Goal: Task Accomplishment & Management: Complete application form

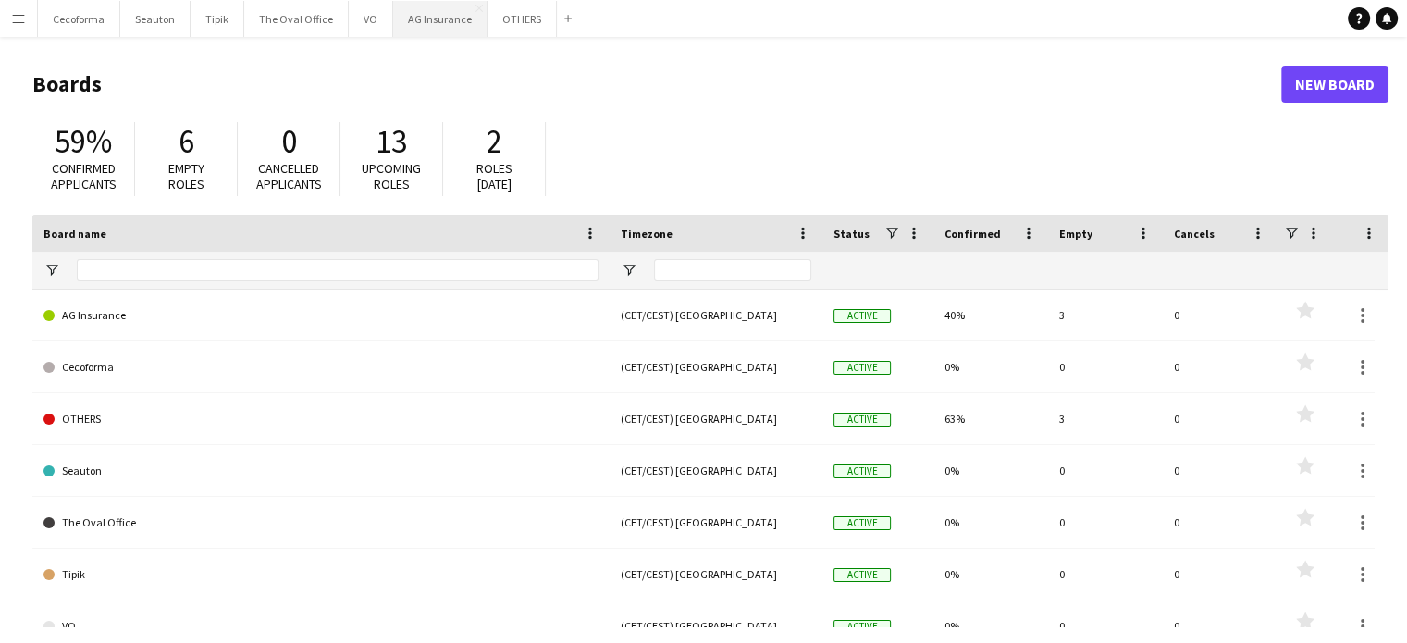
click at [419, 20] on button "AG Insurance Close" at bounding box center [440, 19] width 94 height 36
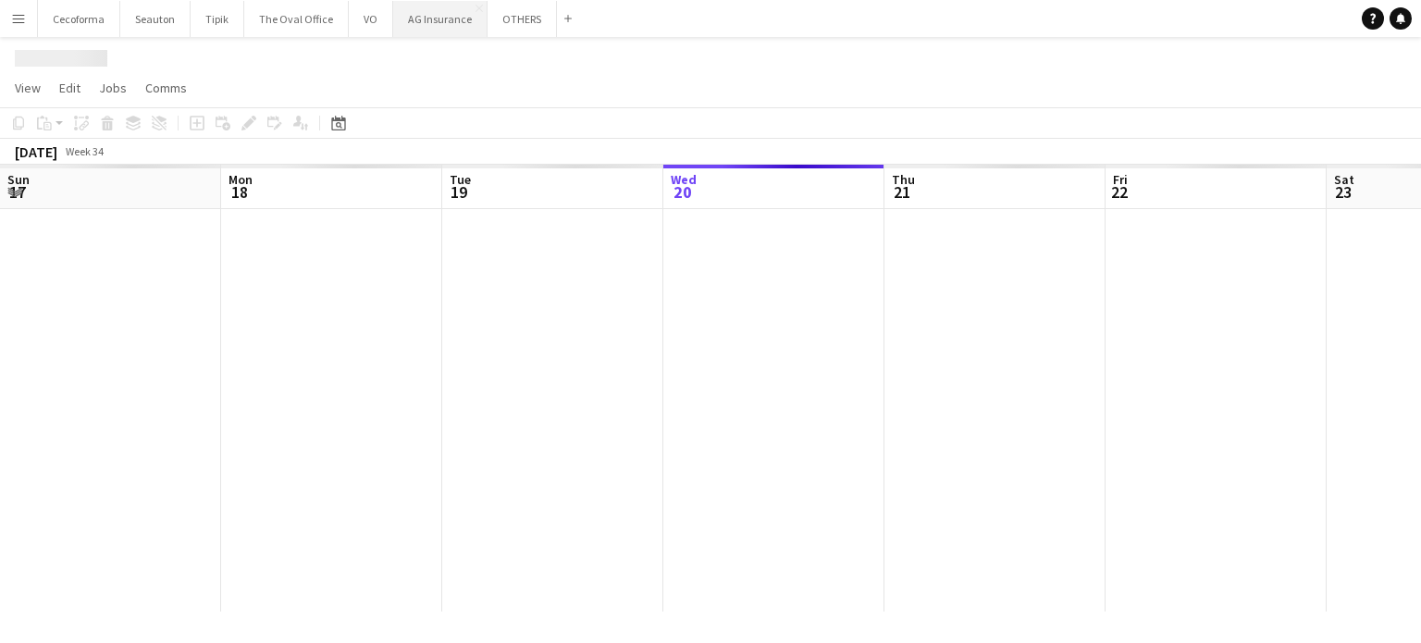
scroll to position [0, 442]
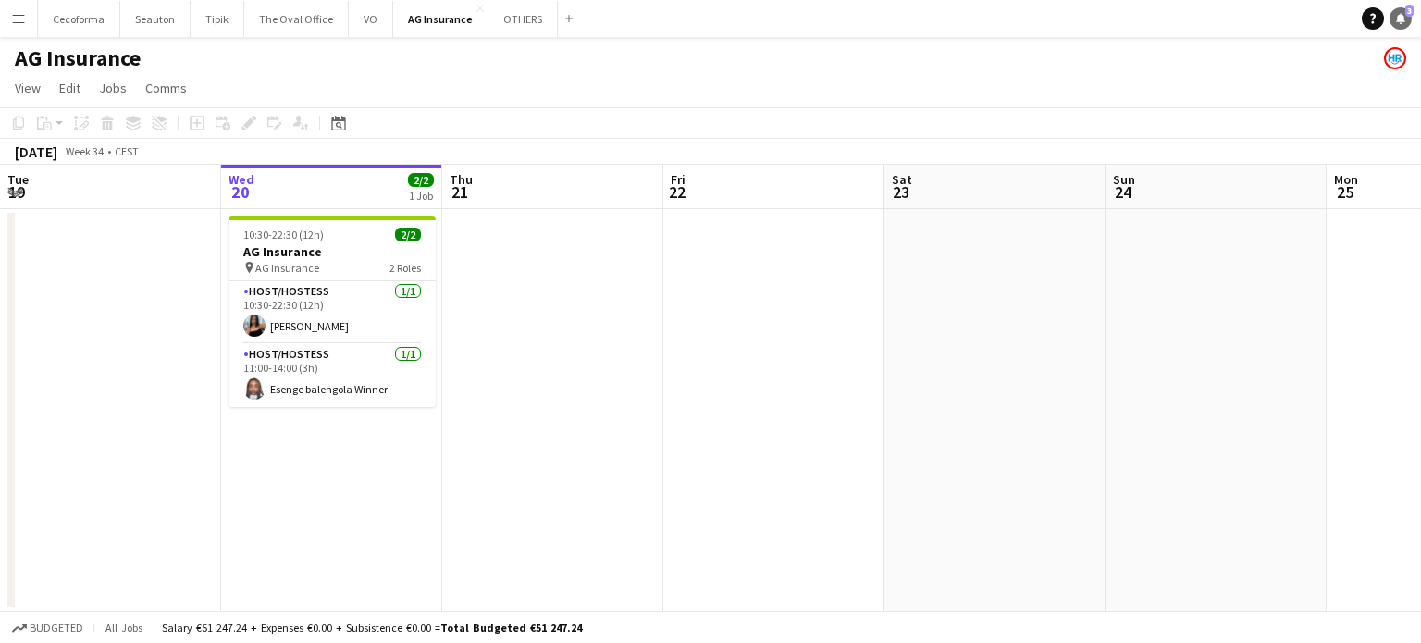
click at [1397, 16] on icon "Notifications" at bounding box center [1400, 18] width 11 height 11
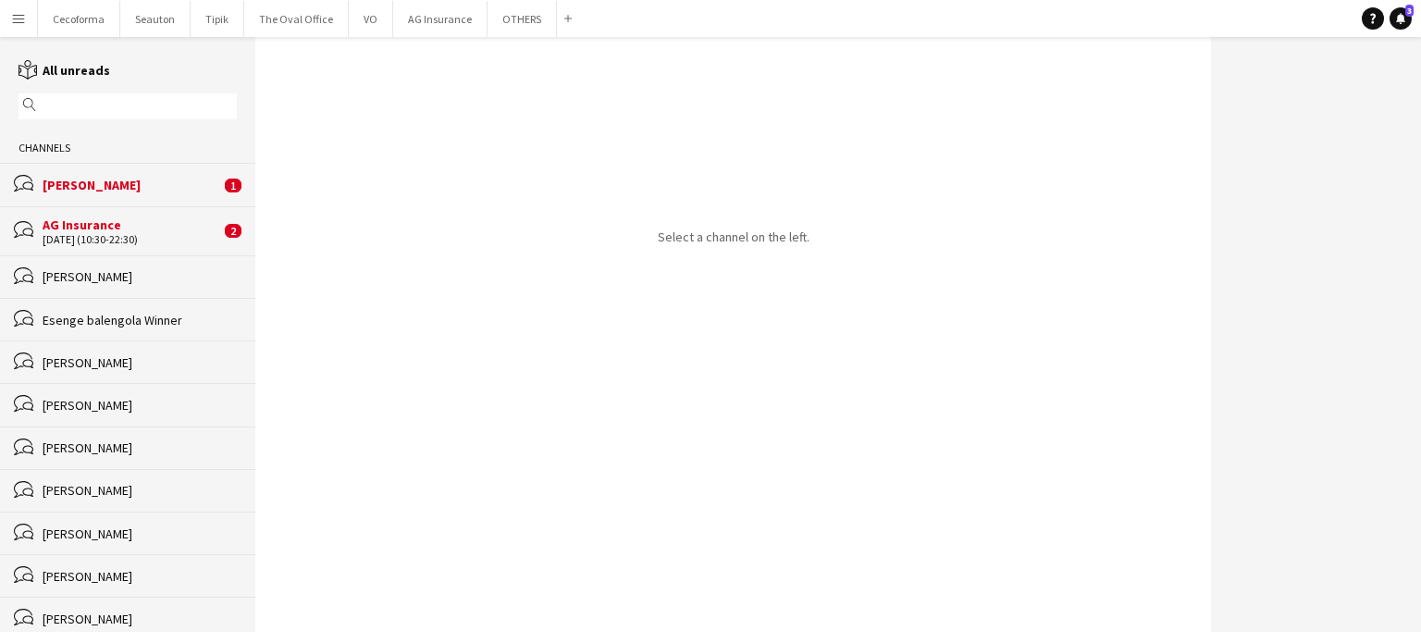
click at [64, 229] on div "AG Insurance" at bounding box center [132, 224] width 178 height 17
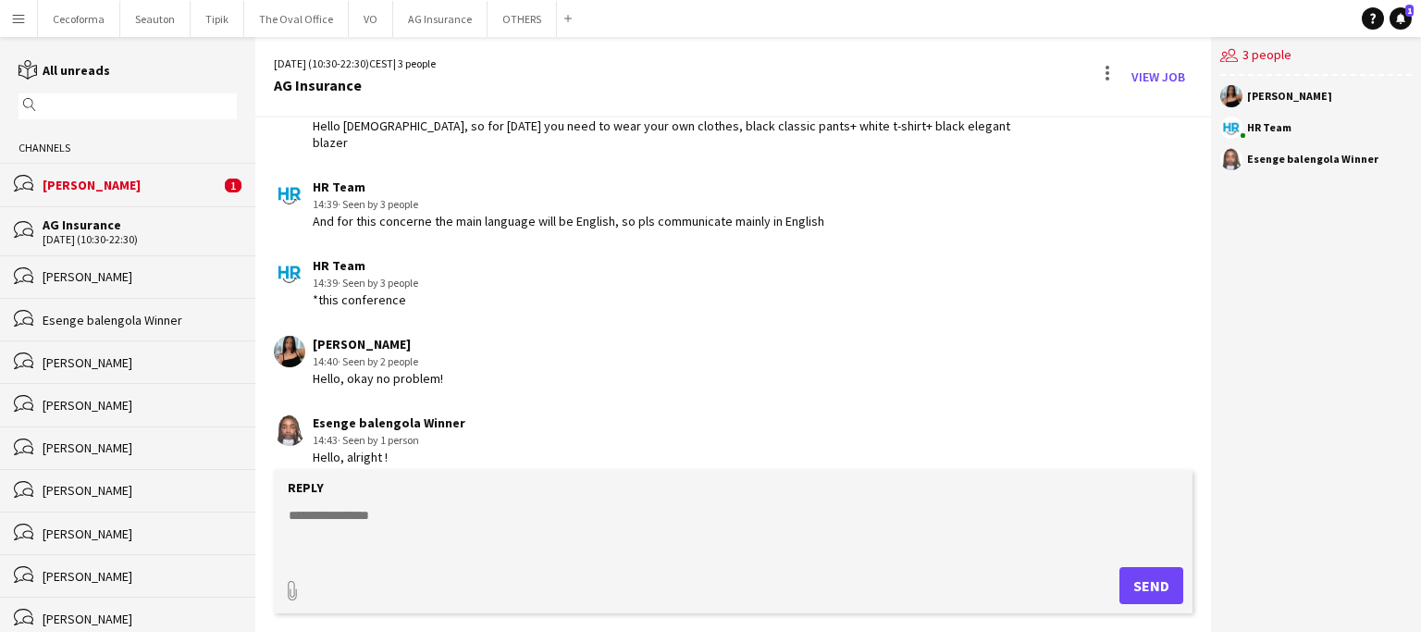
scroll to position [100, 0]
click at [101, 191] on div "[PERSON_NAME]" at bounding box center [132, 185] width 178 height 17
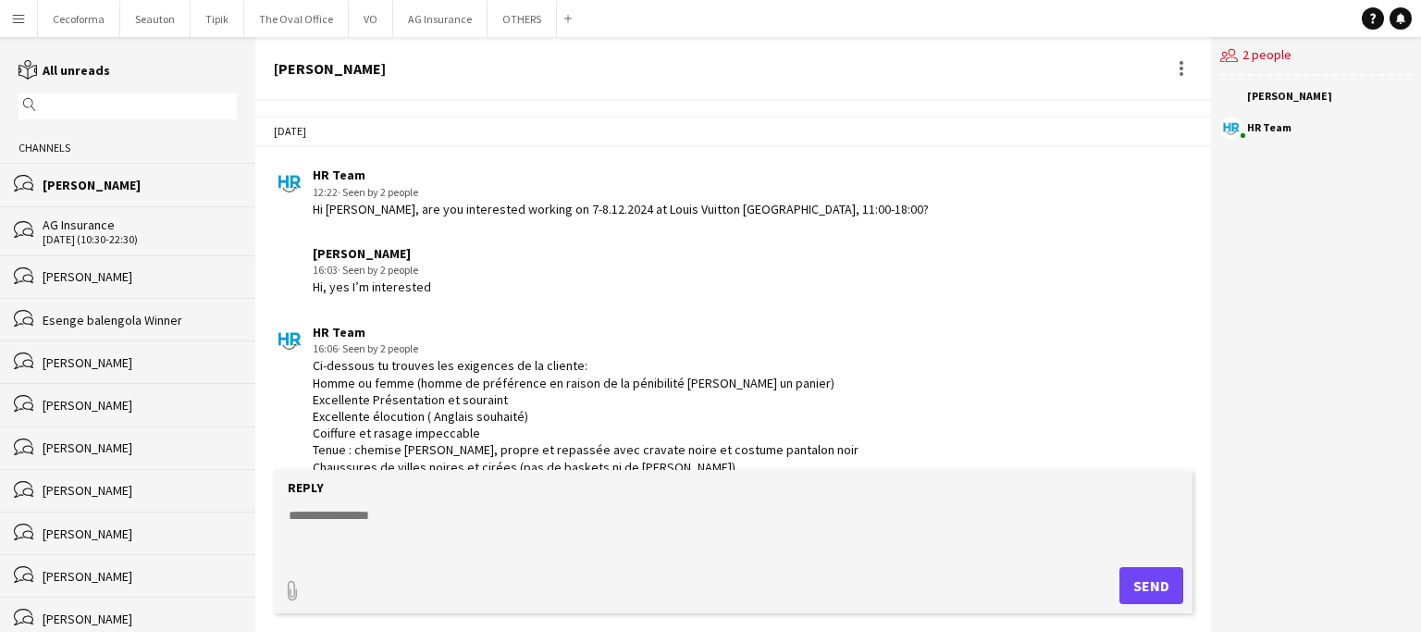
scroll to position [2249, 0]
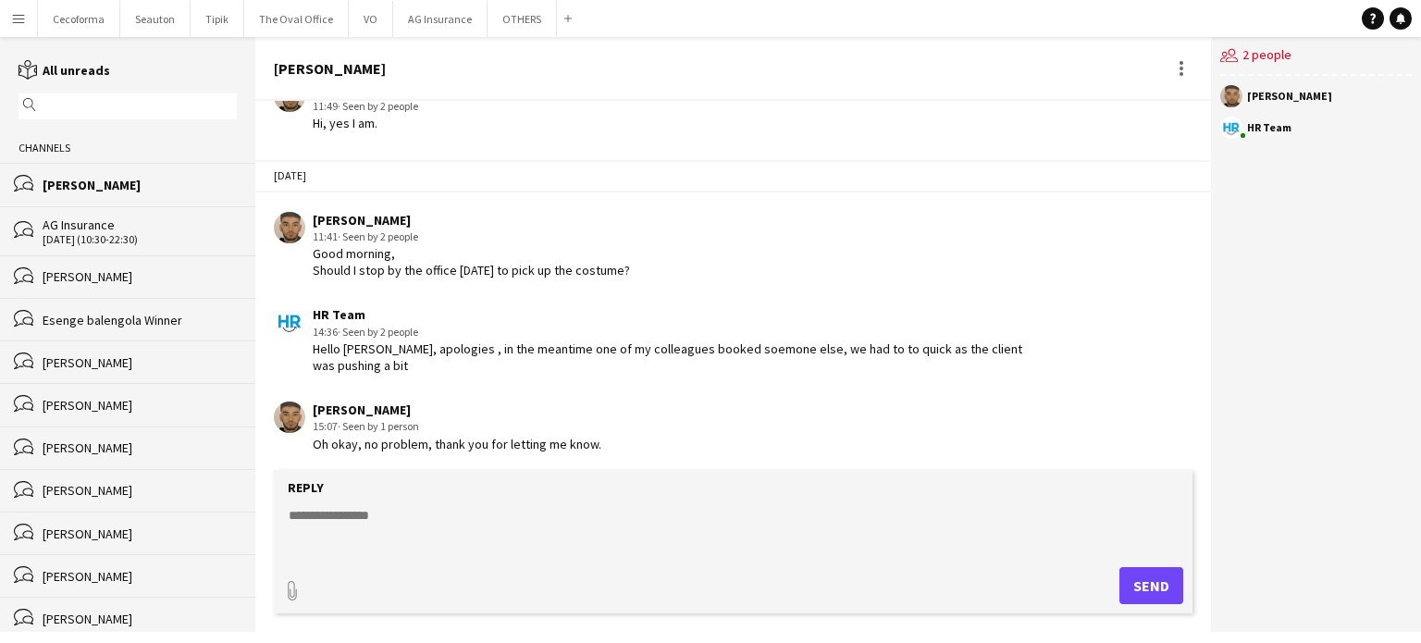
click at [83, 231] on div "AG Insurance" at bounding box center [140, 224] width 194 height 17
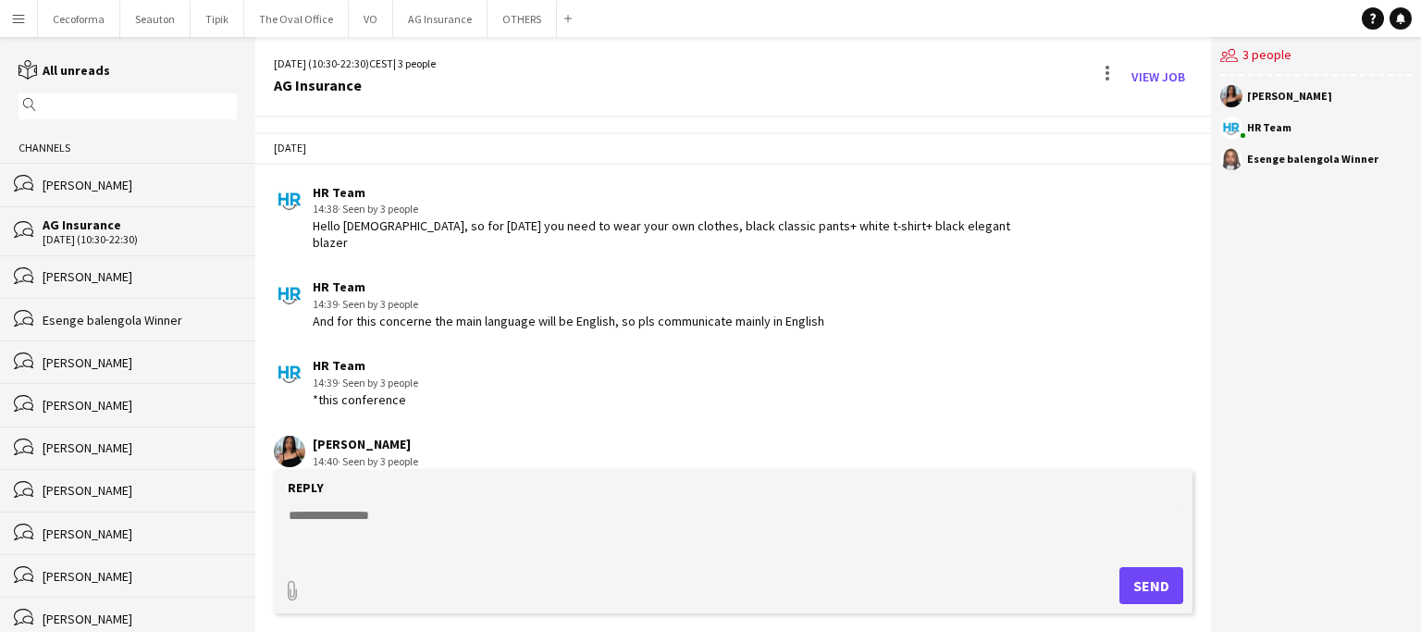
scroll to position [101, 0]
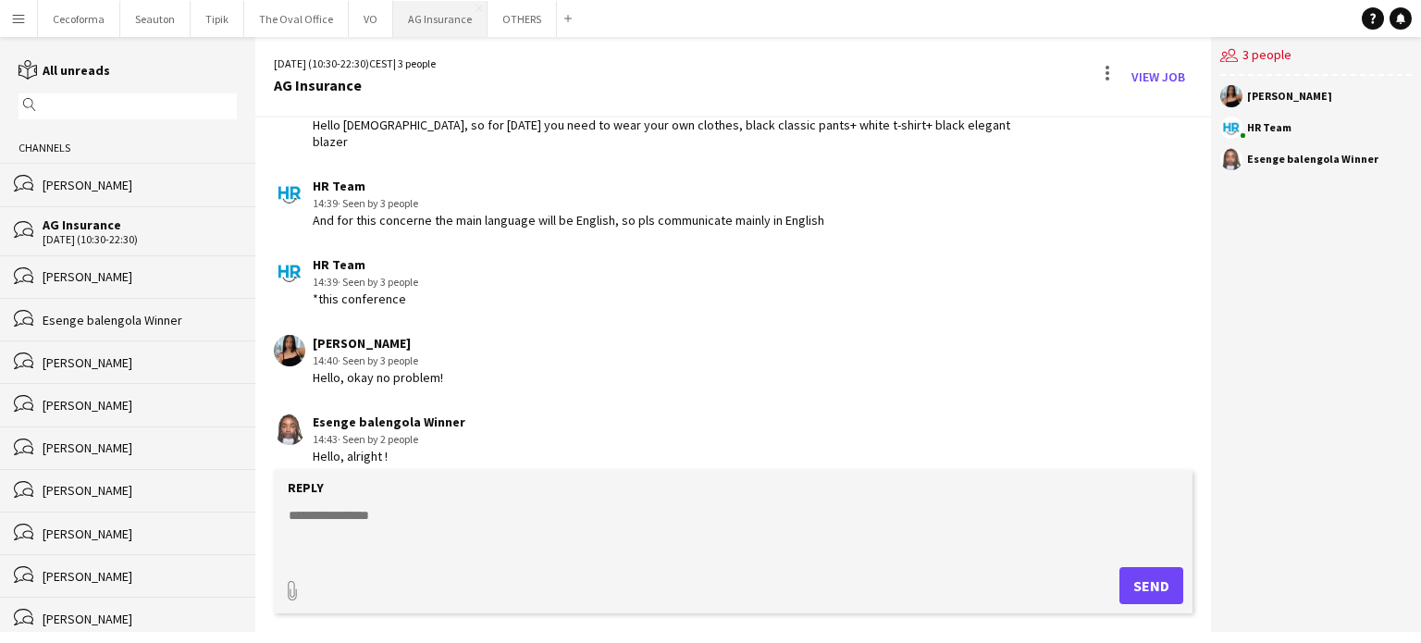
click at [425, 20] on button "AG Insurance Close" at bounding box center [440, 19] width 94 height 36
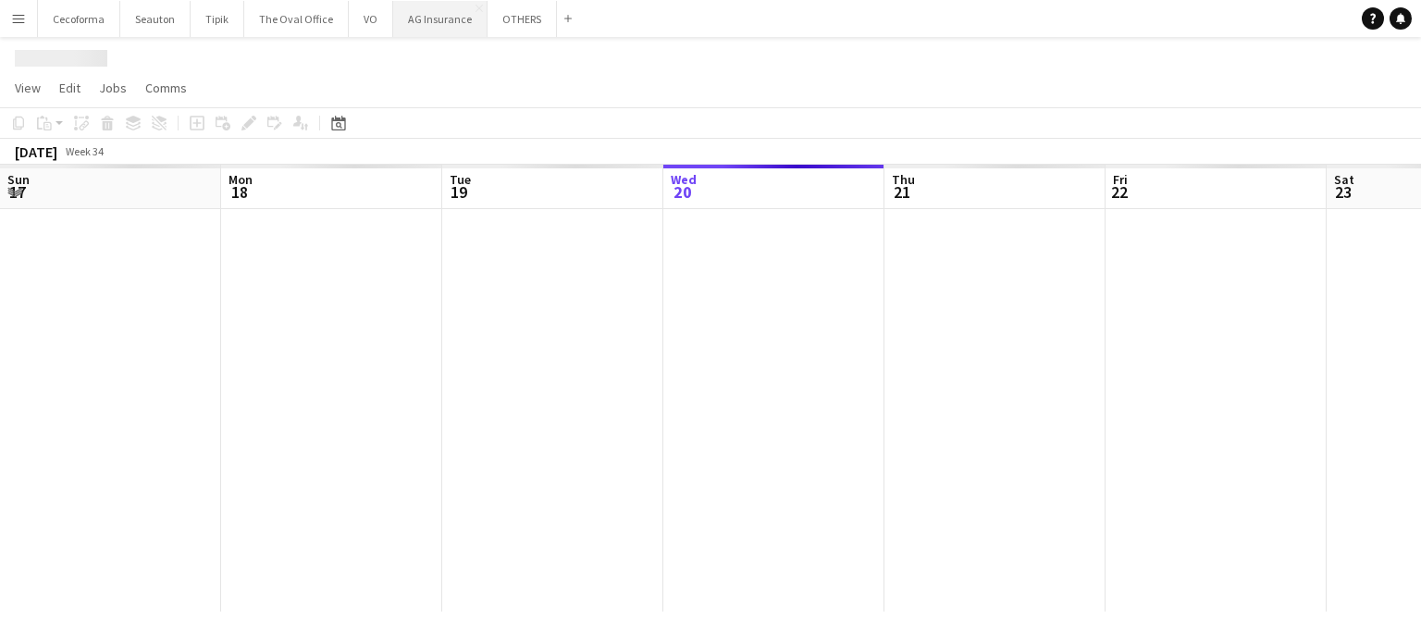
scroll to position [0, 442]
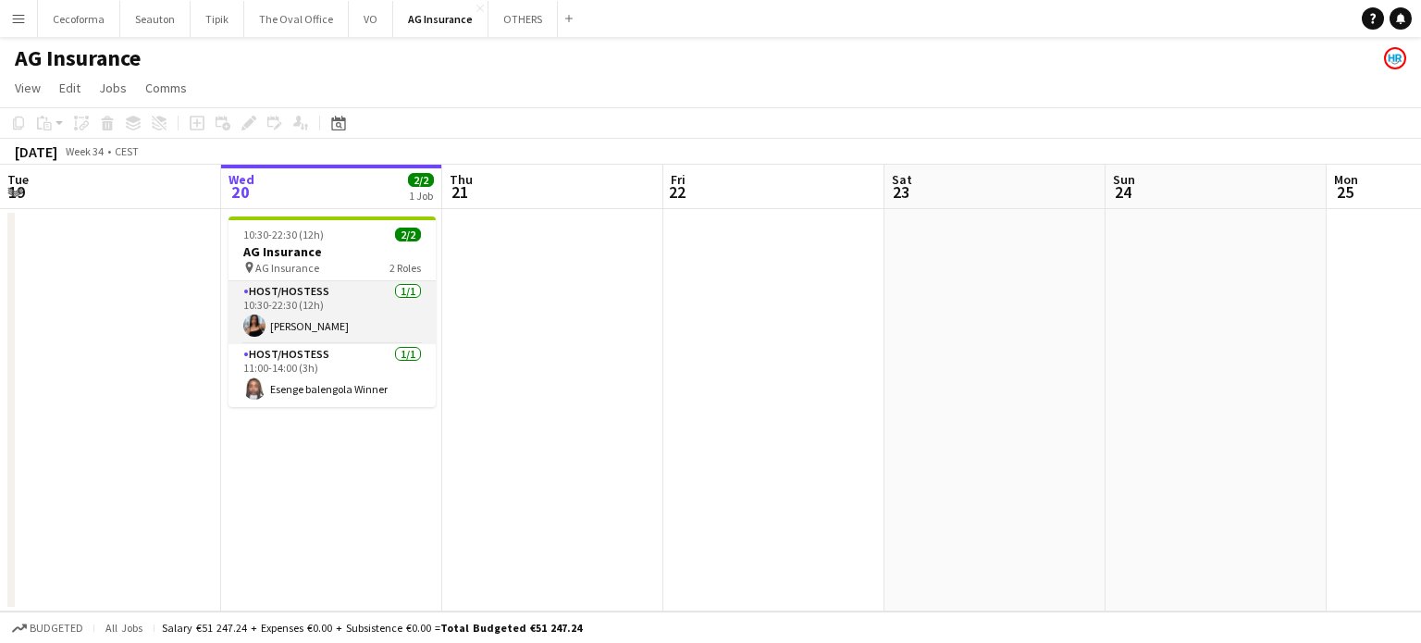
click at [287, 305] on app-card-role "Host/Hostess [DATE] 10:30-22:30 (12h) [PERSON_NAME]" at bounding box center [331, 312] width 207 height 63
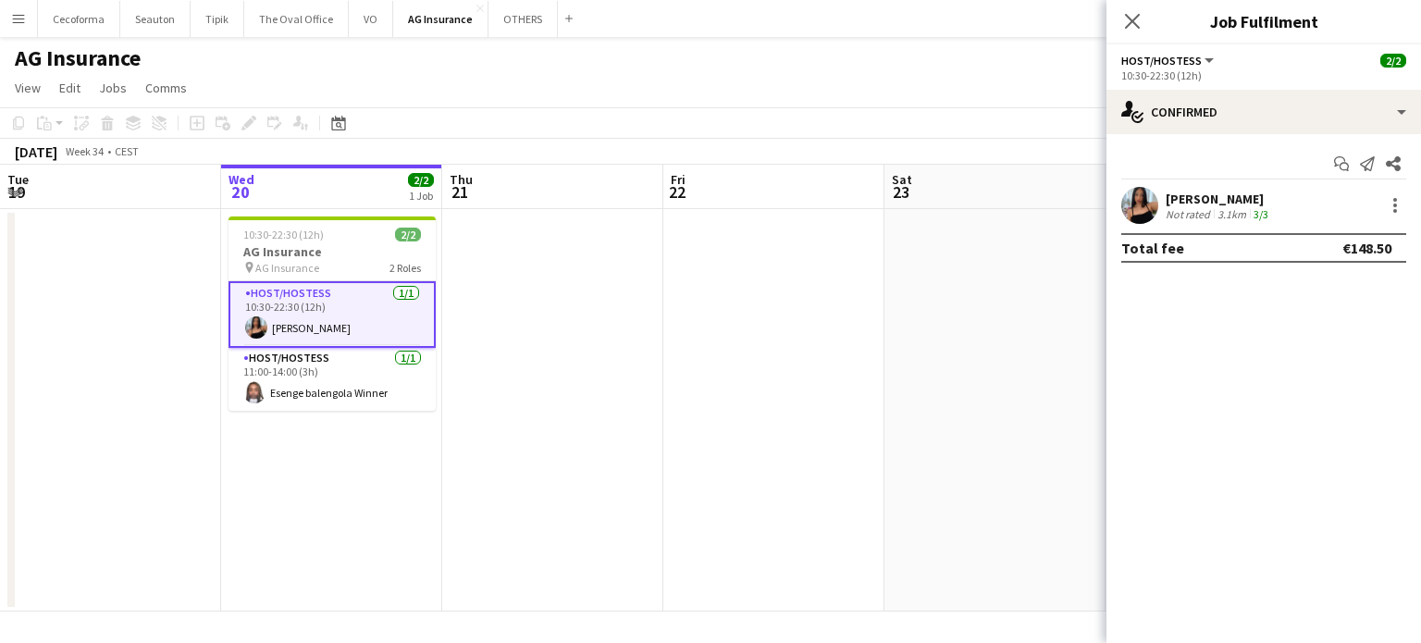
click at [1215, 202] on div "[PERSON_NAME]" at bounding box center [1218, 199] width 106 height 17
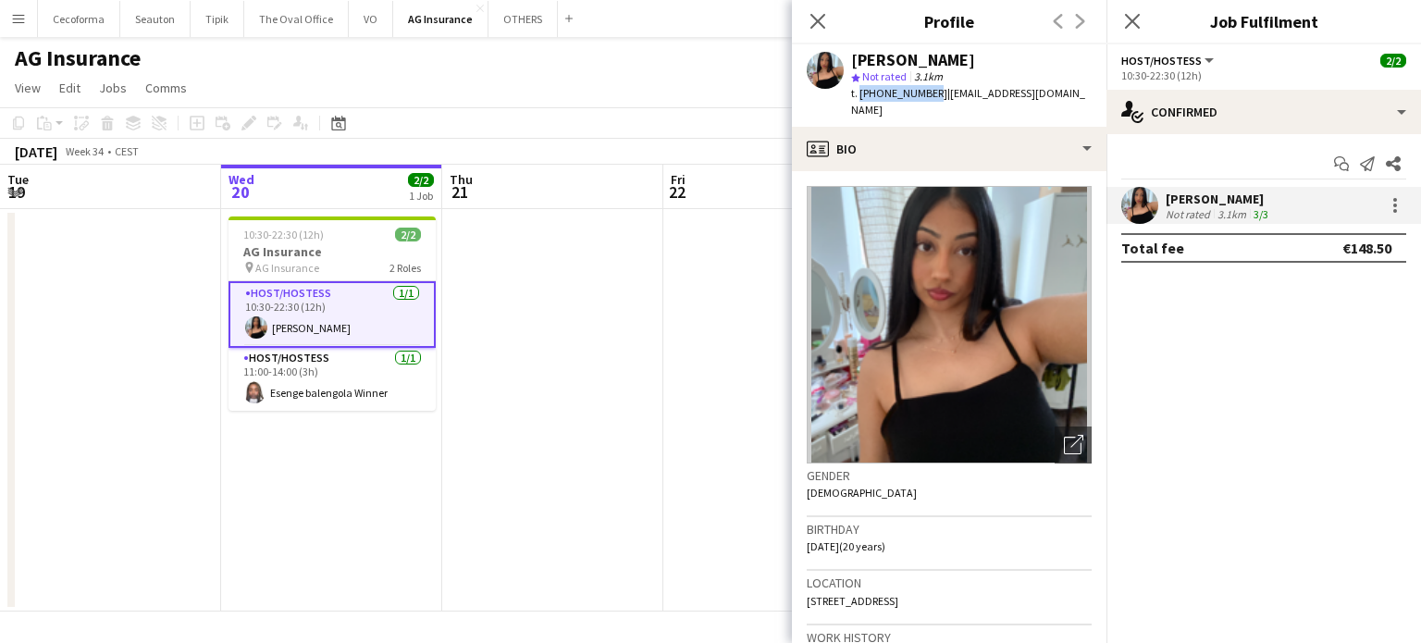
drag, startPoint x: 857, startPoint y: 92, endPoint x: 923, endPoint y: 91, distance: 65.7
click at [923, 91] on span "t. [PHONE_NUMBER]" at bounding box center [899, 93] width 96 height 14
copy span "[PHONE_NUMBER]"
drag, startPoint x: 817, startPoint y: 18, endPoint x: 795, endPoint y: 34, distance: 26.5
click at [814, 21] on icon "Close pop-in" at bounding box center [817, 21] width 15 height 15
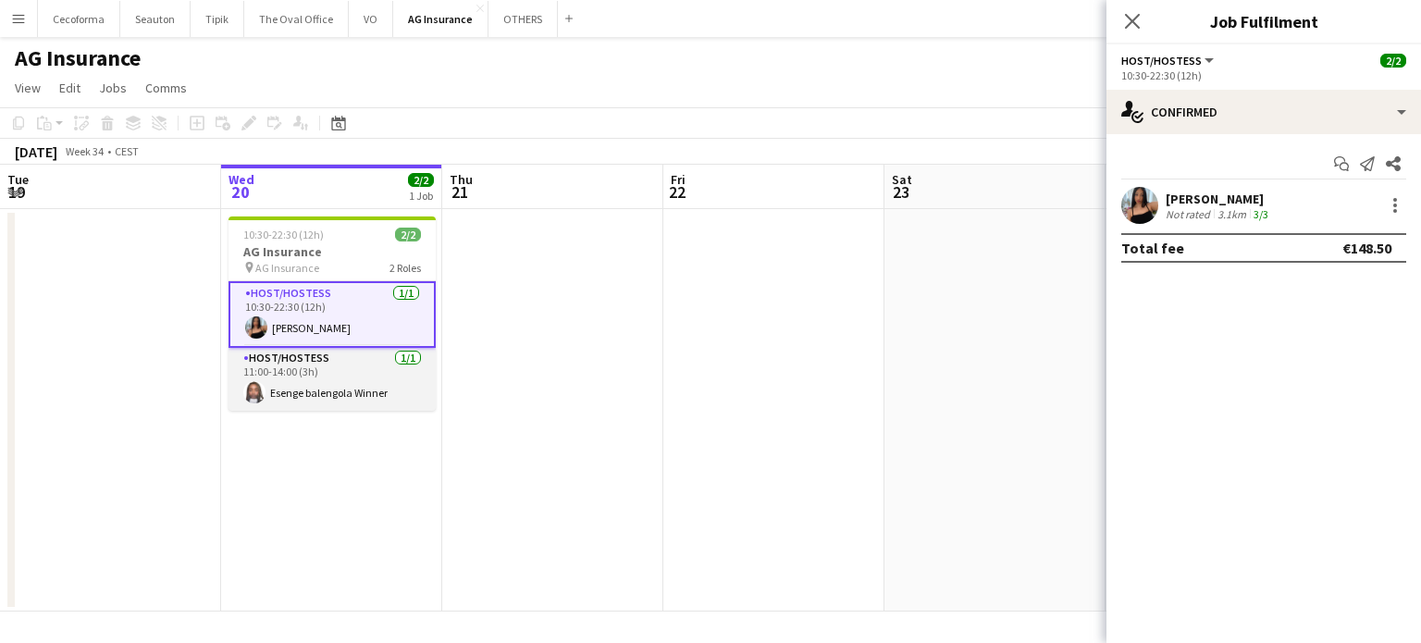
click at [271, 388] on app-card-role "Host/Hostess [DATE] 11:00-14:00 (3h) Esenge balengola Winner" at bounding box center [331, 379] width 207 height 63
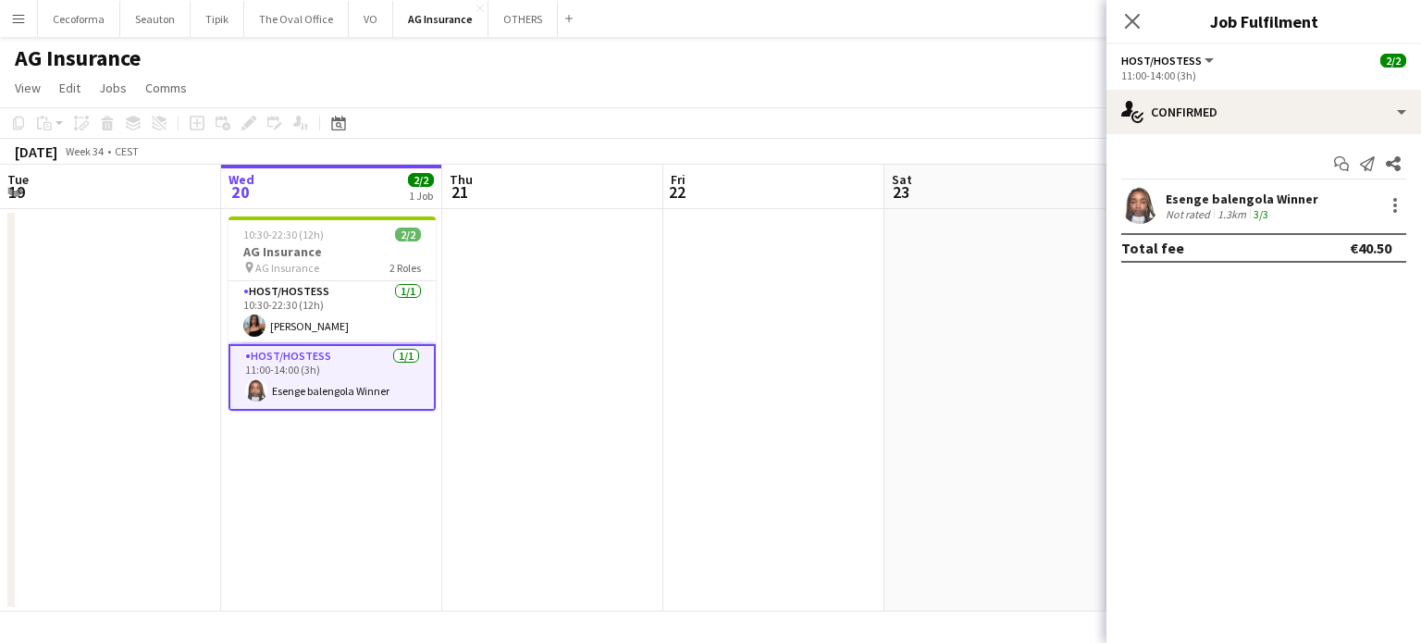
click at [1191, 198] on div "Esenge balengola Winner" at bounding box center [1241, 199] width 153 height 17
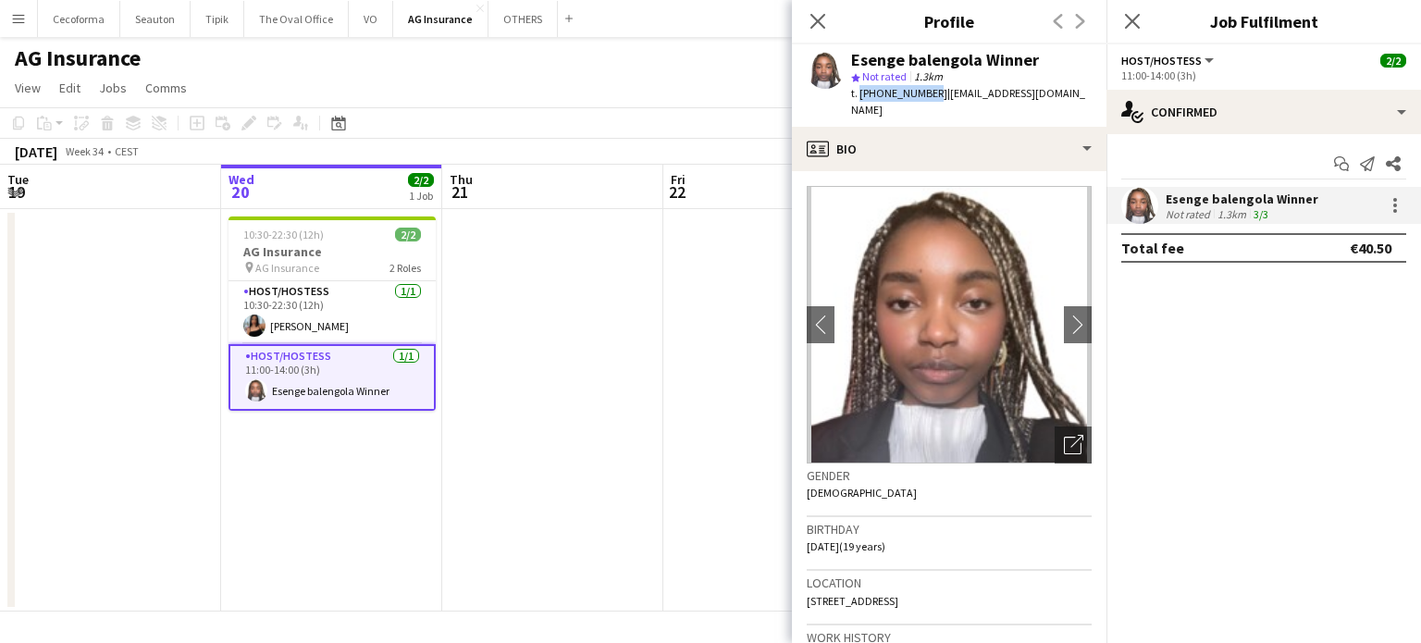
drag, startPoint x: 858, startPoint y: 89, endPoint x: 925, endPoint y: 95, distance: 66.9
click at [925, 95] on span "t. [PHONE_NUMBER]" at bounding box center [899, 93] width 96 height 14
copy span "[PHONE_NUMBER]"
click at [810, 25] on icon "Close pop-in" at bounding box center [817, 21] width 18 height 18
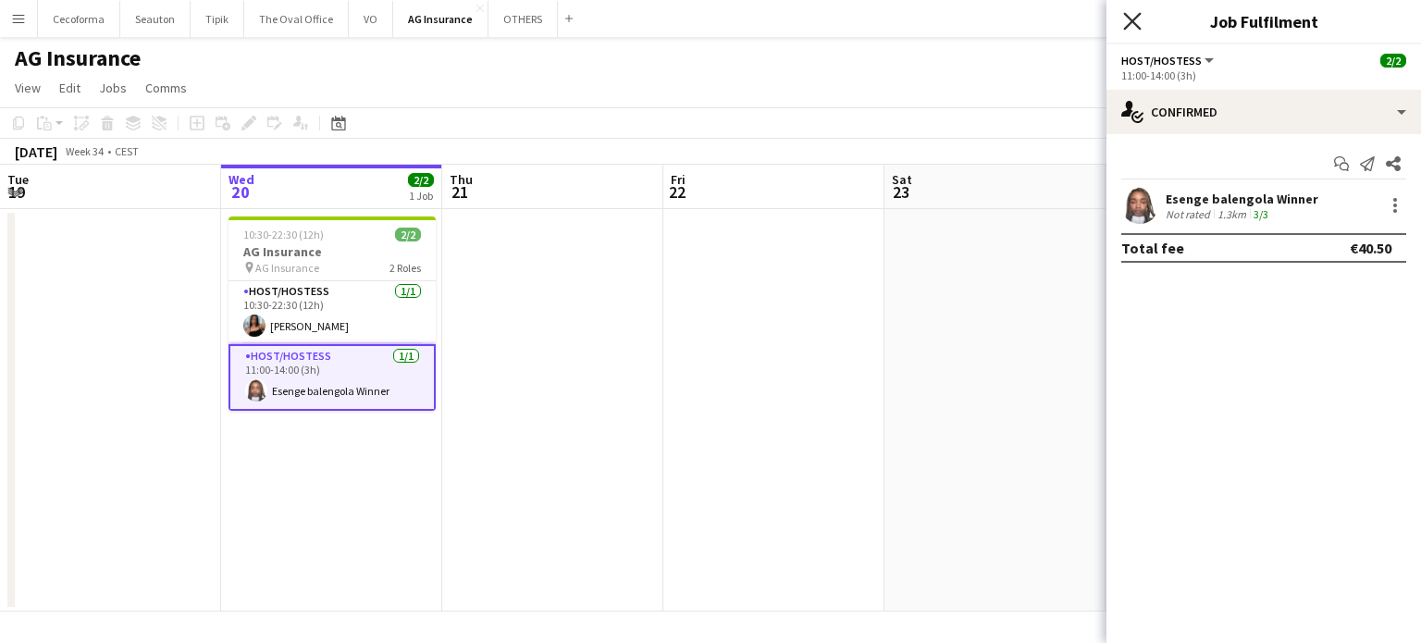
click at [1133, 14] on icon "Close pop-in" at bounding box center [1132, 21] width 18 height 18
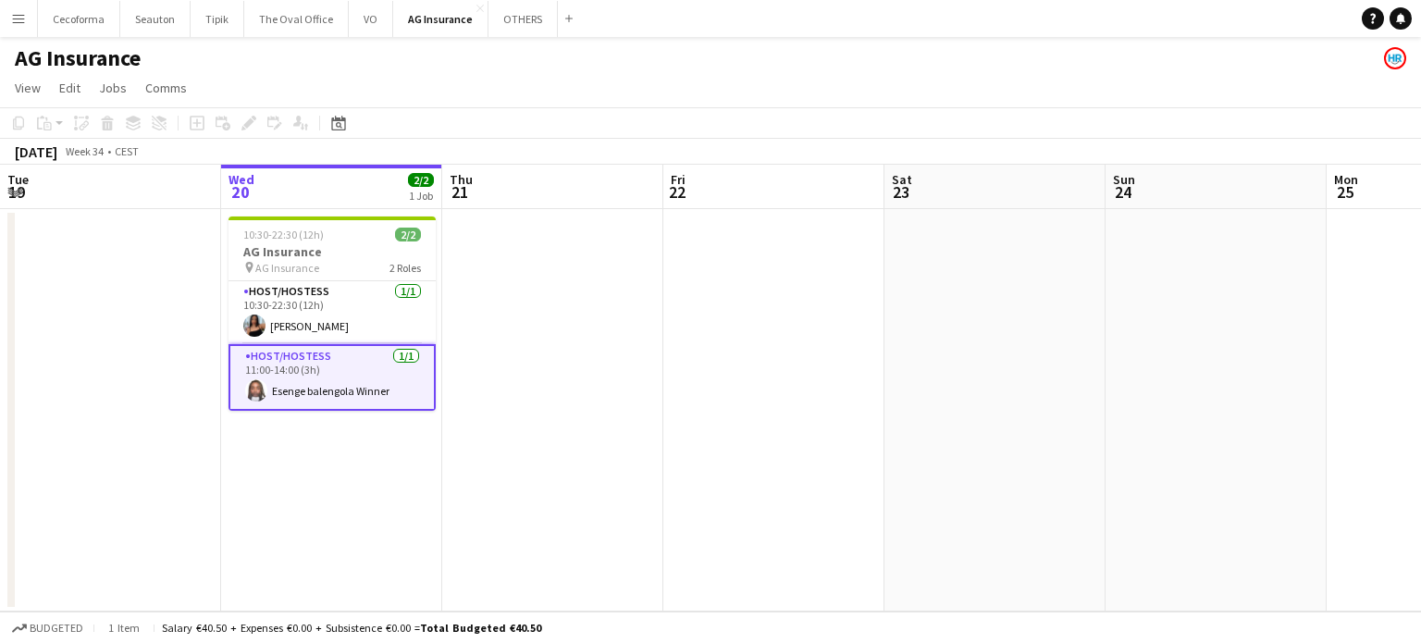
click at [570, 400] on app-date-cell at bounding box center [552, 410] width 221 height 402
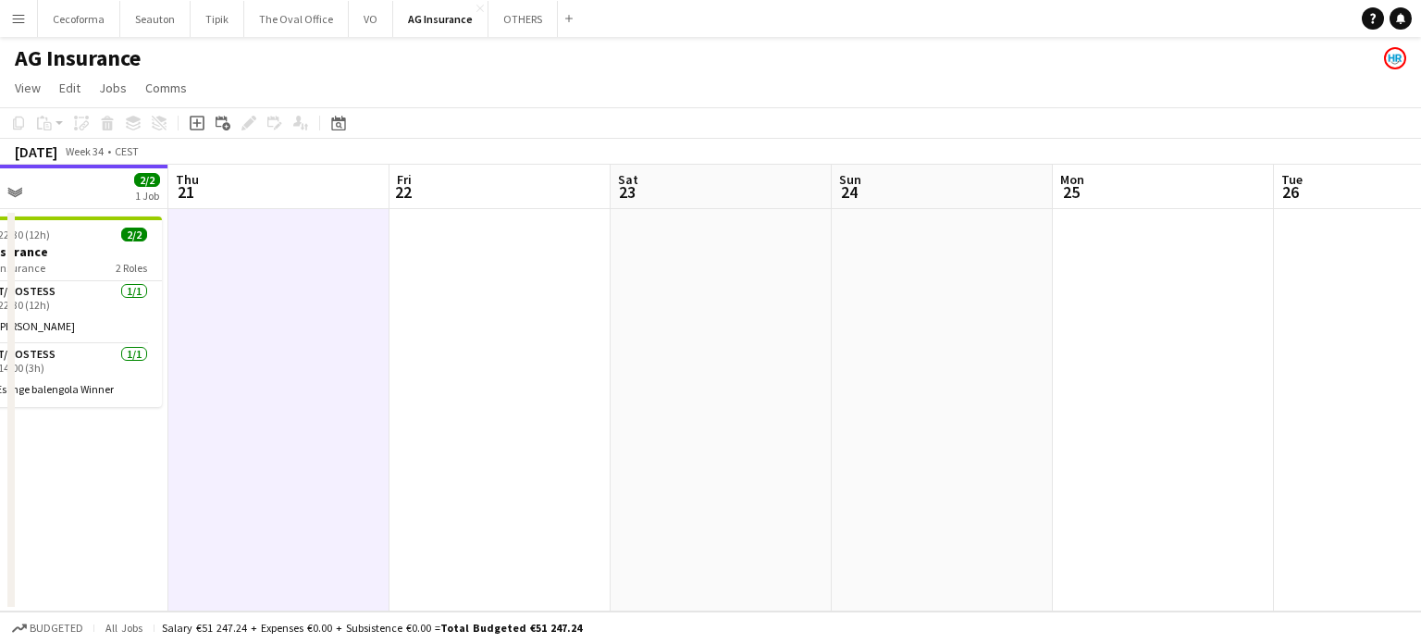
drag, startPoint x: 1080, startPoint y: 456, endPoint x: 428, endPoint y: 448, distance: 652.2
click at [429, 448] on app-calendar-viewport "Sun 17 Mon 18 Tue 19 Wed 20 2/2 1 Job Thu 21 Fri 22 Sat 23 Sun 24 Mon 25 Tue 26…" at bounding box center [710, 388] width 1421 height 447
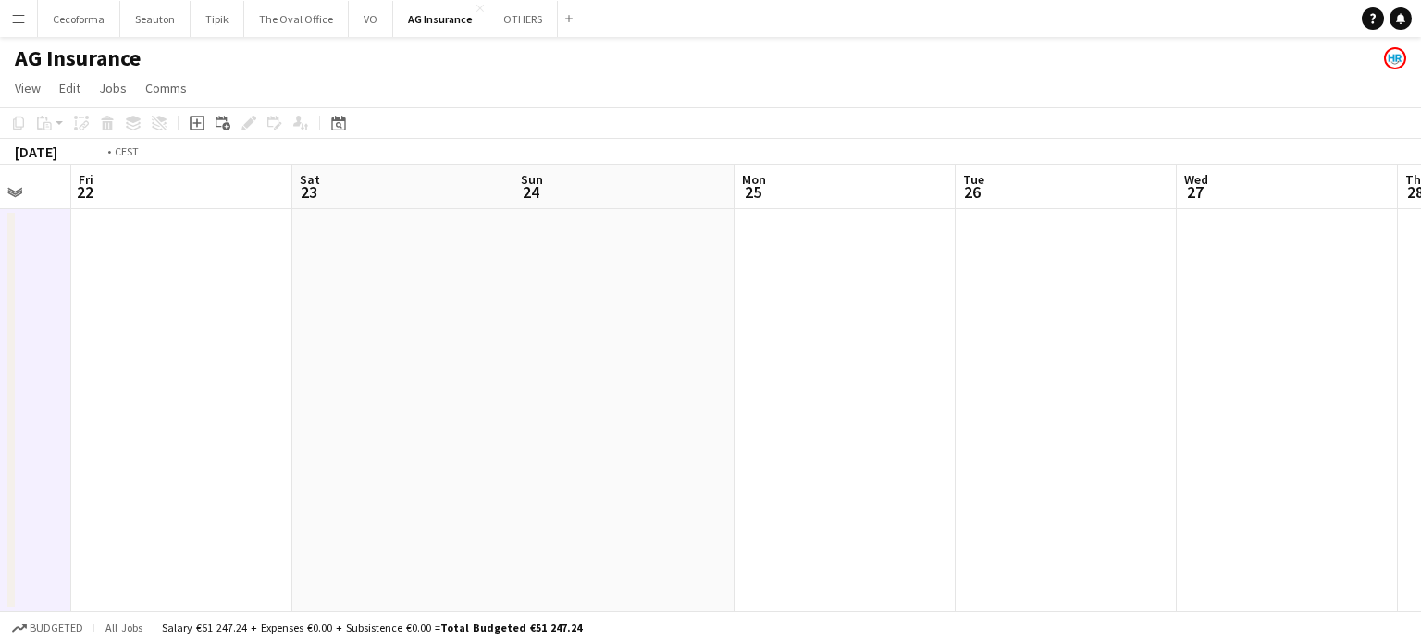
drag, startPoint x: 592, startPoint y: 428, endPoint x: 0, endPoint y: 422, distance: 592.0
click at [0, 417] on app-calendar-viewport "Tue 19 Wed 20 2/2 1 Job Thu 21 Fri 22 Sat 23 Sun 24 Mon 25 Tue 26 Wed 27 Thu 28…" at bounding box center [710, 388] width 1421 height 447
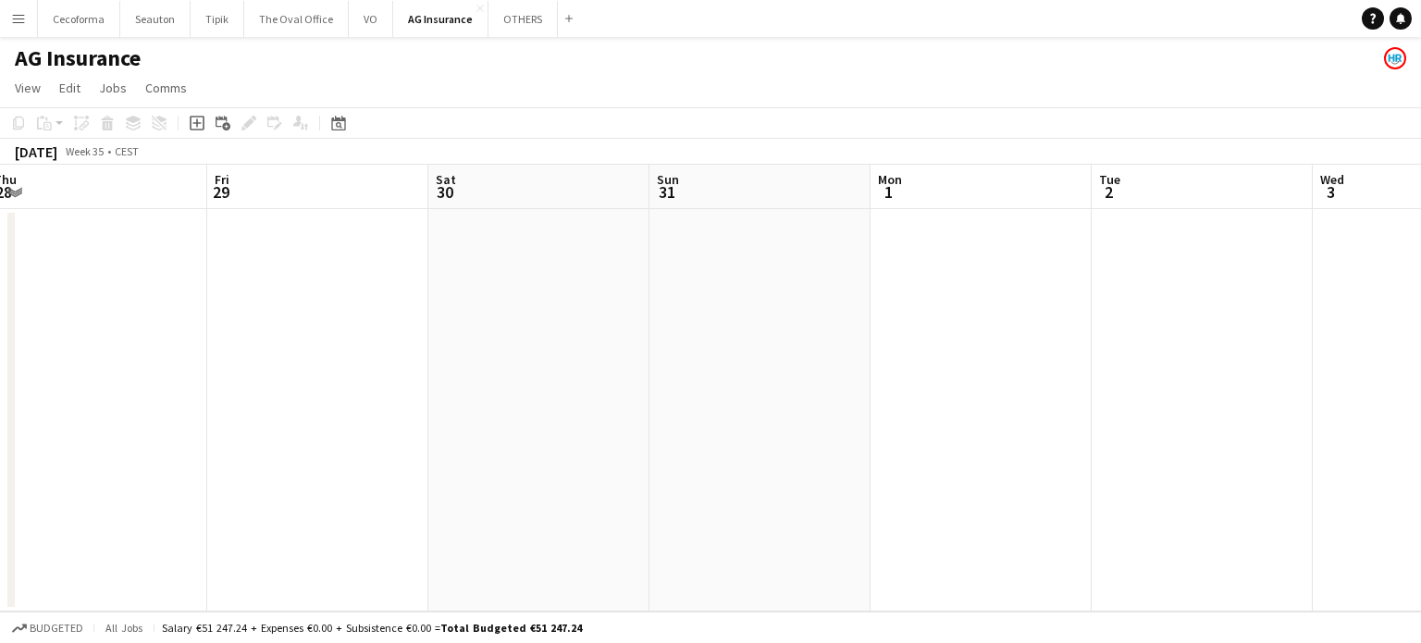
drag, startPoint x: 840, startPoint y: 423, endPoint x: 364, endPoint y: 395, distance: 477.2
click at [358, 397] on app-calendar-viewport "Mon 25 Tue 26 Wed 27 Thu 28 Fri 29 Sat 30 Sun 31 Mon 1 Tue 2 Wed 3 Thu 4 Fri 5" at bounding box center [710, 388] width 1421 height 447
drag, startPoint x: 397, startPoint y: 390, endPoint x: 129, endPoint y: 373, distance: 268.8
click at [127, 374] on app-calendar-viewport "Mon 25 Tue 26 Wed 27 Thu 28 Fri 29 Sat 30 Sun 31 Mon 1 Tue 2 Wed 3 Thu 4 Fri 5" at bounding box center [710, 388] width 1421 height 447
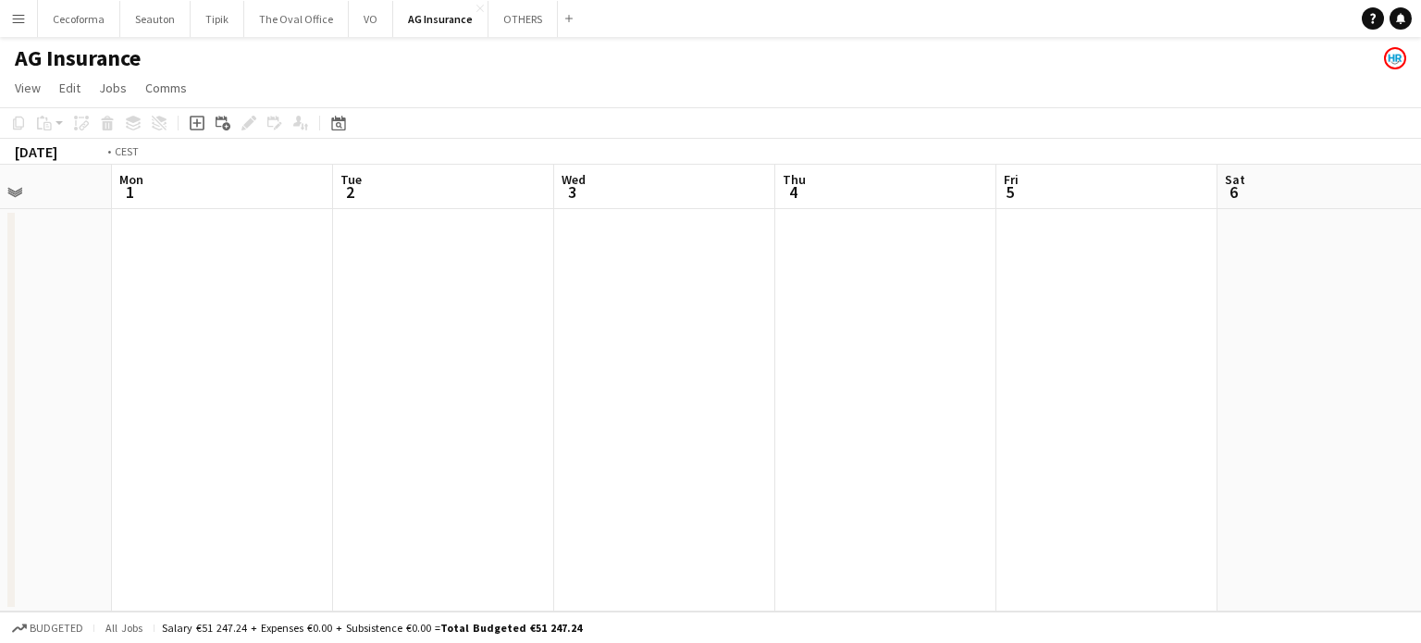
drag, startPoint x: 76, startPoint y: 318, endPoint x: 236, endPoint y: 320, distance: 160.0
click at [29, 313] on app-calendar-viewport "Fri 29 Sat 30 Sun 31 Mon 1 Tue 2 Wed 3 Thu 4 Fri 5 Sat 6 Sun 7 Mon 8 Tue 9" at bounding box center [710, 388] width 1421 height 447
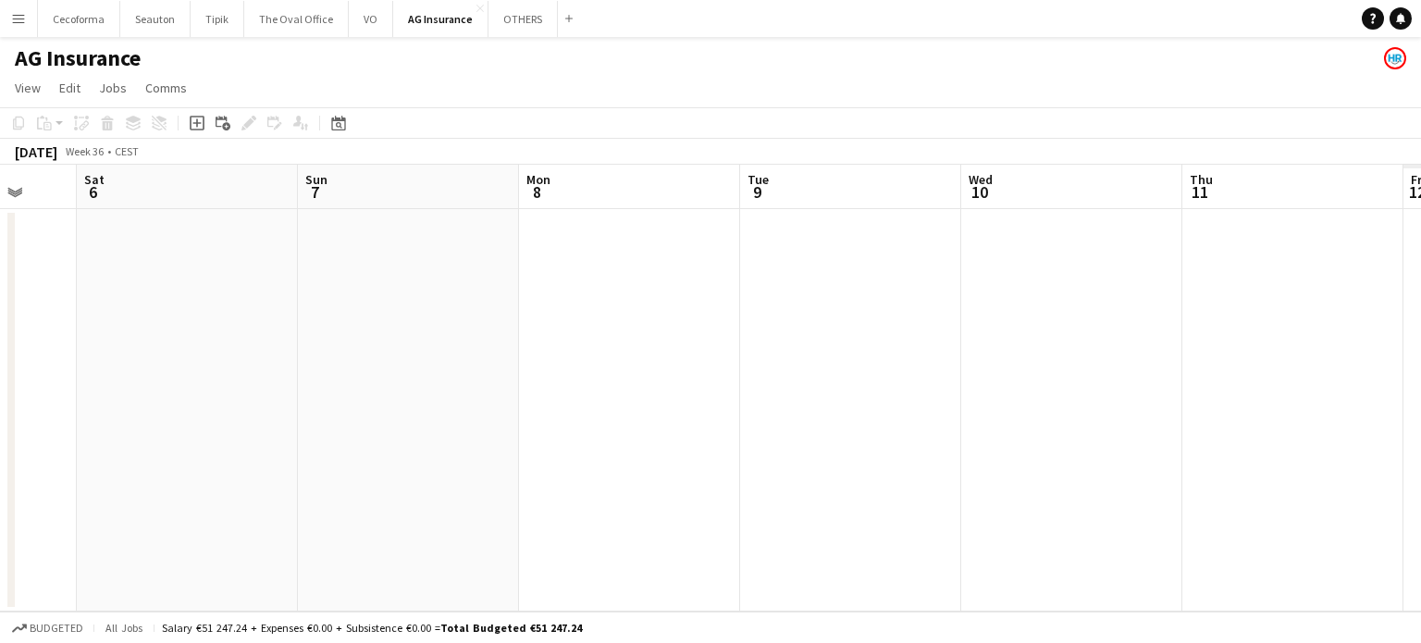
drag, startPoint x: 625, startPoint y: 342, endPoint x: 0, endPoint y: 310, distance: 626.1
click at [0, 310] on app-calendar-viewport "Tue 2 Wed 3 Thu 4 Fri 5 Sat 6 Sun 7 Mon 8 Tue 9 Wed 10 Thu 11 Fri 12 Sat 13" at bounding box center [710, 388] width 1421 height 447
drag, startPoint x: 311, startPoint y: 354, endPoint x: 0, endPoint y: 333, distance: 311.5
click at [0, 333] on app-calendar-viewport "Thu 4 Fri 5 Sat 6 Sun 7 Mon 8 Tue 9 Wed 10 Thu 11 Fri 12 Sat 13 Sun 14 Mon 15" at bounding box center [710, 388] width 1421 height 447
drag, startPoint x: 362, startPoint y: 390, endPoint x: 107, endPoint y: 372, distance: 255.0
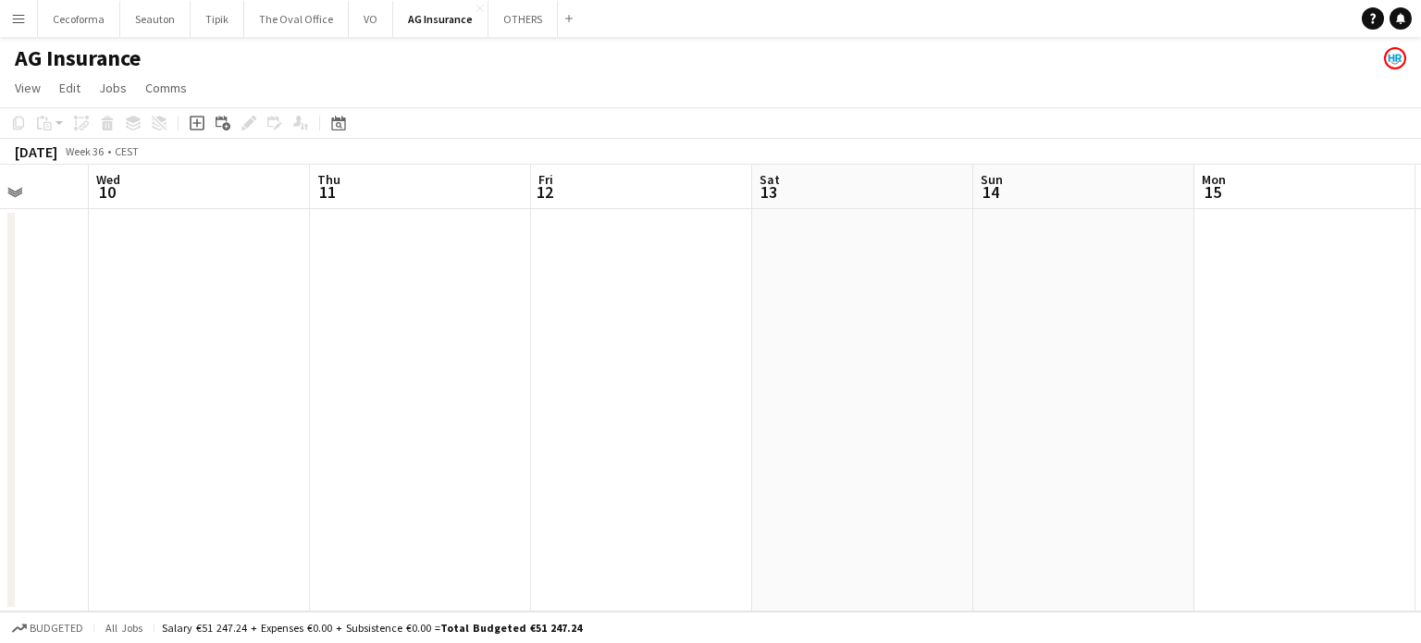
click at [118, 373] on app-calendar-viewport "Sat 6 Sun 7 Mon 8 Tue 9 Wed 10 Thu 11 Fri 12 Sat 13 Sun 14 Mon 15 Tue 16 Wed 17" at bounding box center [710, 388] width 1421 height 447
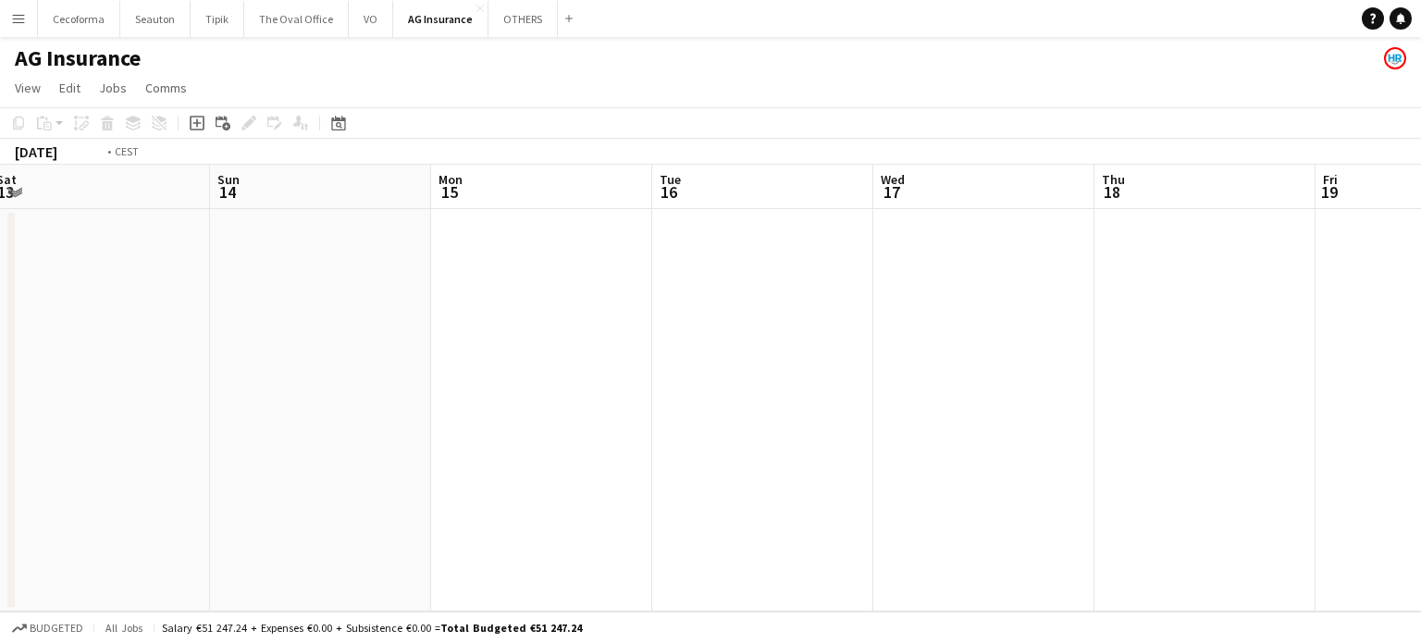
drag, startPoint x: 600, startPoint y: 403, endPoint x: 144, endPoint y: 365, distance: 457.6
click at [0, 365] on app-calendar-viewport "Wed 10 Thu 11 Fri 12 Sat 13 Sun 14 Mon 15 Tue 16 Wed 17 Thu 18 Fri 19 Sat 20 Su…" at bounding box center [710, 388] width 1421 height 447
drag, startPoint x: 358, startPoint y: 387, endPoint x: 205, endPoint y: 368, distance: 153.7
click at [0, 358] on app-calendar-viewport "Fri 12 Sat 13 Sun 14 Mon 15 Tue 16 Wed 17 Thu 18 Fri 19 Sat 20 Sun 21 Mon 22 Tu…" at bounding box center [710, 388] width 1421 height 447
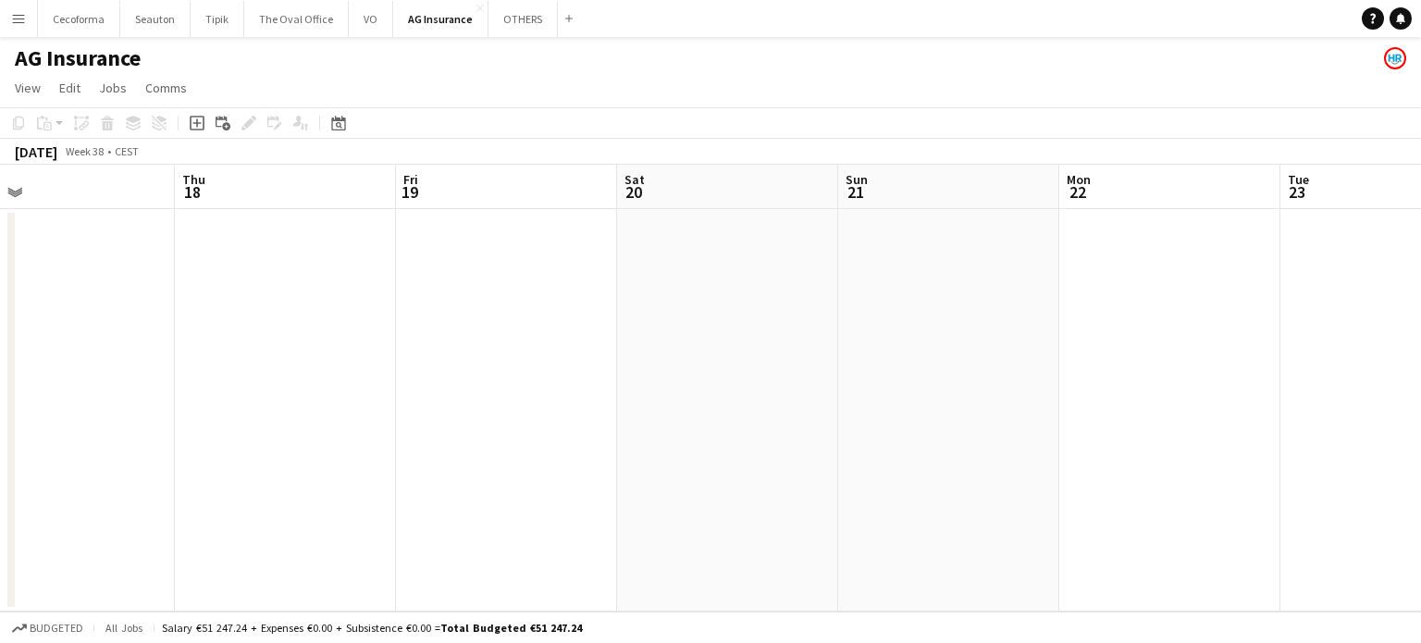
drag, startPoint x: 694, startPoint y: 402, endPoint x: 288, endPoint y: 360, distance: 408.3
click at [100, 353] on app-calendar-viewport "Sun 14 Mon 15 Tue 16 Wed 17 Thu 18 Fri 19 Sat 20 Sun 21 Mon 22 Tue 23 Wed 24 0/…" at bounding box center [710, 388] width 1421 height 447
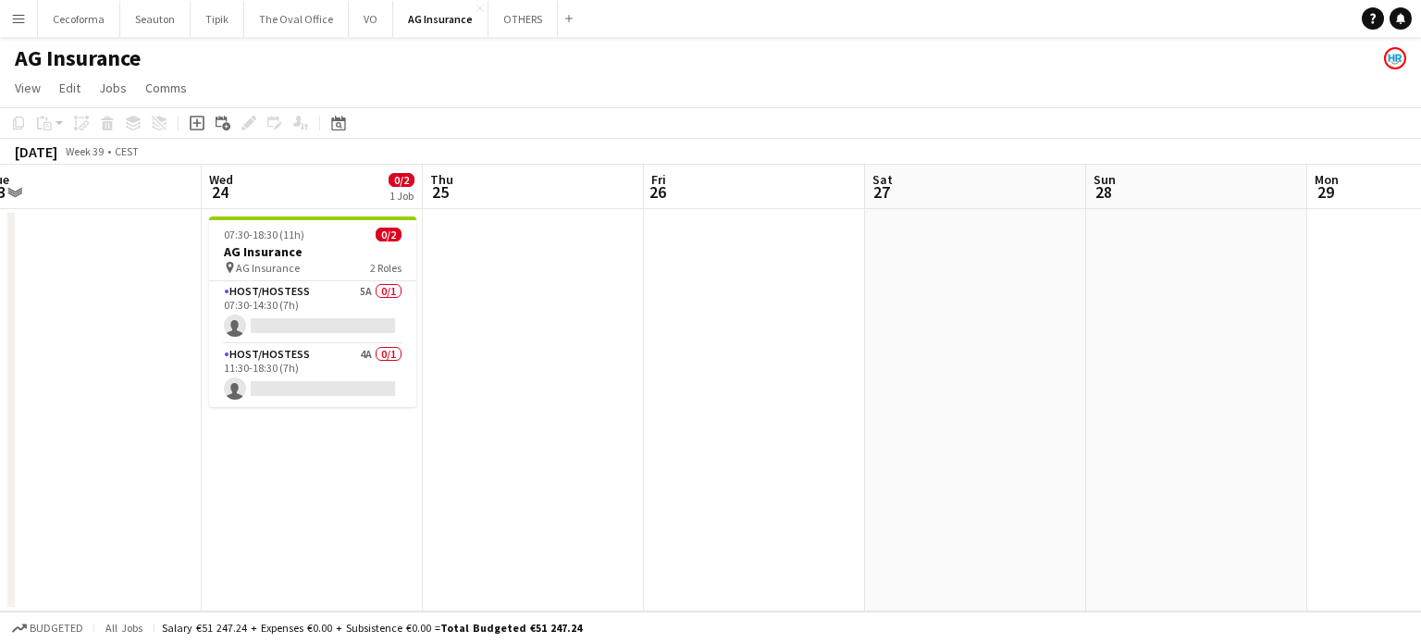
drag, startPoint x: 858, startPoint y: 430, endPoint x: 552, endPoint y: 423, distance: 306.3
click at [549, 425] on app-calendar-viewport "Sat 20 Sun 21 Mon 22 Tue 23 Wed 24 0/2 1 Job Thu 25 Fri 26 Sat 27 Sun 28 Mon 29…" at bounding box center [710, 388] width 1421 height 447
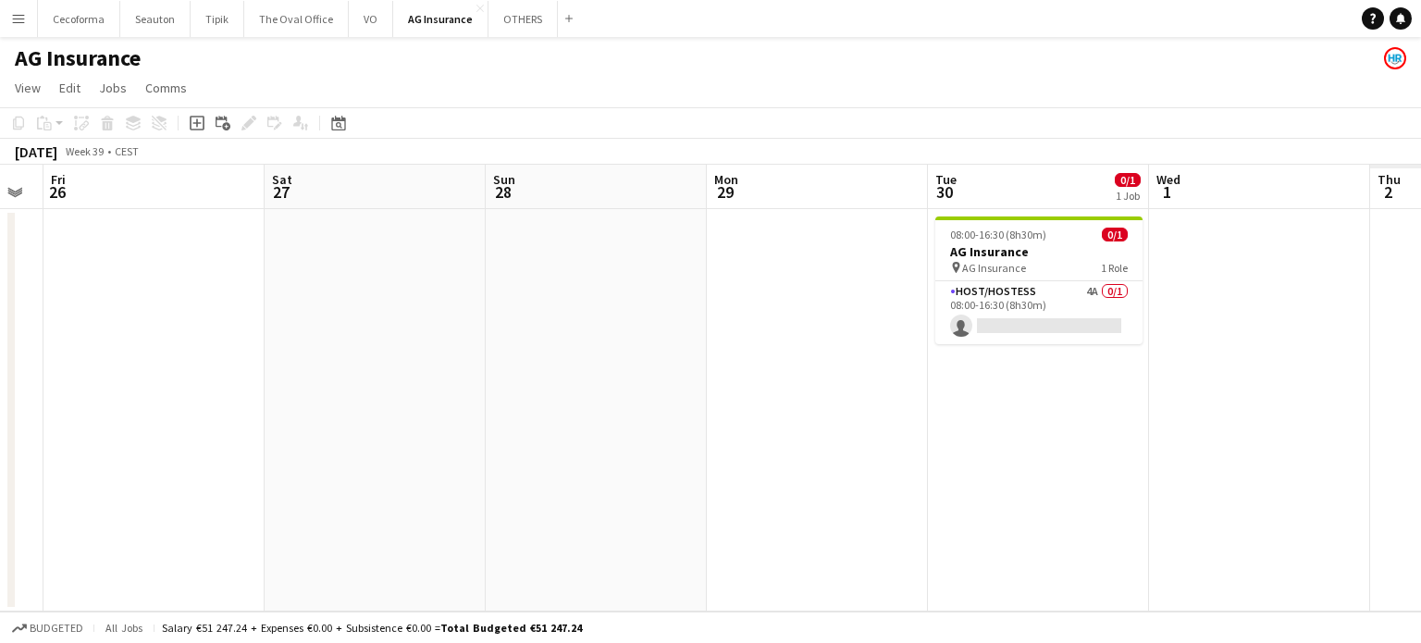
drag, startPoint x: 953, startPoint y: 417, endPoint x: 788, endPoint y: 391, distance: 166.7
click at [313, 405] on app-calendar-viewport "Mon 22 Tue 23 Wed 24 0/2 1 Job Thu 25 Fri 26 Sat 27 Sun 28 Mon 29 Tue 30 0/1 1 …" at bounding box center [710, 388] width 1421 height 447
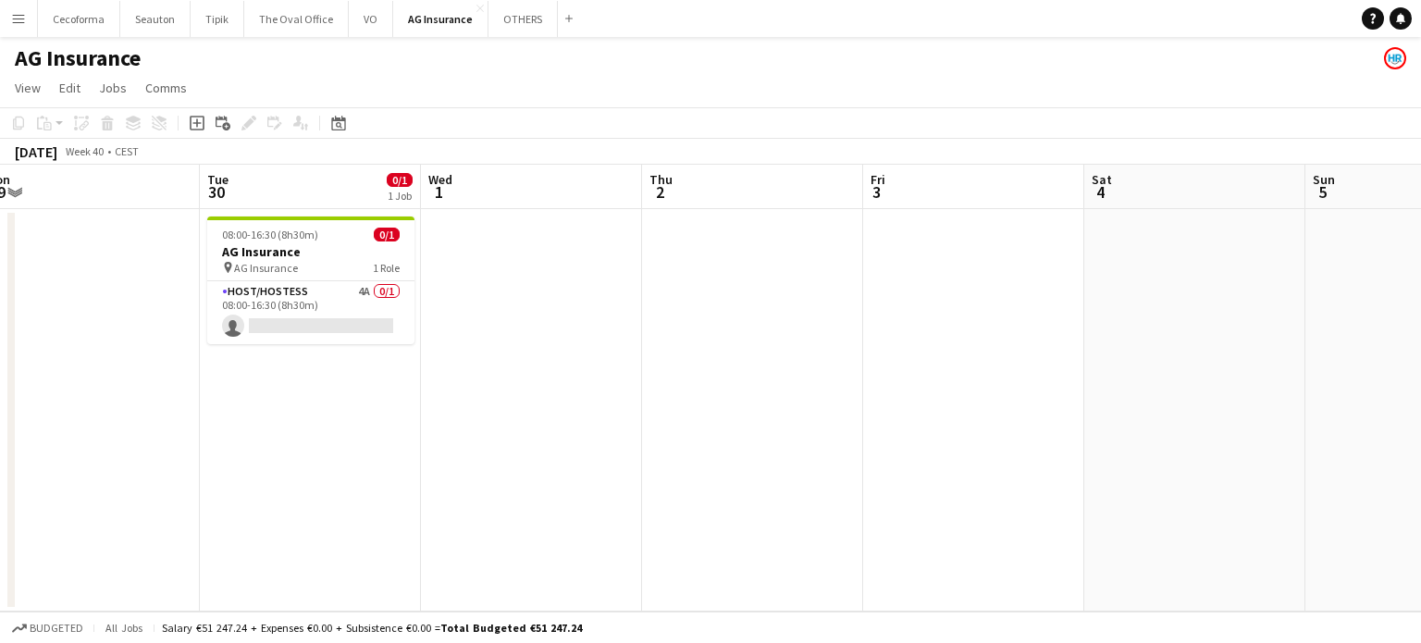
drag, startPoint x: 891, startPoint y: 469, endPoint x: 431, endPoint y: 447, distance: 460.2
click at [431, 447] on app-calendar-viewport "Fri 26 Sat 27 Sun 28 Mon 29 Tue 30 0/1 1 Job Wed 1 Thu 2 Fri 3 Sat 4 Sun 5 Mon …" at bounding box center [710, 388] width 1421 height 447
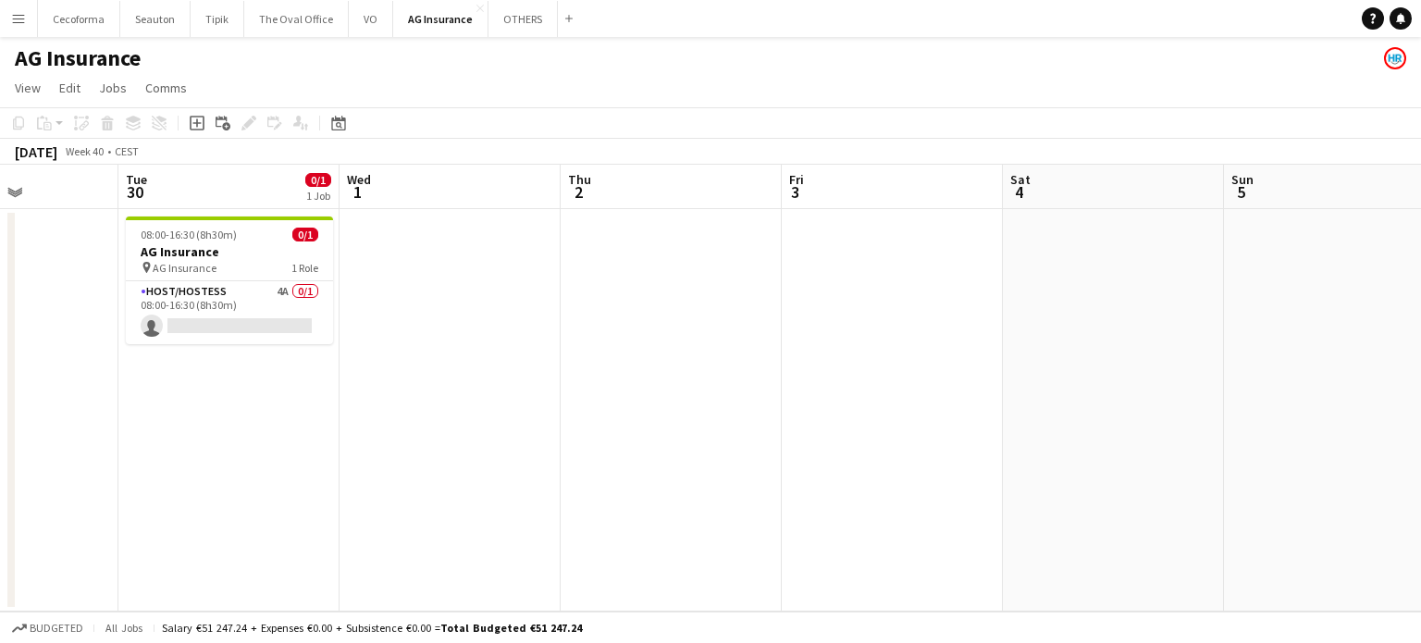
drag, startPoint x: 613, startPoint y: 404, endPoint x: 377, endPoint y: 391, distance: 236.2
click at [377, 391] on app-calendar-viewport "Fri 26 Sat 27 Sun 28 Mon 29 Tue 30 0/1 1 Job Wed 1 Thu 2 Fri 3 Sat 4 Sun 5 Mon …" at bounding box center [710, 388] width 1421 height 447
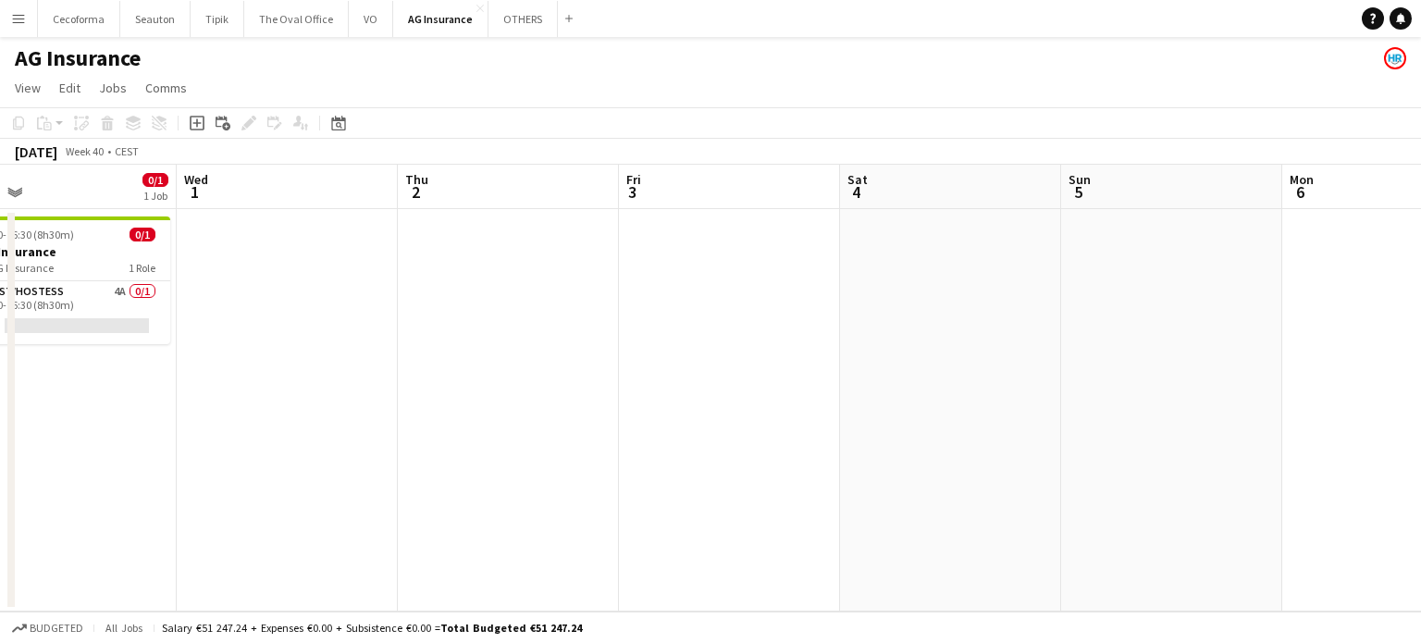
click at [289, 253] on app-date-cell at bounding box center [287, 410] width 221 height 402
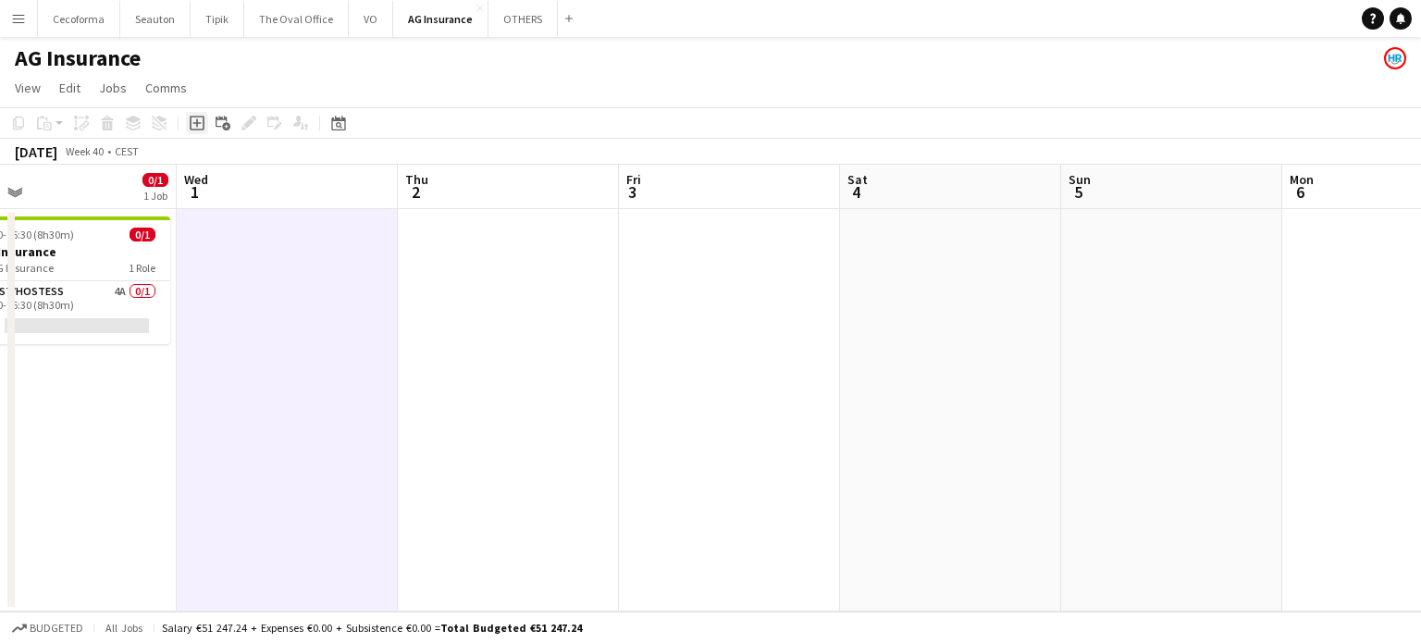
click at [197, 117] on icon "Add job" at bounding box center [197, 123] width 15 height 15
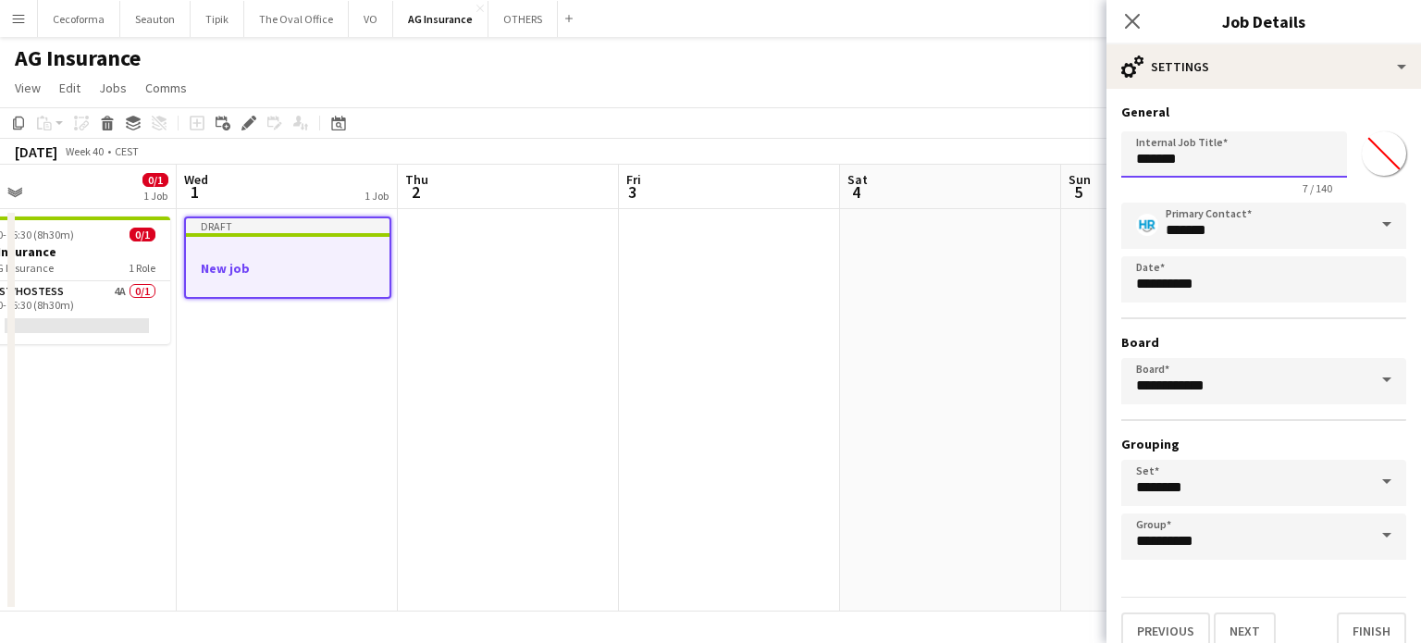
click at [1214, 168] on input "*******" at bounding box center [1234, 154] width 226 height 46
type input "*"
type input "**********"
click at [1357, 626] on button "Finish" at bounding box center [1371, 630] width 69 height 37
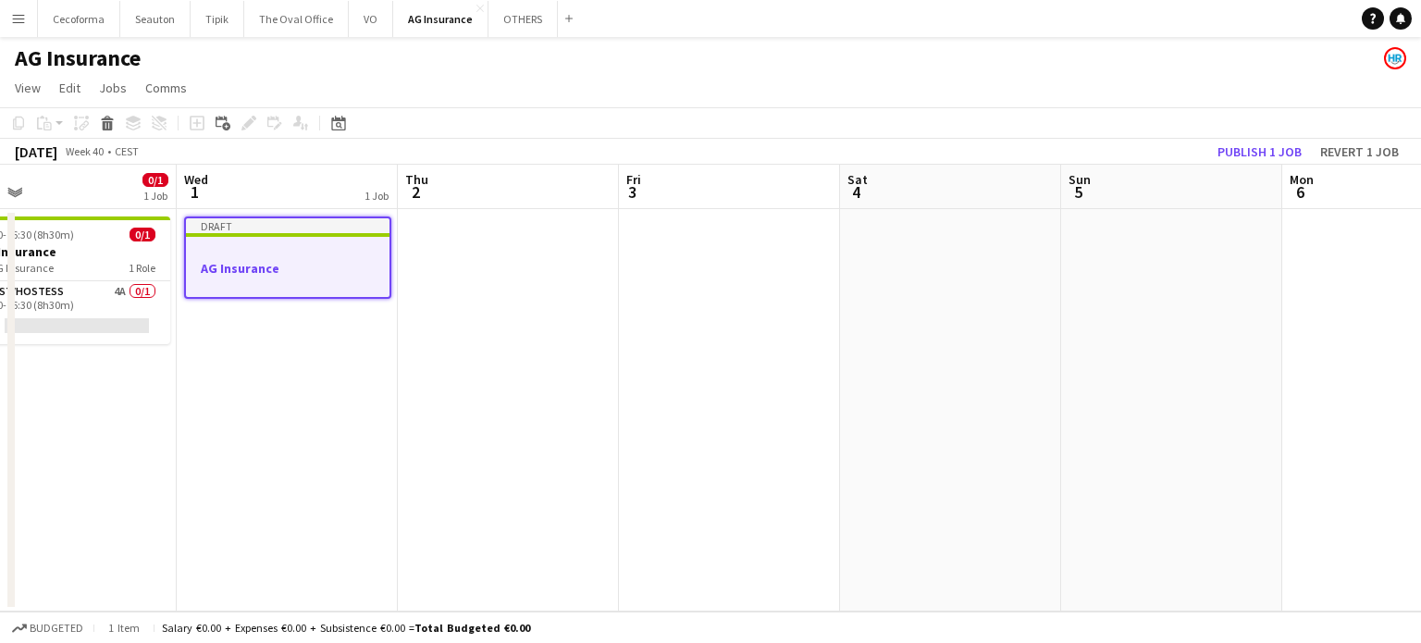
click at [285, 266] on h3 "AG Insurance" at bounding box center [287, 268] width 203 height 17
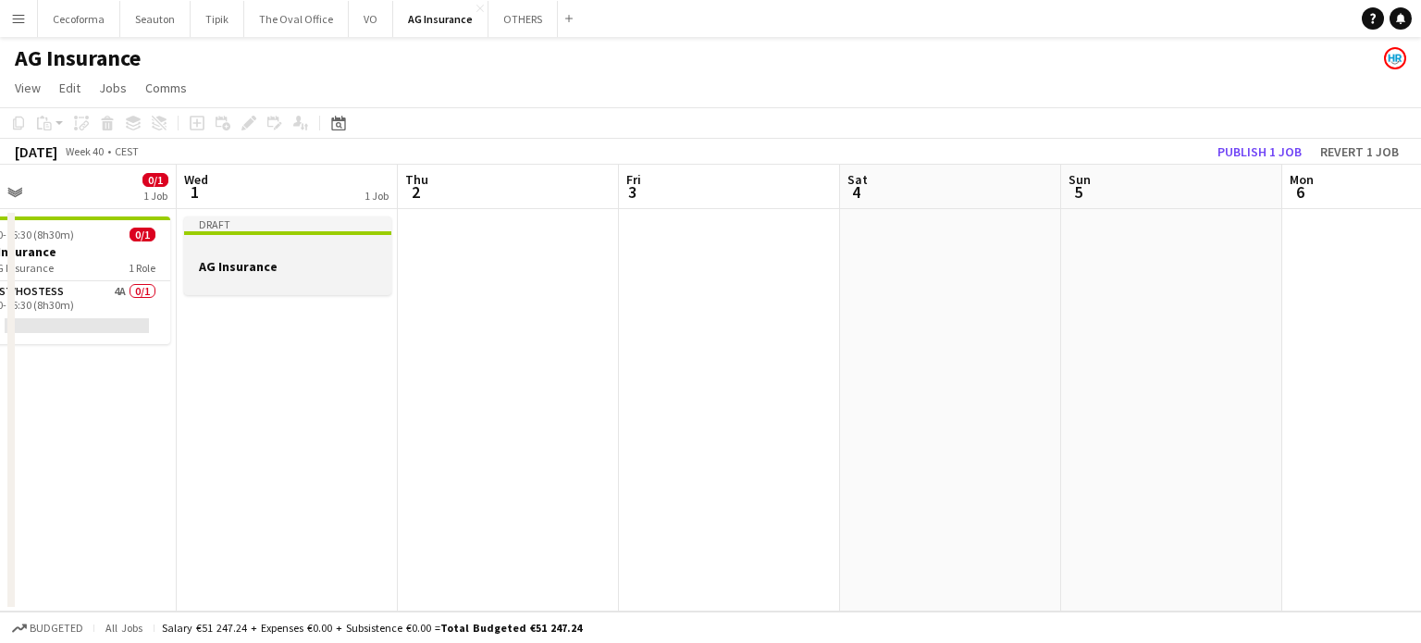
click at [253, 267] on h3 "AG Insurance" at bounding box center [287, 266] width 207 height 17
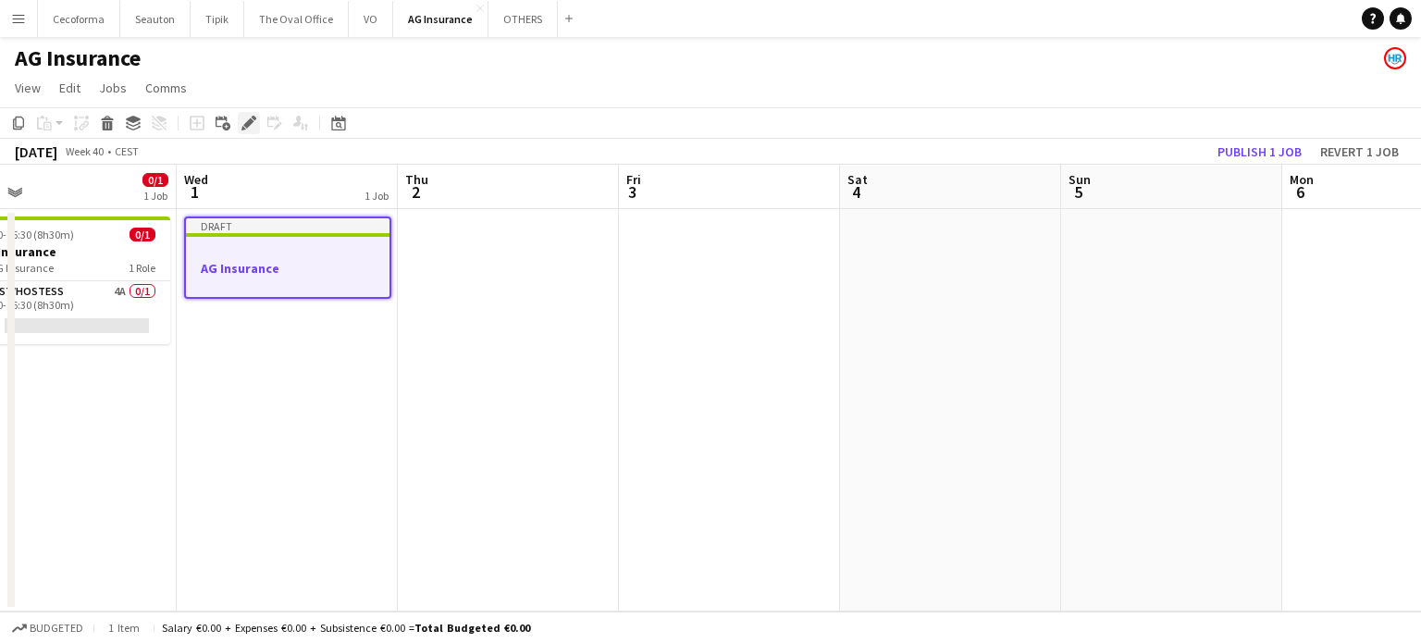
click at [248, 117] on icon "Edit" at bounding box center [248, 123] width 15 height 15
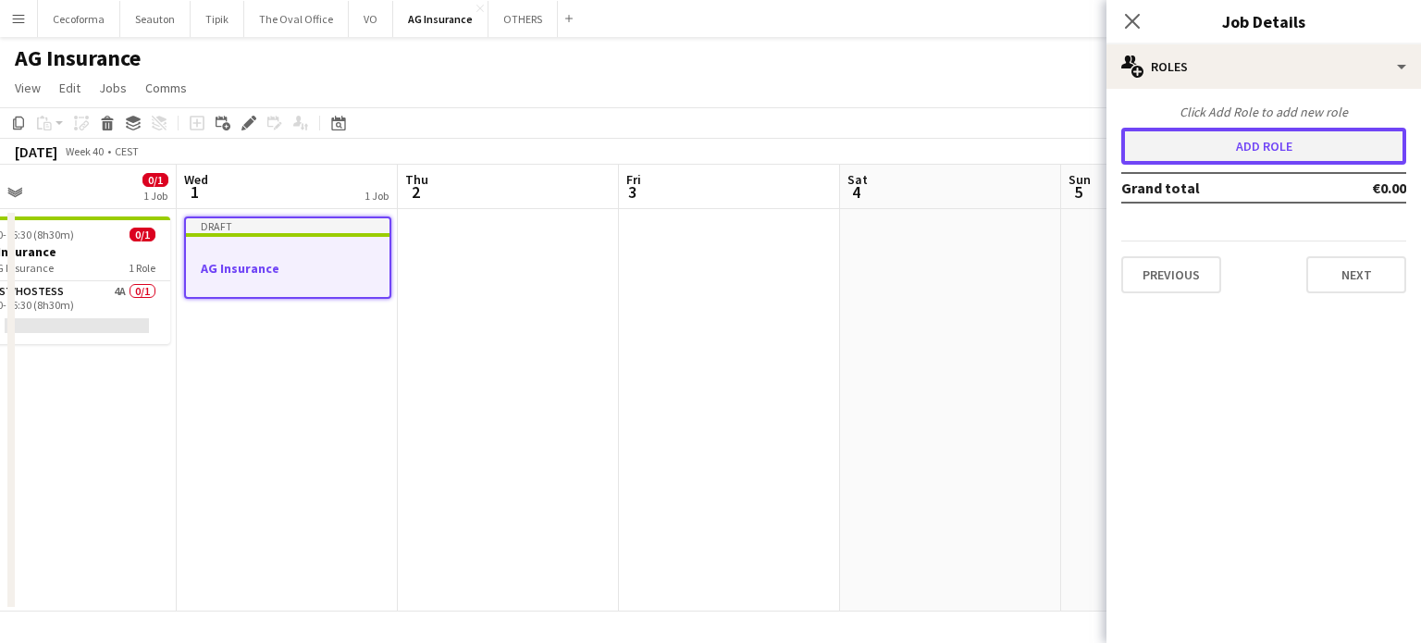
click at [1258, 143] on button "Add role" at bounding box center [1263, 146] width 285 height 37
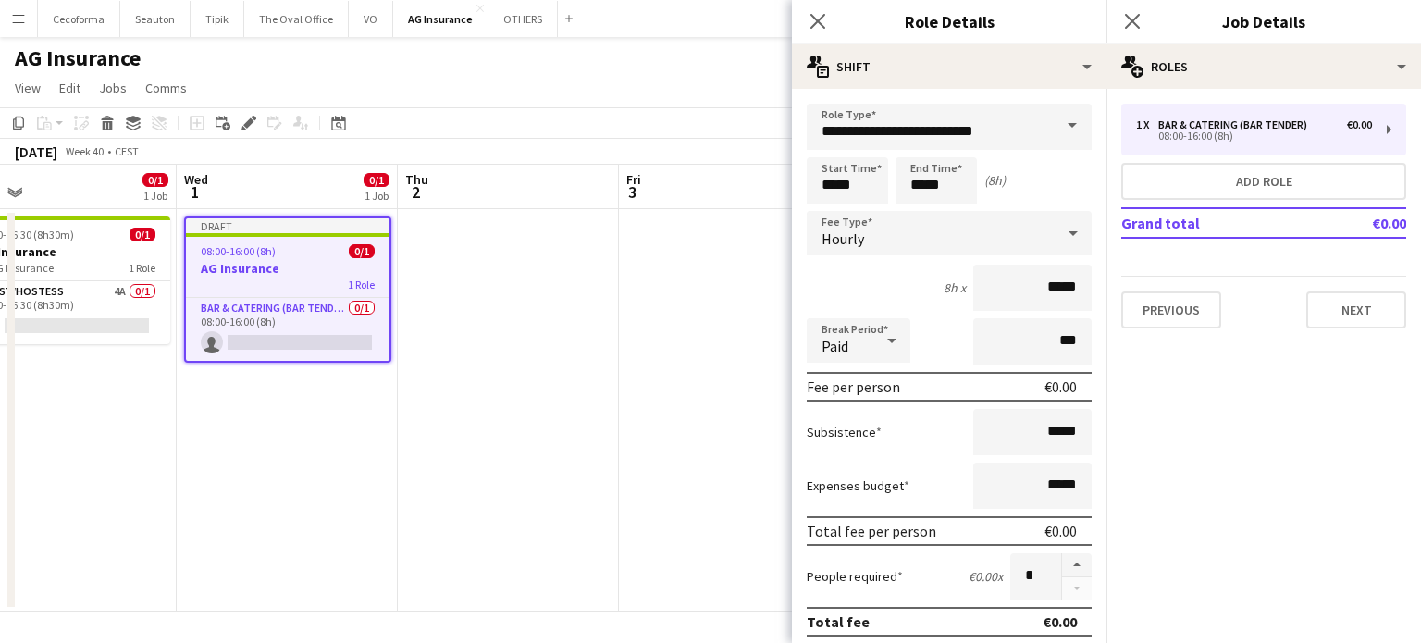
click at [1056, 120] on span at bounding box center [1072, 126] width 39 height 44
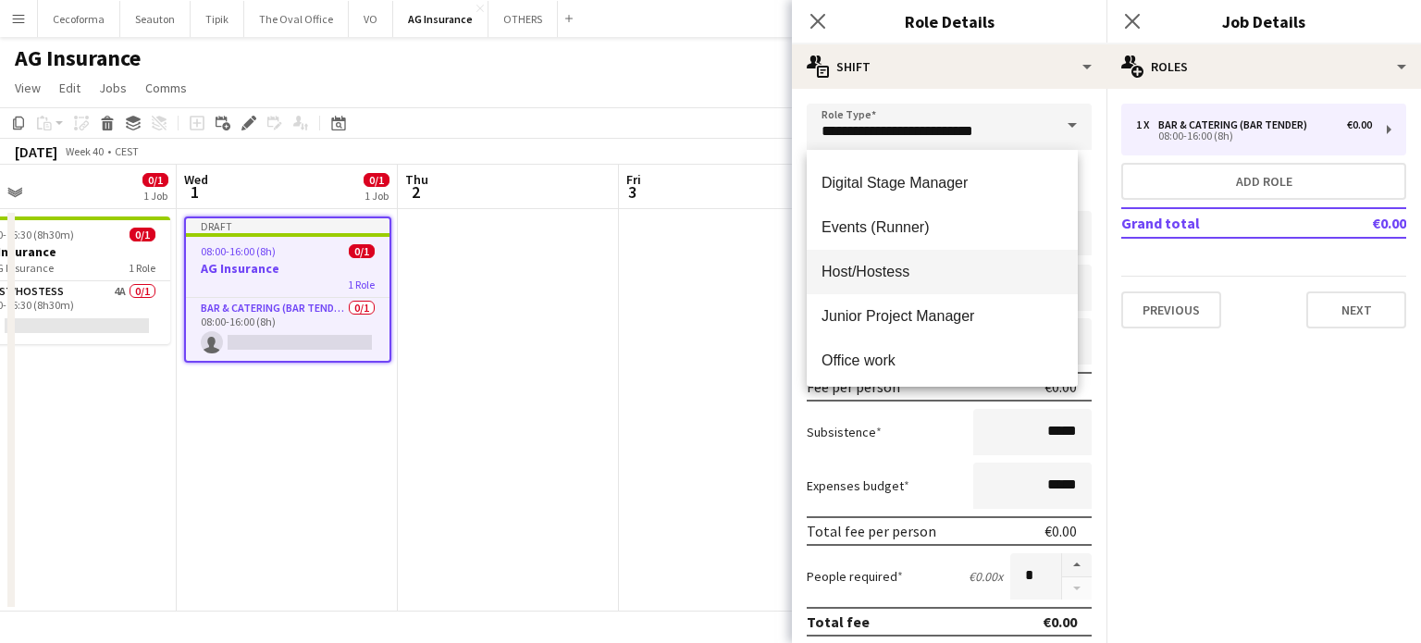
scroll to position [370, 0]
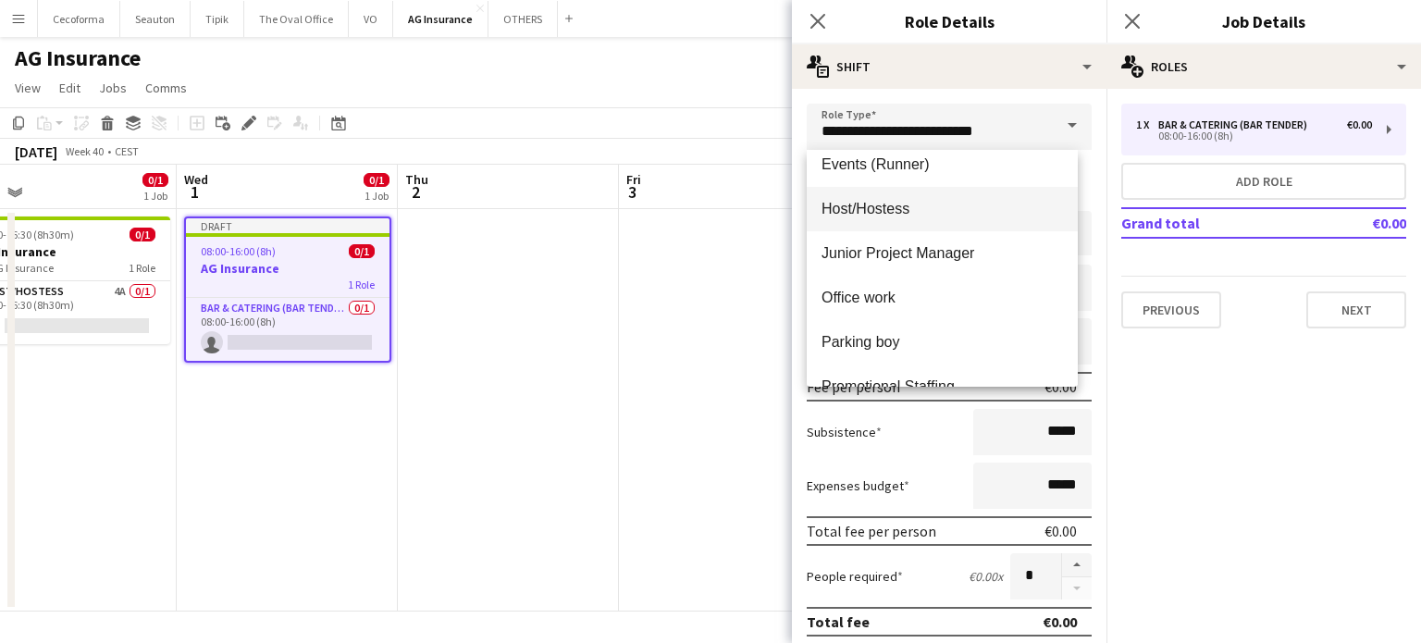
click at [866, 204] on span "Host/Hostess" at bounding box center [941, 209] width 241 height 18
type input "**********"
type input "******"
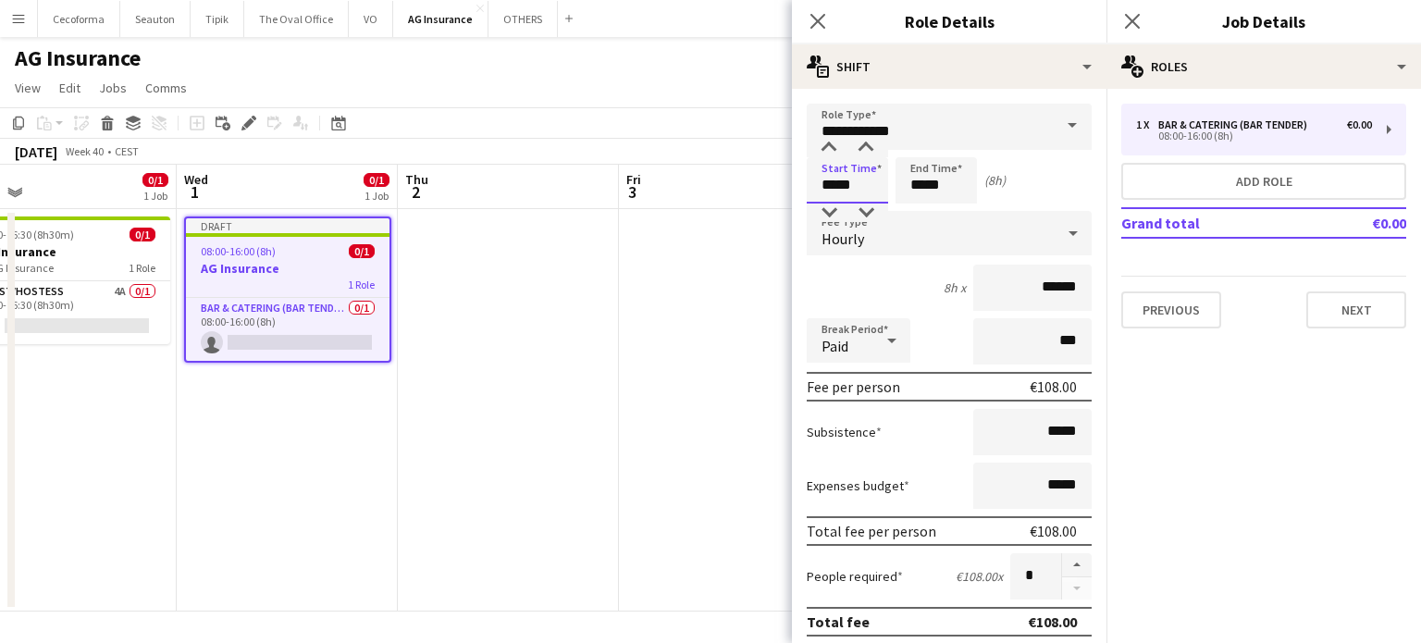
click at [853, 183] on input "*****" at bounding box center [847, 180] width 81 height 46
click at [869, 143] on div at bounding box center [865, 148] width 37 height 18
click at [833, 181] on input "*****" at bounding box center [847, 180] width 81 height 46
click at [832, 139] on div at bounding box center [828, 148] width 37 height 18
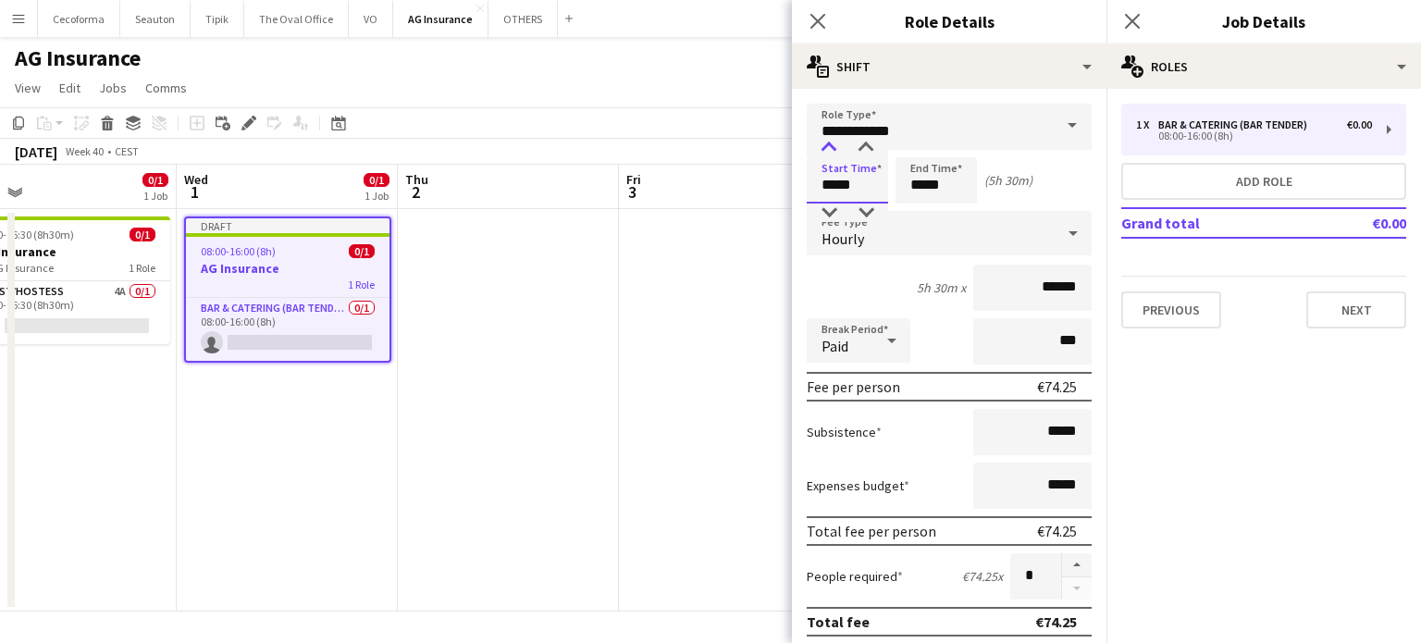
click at [832, 139] on div at bounding box center [828, 148] width 37 height 18
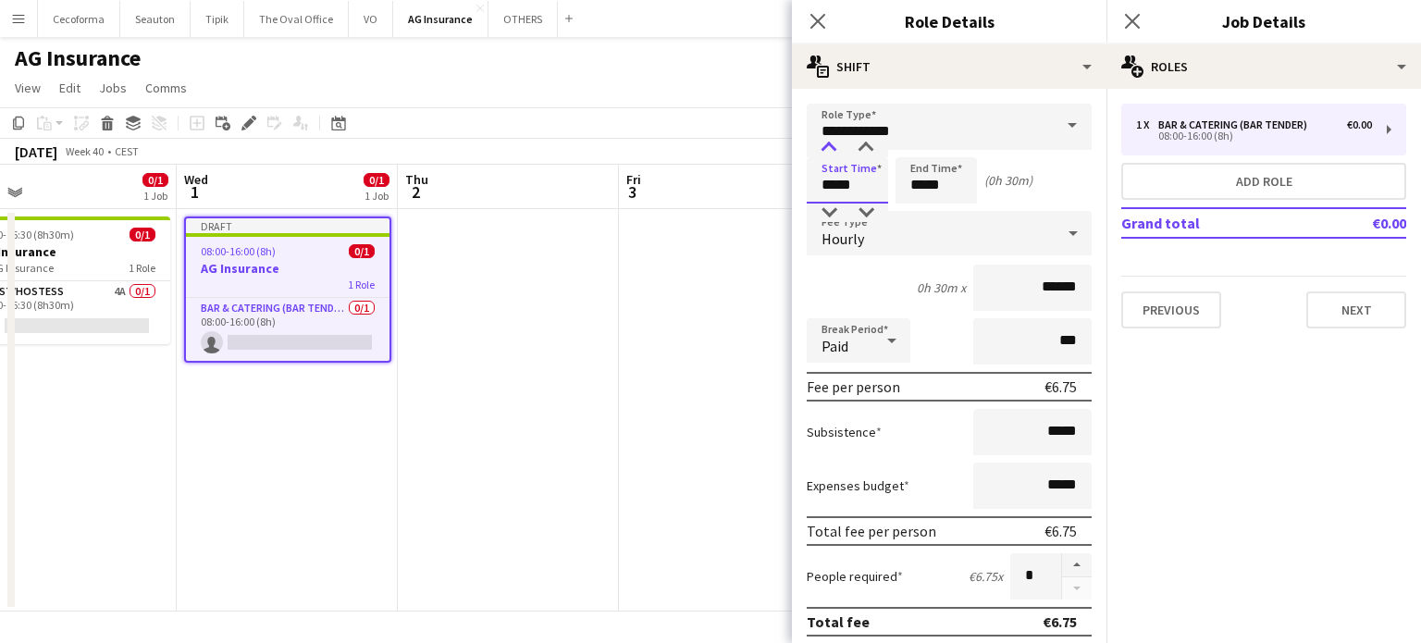
click at [832, 139] on div at bounding box center [828, 148] width 37 height 18
type input "*****"
click at [832, 139] on div at bounding box center [828, 148] width 37 height 18
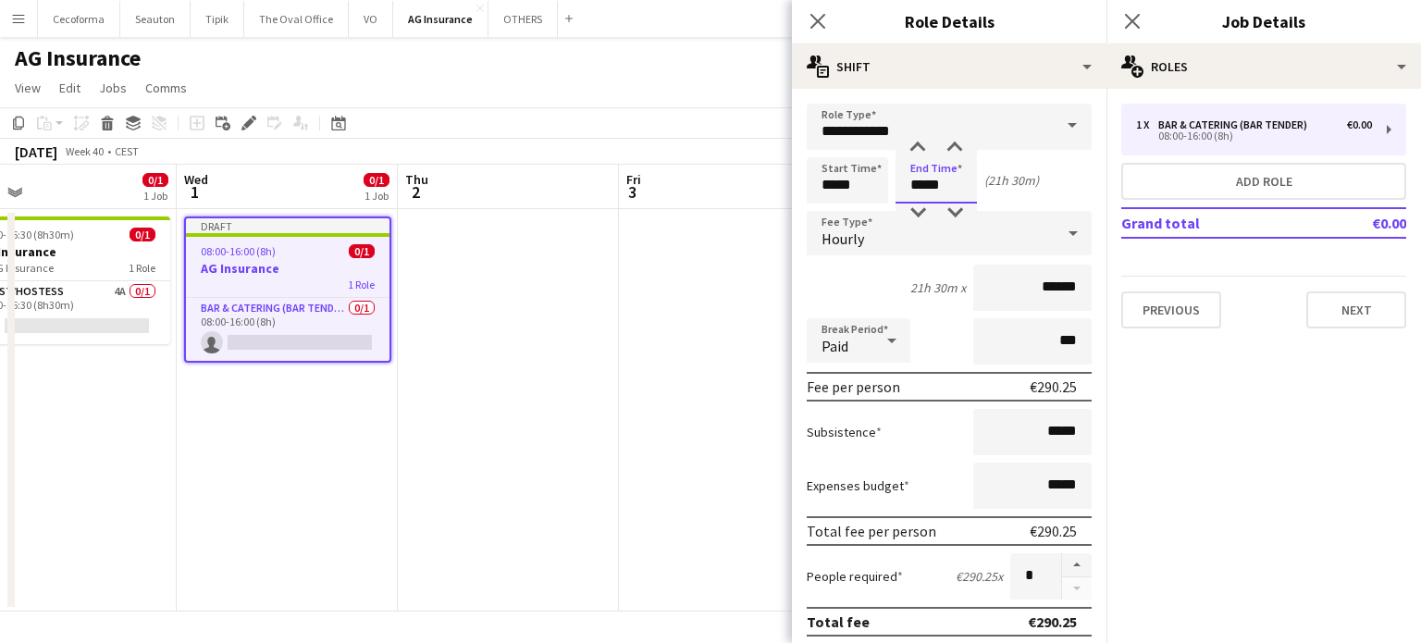
click at [924, 191] on input "*****" at bounding box center [935, 180] width 81 height 46
click at [920, 147] on div at bounding box center [917, 148] width 37 height 18
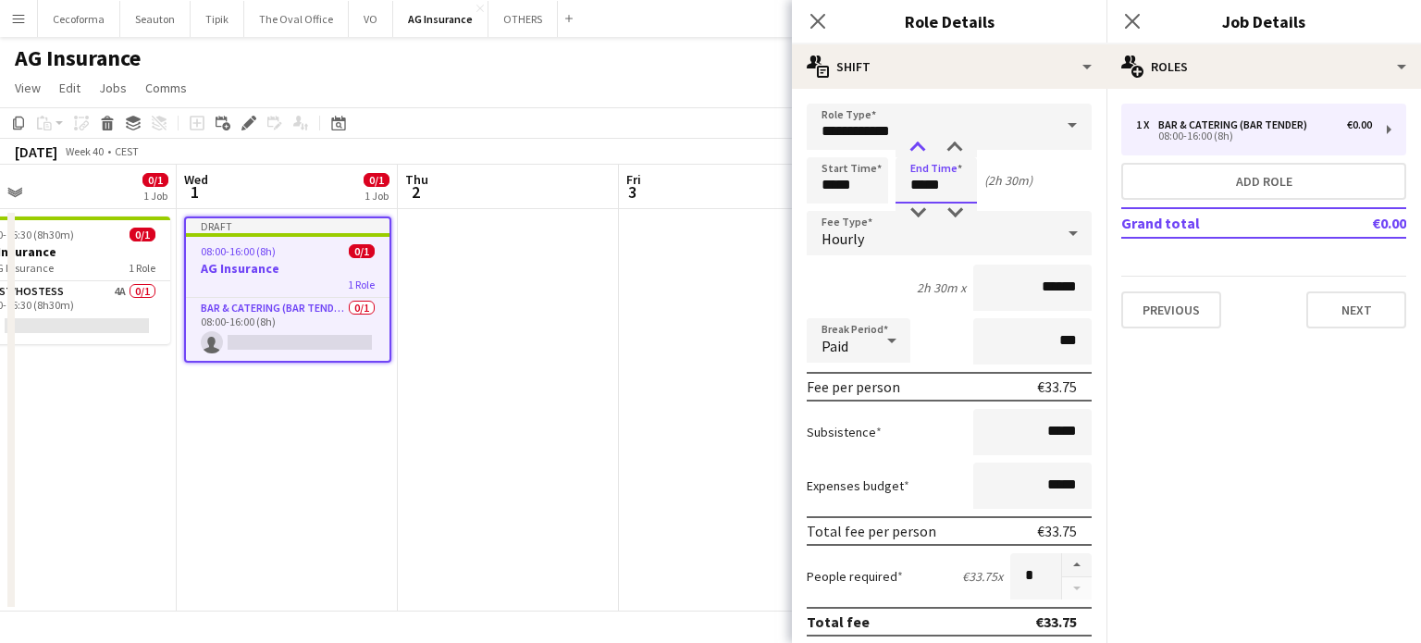
click at [920, 147] on div at bounding box center [917, 148] width 37 height 18
click at [953, 143] on div at bounding box center [954, 148] width 37 height 18
type input "*****"
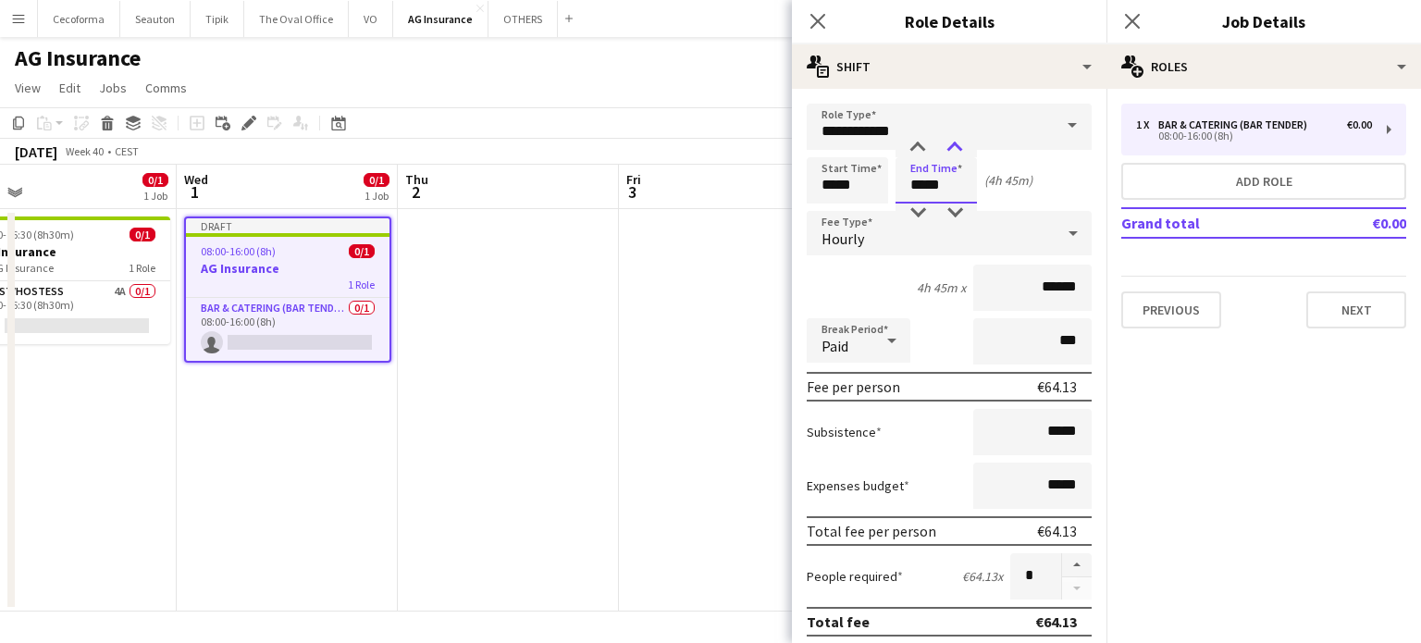
click at [953, 143] on div at bounding box center [954, 148] width 37 height 18
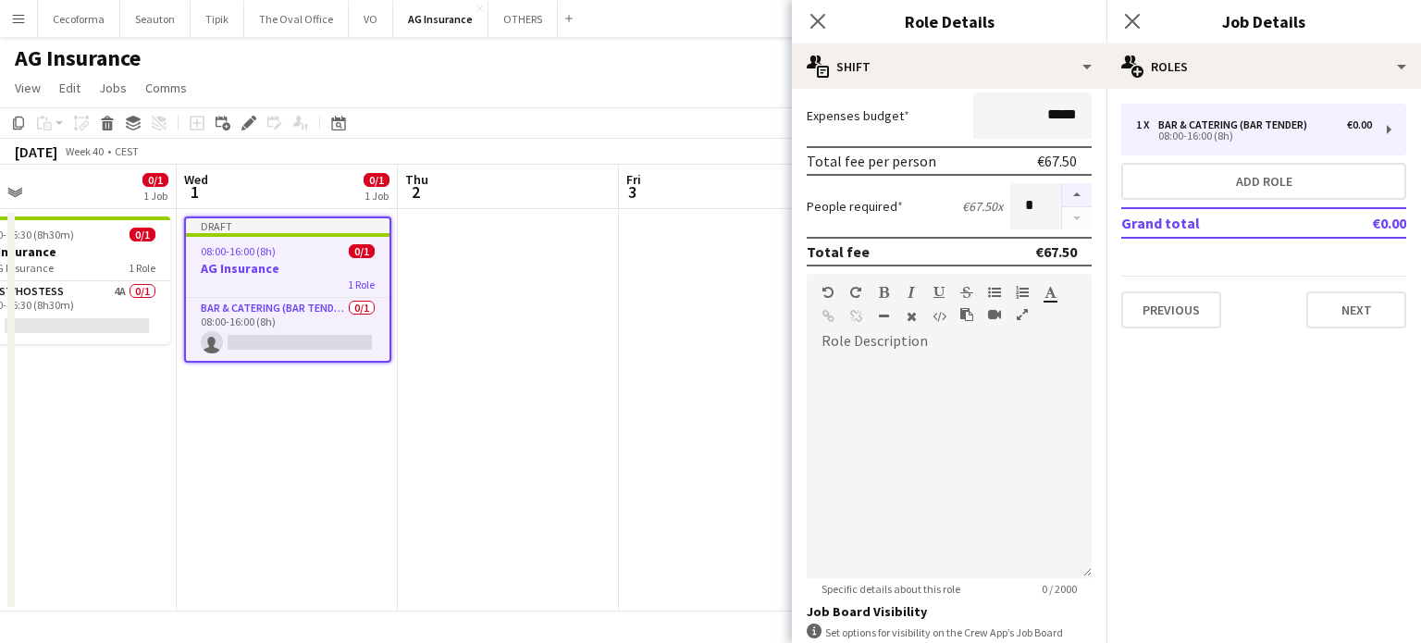
click at [1062, 191] on button "button" at bounding box center [1077, 195] width 30 height 24
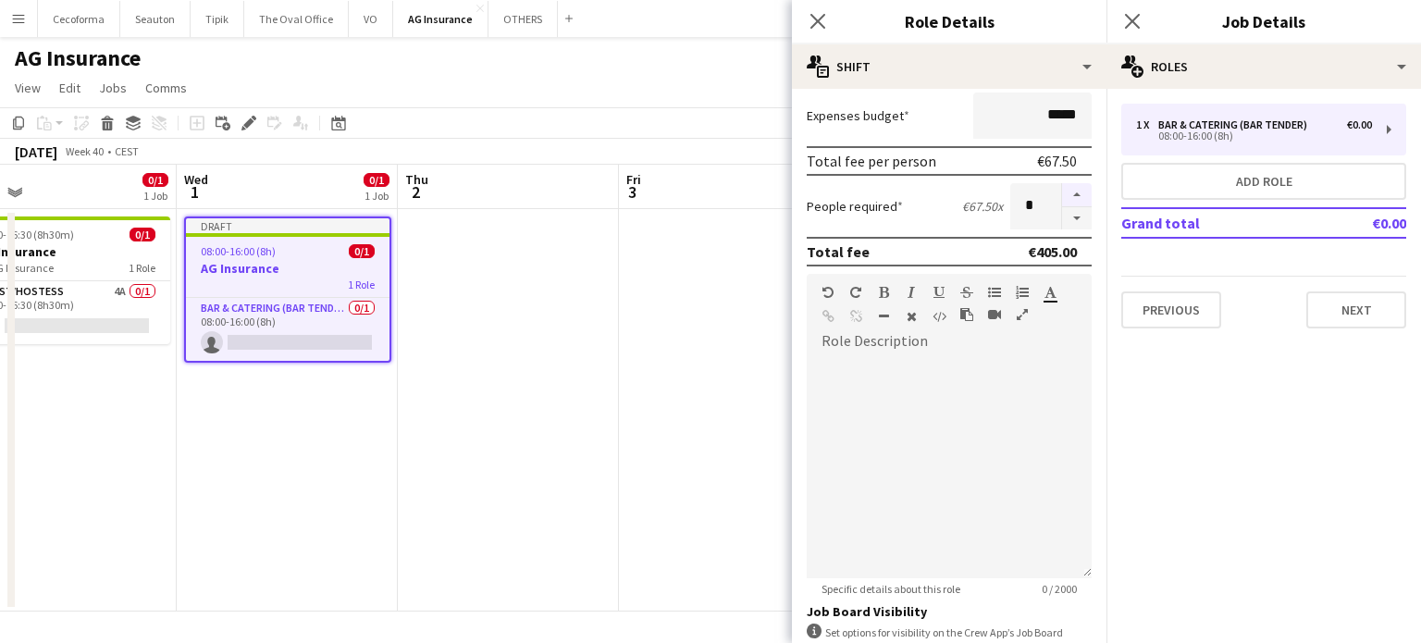
click at [1062, 191] on button "button" at bounding box center [1077, 195] width 30 height 24
type input "*"
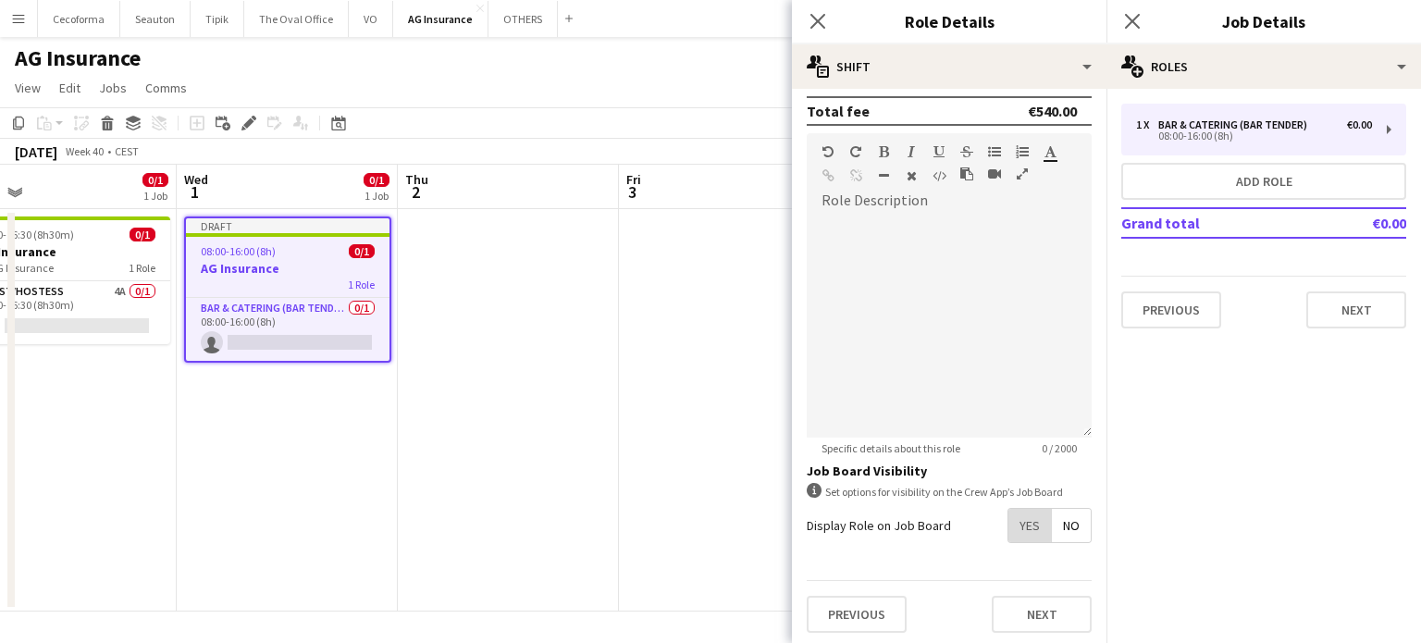
click at [1016, 509] on span "Yes" at bounding box center [1029, 525] width 43 height 33
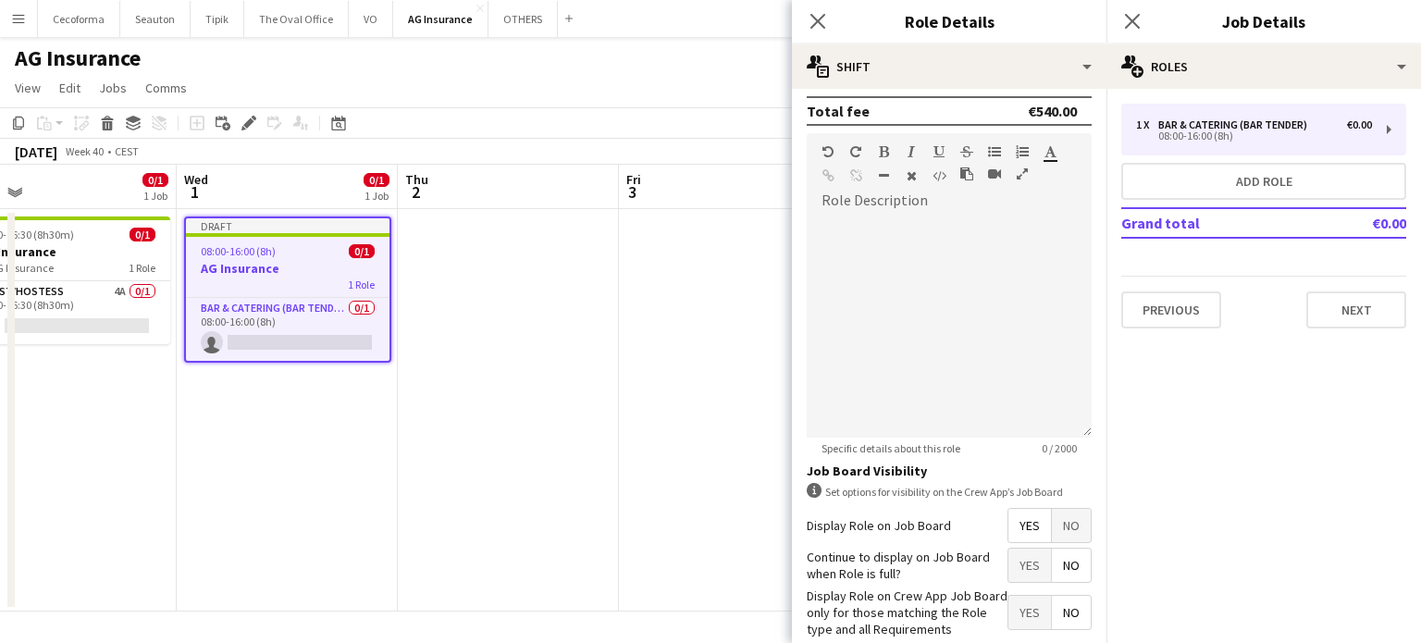
drag, startPoint x: 1049, startPoint y: 559, endPoint x: 1049, endPoint y: 571, distance: 12.0
click at [1052, 561] on span "No" at bounding box center [1071, 565] width 39 height 33
click at [1015, 614] on span "Yes" at bounding box center [1029, 612] width 43 height 33
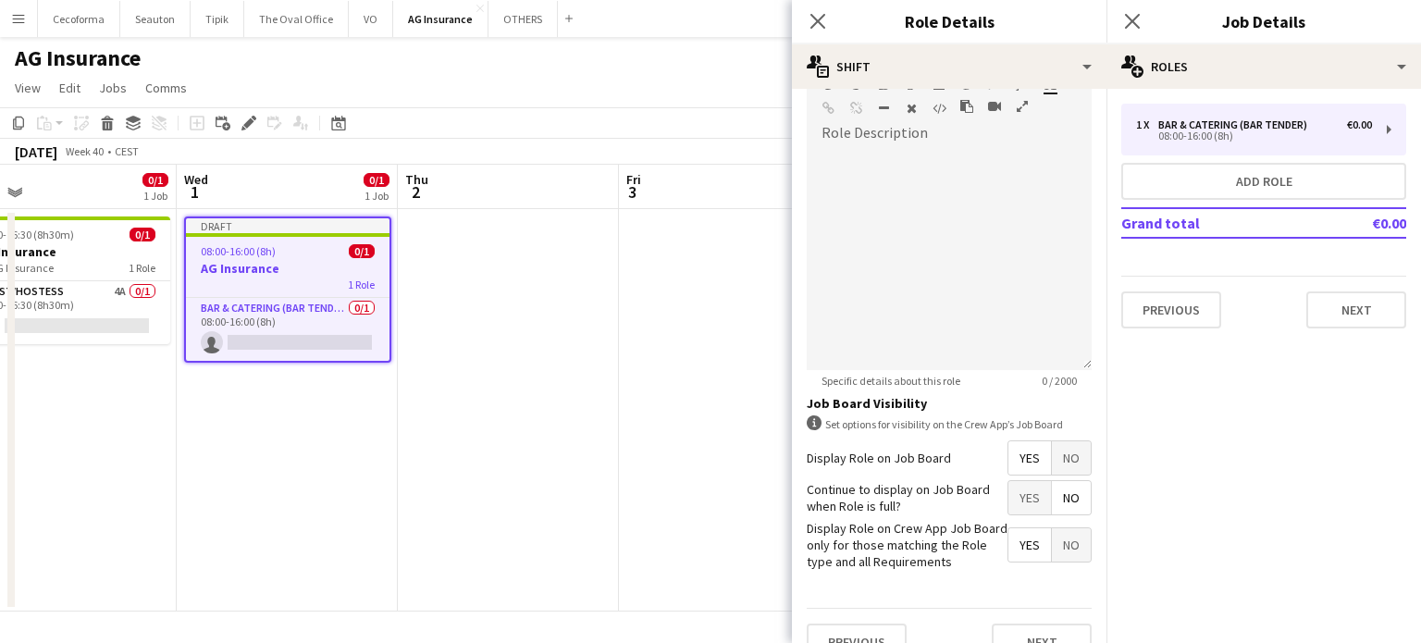
scroll to position [605, 0]
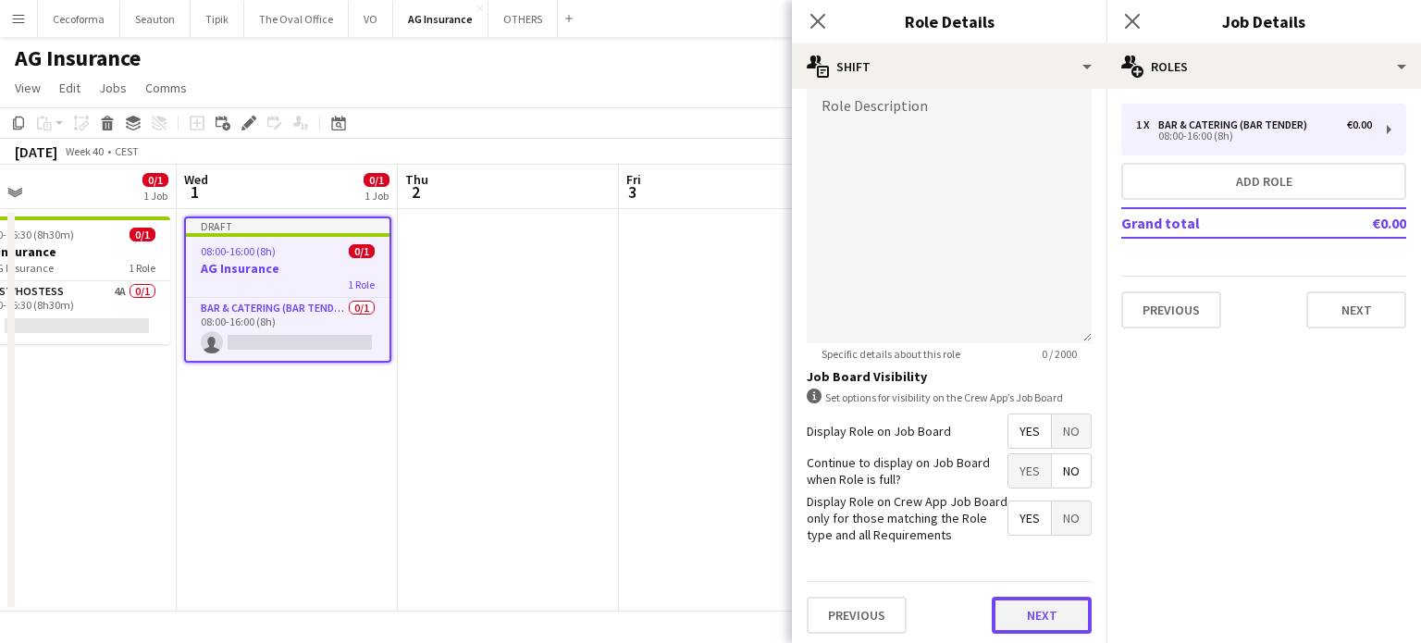
click at [1020, 605] on button "Next" at bounding box center [1042, 615] width 100 height 37
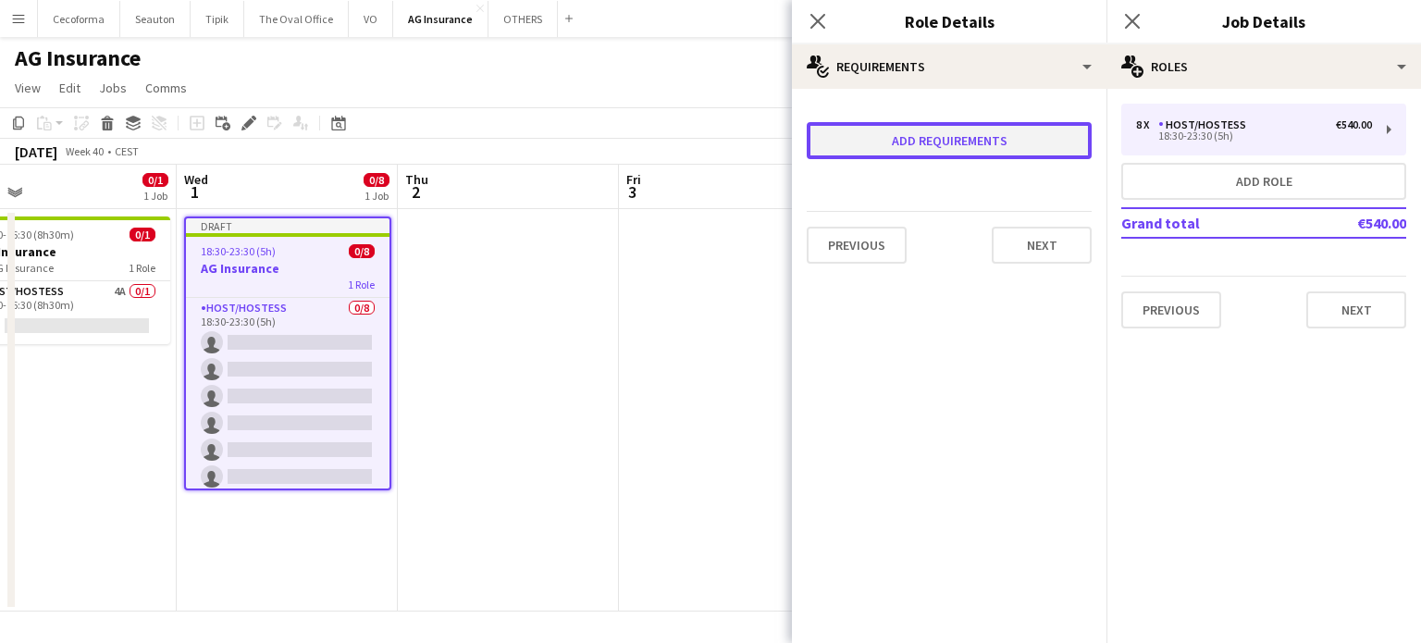
click at [921, 138] on button "Add requirements" at bounding box center [949, 140] width 285 height 37
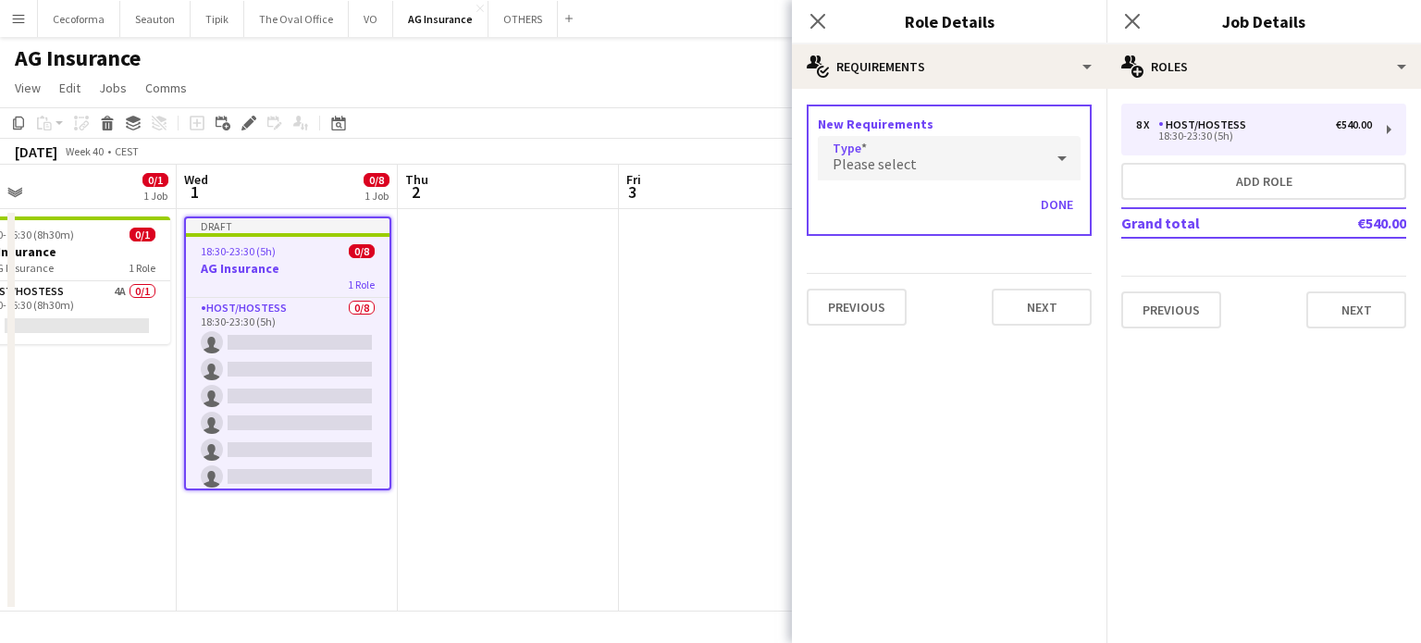
click at [885, 159] on span "Please select" at bounding box center [874, 163] width 84 height 18
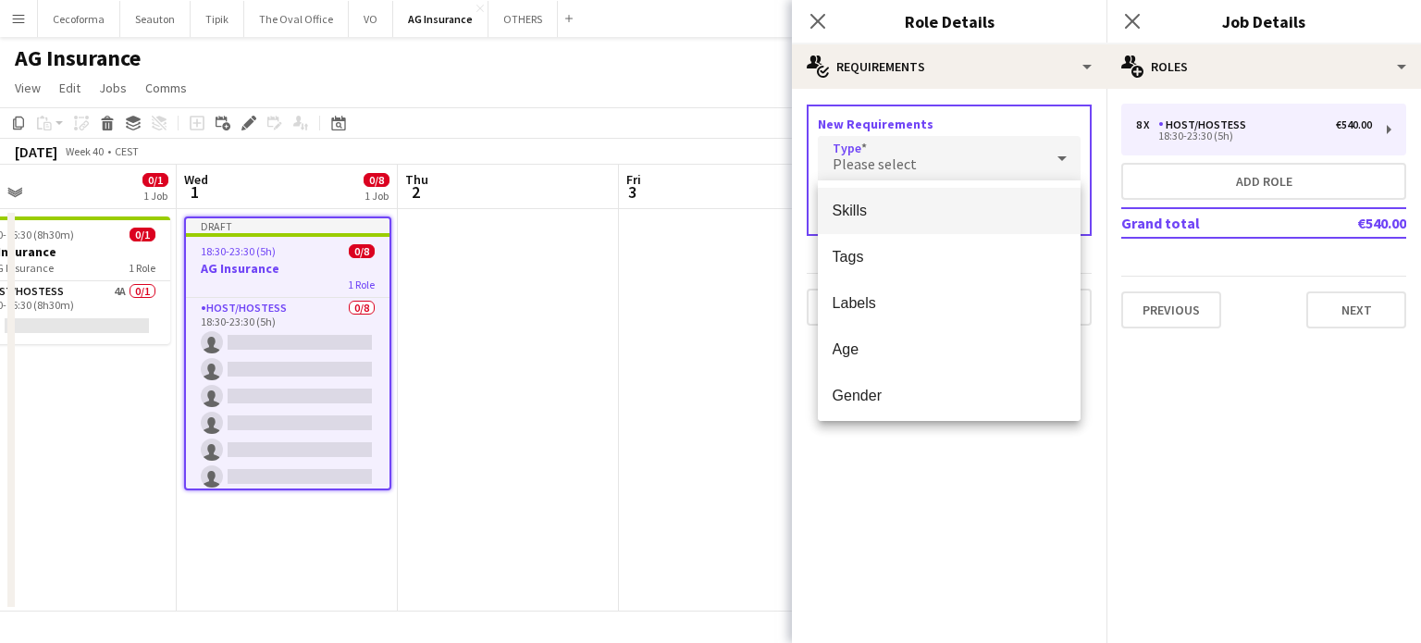
click at [858, 210] on span "Skills" at bounding box center [949, 211] width 234 height 18
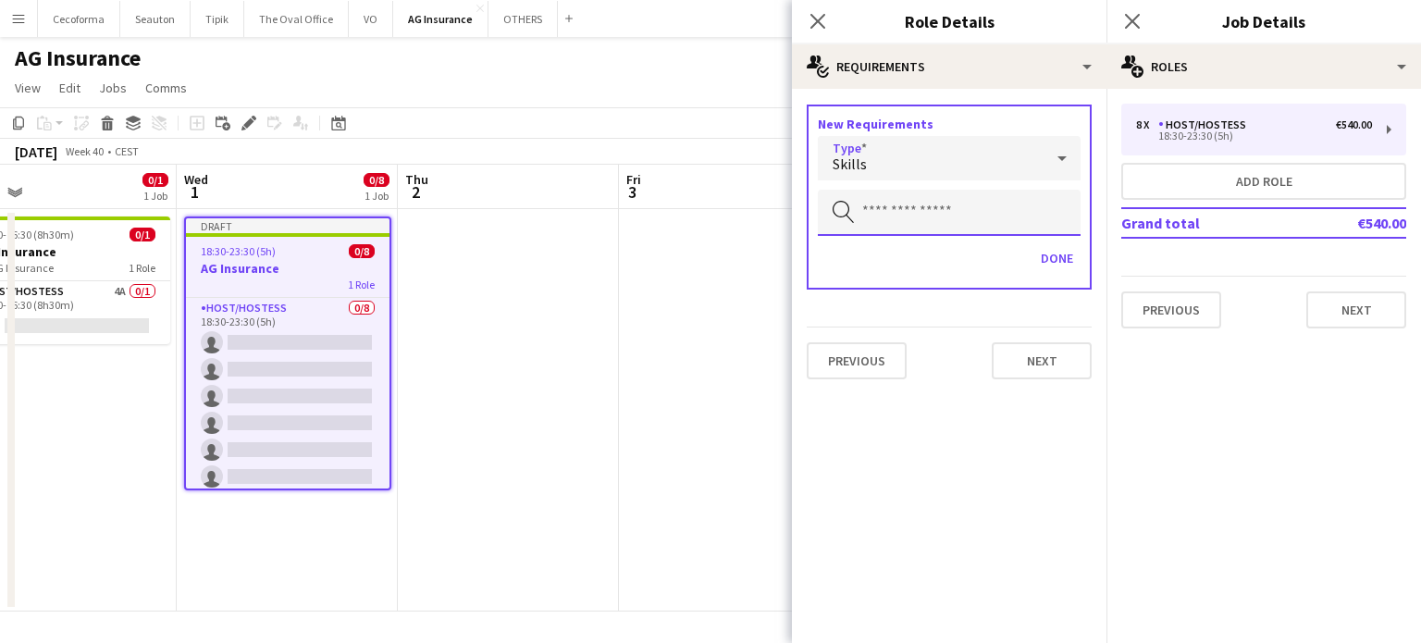
click at [906, 217] on input "text" at bounding box center [949, 213] width 263 height 46
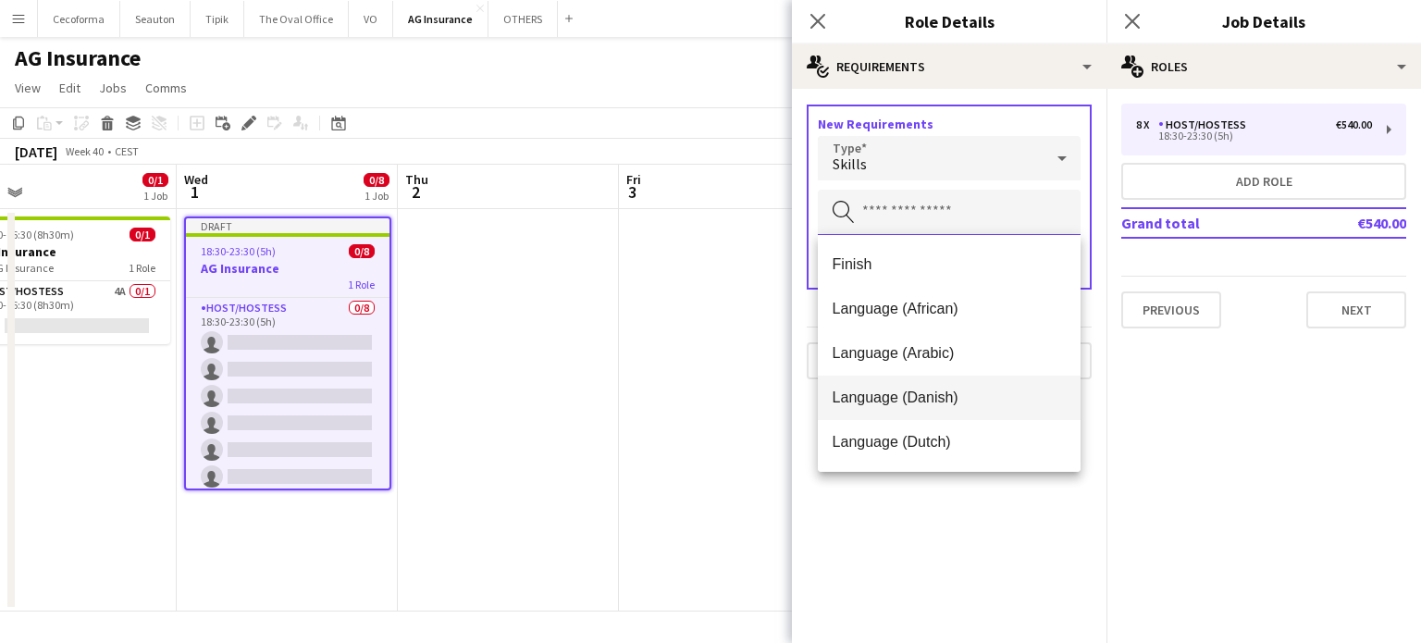
scroll to position [92, 0]
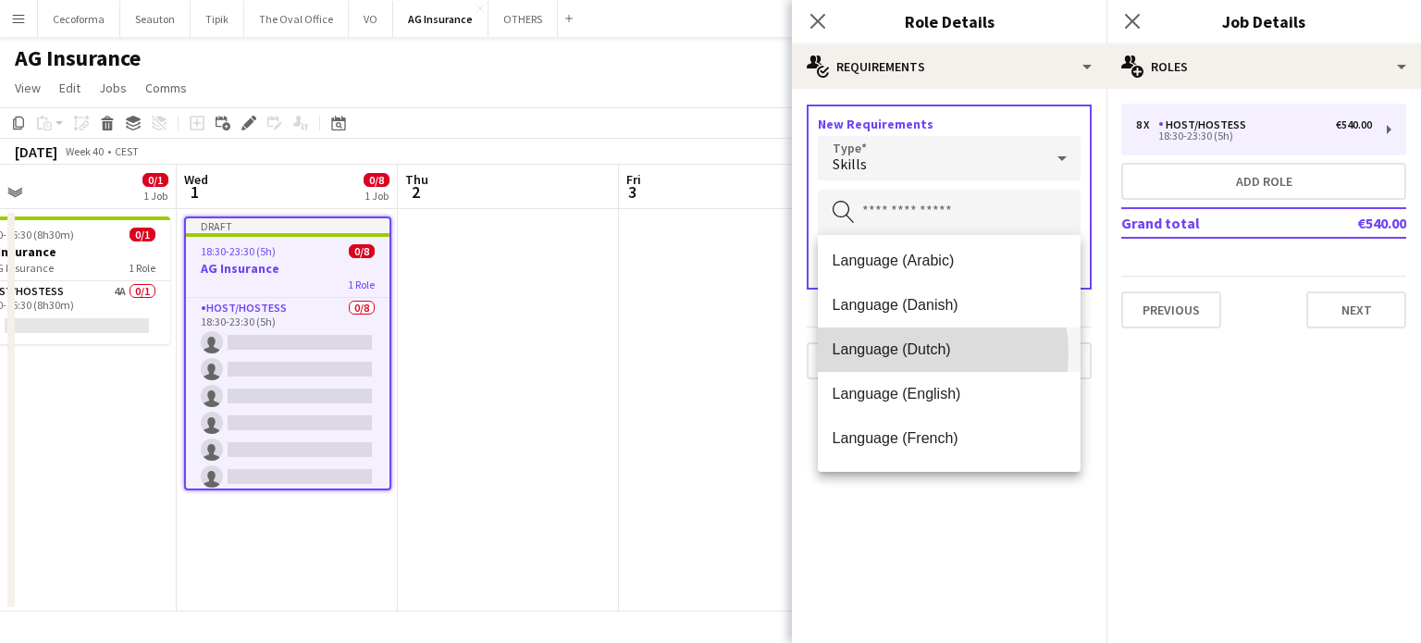
click at [905, 353] on span "Language (Dutch)" at bounding box center [949, 349] width 234 height 18
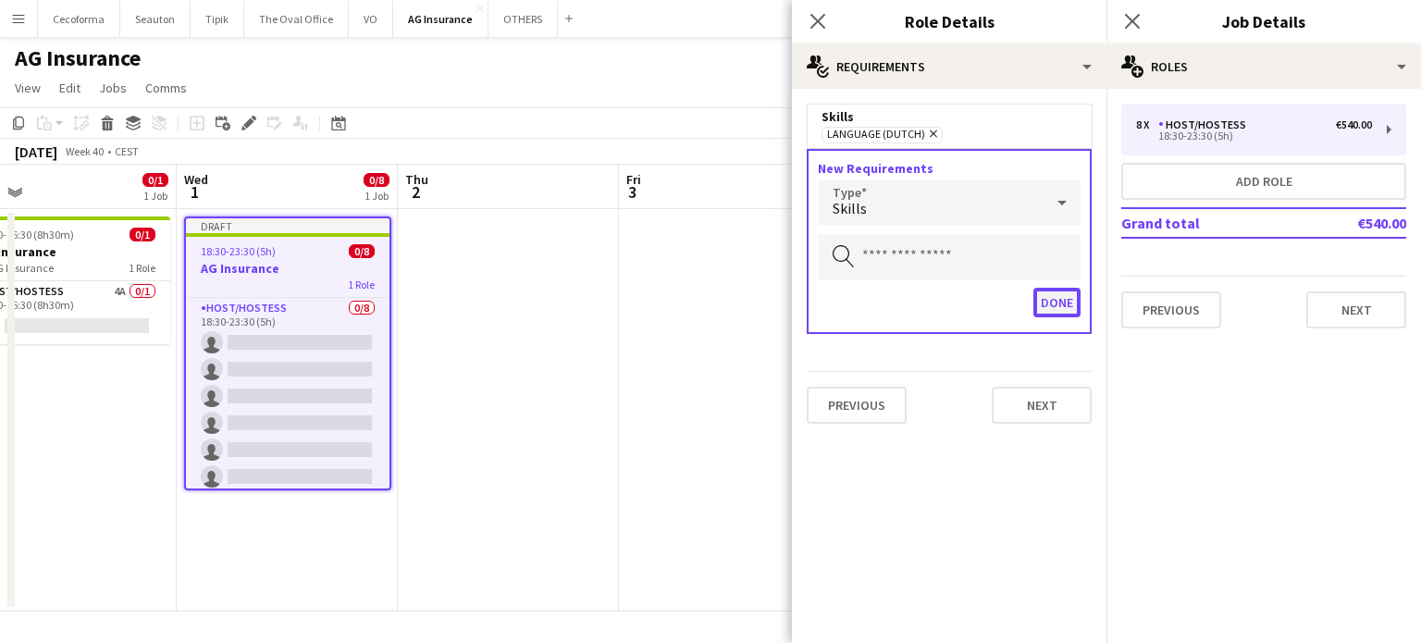
click at [1059, 299] on button "Done" at bounding box center [1056, 303] width 47 height 30
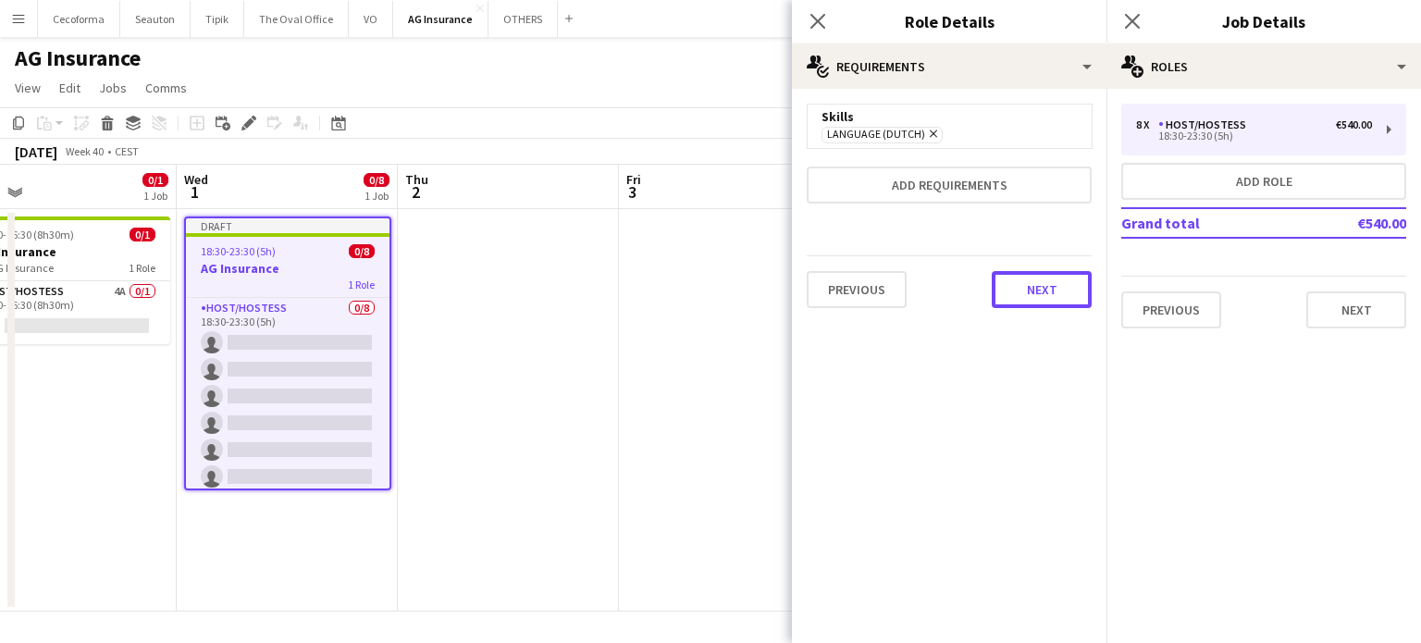
click at [1054, 289] on button "Next" at bounding box center [1042, 289] width 100 height 37
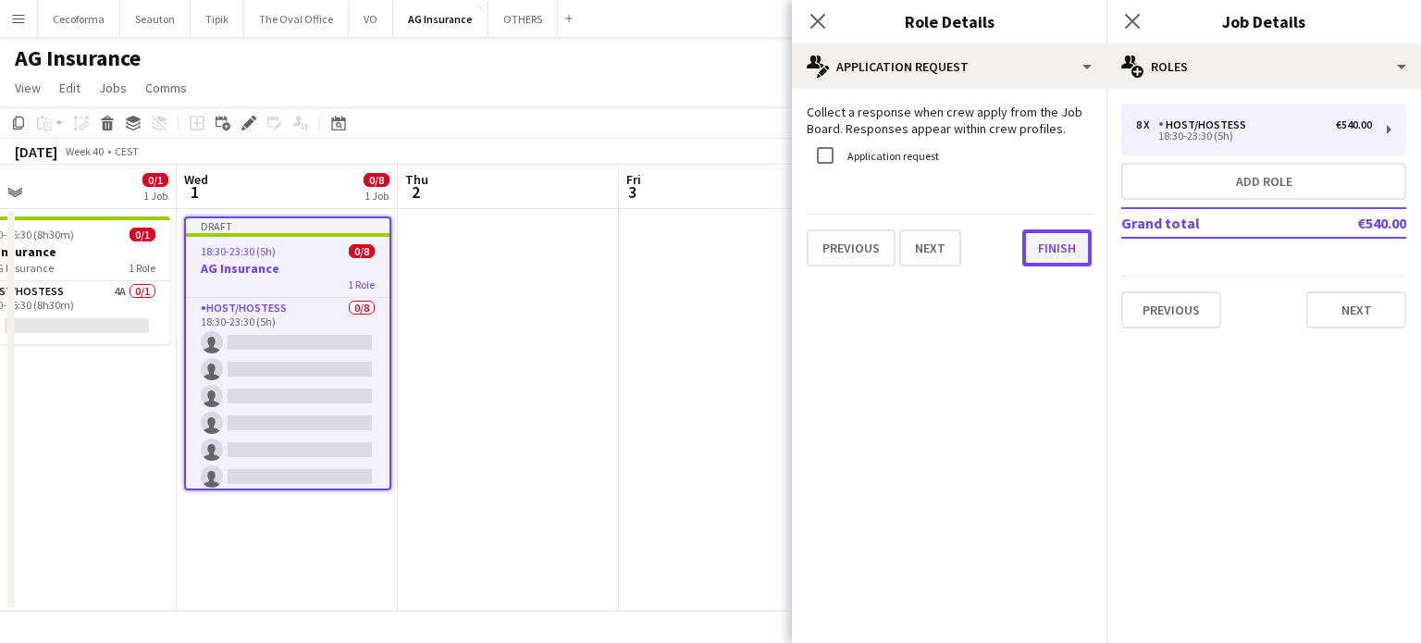
click at [1059, 244] on button "Finish" at bounding box center [1056, 247] width 69 height 37
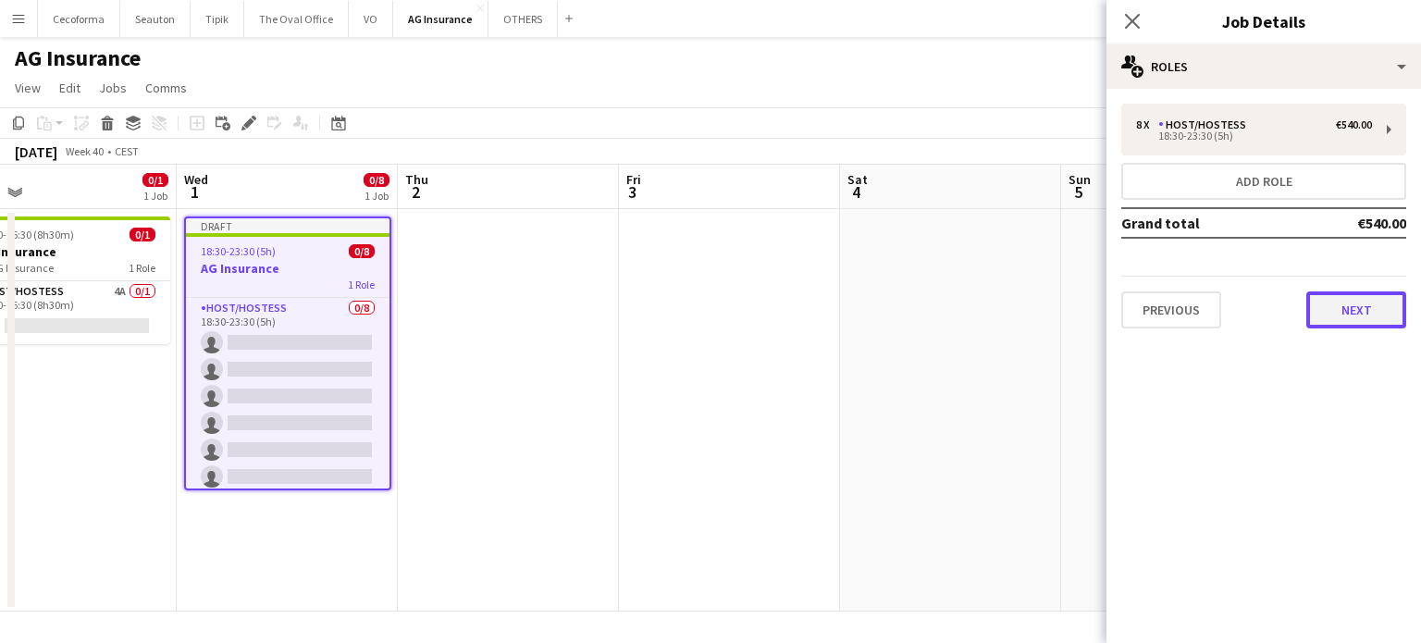
click at [1343, 312] on button "Next" at bounding box center [1356, 309] width 100 height 37
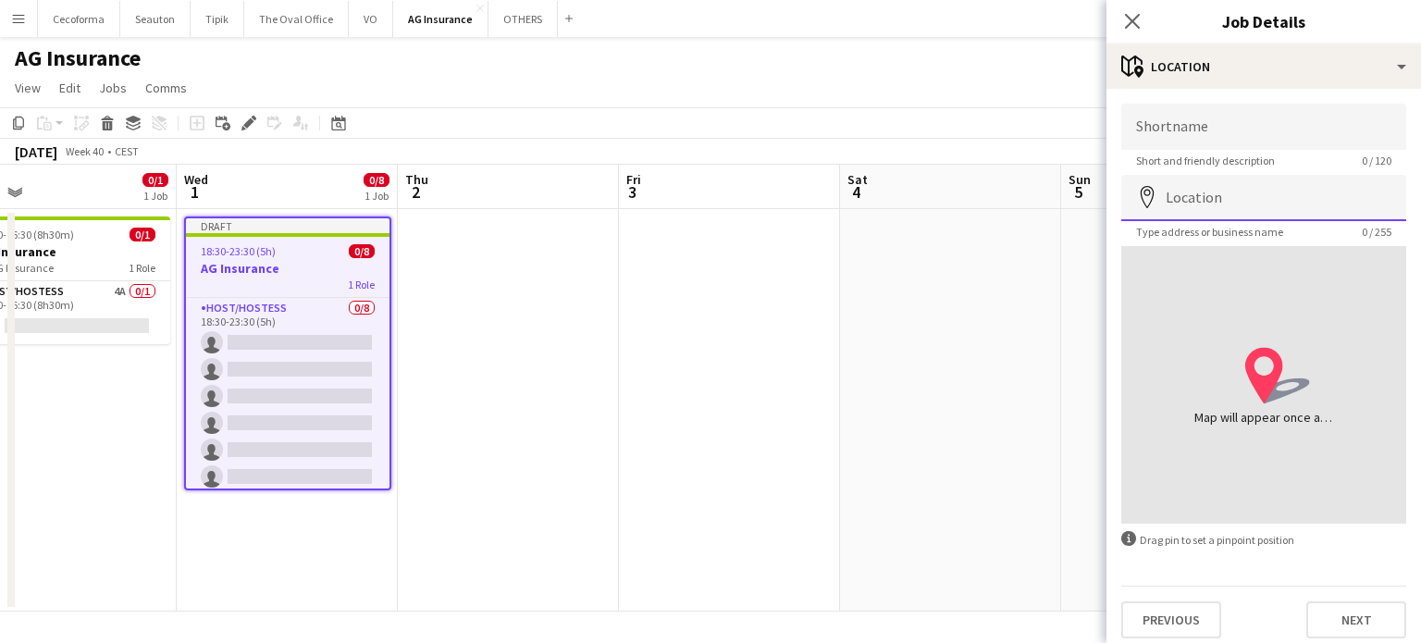
click at [1185, 193] on input "Location" at bounding box center [1263, 198] width 285 height 46
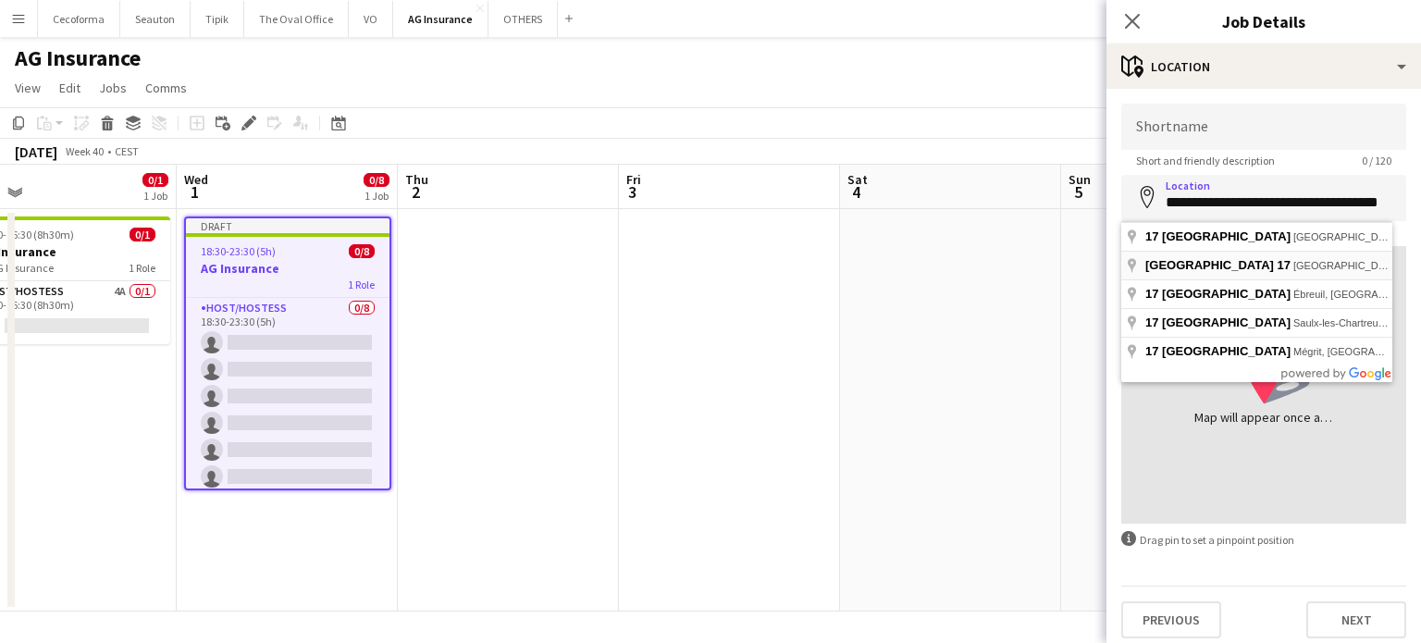
type input "**********"
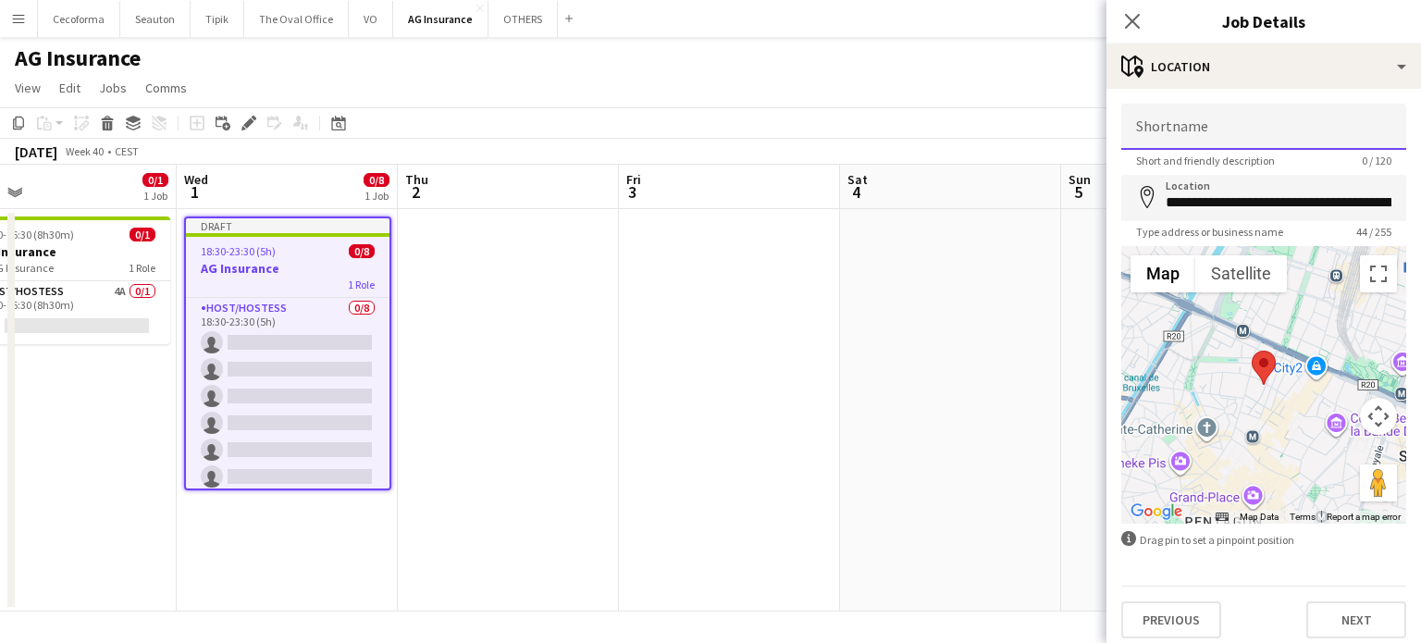
click at [1184, 129] on input "Shortname" at bounding box center [1263, 127] width 285 height 46
type input "**********"
click at [1351, 617] on button "Next" at bounding box center [1356, 619] width 100 height 37
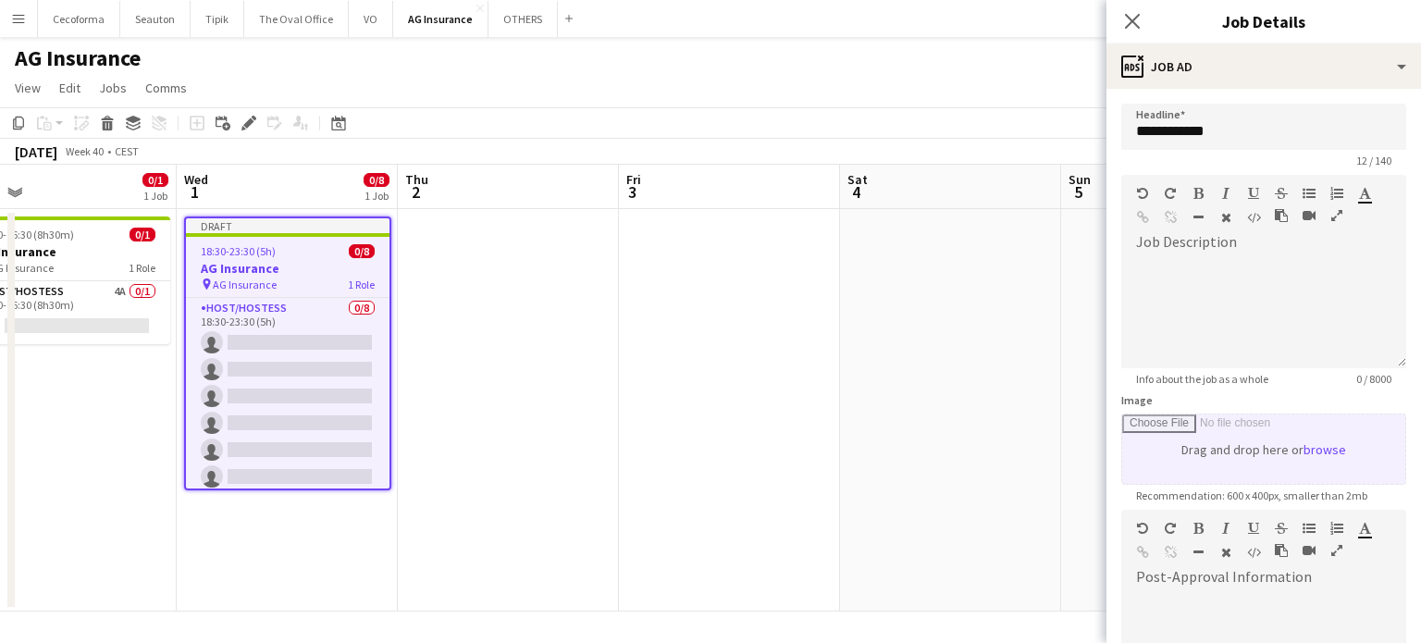
click at [1271, 454] on input "Image" at bounding box center [1263, 448] width 283 height 69
type input "**********"
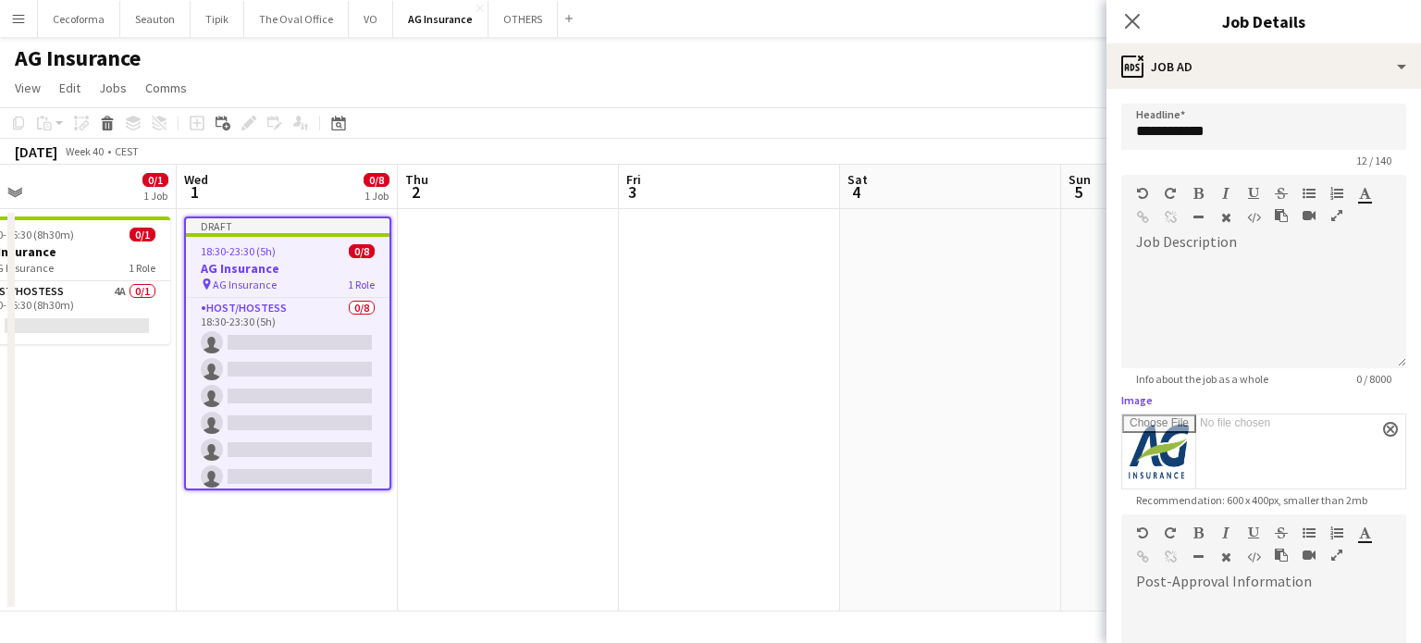
scroll to position [274, 0]
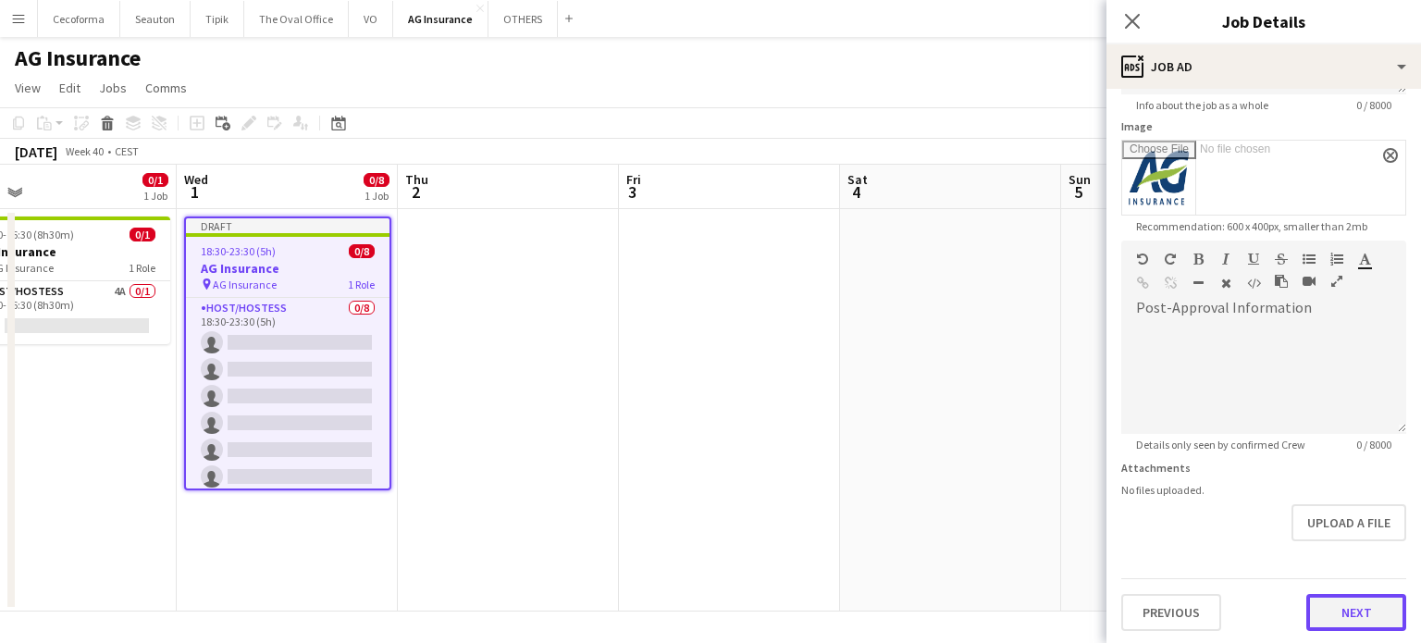
click at [1363, 610] on button "Next" at bounding box center [1356, 612] width 100 height 37
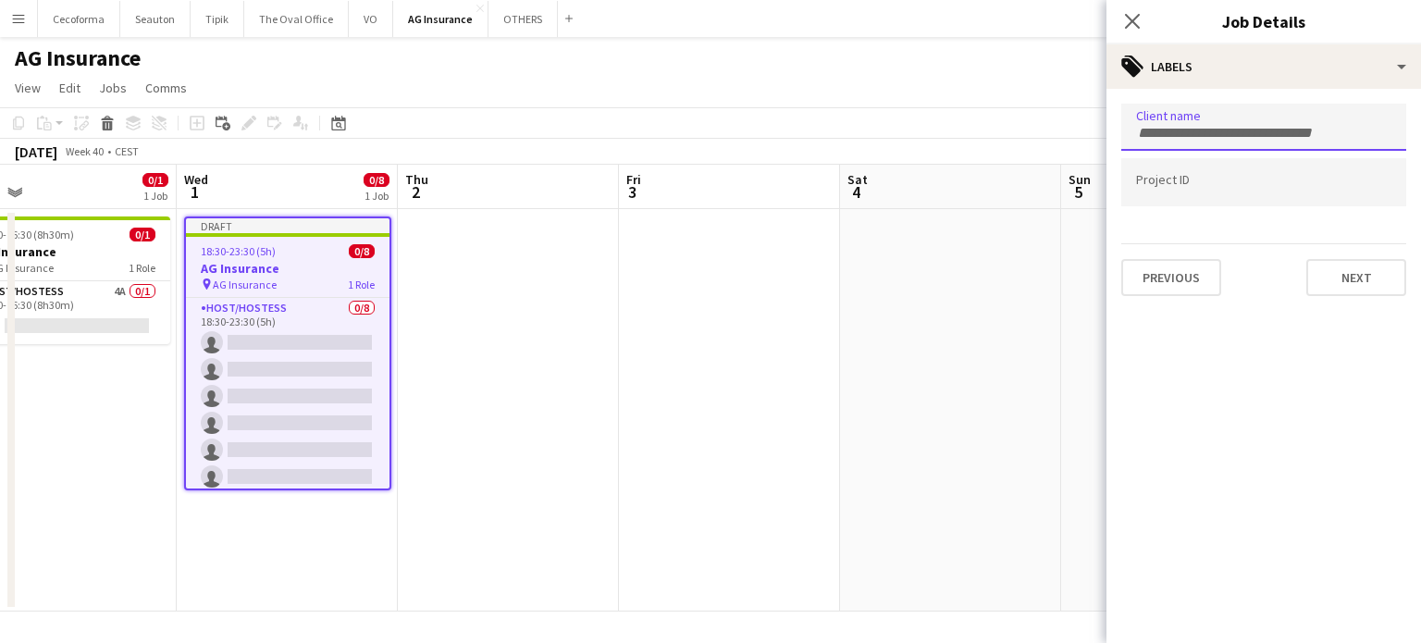
click at [1190, 134] on input "Type to search client labels..." at bounding box center [1263, 133] width 255 height 17
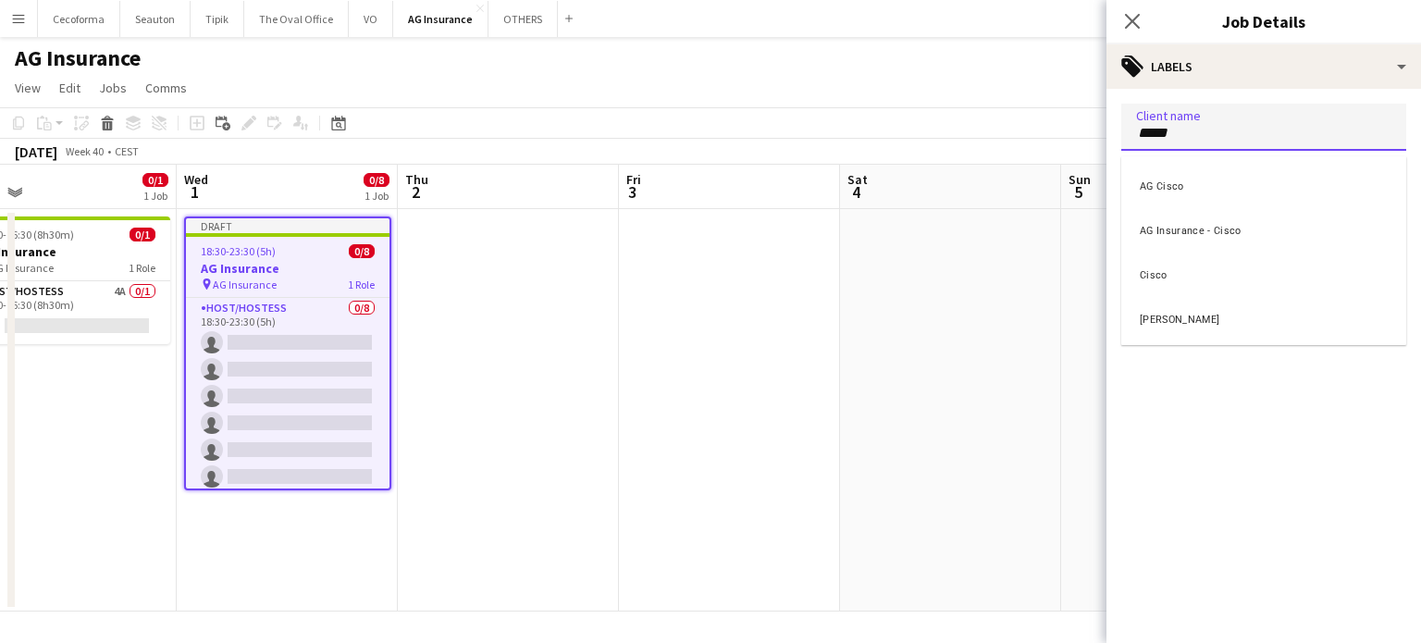
type input "*****"
click at [1157, 268] on div "Cisco" at bounding box center [1263, 273] width 285 height 44
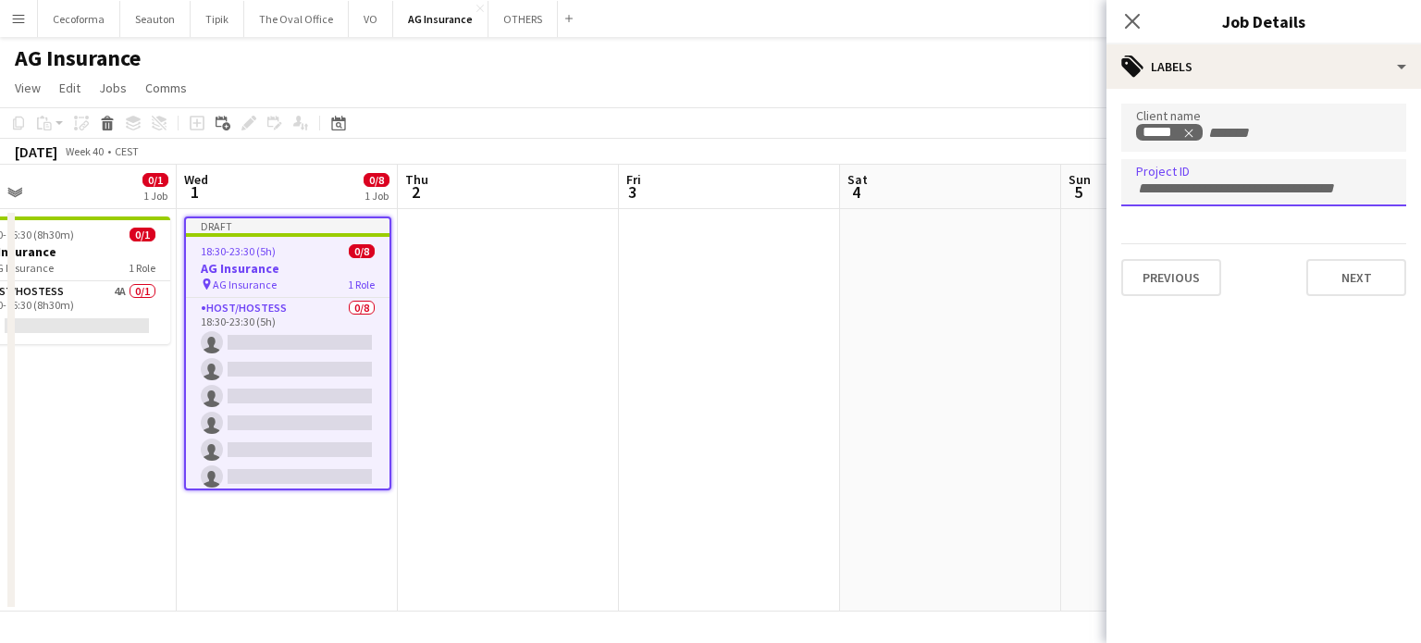
drag, startPoint x: 1135, startPoint y: 184, endPoint x: 1223, endPoint y: 191, distance: 88.1
click at [1225, 191] on input "Type to search project ID labels..." at bounding box center [1263, 188] width 255 height 17
paste input "**********"
type input "**********"
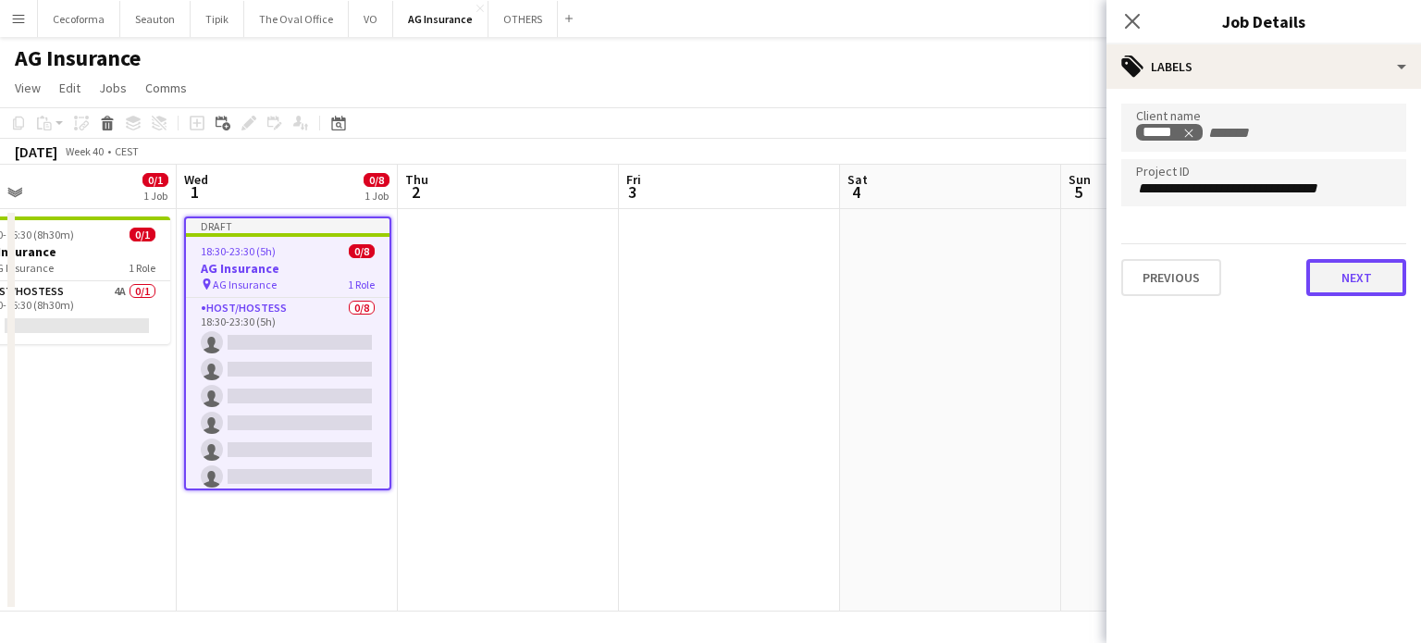
click at [1374, 271] on button "Next" at bounding box center [1356, 277] width 100 height 37
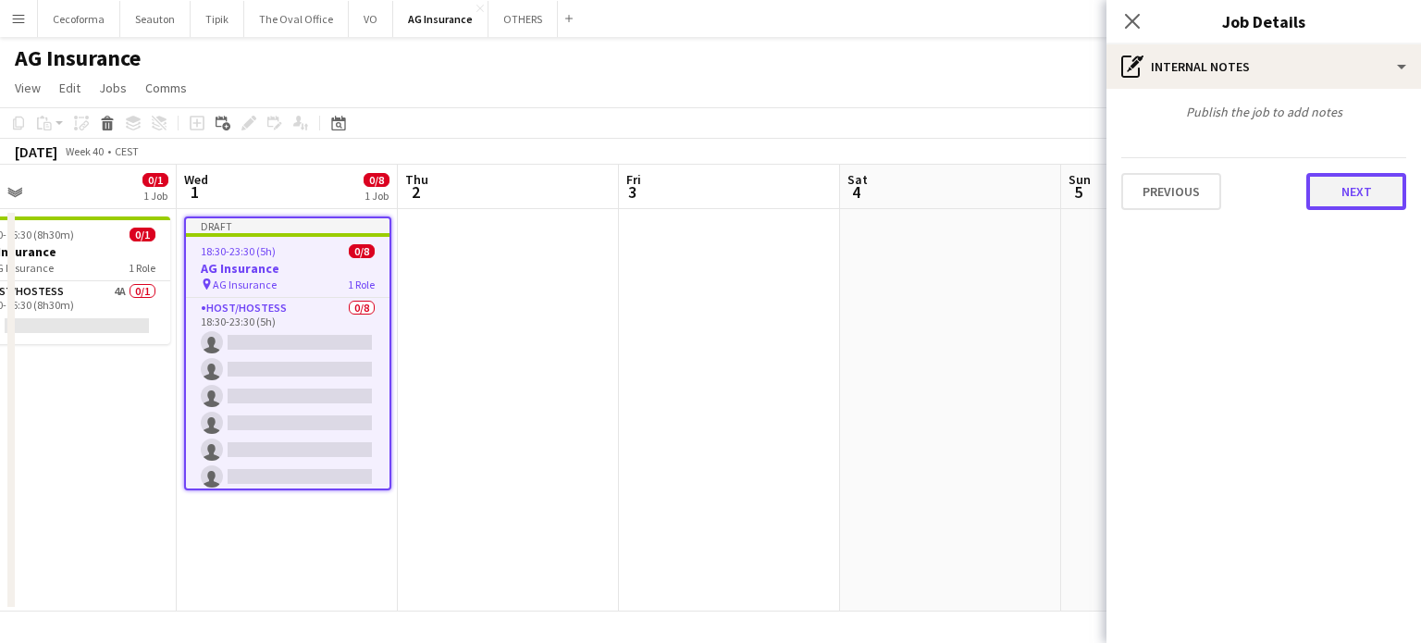
click at [1344, 182] on button "Next" at bounding box center [1356, 191] width 100 height 37
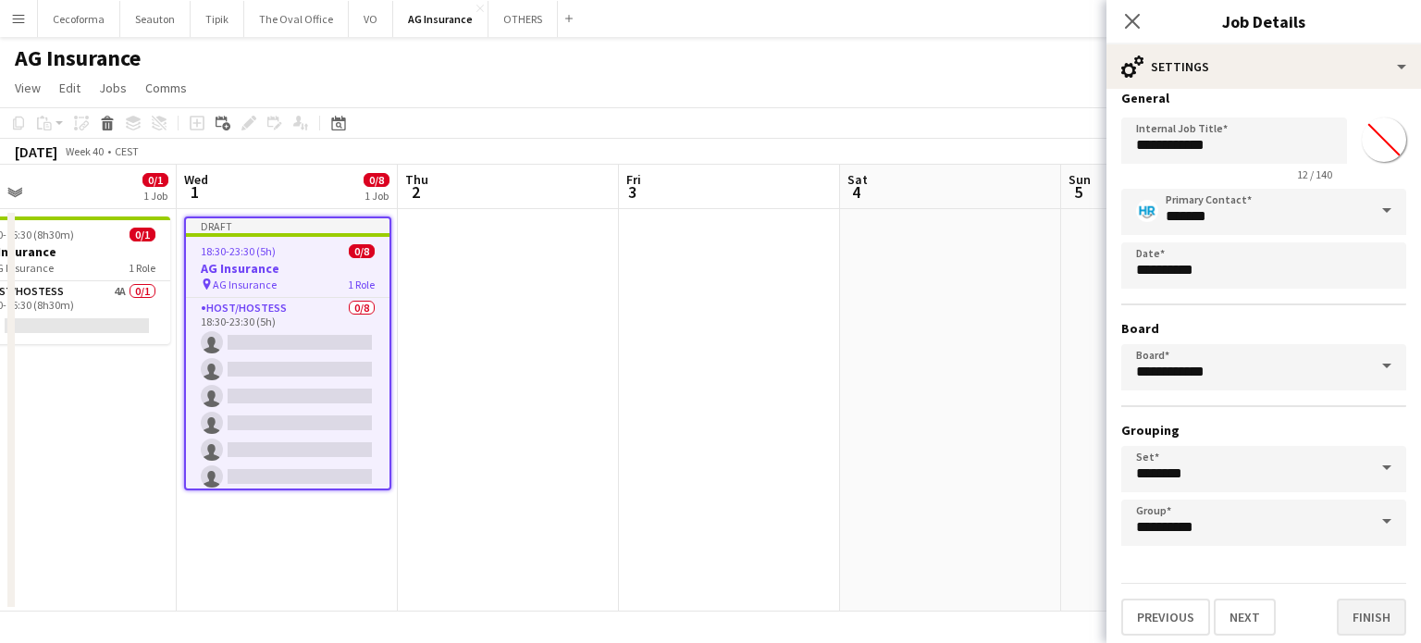
scroll to position [17, 0]
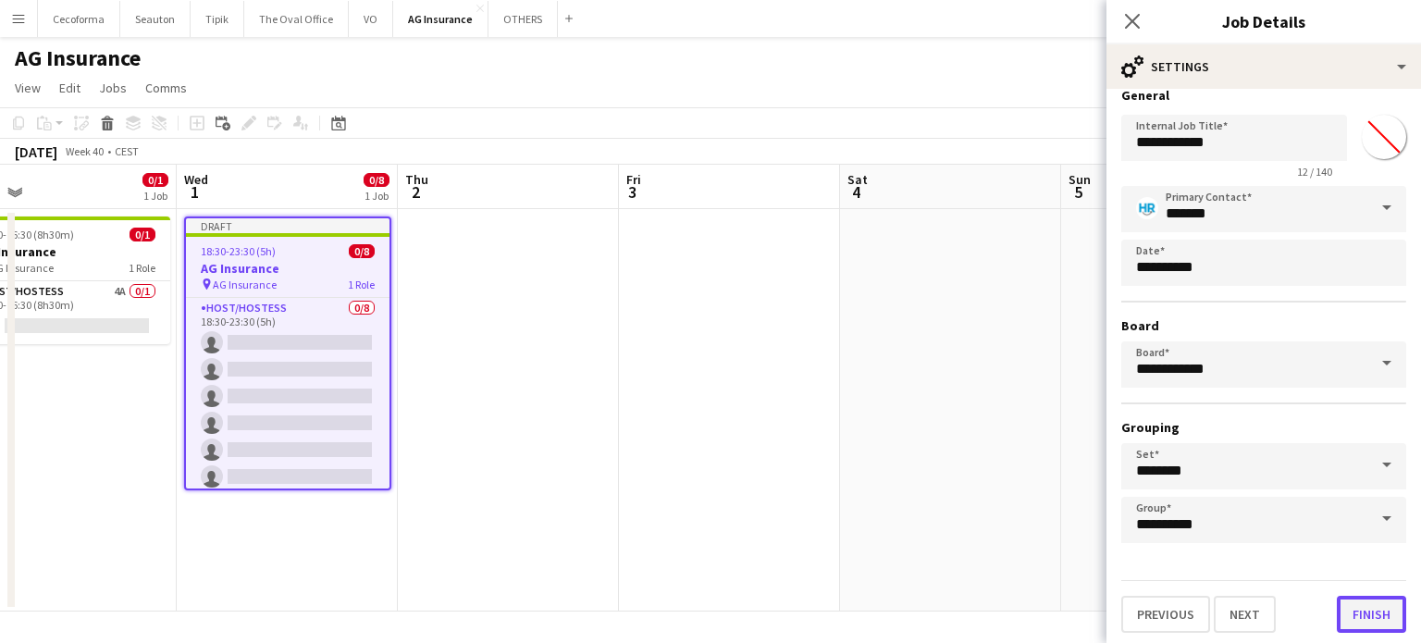
click at [1353, 610] on button "Finish" at bounding box center [1371, 614] width 69 height 37
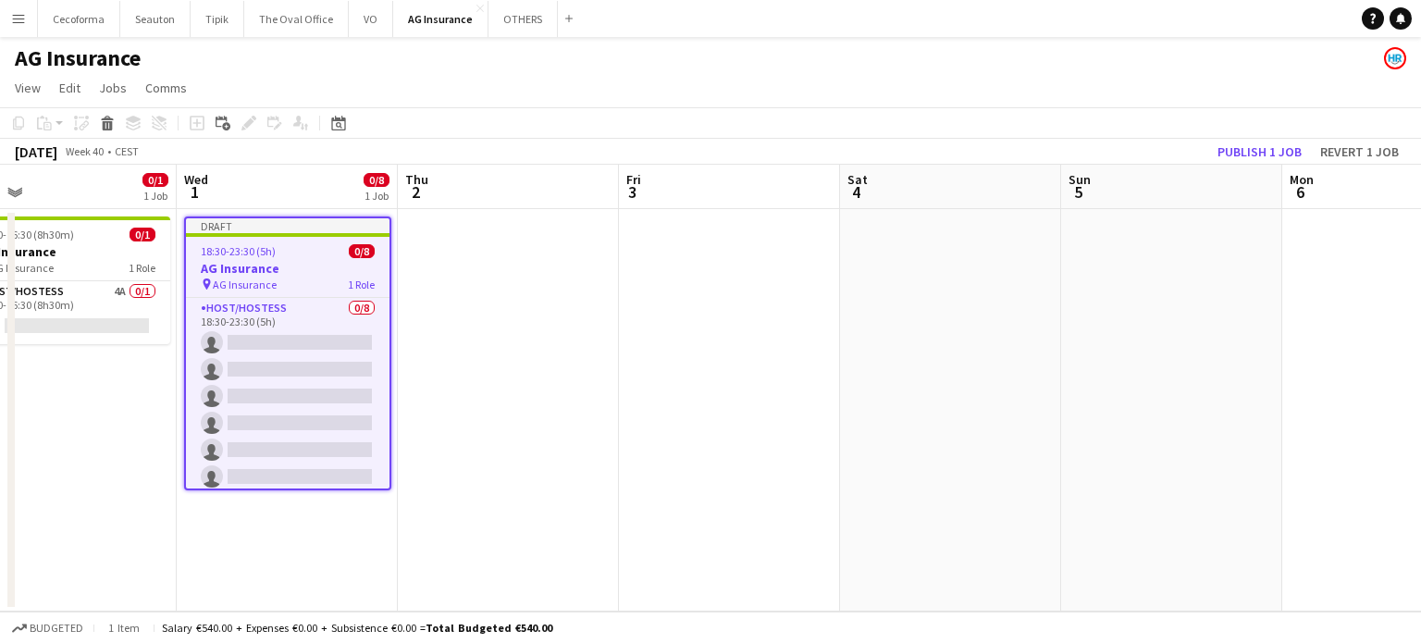
click at [773, 409] on app-date-cell at bounding box center [729, 410] width 221 height 402
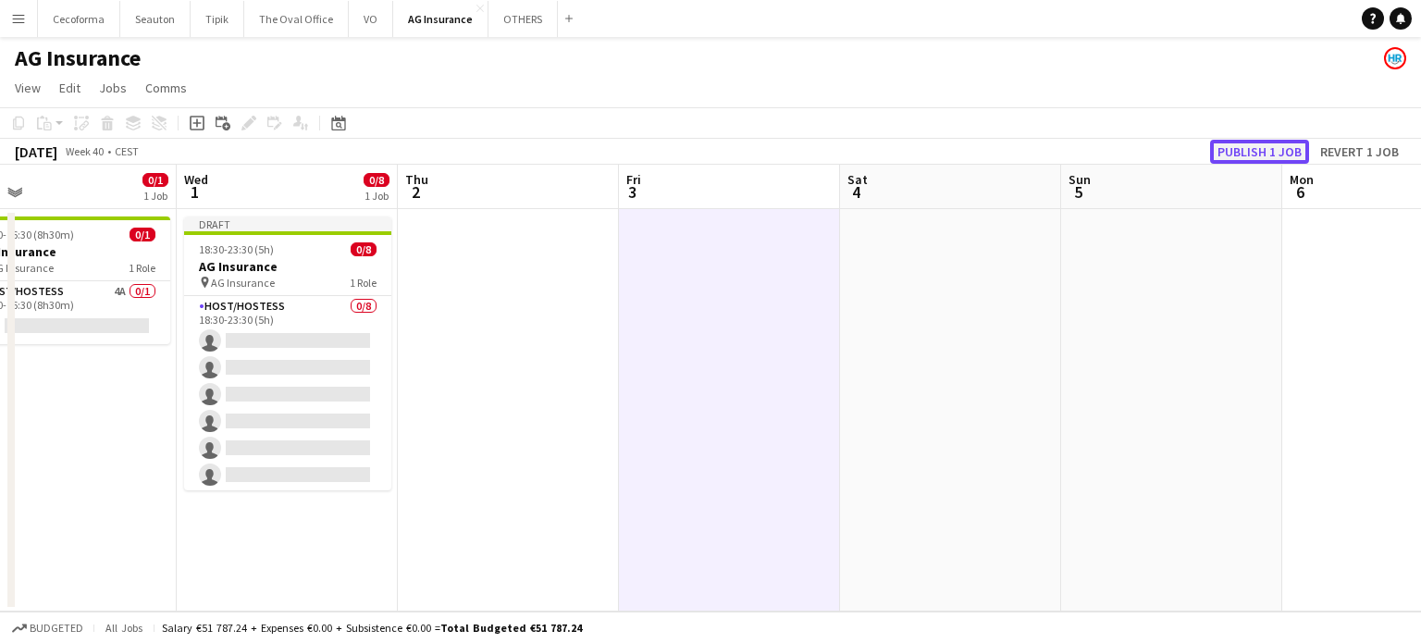
click at [1249, 148] on button "Publish 1 job" at bounding box center [1259, 152] width 99 height 24
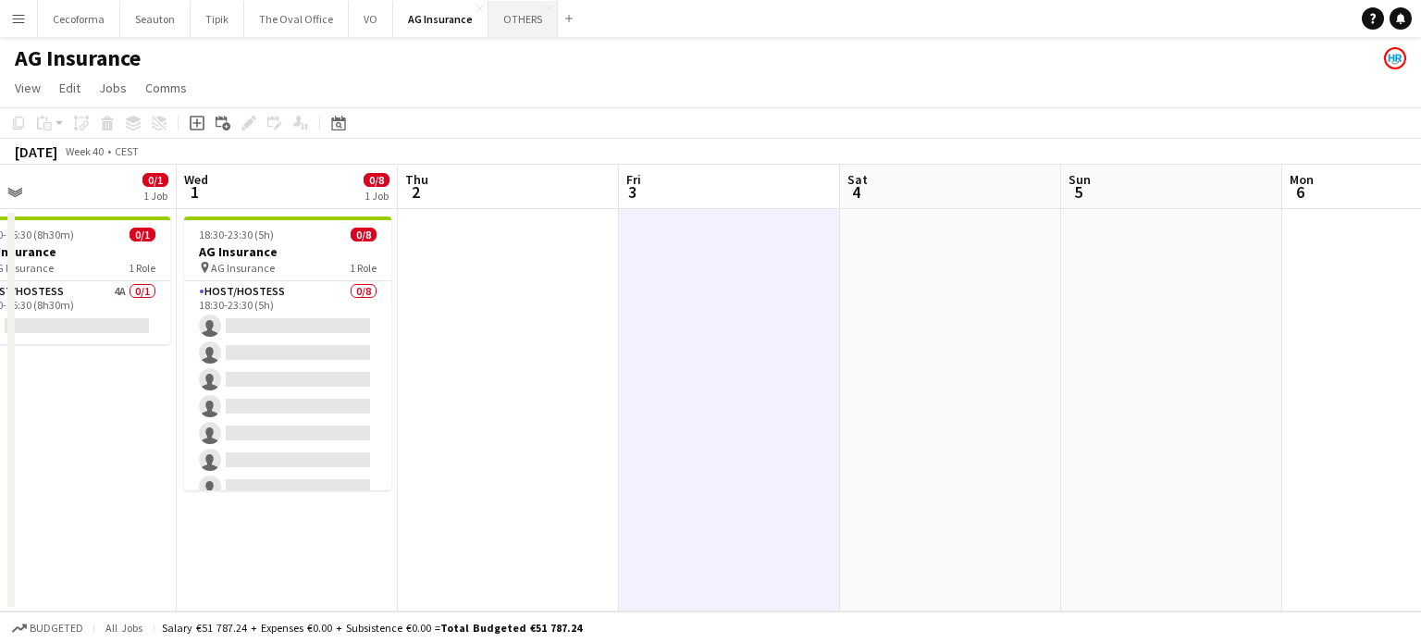
click at [508, 13] on button "OTHERS Close" at bounding box center [522, 19] width 69 height 36
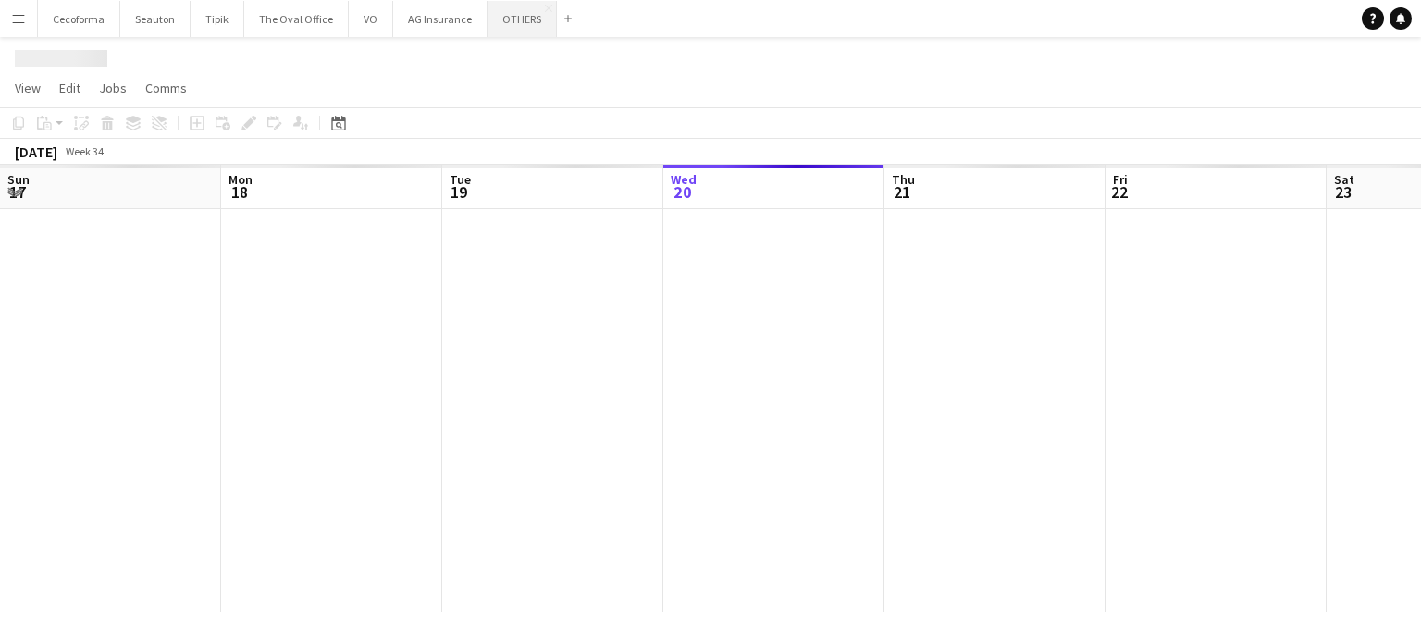
scroll to position [0, 442]
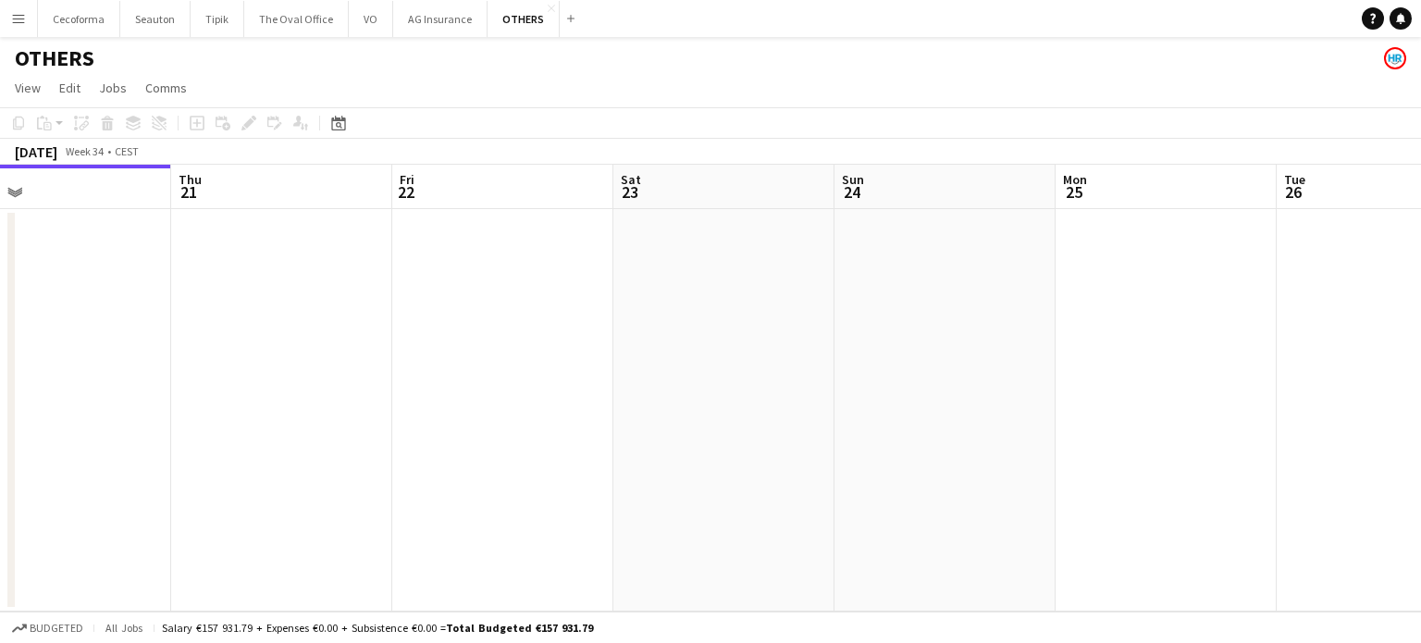
drag, startPoint x: 1119, startPoint y: 370, endPoint x: 638, endPoint y: 481, distance: 493.6
click at [638, 480] on app-calendar-viewport "Sun 17 Mon 18 Tue 19 Wed 20 Thu 21 Fri 22 Sat 23 Sun 24 Mon 25 Tue 26 Wed 27 Th…" at bounding box center [710, 388] width 1421 height 447
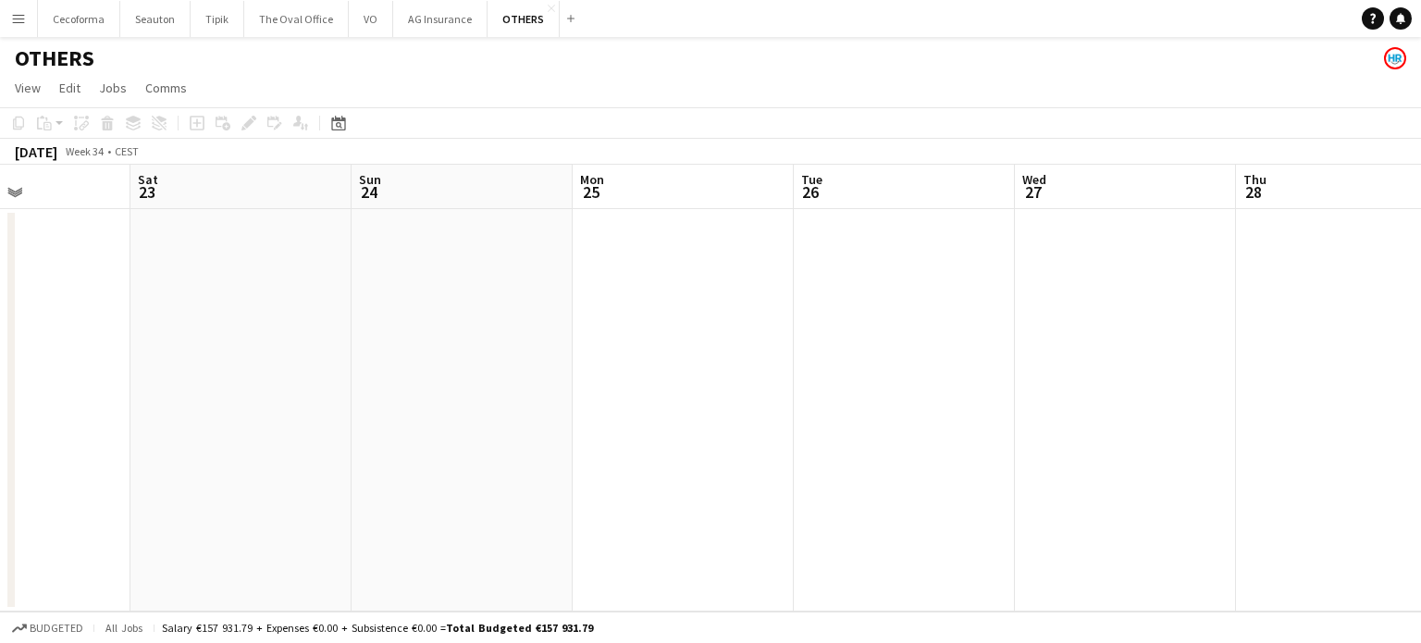
drag, startPoint x: 958, startPoint y: 513, endPoint x: 770, endPoint y: 536, distance: 190.1
click at [670, 536] on app-calendar-viewport "Tue 19 Wed 20 Thu 21 Fri 22 Sat 23 Sun 24 Mon 25 Tue 26 Wed 27 Thu 28 Fri 29 Sa…" at bounding box center [710, 388] width 1421 height 447
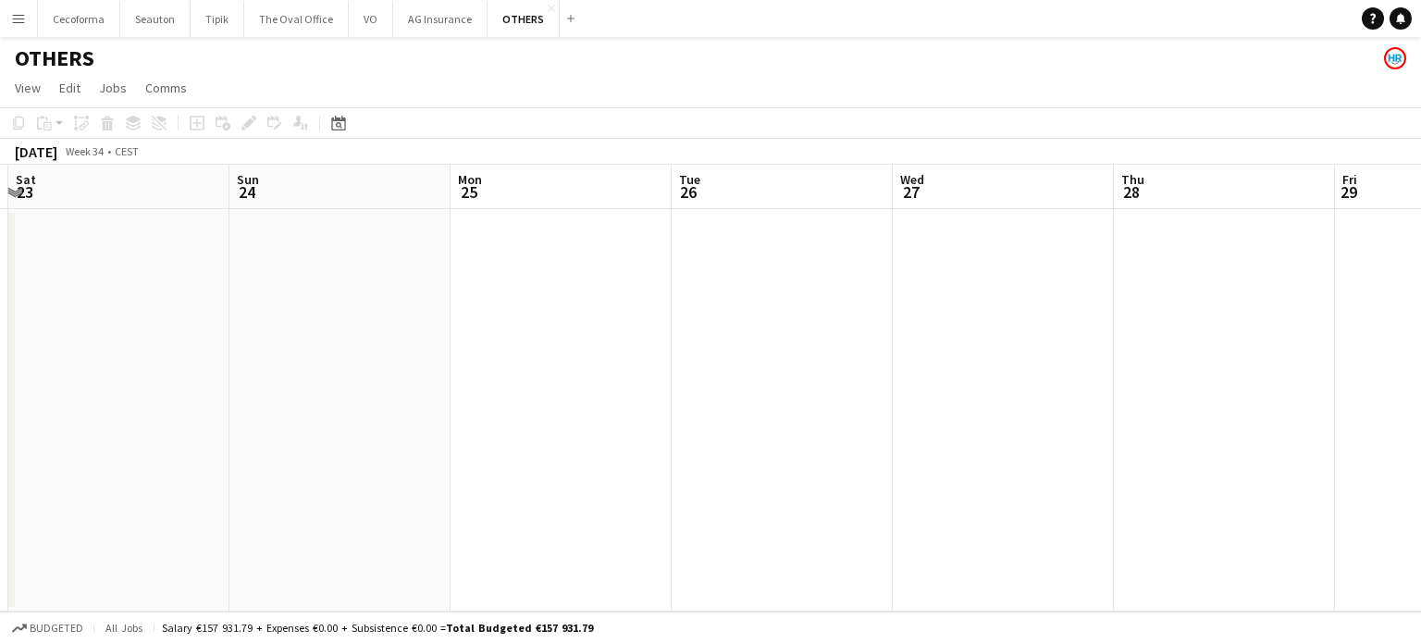
click at [598, 471] on app-calendar-viewport "Wed 20 Thu 21 Fri 22 Sat 23 Sun 24 Mon 25 Tue 26 Wed 27 Thu 28 Fri 29 Sat 30 Su…" at bounding box center [710, 388] width 1421 height 447
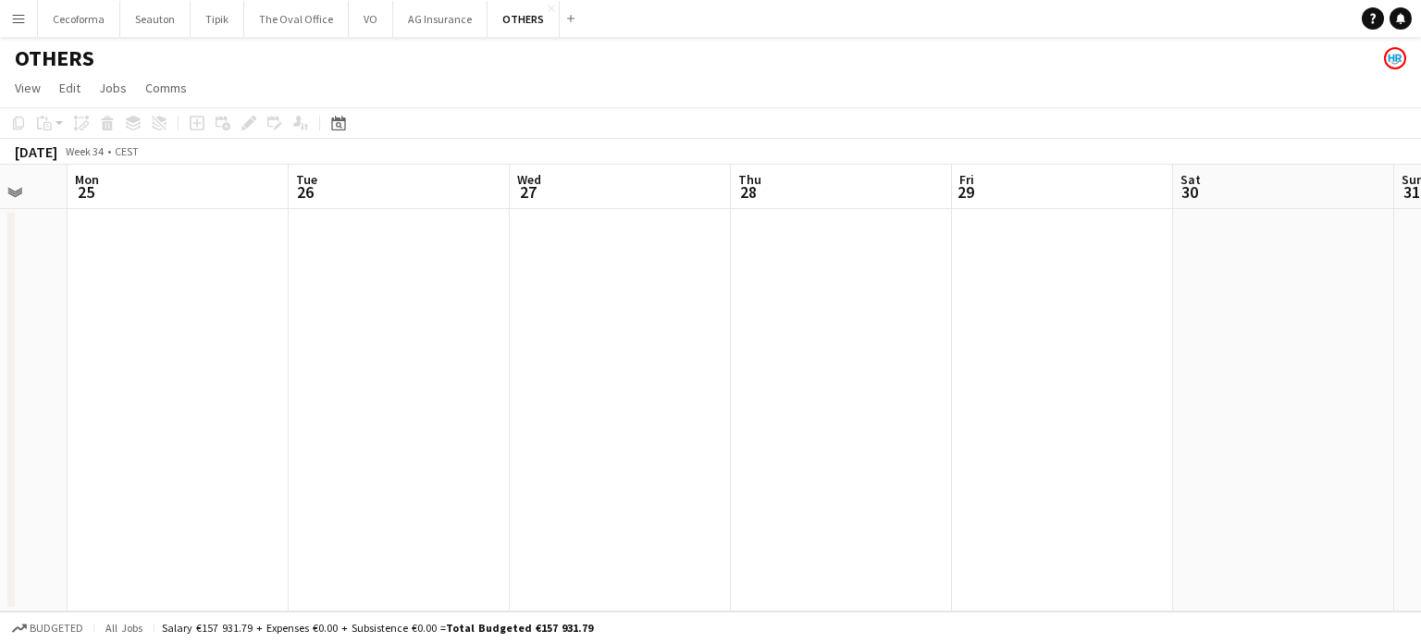
click at [548, 413] on app-calendar-viewport "Fri 22 Sat 23 Sun 24 Mon 25 Tue 26 Wed 27 Thu 28 Fri 29 Sat 30 Sun 31 Mon 1 Tue…" at bounding box center [710, 388] width 1421 height 447
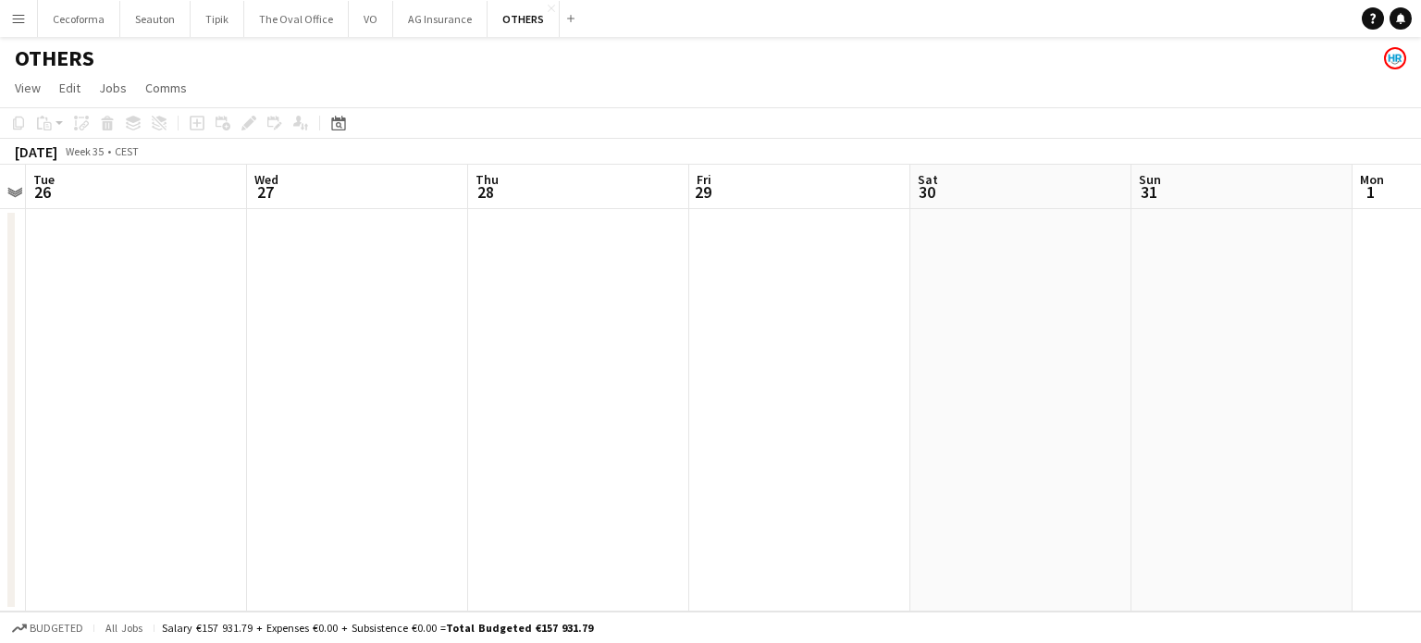
drag, startPoint x: 840, startPoint y: 409, endPoint x: 890, endPoint y: 441, distance: 59.5
click at [575, 414] on app-calendar-viewport "Fri 22 Sat 23 Sun 24 Mon 25 Tue 26 Wed 27 Thu 28 Fri 29 Sat 30 Sun 31 Mon 1 Tue…" at bounding box center [710, 388] width 1421 height 447
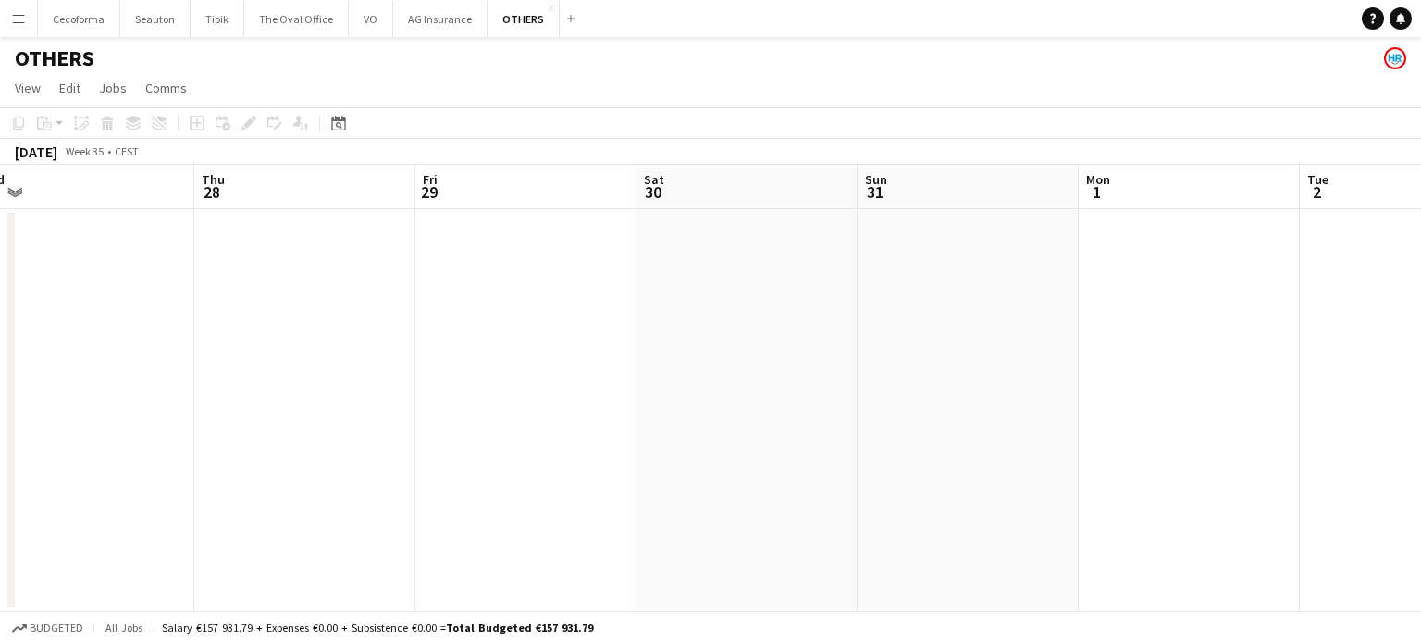
drag, startPoint x: 566, startPoint y: 437, endPoint x: 493, endPoint y: 437, distance: 73.1
click at [493, 437] on app-calendar-viewport "Sun 24 Mon 25 Tue 26 Wed 27 Thu 28 Fri 29 Sat 30 Sun 31 Mon 1 Tue 2 Wed 3 Thu 4" at bounding box center [710, 388] width 1421 height 447
drag, startPoint x: 845, startPoint y: 450, endPoint x: 623, endPoint y: 447, distance: 222.0
click at [568, 456] on app-calendar-viewport "Tue 26 Wed 27 Thu 28 Fri 29 Sat 30 Sun 31 Mon 1 Tue 2 Wed 3 Thu 4 Fri 5 Sat 6" at bounding box center [710, 388] width 1421 height 447
drag, startPoint x: 650, startPoint y: 435, endPoint x: 681, endPoint y: 399, distance: 47.3
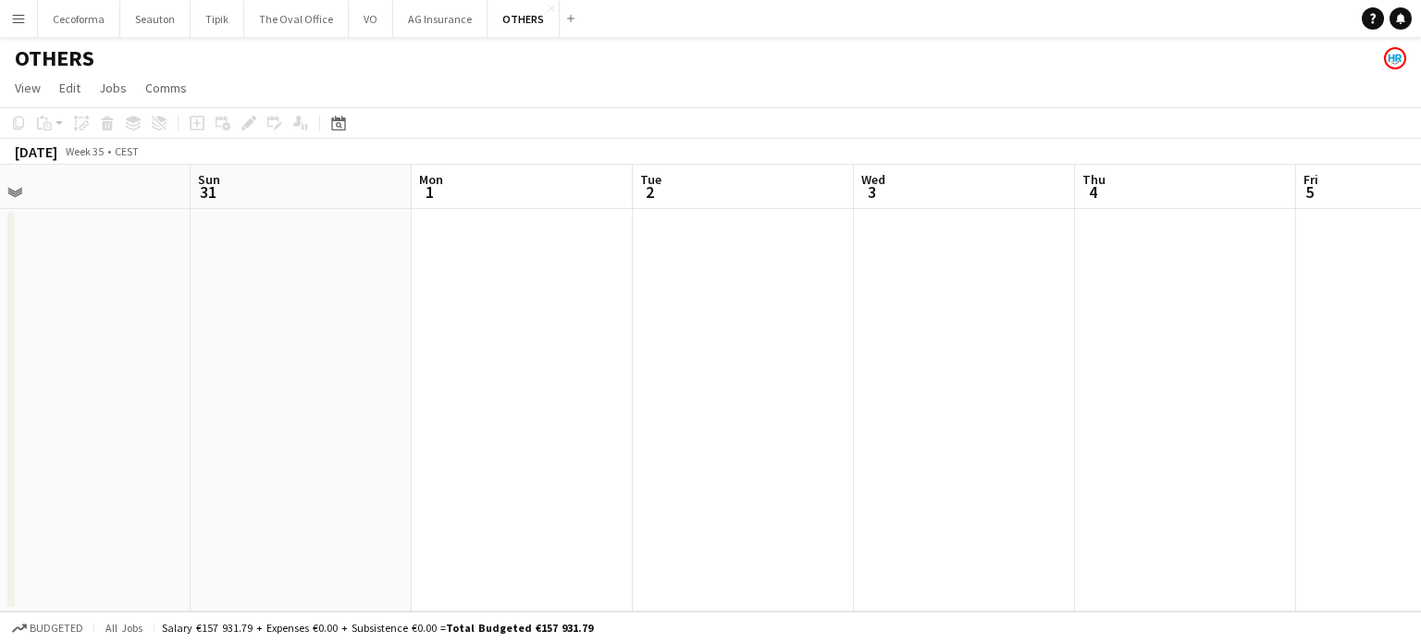
click at [561, 427] on app-calendar-viewport "Wed 27 Thu 28 Fri 29 Sat 30 Sun 31 Mon 1 Tue 2 Wed 3 Thu 4 Fri 5 Sat 6 Sun 7" at bounding box center [710, 388] width 1421 height 447
drag, startPoint x: 847, startPoint y: 370, endPoint x: 604, endPoint y: 350, distance: 244.1
click at [596, 353] on app-calendar-viewport "Fri 29 Sat 30 Sun 31 Mon 1 Tue 2 Wed 3 Thu 4 Fri 5 Sat 6 Sun 7 Mon 8 Tue 9" at bounding box center [710, 388] width 1421 height 447
drag, startPoint x: 621, startPoint y: 346, endPoint x: 962, endPoint y: 359, distance: 341.6
click at [596, 343] on app-calendar-viewport "Sun 31 Mon 1 Tue 2 Wed 3 Thu 4 Fri 5 Sat 6 Sun 7 Mon 8 Tue 9 Wed 10 Thu 11" at bounding box center [710, 388] width 1421 height 447
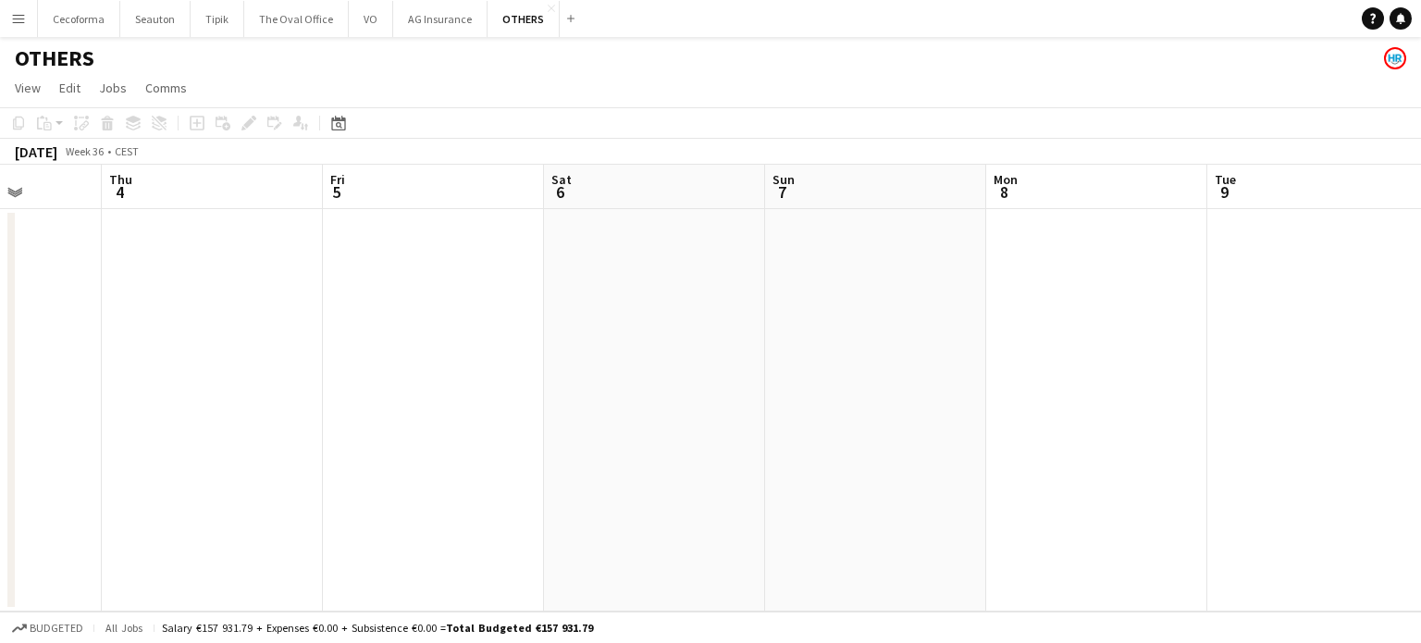
drag, startPoint x: 1054, startPoint y: 362, endPoint x: 951, endPoint y: 380, distance: 105.2
click at [751, 376] on app-calendar-viewport "Sun 31 Mon 1 Tue 2 Wed 3 Thu 4 Fri 5 Sat 6 Sun 7 Mon 8 Tue 9 Wed 10 Thu 11" at bounding box center [710, 388] width 1421 height 447
drag, startPoint x: 688, startPoint y: 393, endPoint x: 487, endPoint y: 396, distance: 201.7
click at [456, 396] on app-calendar-viewport "Sun 31 Mon 1 Tue 2 Wed 3 Thu 4 Fri 5 Sat 6 Sun 7 Mon 8 Tue 9 Wed 10 Thu 11" at bounding box center [710, 388] width 1421 height 447
drag, startPoint x: 630, startPoint y: 401, endPoint x: 559, endPoint y: 397, distance: 71.4
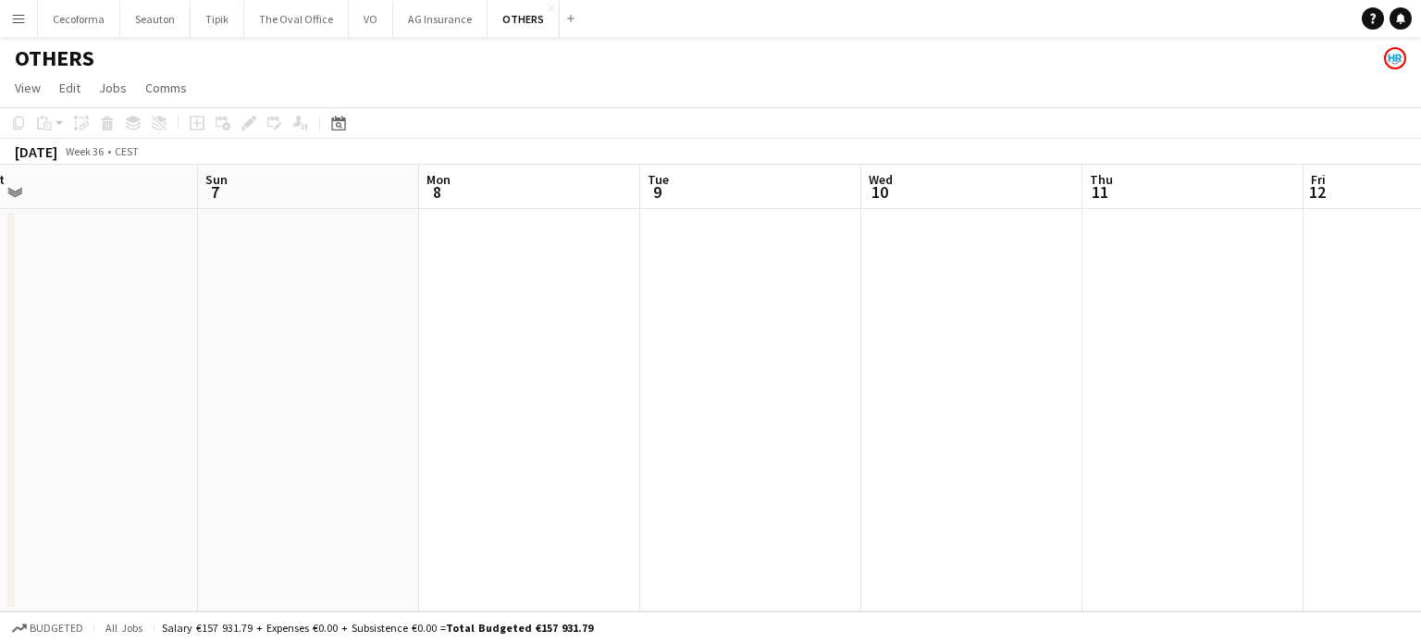
click at [543, 399] on app-calendar-viewport "Wed 3 Thu 4 Fri 5 Sat 6 Sun 7 Mon 8 Tue 9 Wed 10 Thu 11 Fri 12 Sat 13 Sun 14" at bounding box center [710, 388] width 1421 height 447
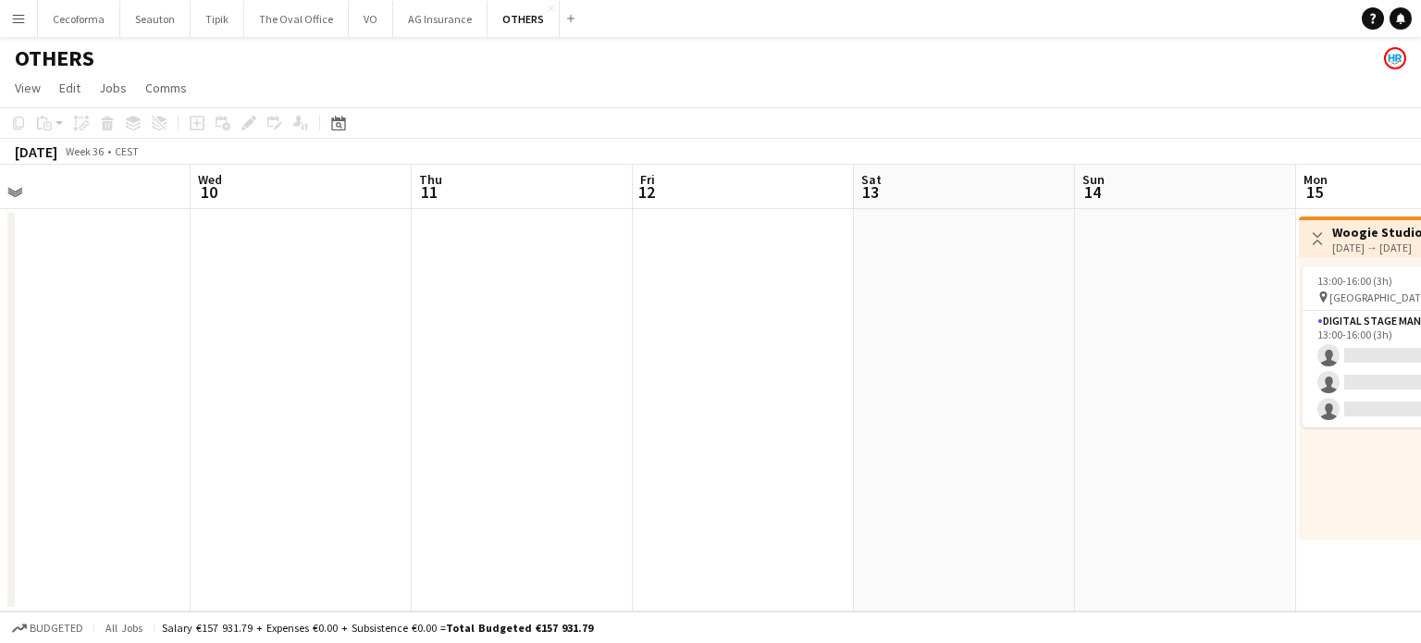
drag, startPoint x: 511, startPoint y: 391, endPoint x: 914, endPoint y: 400, distance: 403.4
click at [470, 391] on app-calendar-viewport "Sat 6 Sun 7 Mon 8 Tue 9 Wed 10 Thu 11 Fri 12 Sat 13 Sun 14 Mon 15 0/3 1 Job Tue…" at bounding box center [710, 388] width 1421 height 447
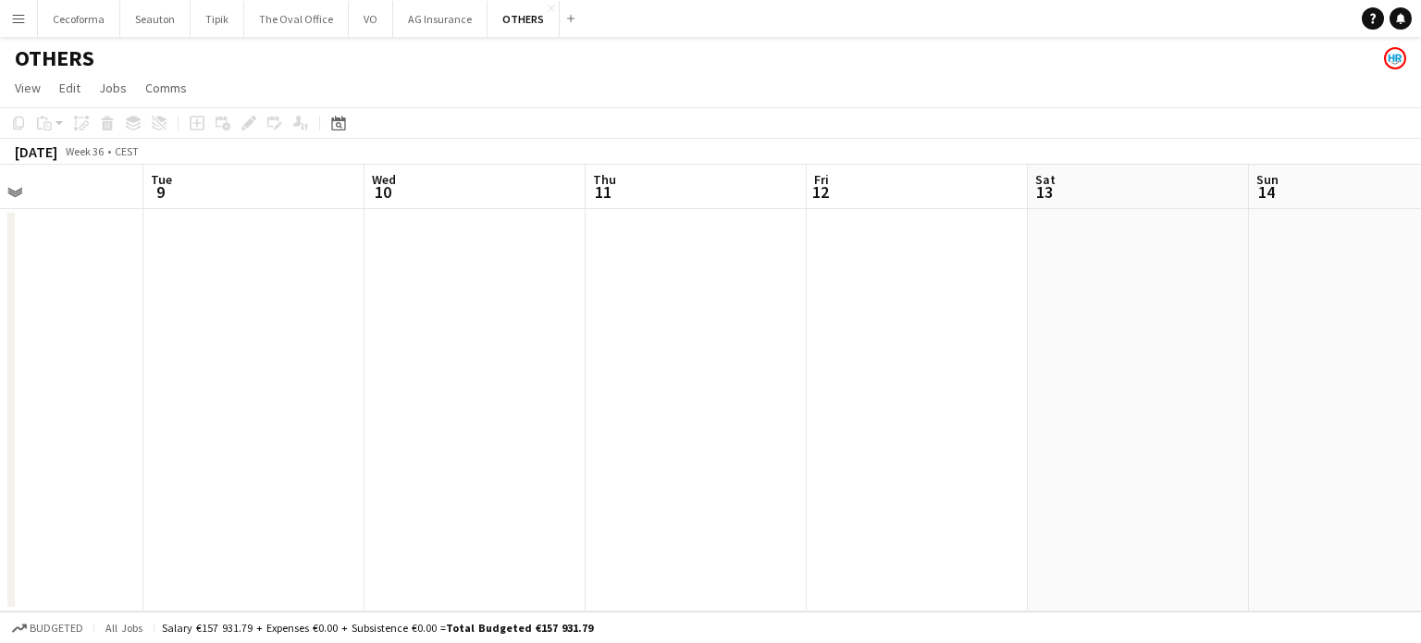
drag, startPoint x: 576, startPoint y: 395, endPoint x: 907, endPoint y: 414, distance: 331.7
click at [430, 395] on app-calendar-viewport "Sat 6 Sun 7 Mon 8 Tue 9 Wed 10 Thu 11 Fri 12 Sat 13 Sun 14 Mon 15 0/3 1 Job Tue…" at bounding box center [710, 388] width 1421 height 447
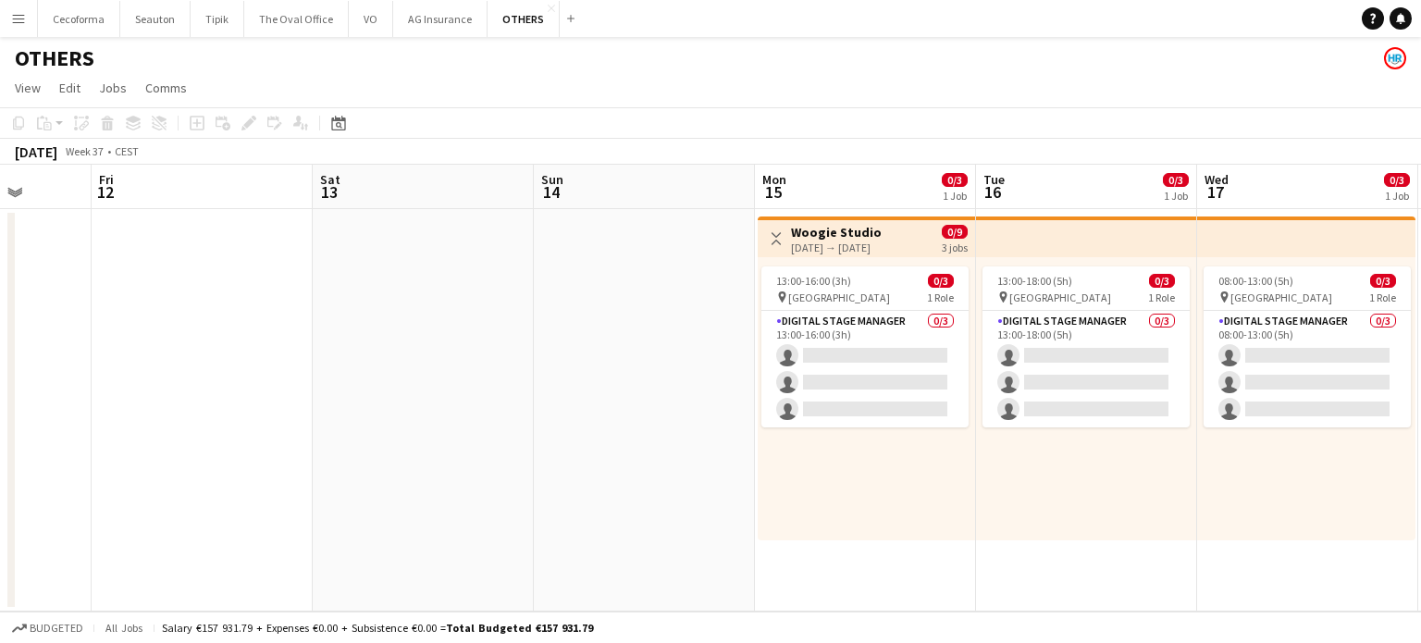
click at [433, 413] on app-calendar-viewport "Mon 8 Tue 9 Wed 10 Thu 11 Fri 12 Sat 13 Sun 14 Mon 15 0/3 1 Job Tue 16 0/3 1 Jo…" at bounding box center [710, 388] width 1421 height 447
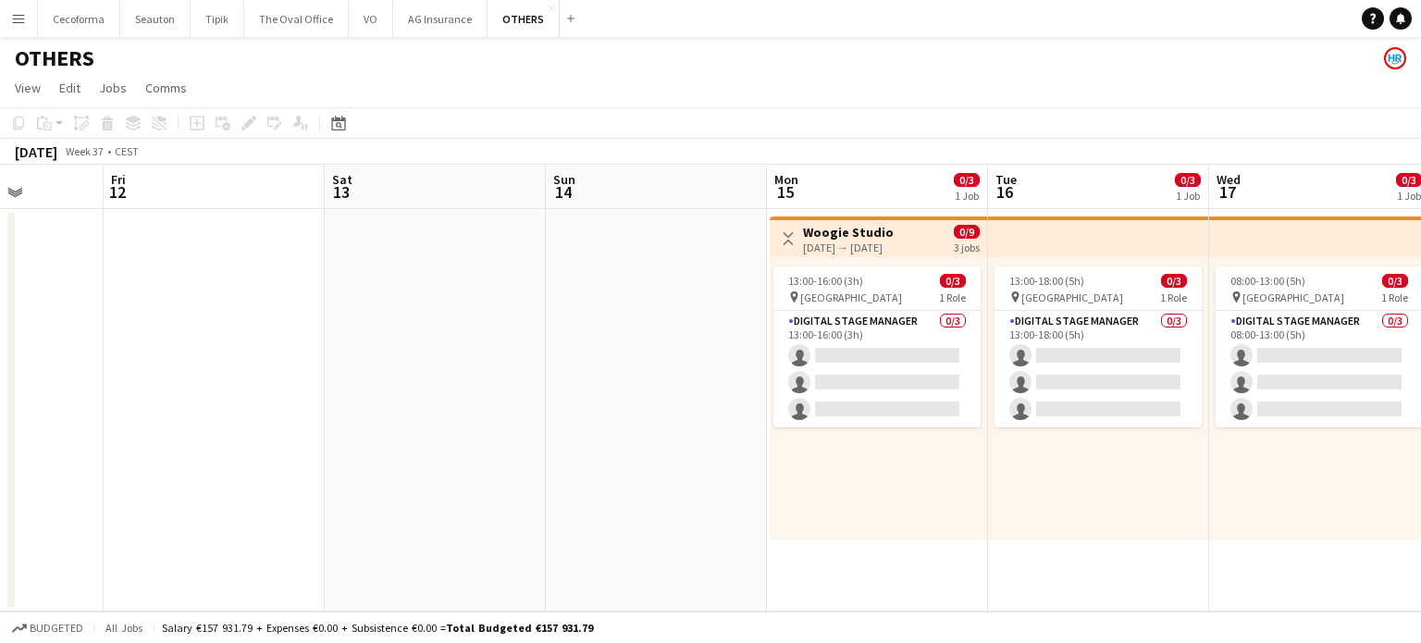
drag, startPoint x: 425, startPoint y: 515, endPoint x: 314, endPoint y: 493, distance: 114.1
click at [336, 499] on app-calendar-viewport "Mon 8 Tue 9 Wed 10 Thu 11 Fri 12 Sat 13 Sun 14 Mon 15 0/3 1 Job Tue 16 0/3 1 Jo…" at bounding box center [710, 388] width 1421 height 447
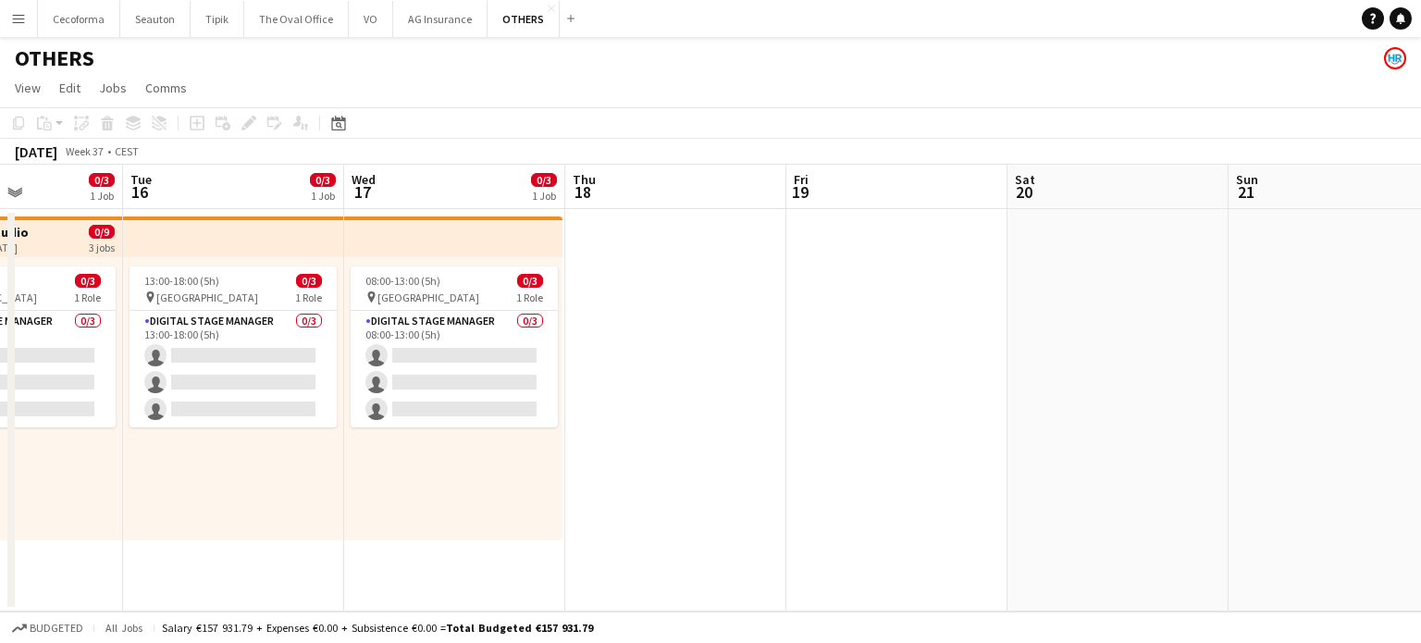
drag, startPoint x: 774, startPoint y: 523, endPoint x: 674, endPoint y: 502, distance: 101.9
click at [596, 516] on app-calendar-viewport "Fri 12 Sat 13 Sun 14 Mon 15 0/3 1 Job Tue 16 0/3 1 Job Wed 17 0/3 1 Job Thu 18 …" at bounding box center [710, 388] width 1421 height 447
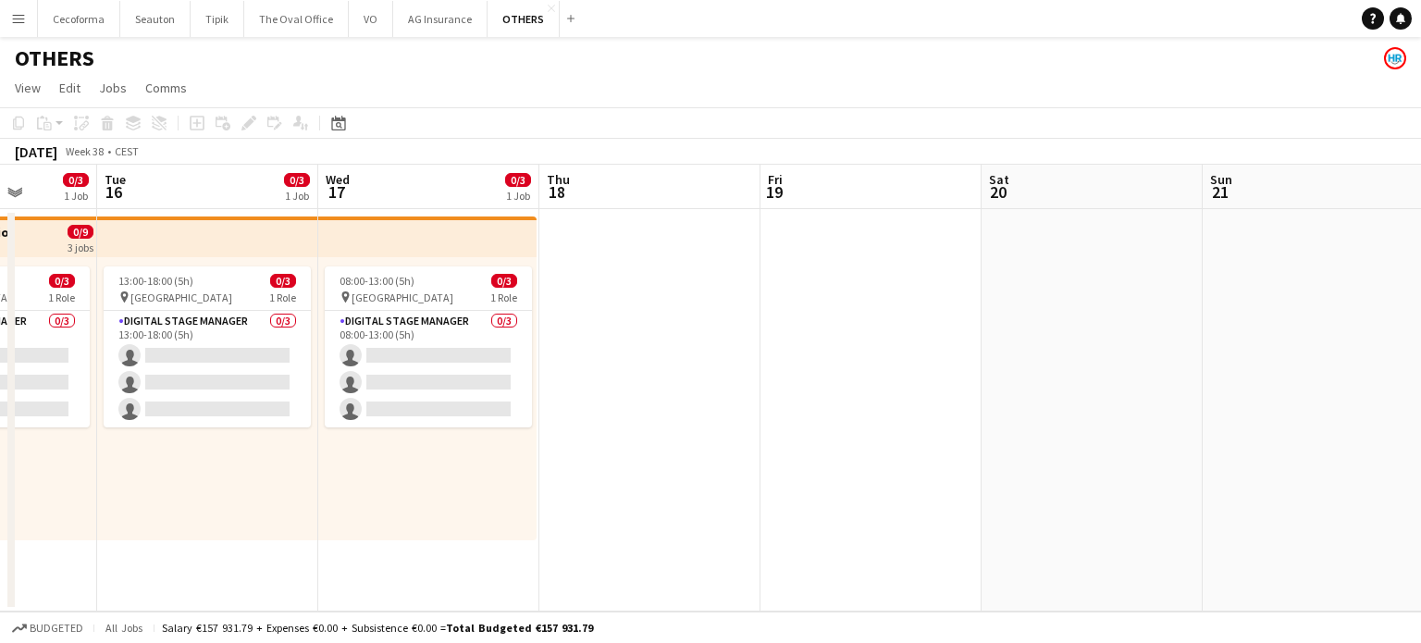
scroll to position [0, 554]
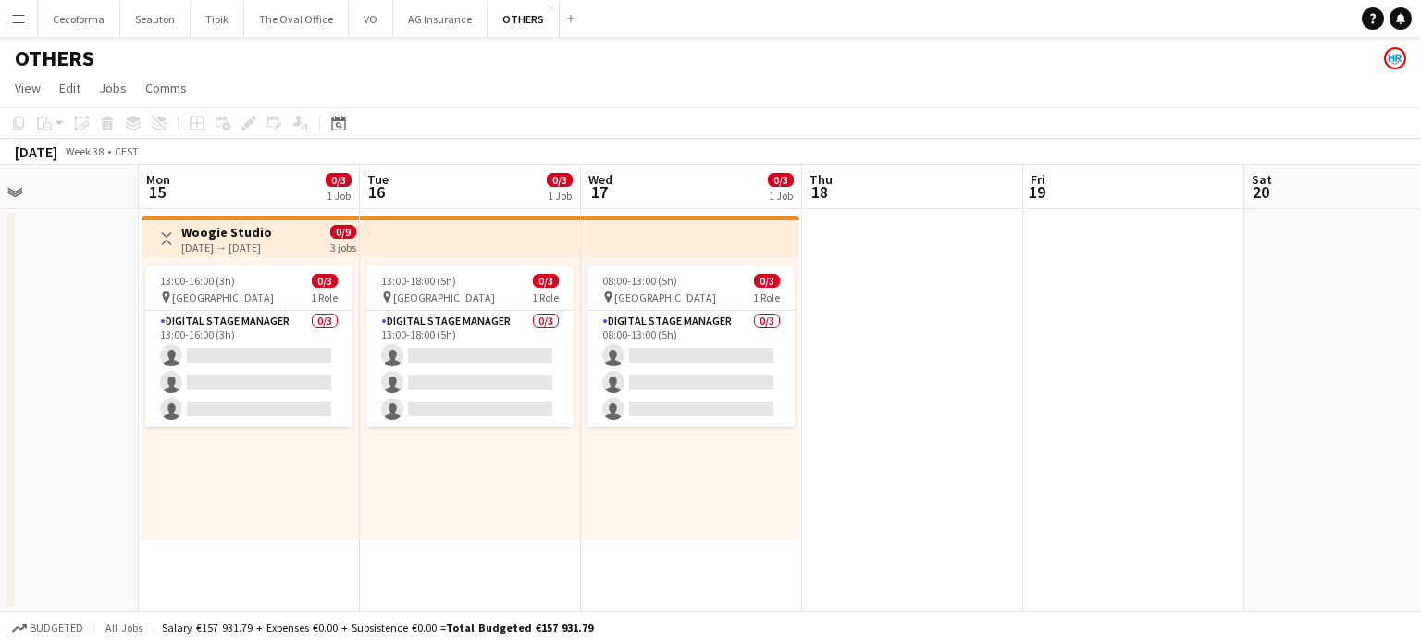
drag, startPoint x: 792, startPoint y: 468, endPoint x: 621, endPoint y: 472, distance: 171.2
click at [633, 474] on app-calendar-viewport "Fri 12 Sat 13 Sun 14 Mon 15 0/3 1 Job Tue 16 0/3 1 Job Wed 17 0/3 1 Job Thu 18 …" at bounding box center [710, 388] width 1421 height 447
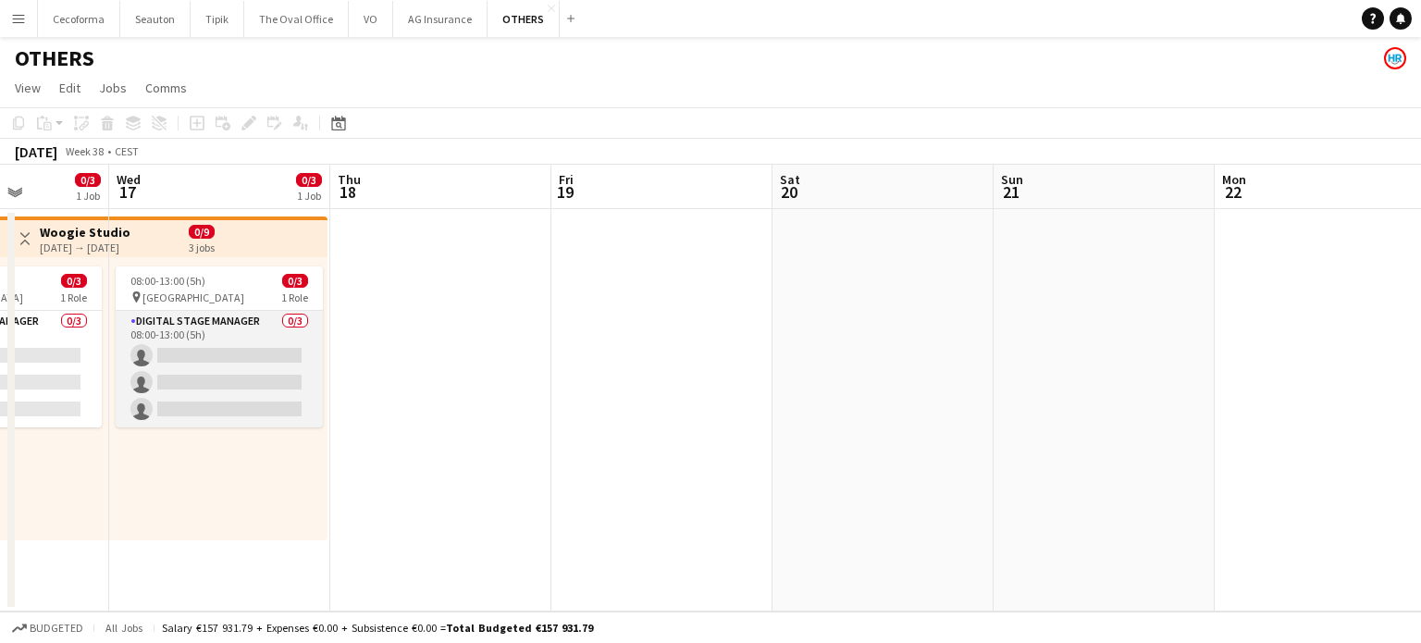
click at [244, 375] on app-card-role "Digital Stage Manager 0/3 08:00-13:00 (5h) single-neutral-actions single-neutra…" at bounding box center [219, 369] width 207 height 117
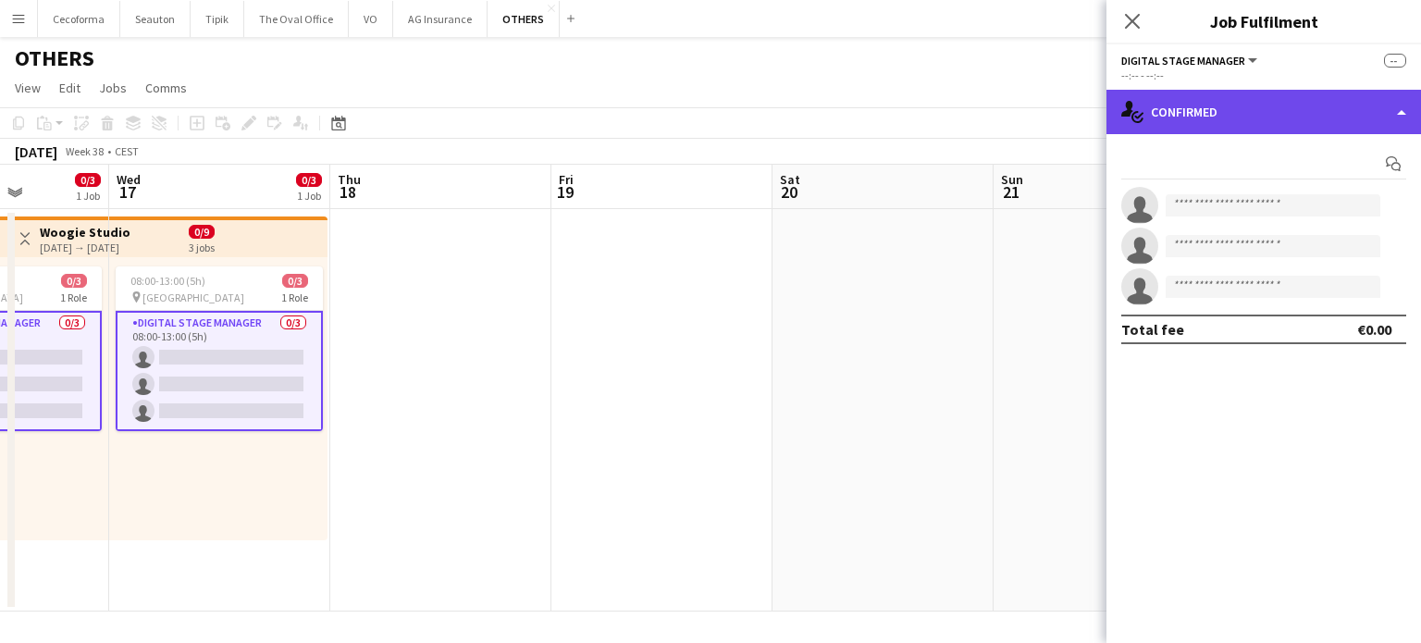
click at [1400, 111] on div "single-neutral-actions-check-2 Confirmed" at bounding box center [1263, 112] width 314 height 44
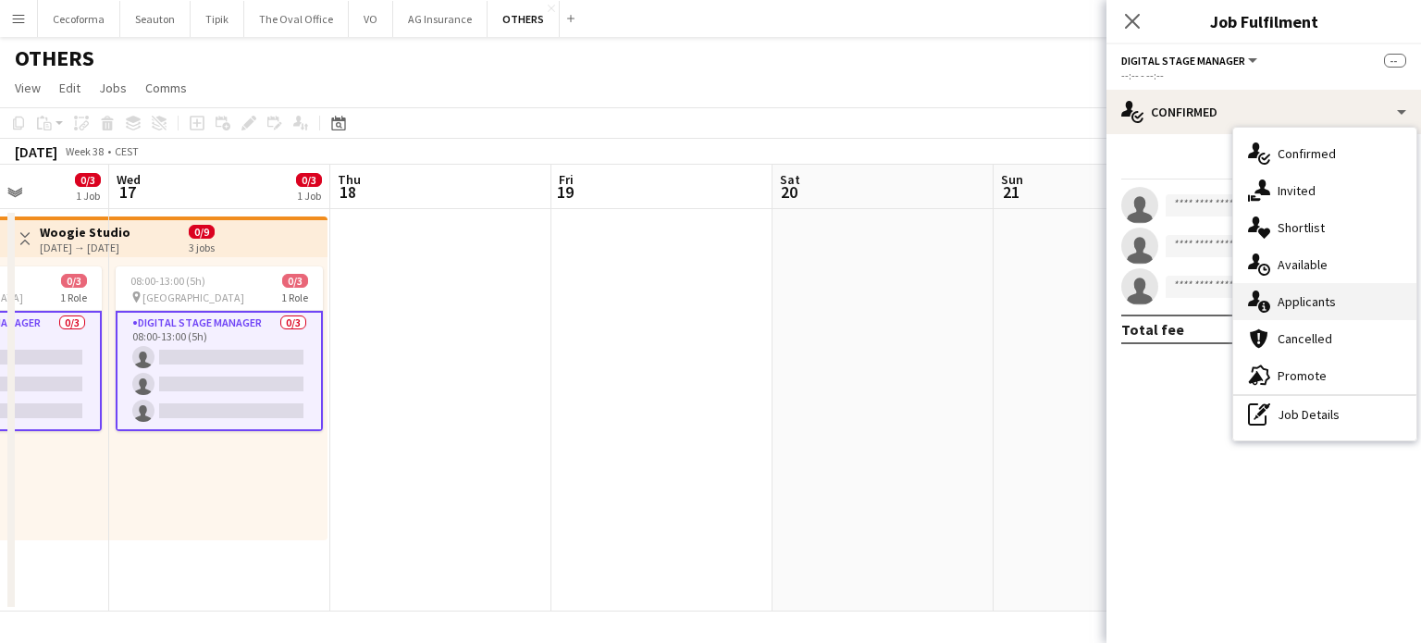
click at [1313, 302] on div "single-neutral-actions-information Applicants" at bounding box center [1324, 301] width 183 height 37
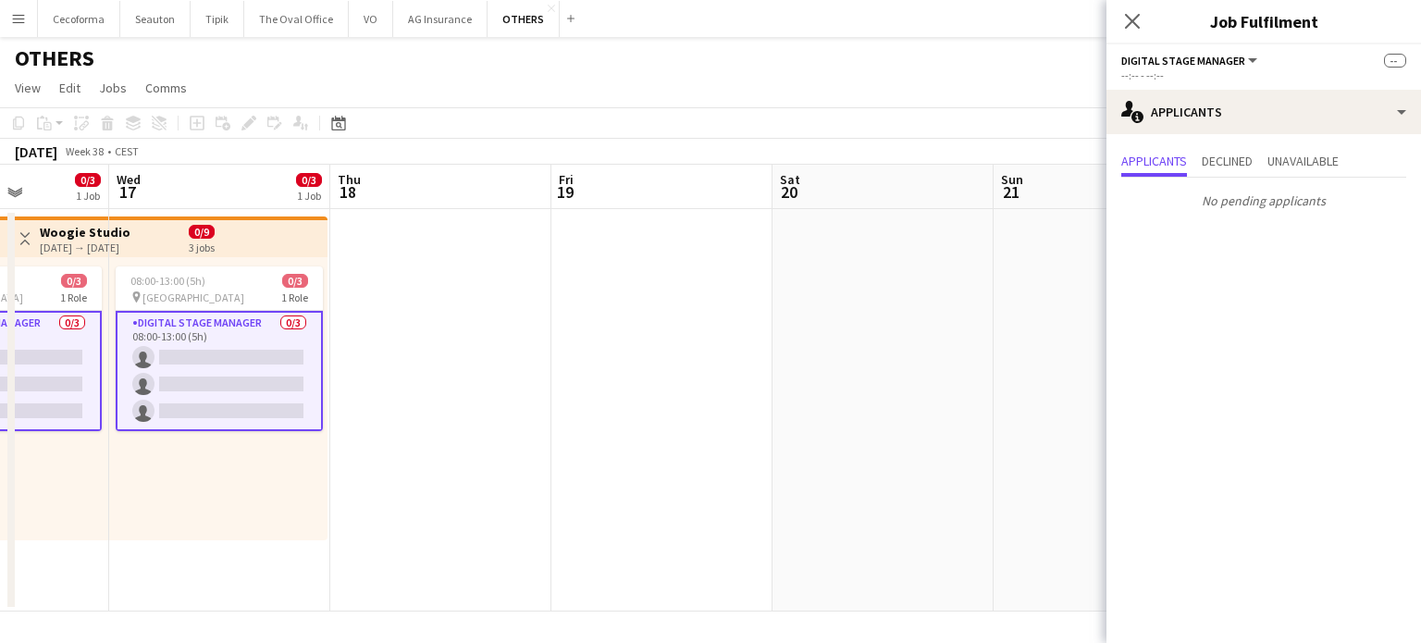
click at [648, 484] on app-date-cell at bounding box center [661, 410] width 221 height 402
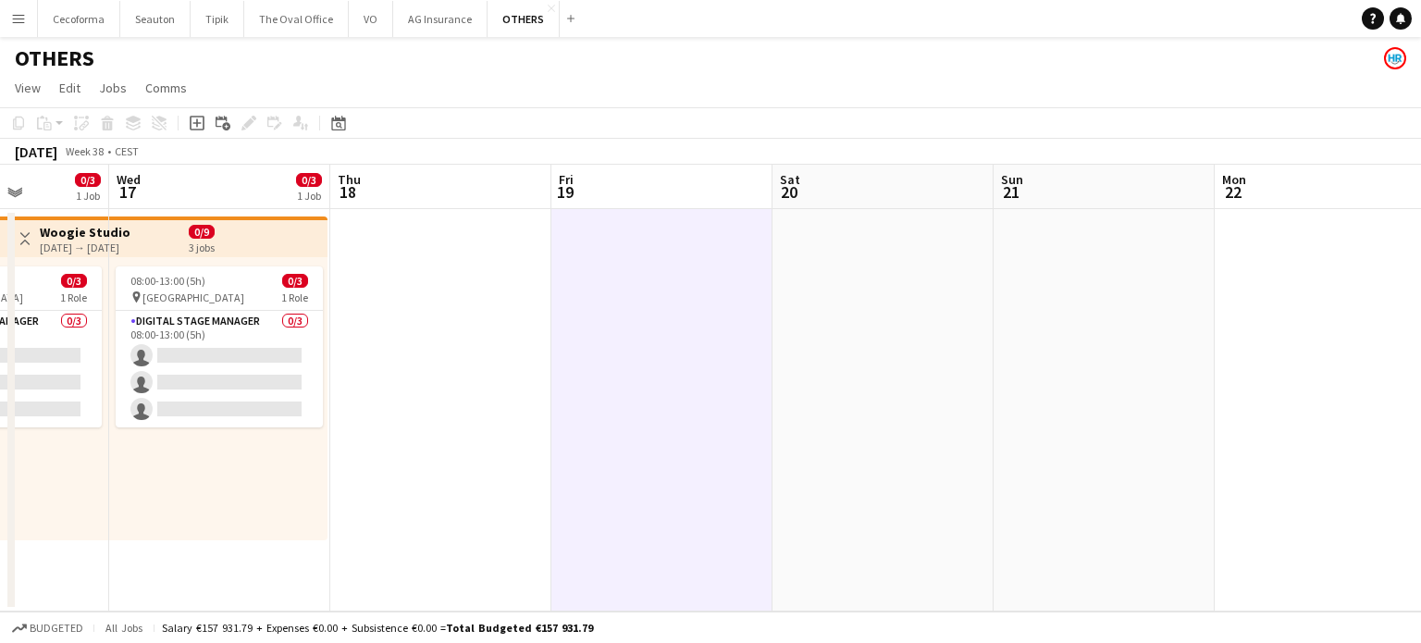
drag, startPoint x: 825, startPoint y: 456, endPoint x: 598, endPoint y: 458, distance: 226.6
click at [598, 458] on app-calendar-viewport "Sun 14 Mon 15 0/3 1 Job Tue 16 0/3 1 Job Wed 17 0/3 1 Job Thu 18 Fri 19 Sat 20 …" at bounding box center [710, 388] width 1421 height 447
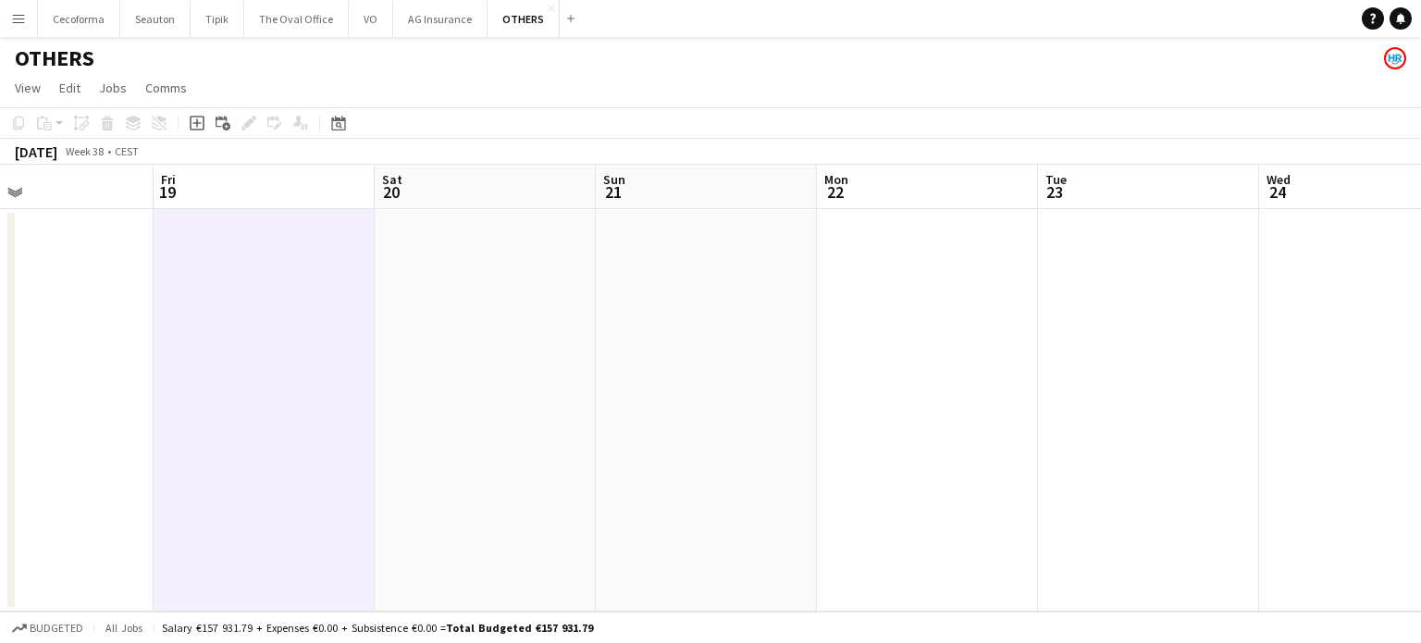
drag, startPoint x: 1056, startPoint y: 428, endPoint x: 647, endPoint y: 425, distance: 408.8
click at [636, 428] on app-calendar-viewport "Tue 16 0/3 1 Job Wed 17 0/3 1 Job Thu 18 Fri 19 Sat 20 Sun 21 Mon 22 Tue 23 Wed…" at bounding box center [710, 388] width 1421 height 447
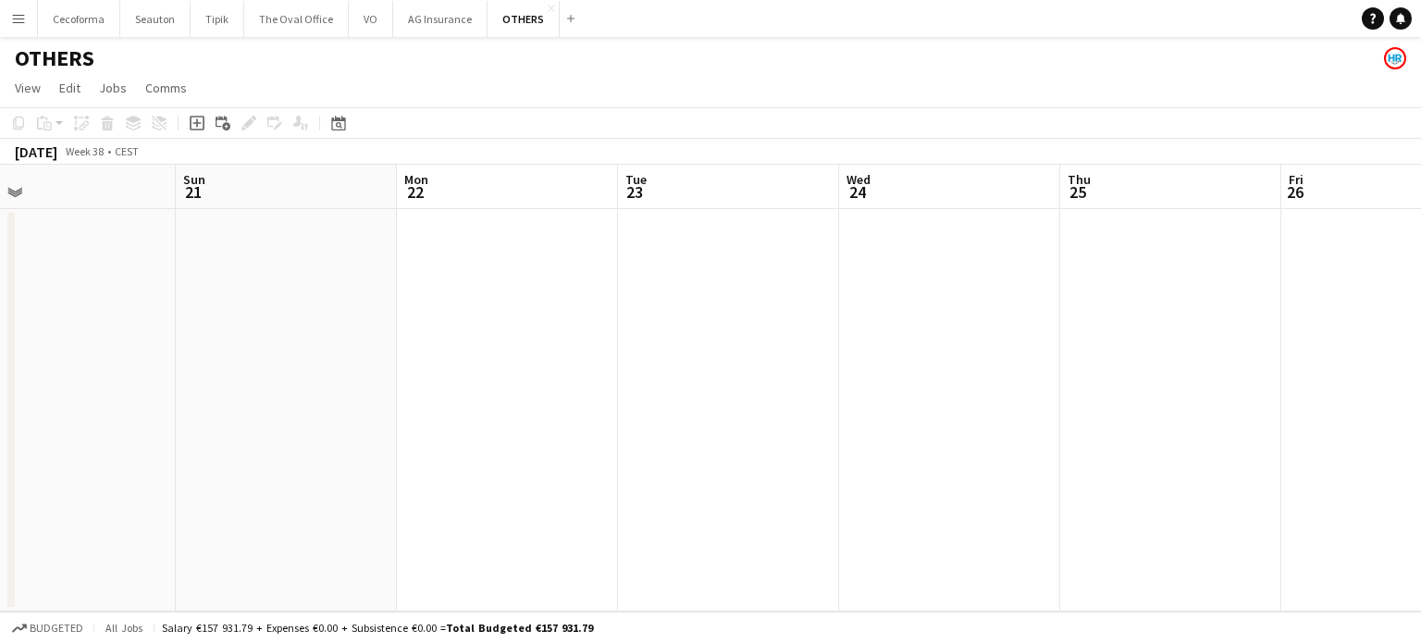
drag, startPoint x: 969, startPoint y: 425, endPoint x: 517, endPoint y: 415, distance: 452.4
click at [500, 417] on app-calendar-viewport "Wed 17 0/3 1 Job Thu 18 Fri 19 Sat 20 Sun 21 Mon 22 Tue 23 Wed 24 Thu 25 Fri 26…" at bounding box center [710, 388] width 1421 height 447
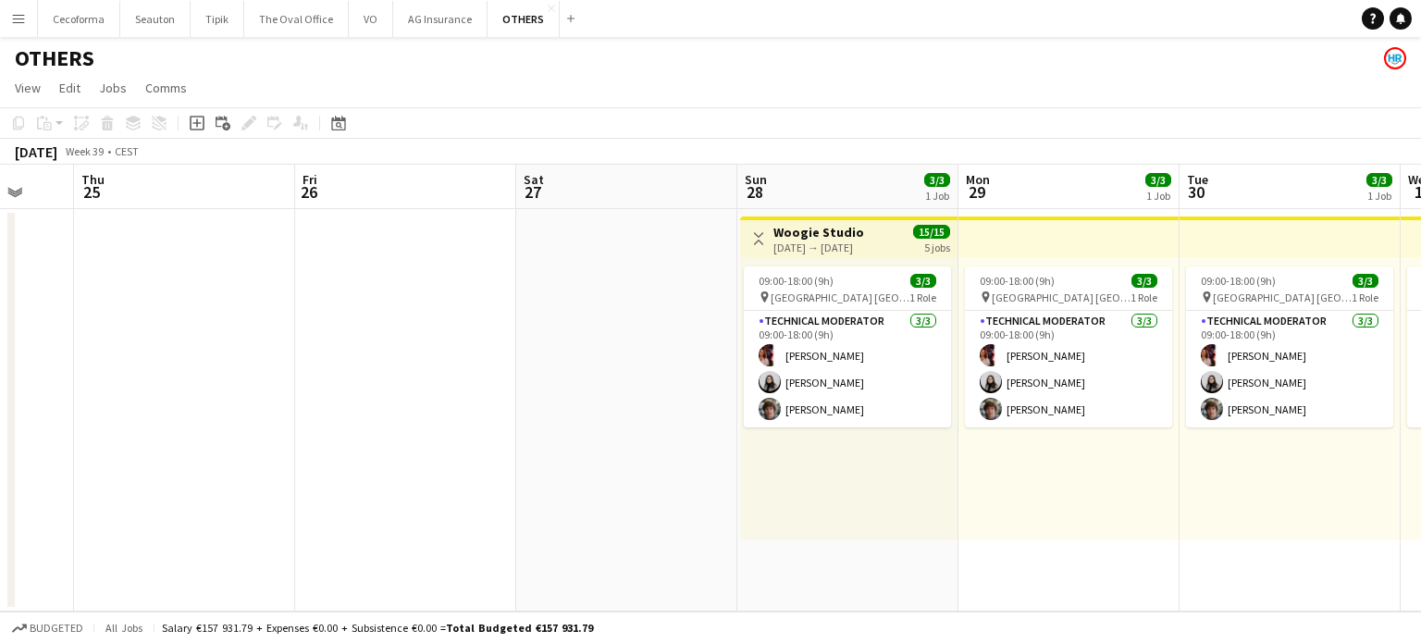
drag, startPoint x: 869, startPoint y: 413, endPoint x: 507, endPoint y: 406, distance: 361.7
click at [499, 408] on app-calendar-viewport "Sun 21 Mon 22 Tue 23 Wed 24 Thu 25 Fri 26 Sat 27 Sun 28 3/3 1 Job Mon 29 3/3 1 …" at bounding box center [710, 388] width 1421 height 447
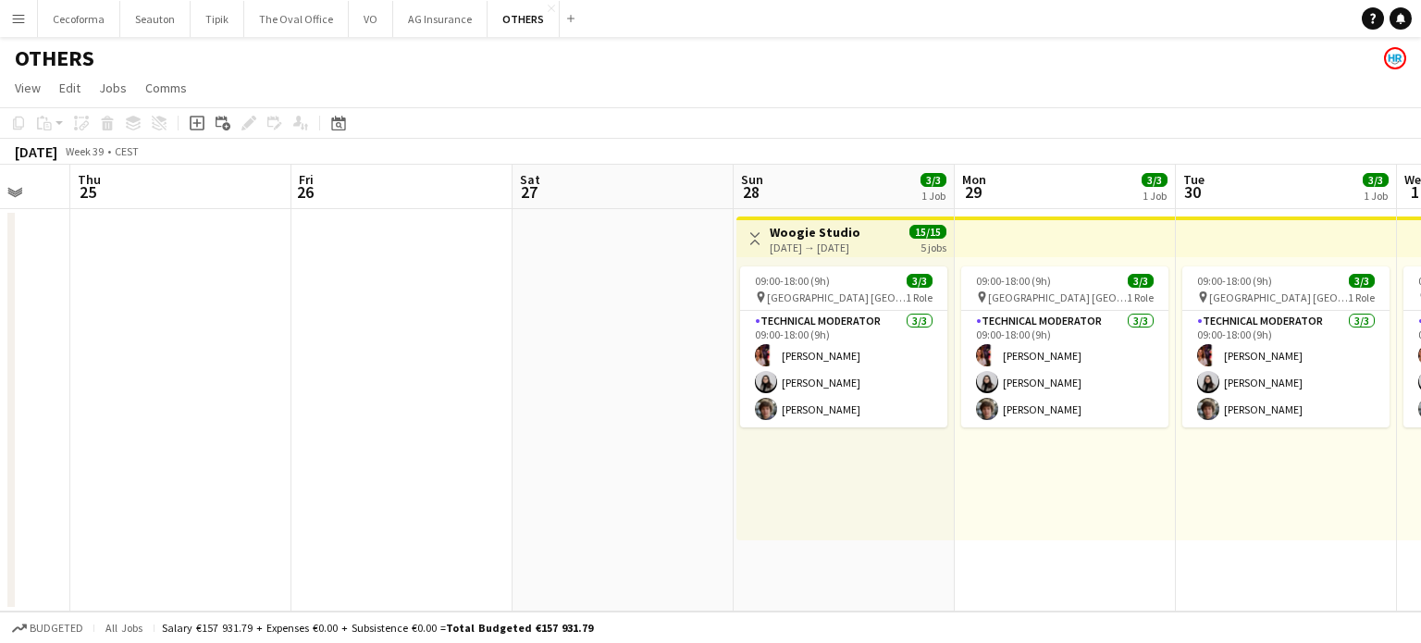
drag, startPoint x: 343, startPoint y: 417, endPoint x: 80, endPoint y: 376, distance: 265.8
click at [105, 382] on app-calendar-viewport "Sun 21 Mon 22 Tue 23 Wed 24 Thu 25 Fri 26 Sat 27 Sun 28 3/3 1 Job Mon 29 3/3 1 …" at bounding box center [710, 388] width 1421 height 447
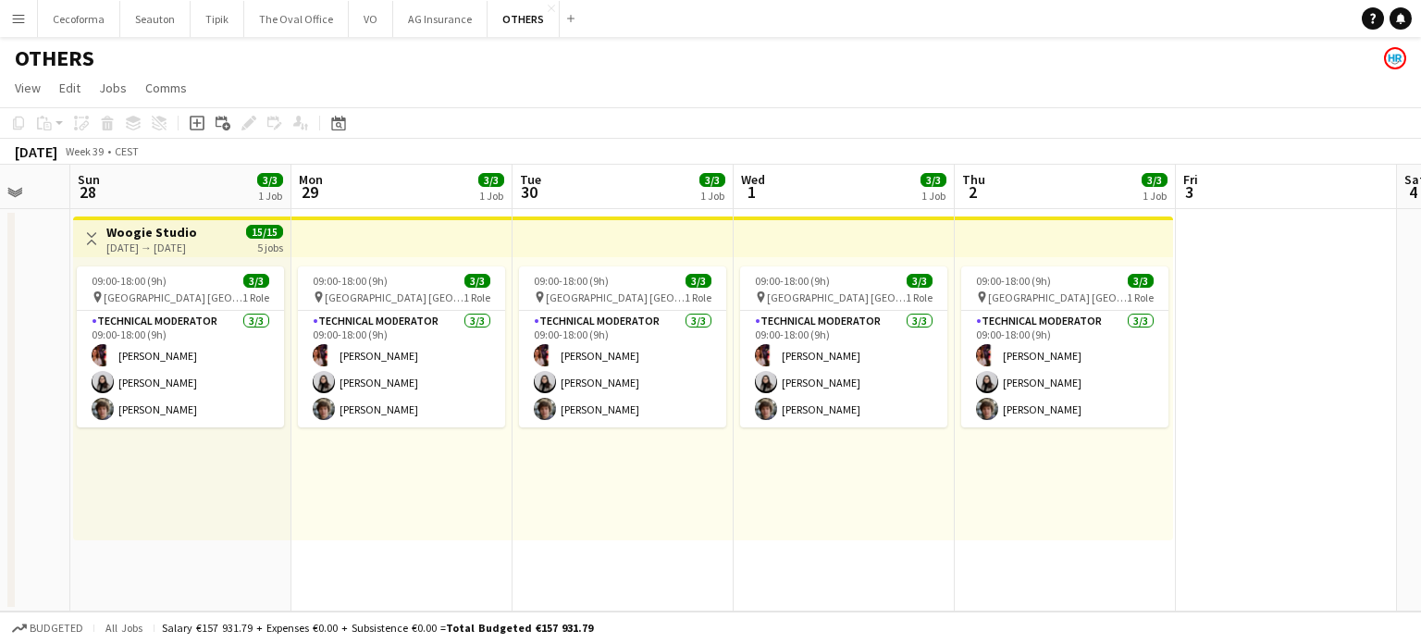
scroll to position [0, 660]
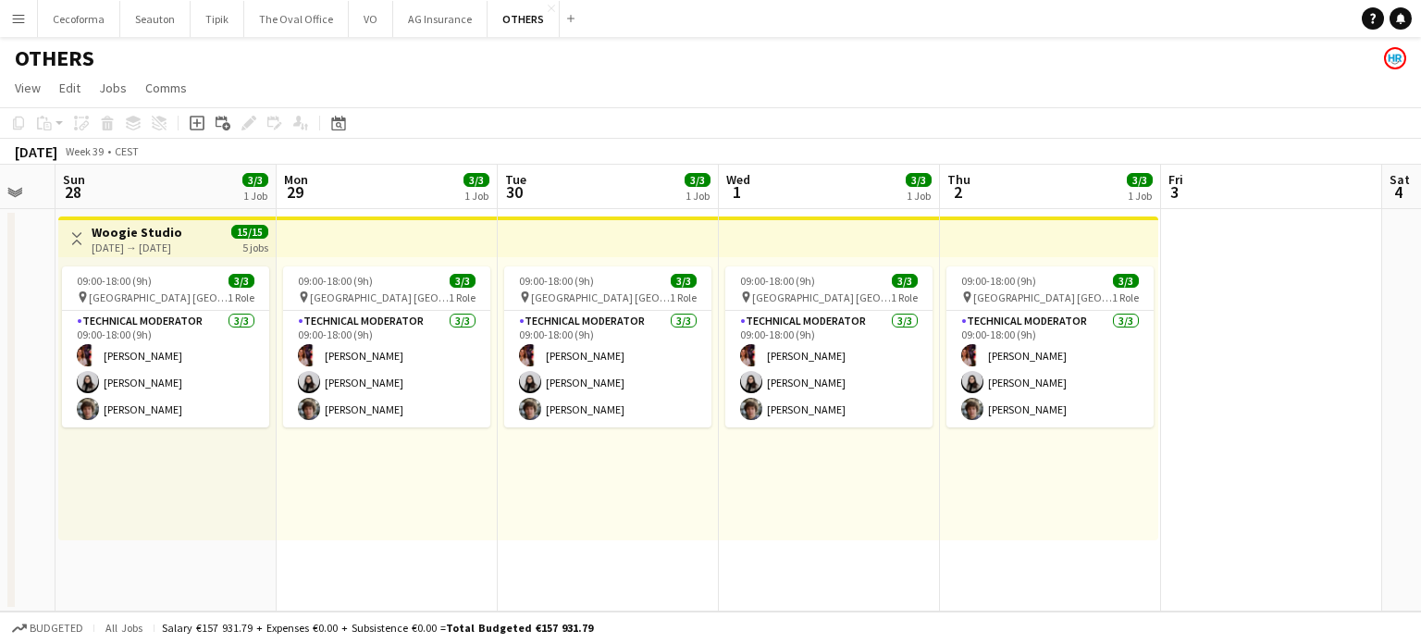
drag, startPoint x: 1199, startPoint y: 586, endPoint x: 1081, endPoint y: 587, distance: 117.5
click at [1073, 598] on app-calendar-viewport "Wed 24 Thu 25 Fri 26 Sat 27 Sun 28 3/3 1 Job Mon 29 3/3 1 Job Tue 30 3/3 1 Job …" at bounding box center [710, 388] width 1421 height 447
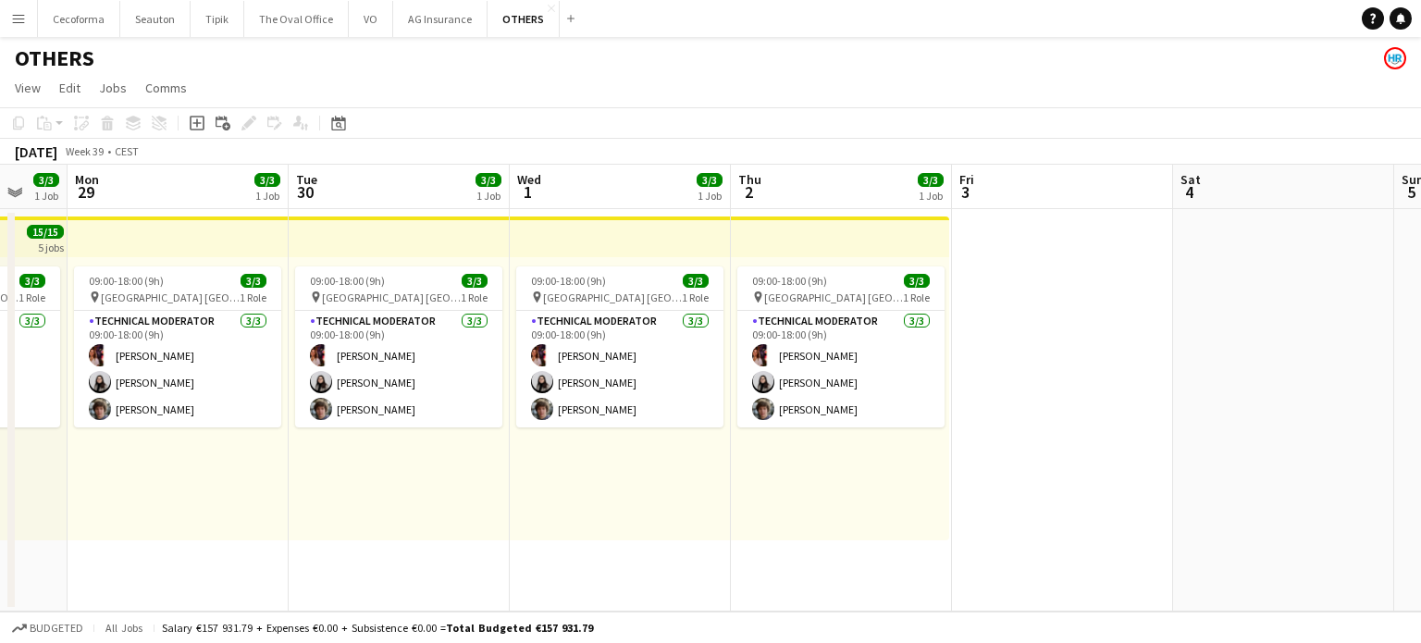
drag, startPoint x: 1313, startPoint y: 470, endPoint x: 1037, endPoint y: 480, distance: 275.8
click at [1038, 484] on app-calendar-viewport "Fri 26 Sat 27 Sun 28 3/3 1 Job Mon 29 3/3 1 Job Tue 30 3/3 1 Job Wed 1 3/3 1 Jo…" at bounding box center [710, 388] width 1421 height 447
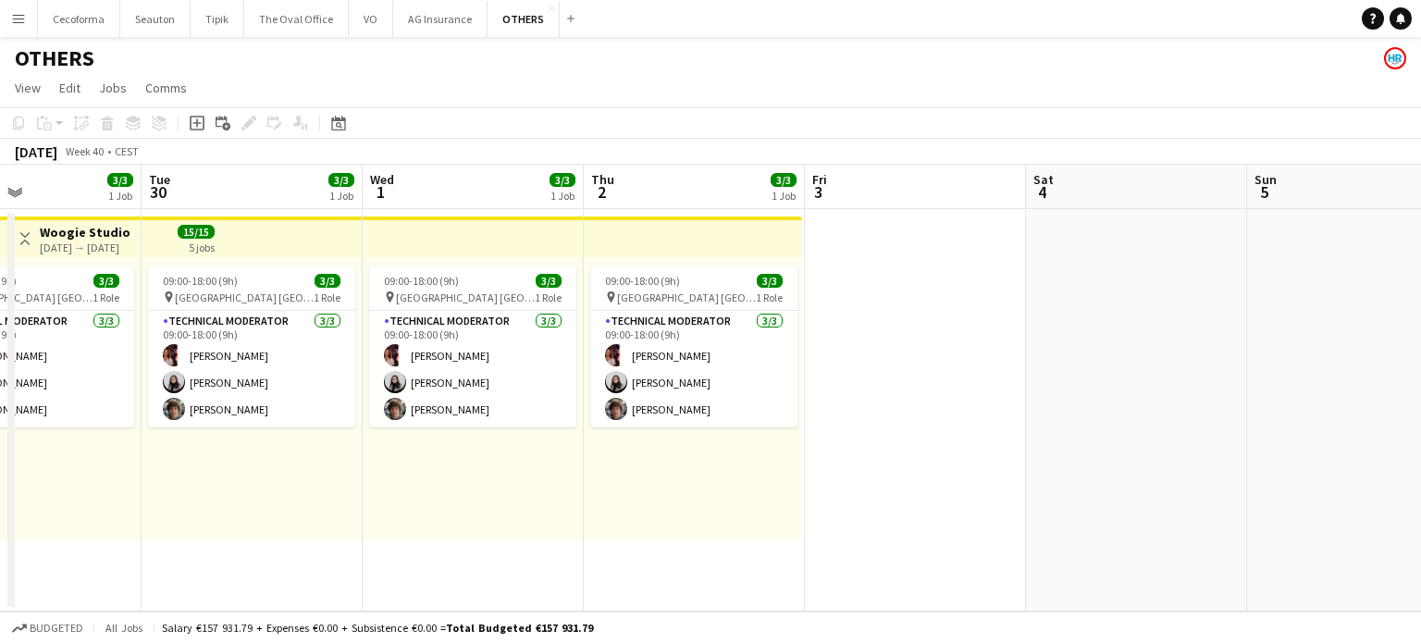
drag, startPoint x: 1133, startPoint y: 440, endPoint x: 778, endPoint y: 462, distance: 355.8
click at [748, 462] on app-calendar-viewport "Fri 26 Sat 27 Sun 28 3/3 1 Job Mon 29 3/3 1 Job Tue 30 3/3 1 Job Wed 1 3/3 1 Jo…" at bounding box center [710, 388] width 1421 height 447
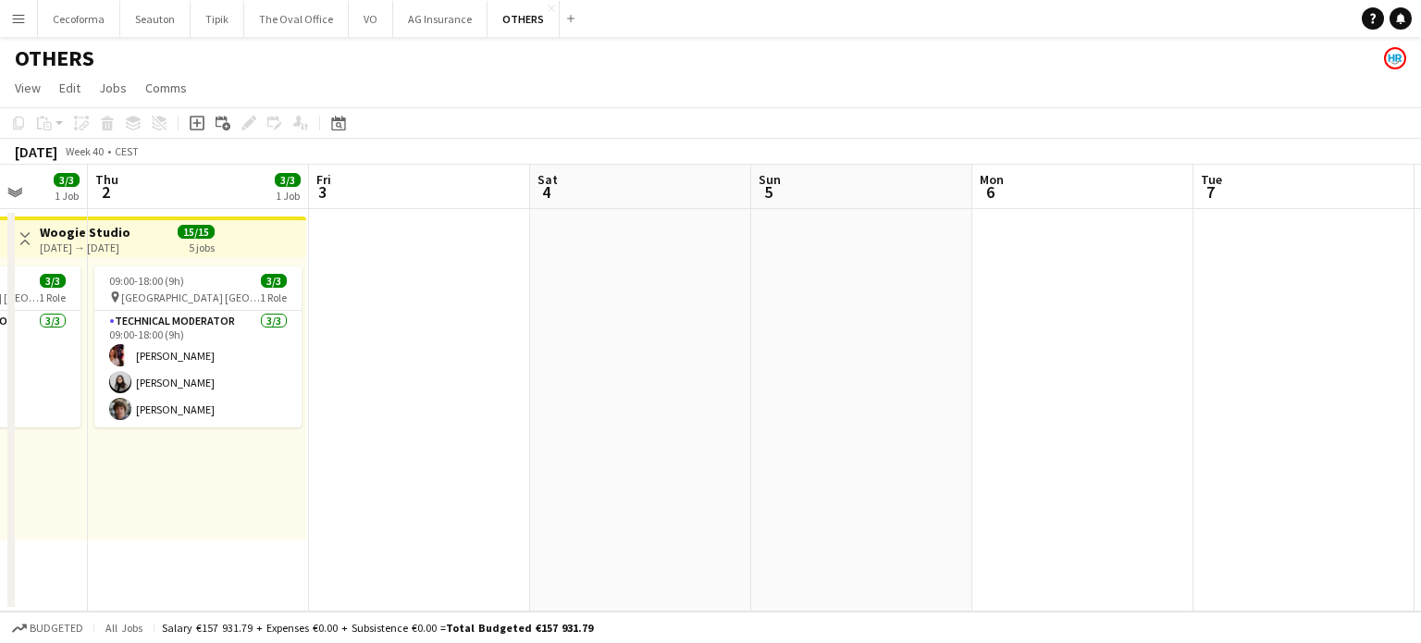
drag, startPoint x: 1041, startPoint y: 462, endPoint x: 891, endPoint y: 465, distance: 149.9
click at [892, 466] on app-calendar-viewport "Sun 28 3/3 1 Job Mon 29 3/3 1 Job Tue 30 3/3 1 Job Wed 1 3/3 1 Job Thu 2 3/3 1 …" at bounding box center [710, 388] width 1421 height 447
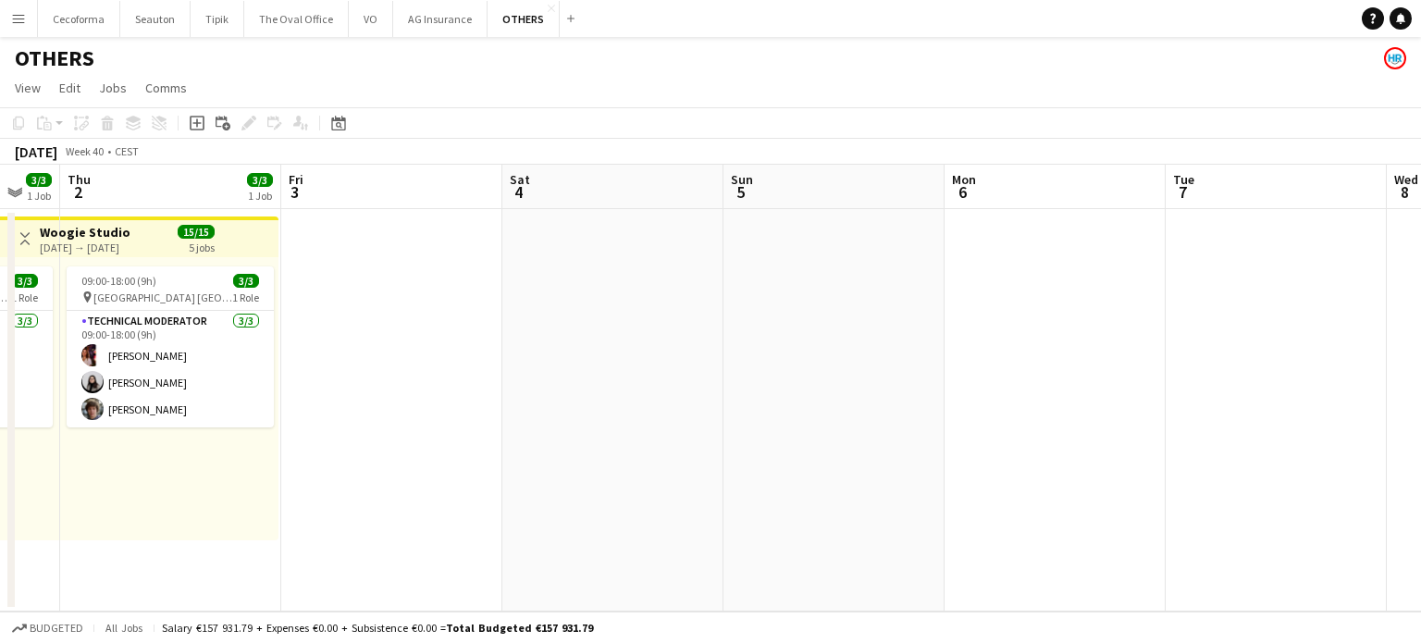
click at [406, 277] on app-date-cell at bounding box center [391, 410] width 221 height 402
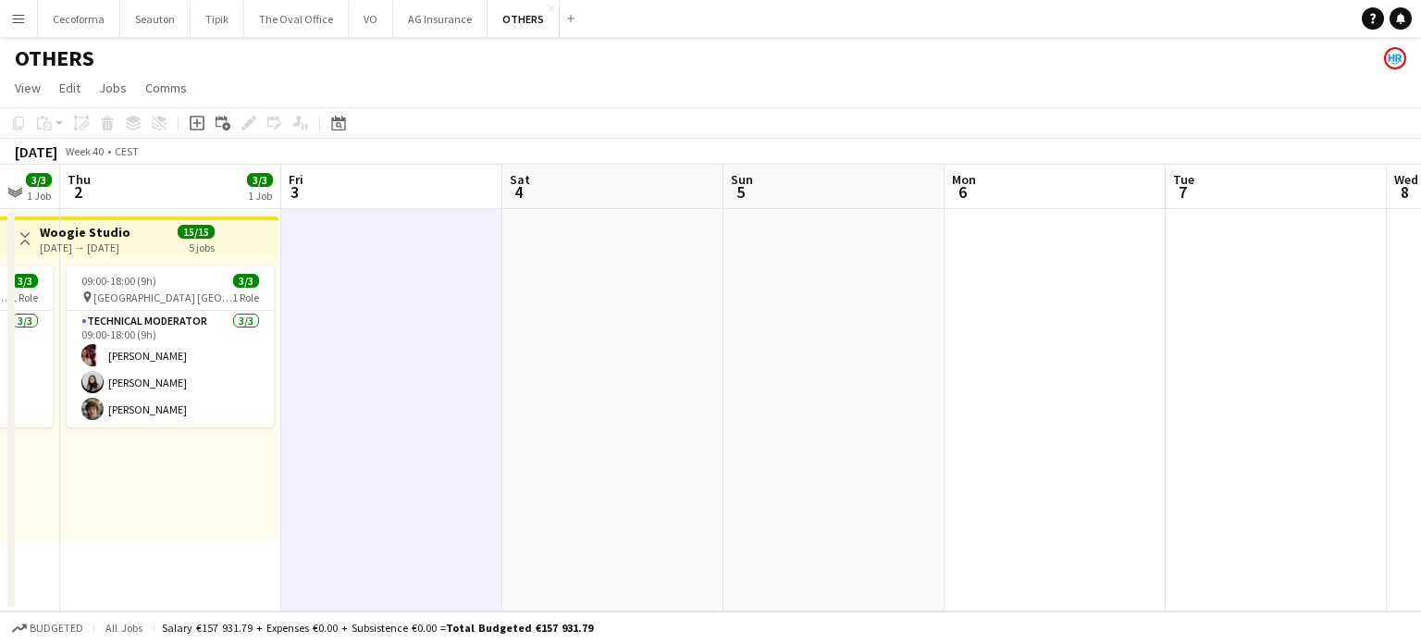
click at [343, 248] on app-date-cell at bounding box center [391, 410] width 221 height 402
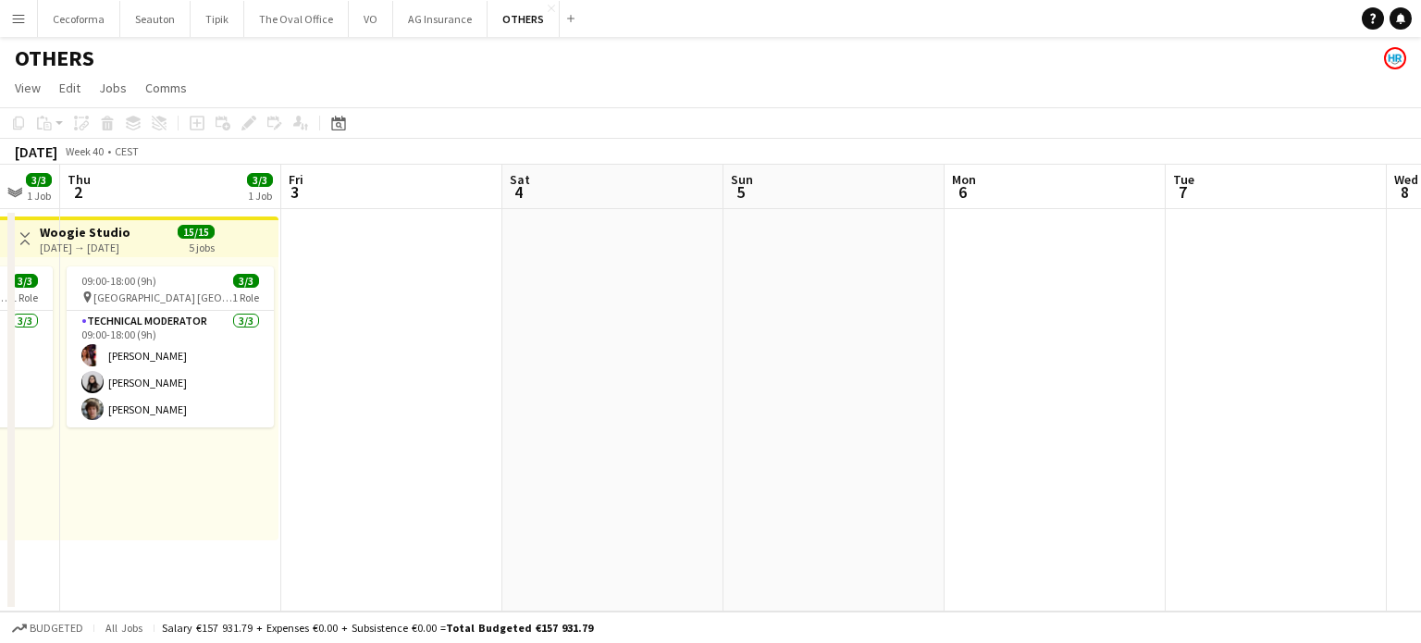
click at [343, 248] on app-date-cell at bounding box center [391, 410] width 221 height 402
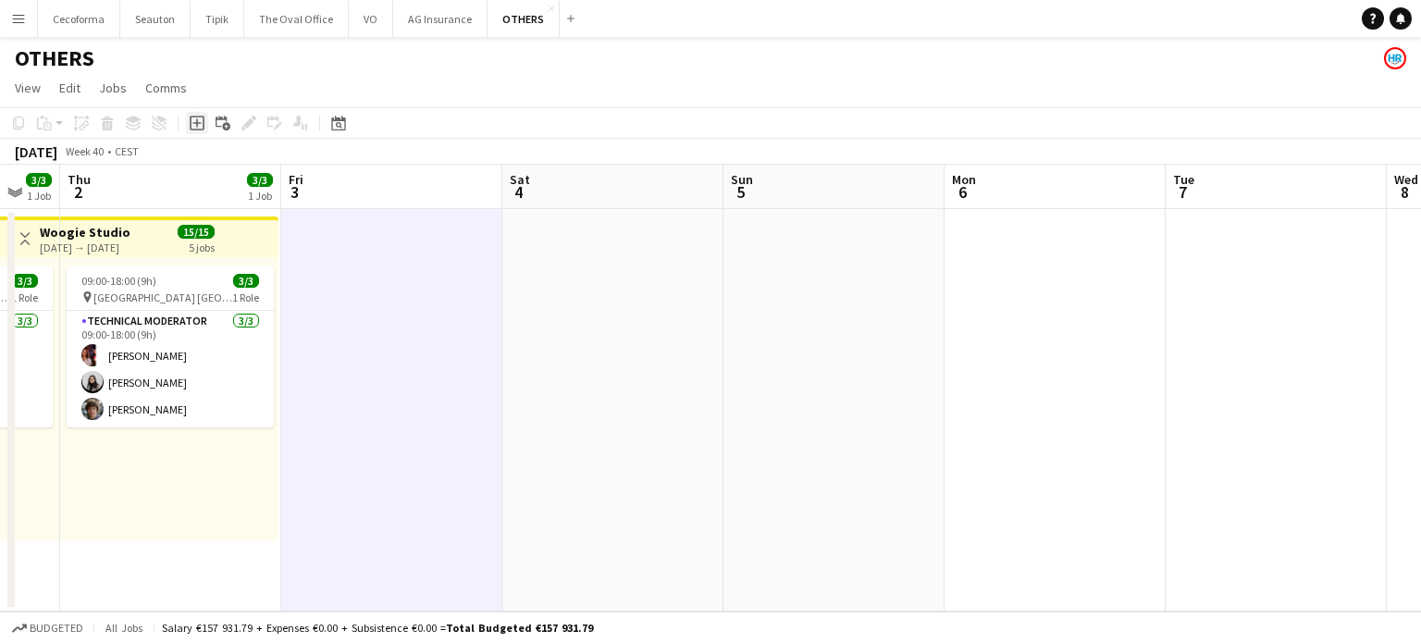
click at [201, 122] on icon "Add job" at bounding box center [197, 123] width 15 height 15
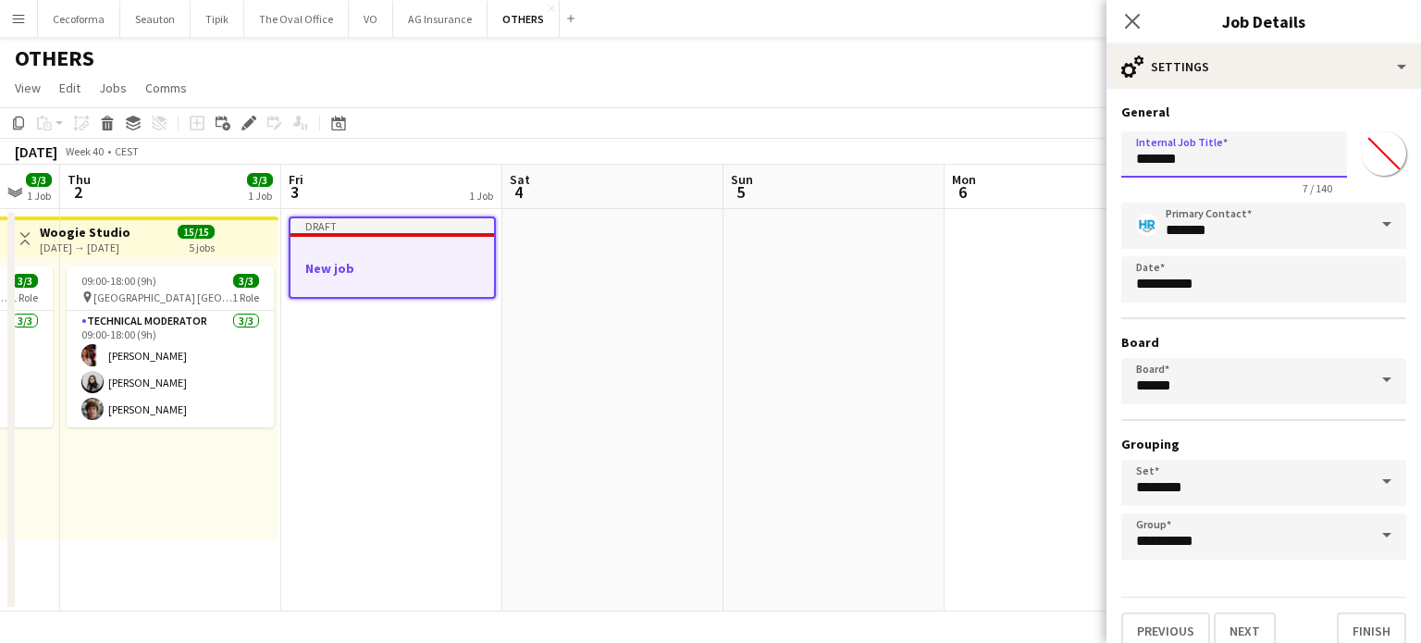
drag, startPoint x: 1197, startPoint y: 158, endPoint x: 1132, endPoint y: 164, distance: 65.0
click at [1132, 164] on input "*******" at bounding box center [1234, 154] width 226 height 46
paste input "**********"
click at [1138, 162] on input "**********" at bounding box center [1227, 154] width 212 height 46
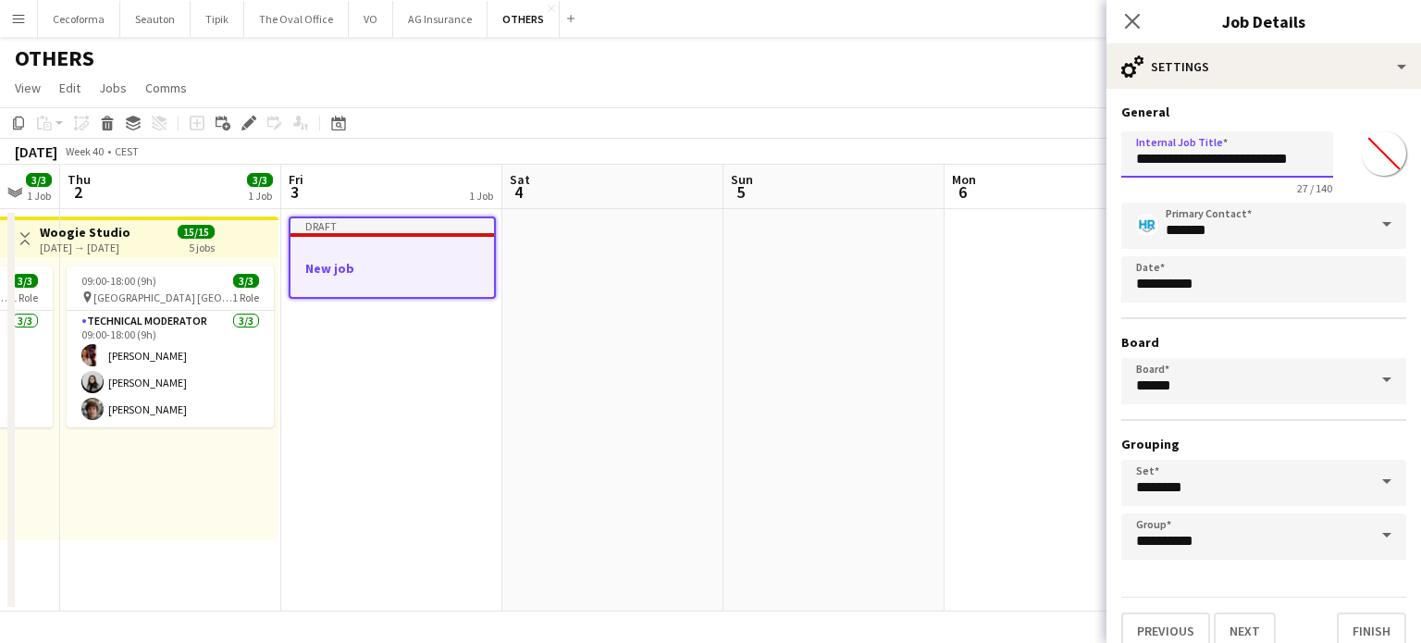
scroll to position [0, 0]
type input "**********"
click at [1354, 624] on button "Finish" at bounding box center [1371, 630] width 69 height 37
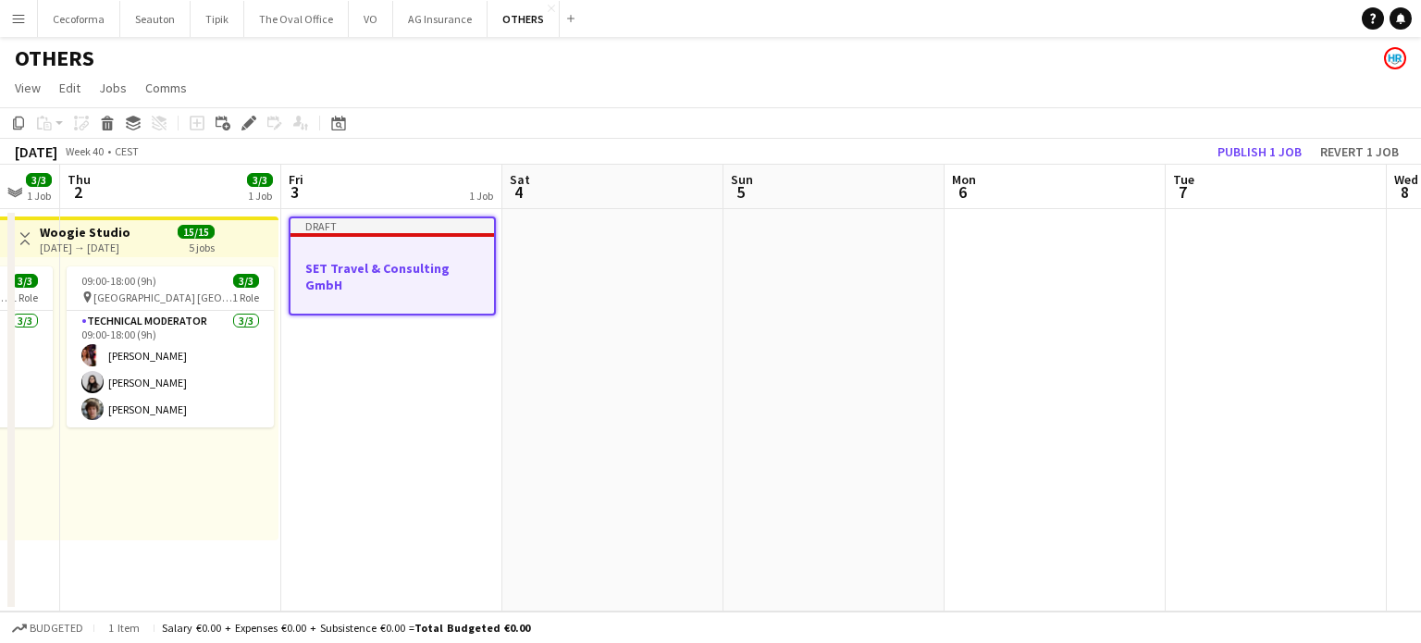
click at [425, 455] on app-date-cell "Draft SET Travel & Consulting GmbH" at bounding box center [391, 410] width 221 height 402
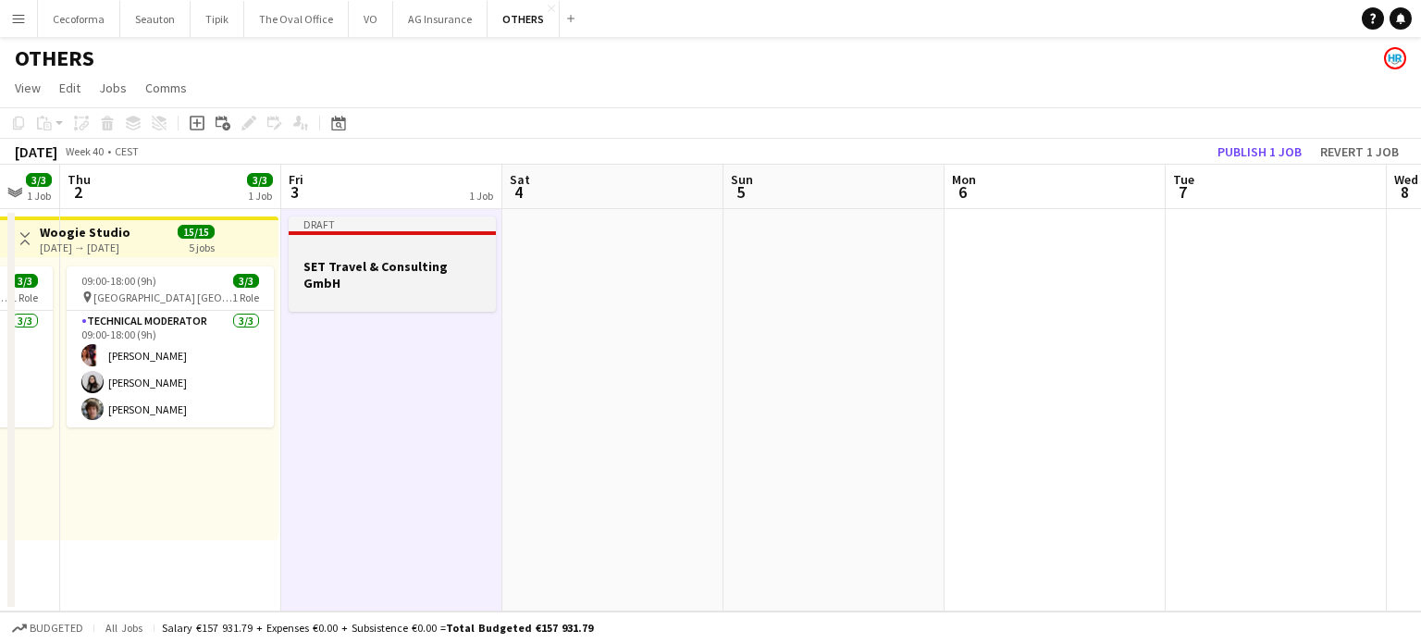
click at [363, 265] on h3 "SET Travel & Consulting GmbH" at bounding box center [392, 274] width 207 height 33
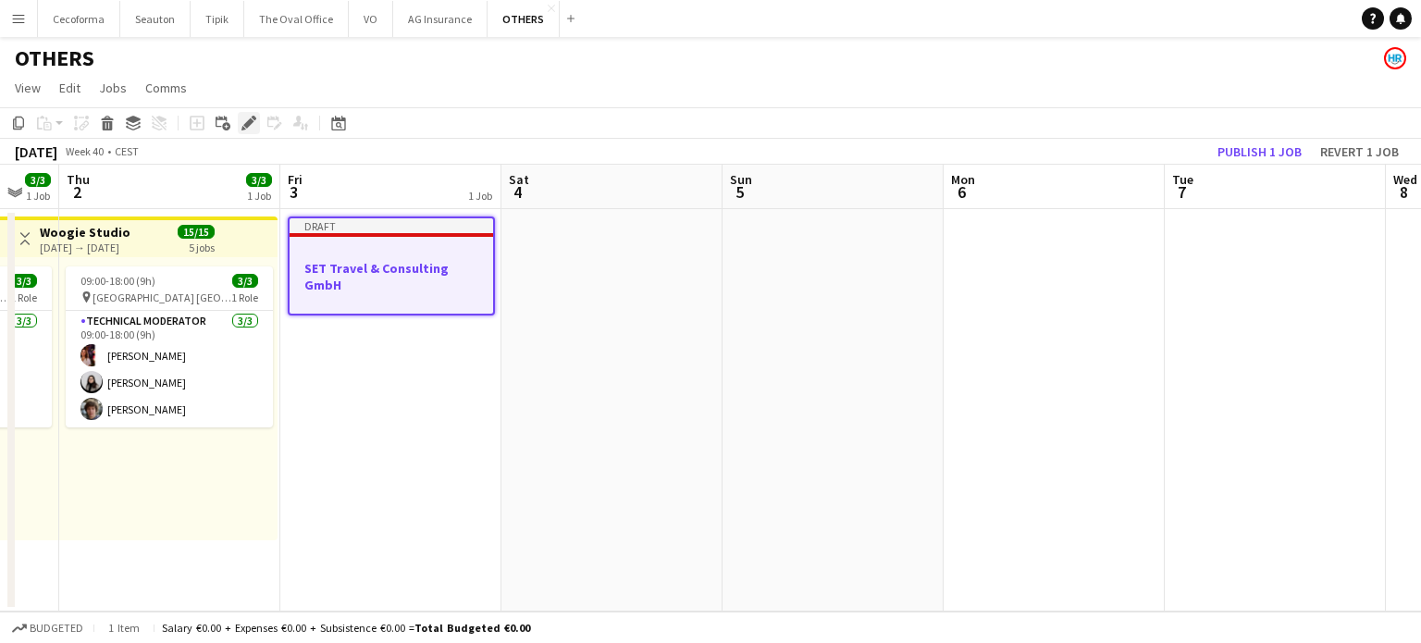
click at [242, 122] on icon "Edit" at bounding box center [248, 123] width 15 height 15
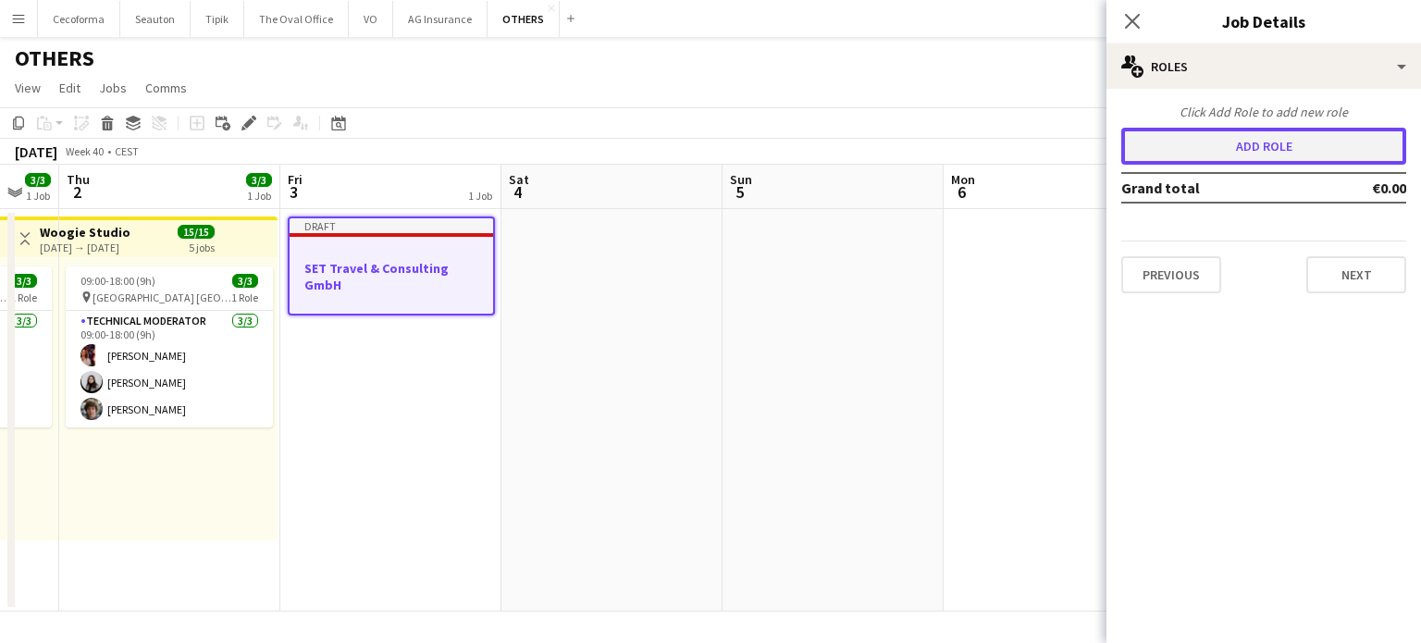
click at [1268, 147] on button "Add role" at bounding box center [1263, 146] width 285 height 37
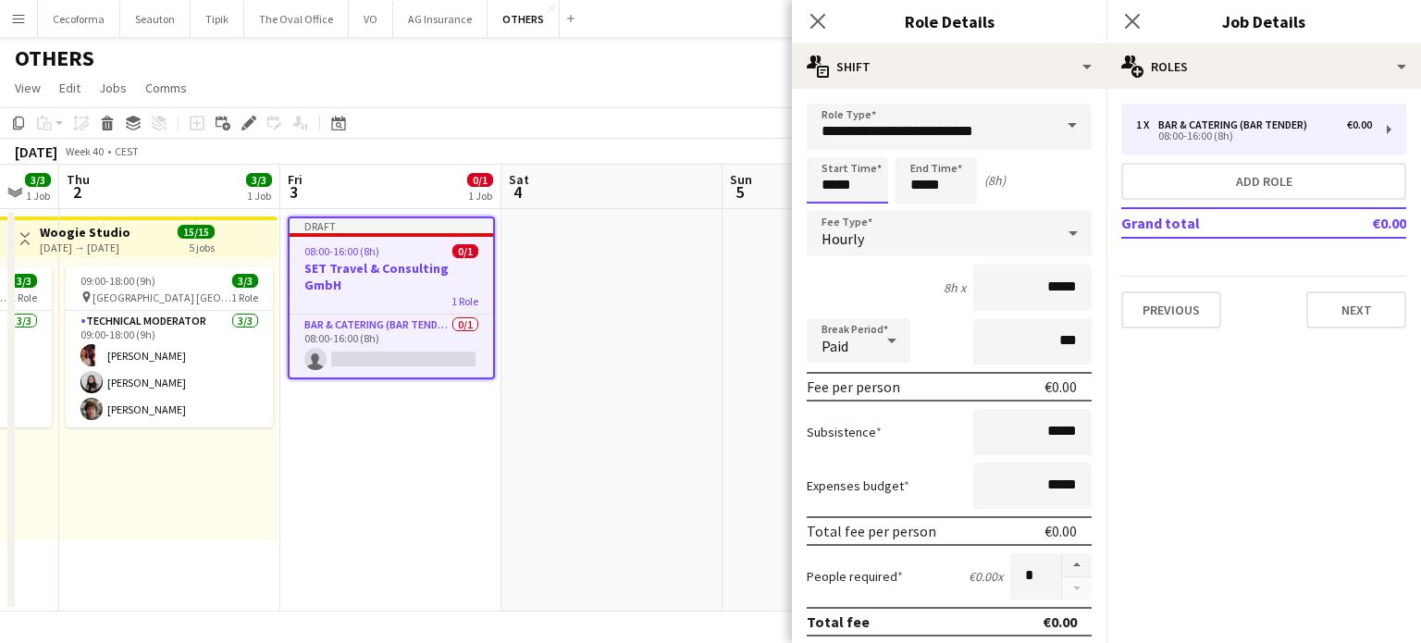
click at [833, 183] on input "*****" at bounding box center [847, 180] width 81 height 46
click at [832, 146] on div at bounding box center [828, 148] width 37 height 18
type input "*****"
click at [832, 146] on div at bounding box center [828, 148] width 37 height 18
click at [923, 189] on input "*****" at bounding box center [935, 180] width 81 height 46
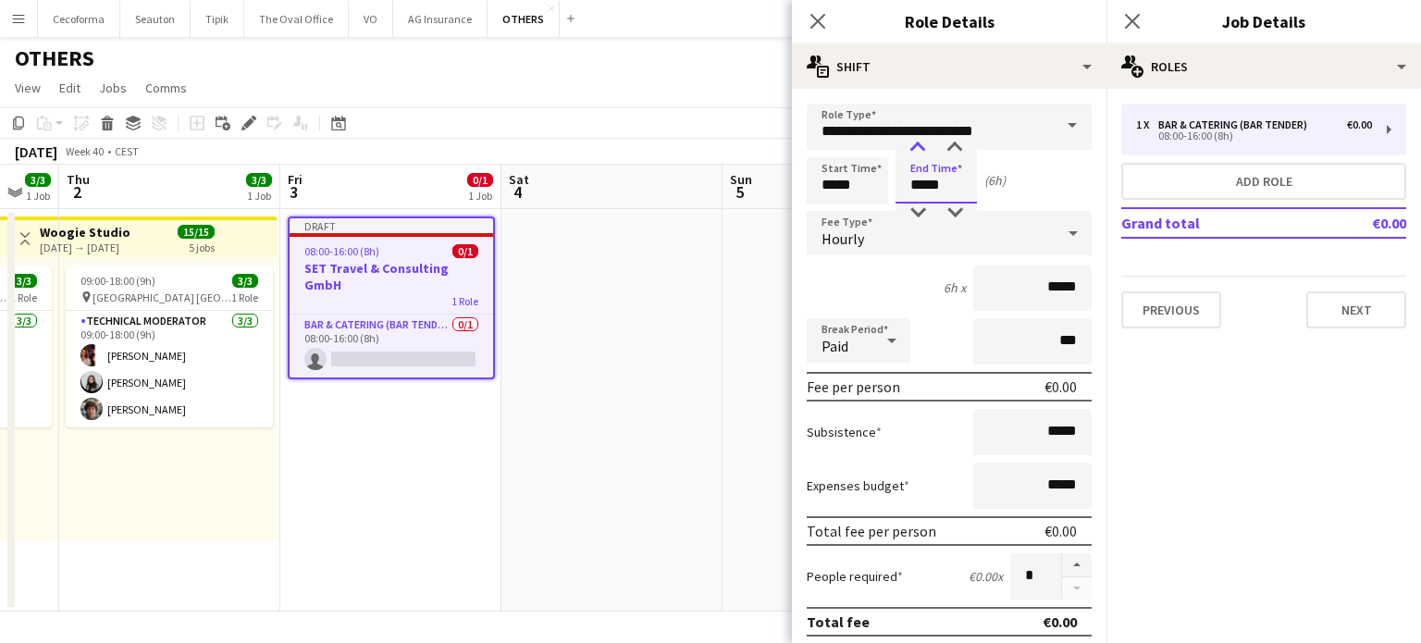
click at [918, 147] on div at bounding box center [917, 148] width 37 height 18
type input "*****"
click at [918, 147] on div at bounding box center [917, 148] width 37 height 18
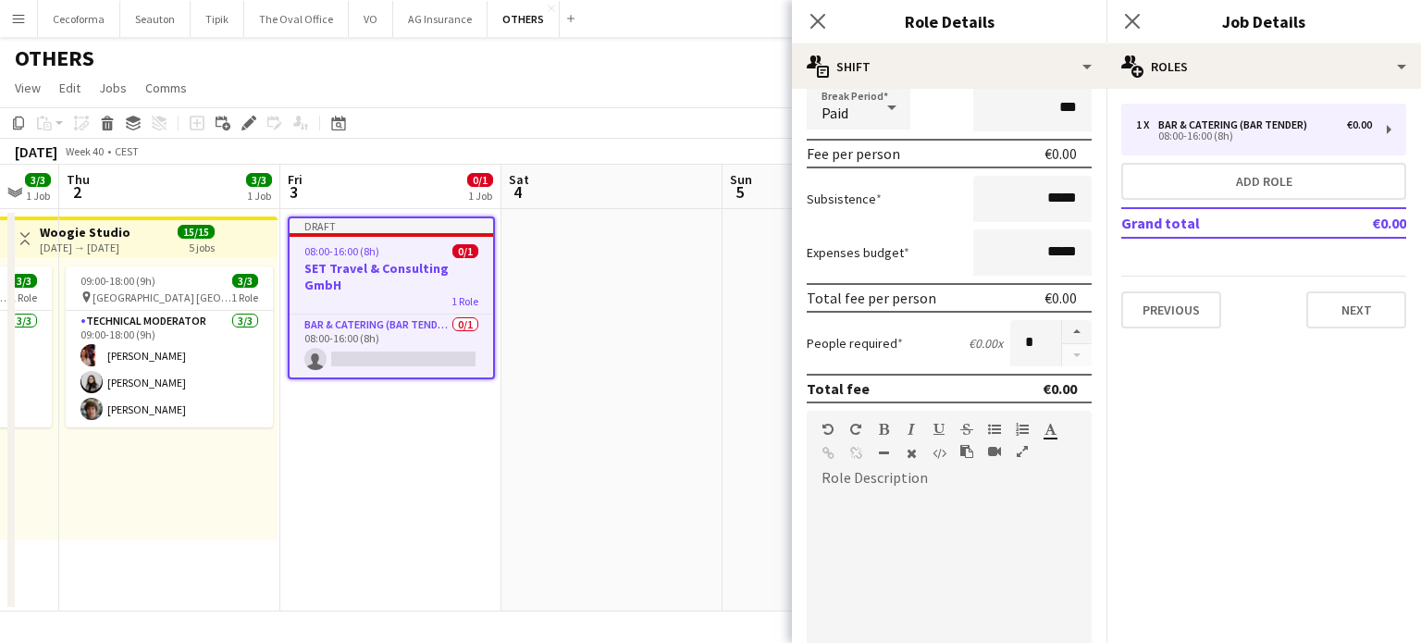
scroll to position [277, 0]
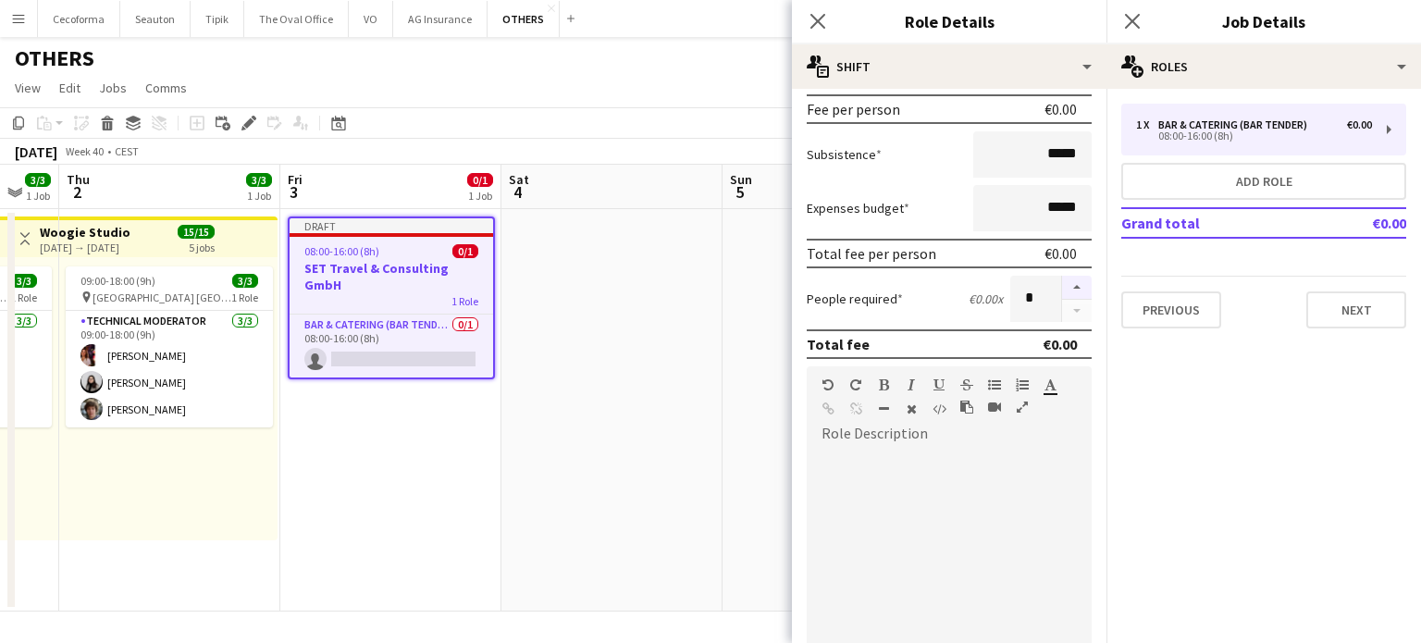
click at [1066, 282] on button "button" at bounding box center [1077, 288] width 30 height 24
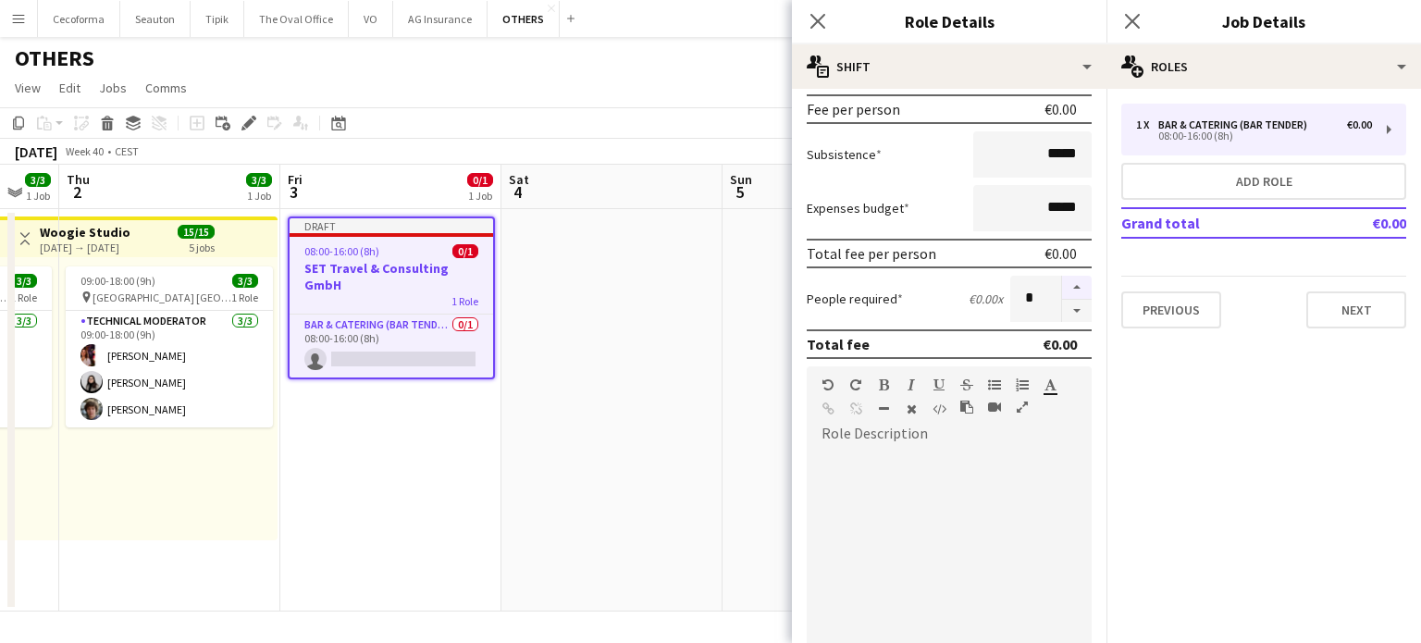
click at [1066, 282] on button "button" at bounding box center [1077, 288] width 30 height 24
click at [1066, 284] on button "button" at bounding box center [1077, 288] width 30 height 24
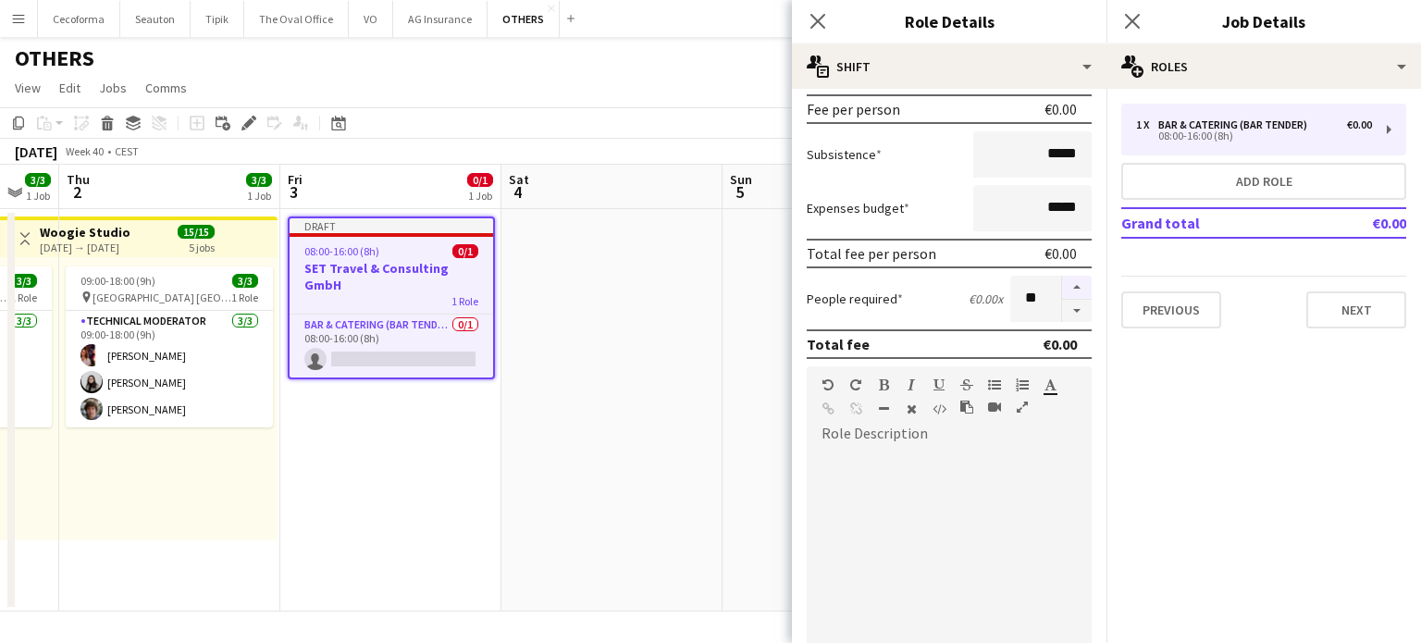
click at [1062, 284] on button "button" at bounding box center [1077, 288] width 30 height 24
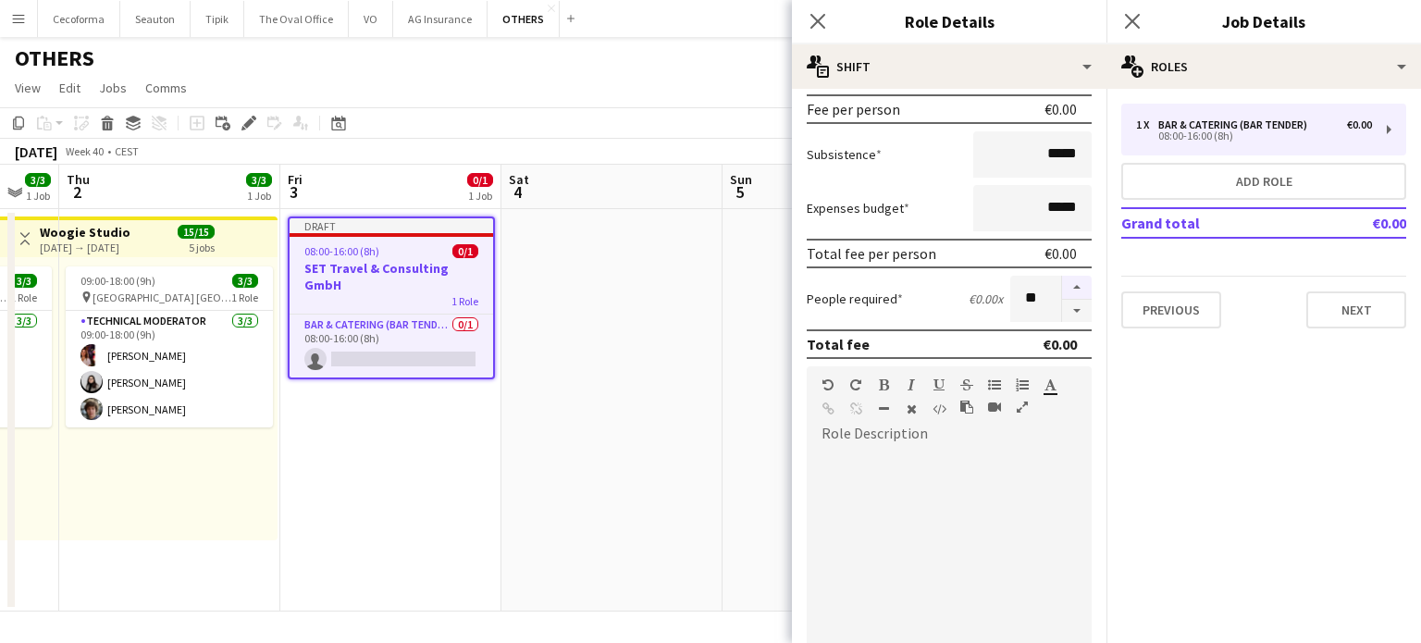
click at [1062, 284] on button "button" at bounding box center [1077, 288] width 30 height 24
type input "**"
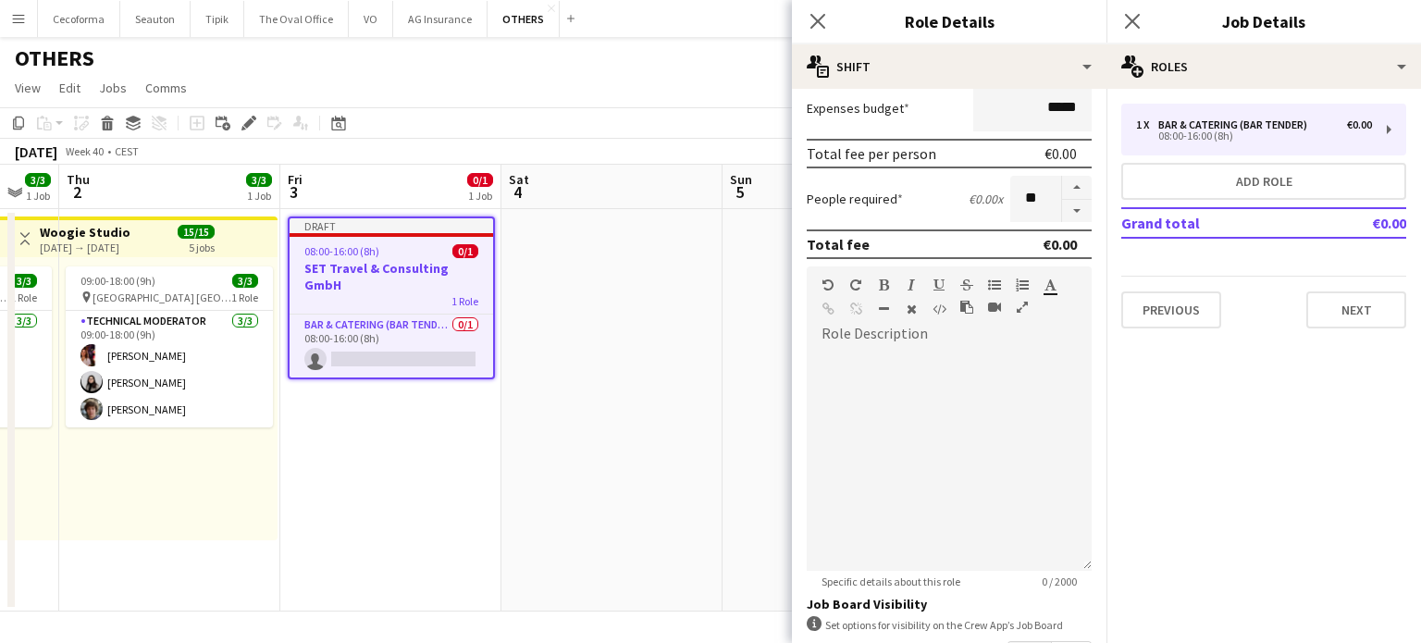
scroll to position [511, 0]
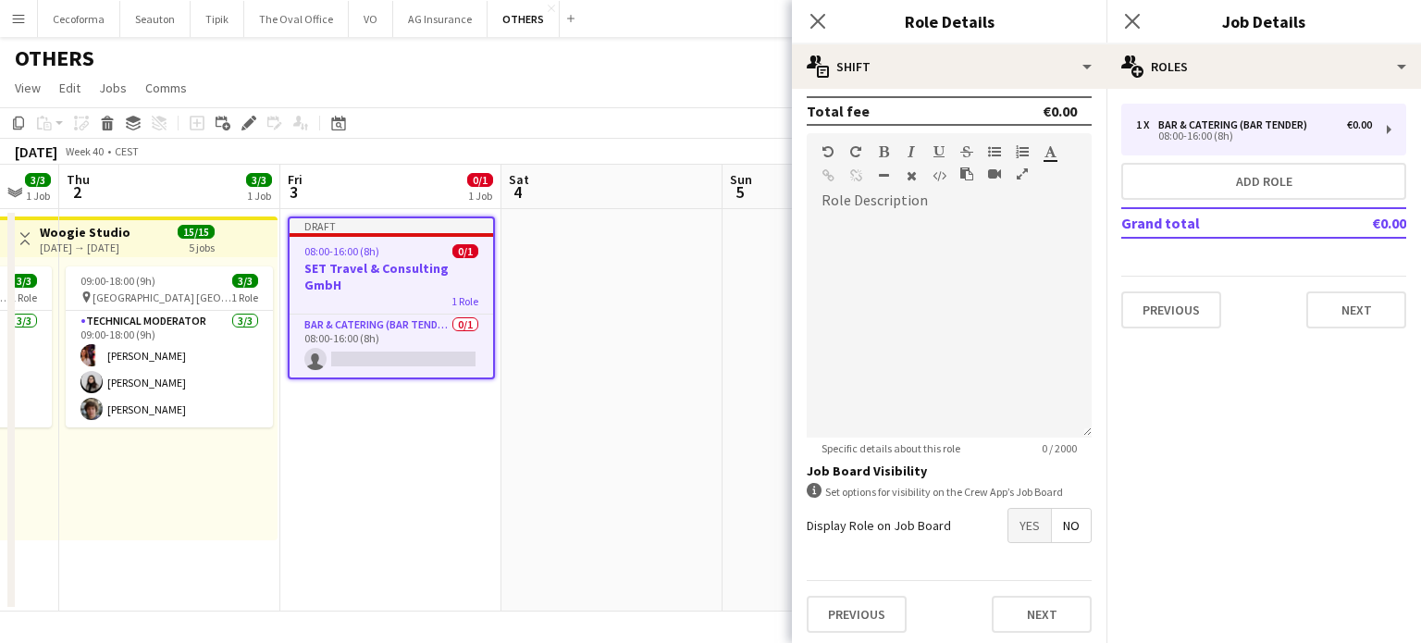
click at [1014, 519] on span "Yes" at bounding box center [1029, 525] width 43 height 33
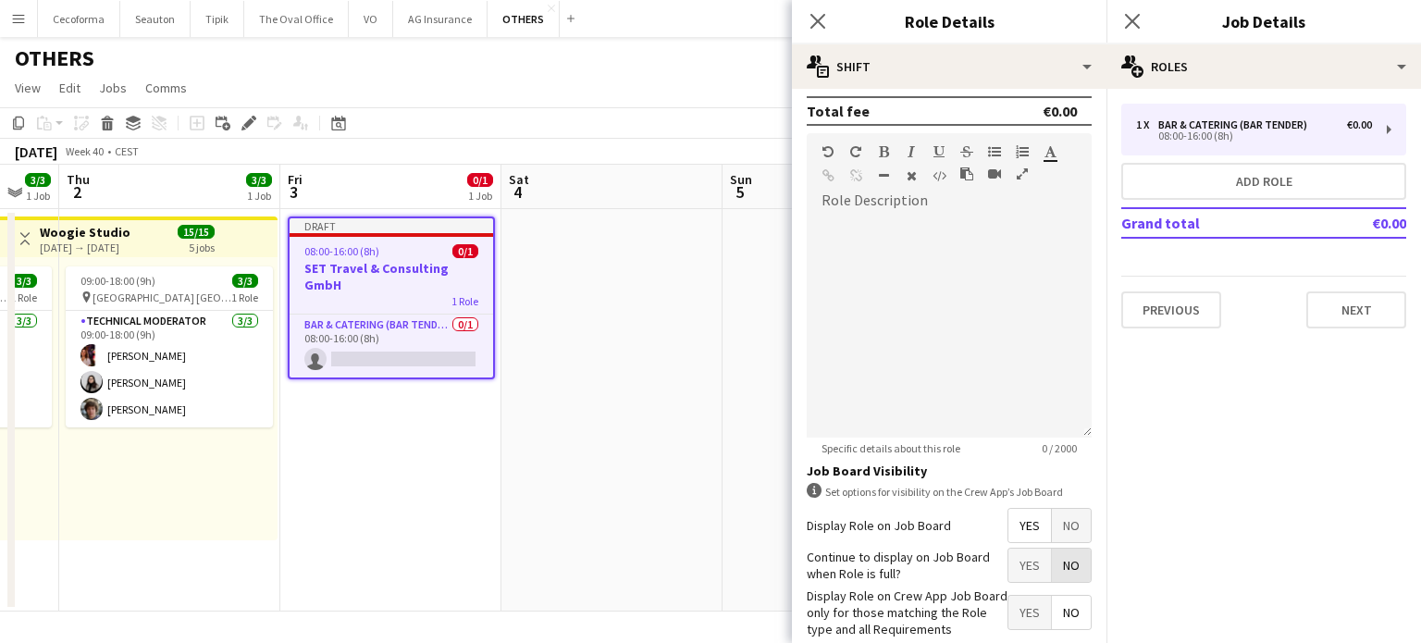
drag, startPoint x: 1055, startPoint y: 557, endPoint x: 1047, endPoint y: 568, distance: 13.9
click at [1054, 558] on span "No" at bounding box center [1071, 565] width 39 height 33
click at [1017, 611] on span "Yes" at bounding box center [1029, 612] width 43 height 33
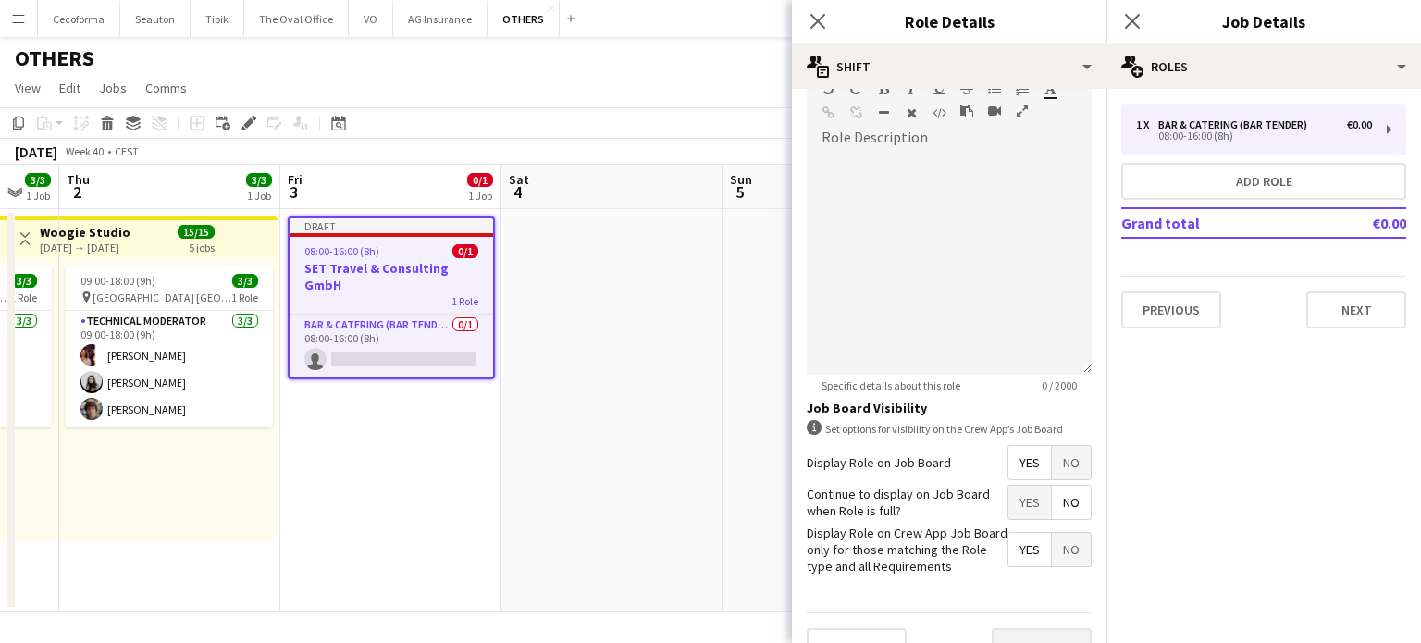
scroll to position [605, 0]
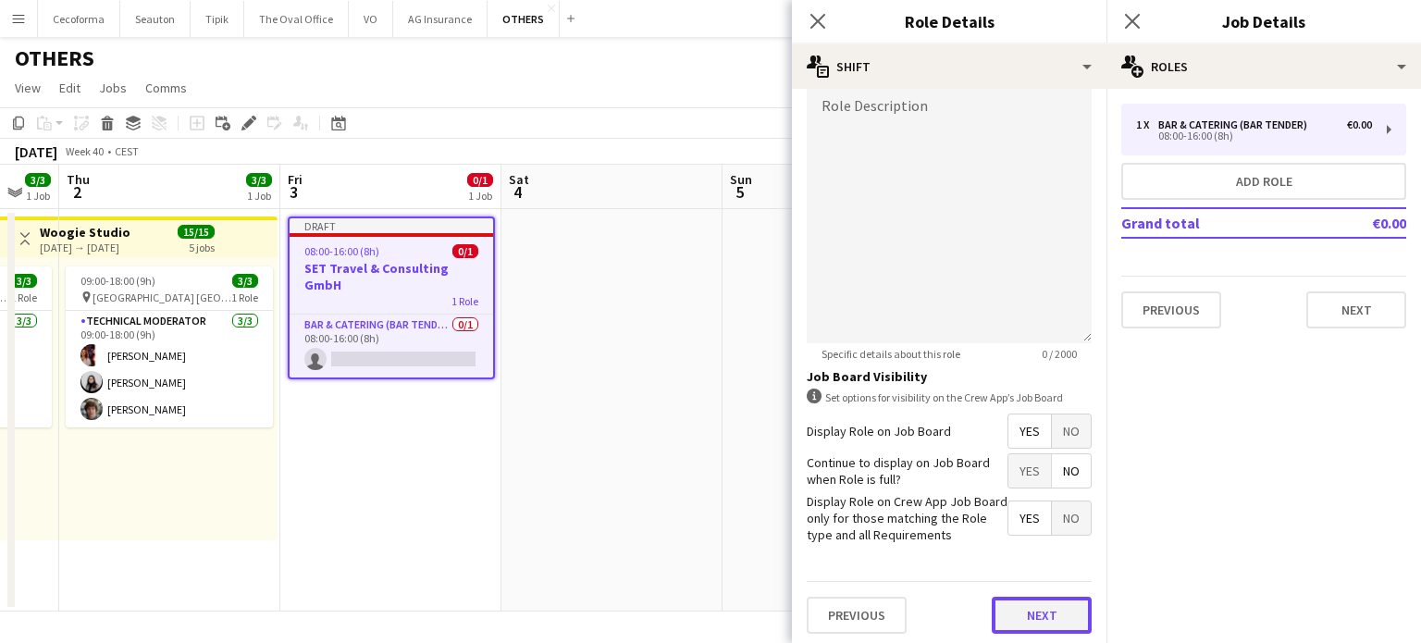
click at [1028, 609] on button "Next" at bounding box center [1042, 615] width 100 height 37
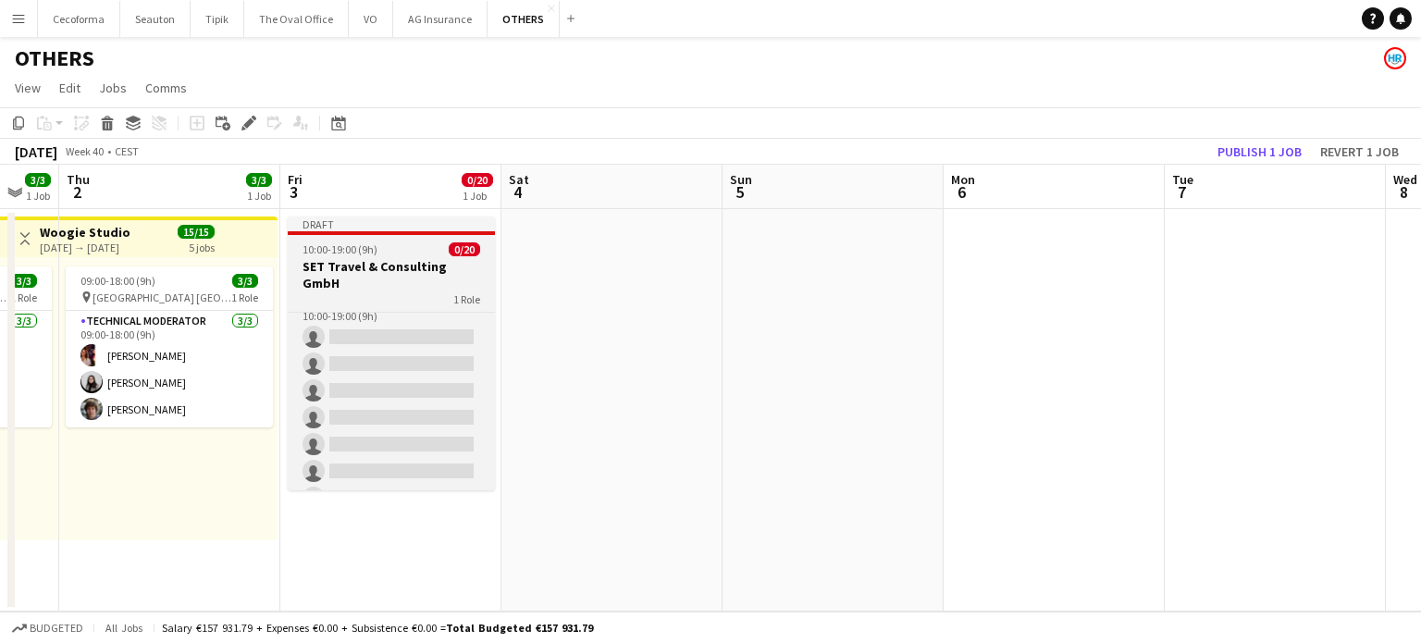
scroll to position [0, 0]
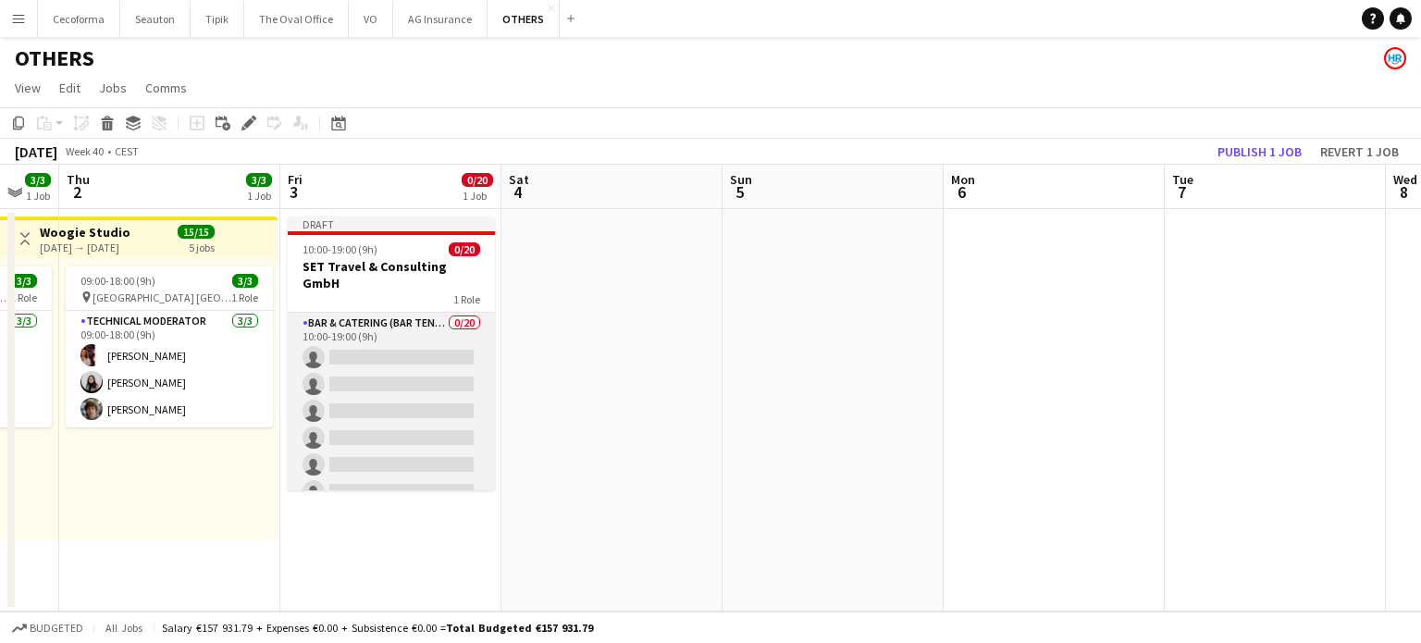
click at [336, 313] on app-card-role "Bar & Catering (Bar Tender) 0/20 10:00-19:00 (9h) single-neutral-actions single…" at bounding box center [391, 599] width 207 height 573
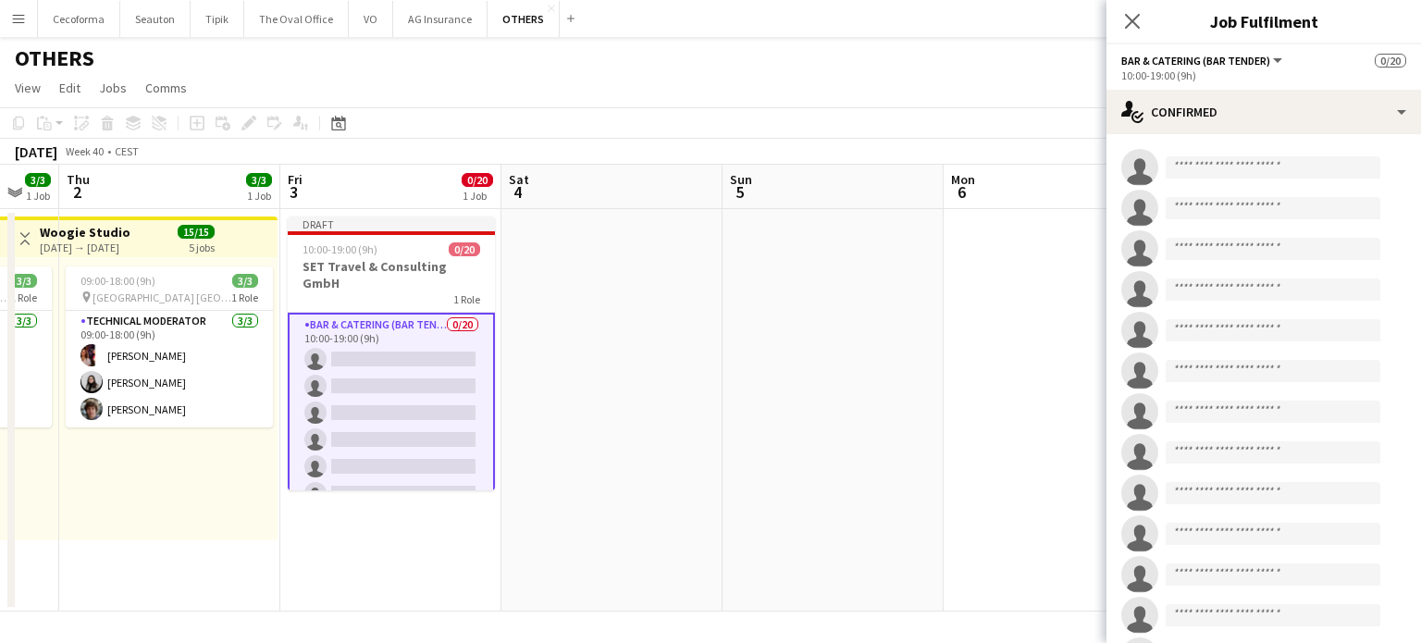
click at [602, 363] on app-date-cell at bounding box center [611, 410] width 221 height 402
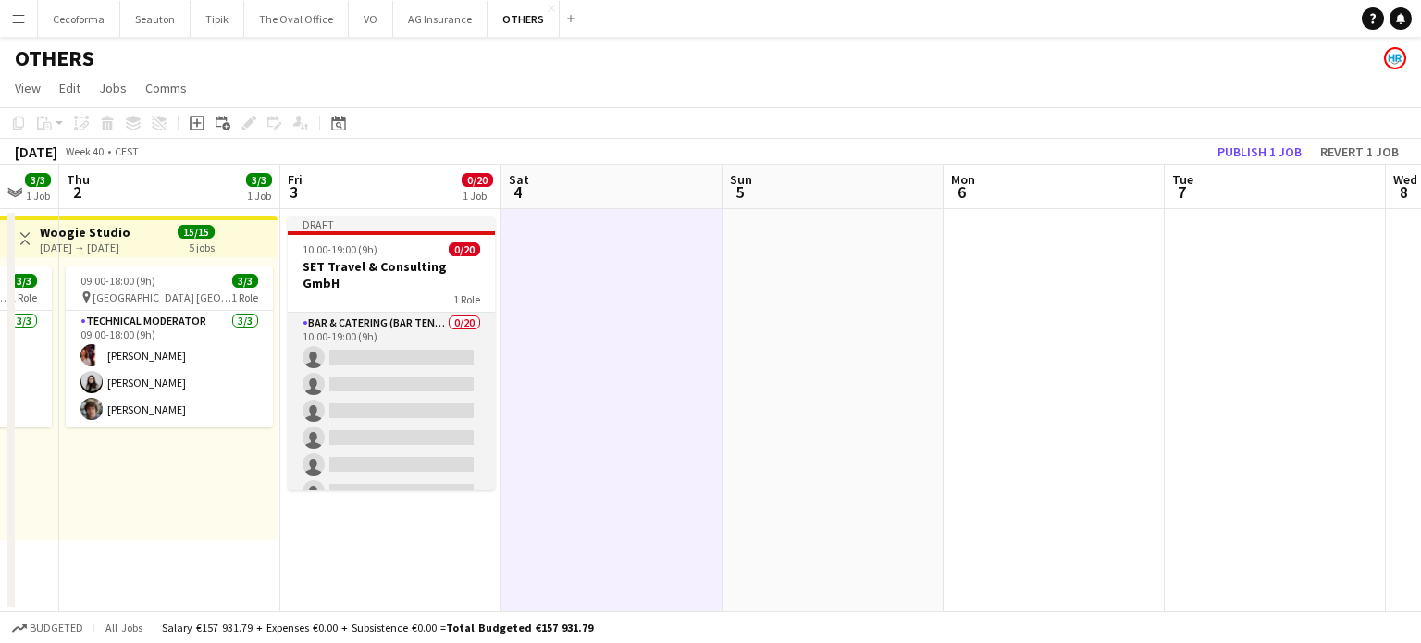
click at [368, 313] on app-card-role "Bar & Catering (Bar Tender) 0/20 10:00-19:00 (9h) single-neutral-actions single…" at bounding box center [391, 599] width 207 height 573
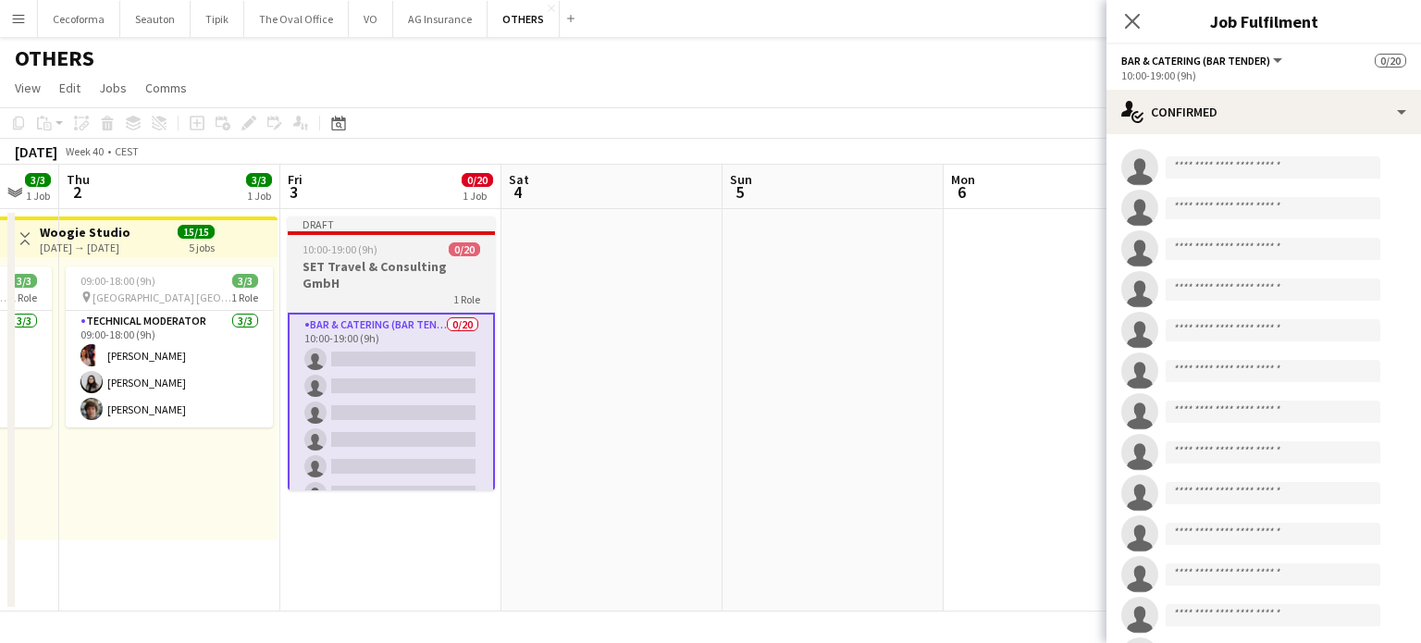
click at [344, 254] on span "10:00-19:00 (9h)" at bounding box center [339, 249] width 75 height 14
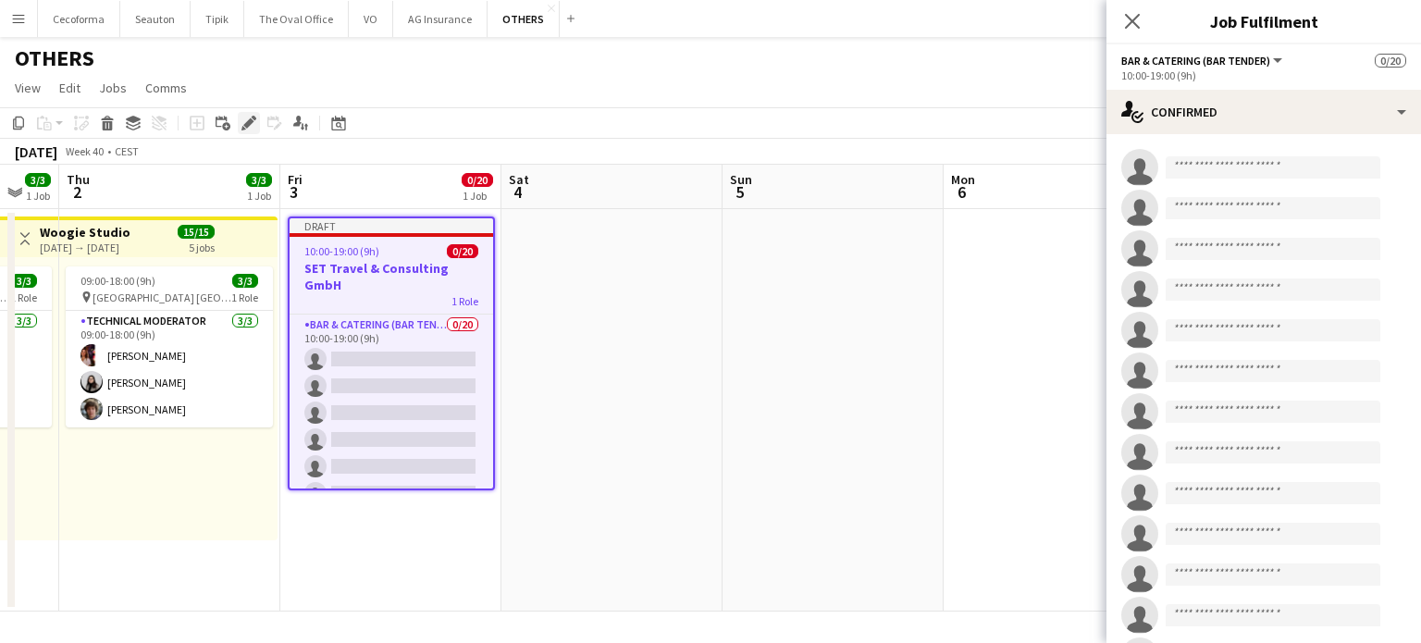
click at [243, 117] on icon "Edit" at bounding box center [248, 123] width 15 height 15
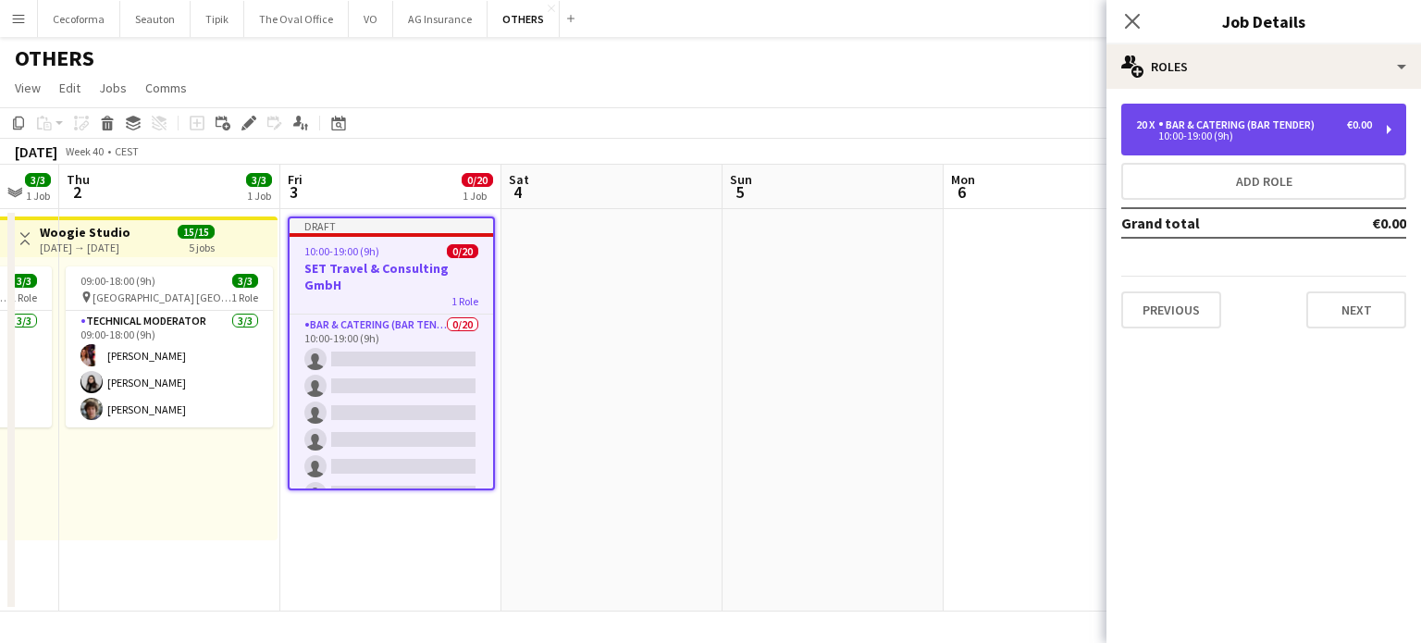
click at [1242, 132] on div "10:00-19:00 (9h)" at bounding box center [1254, 135] width 236 height 9
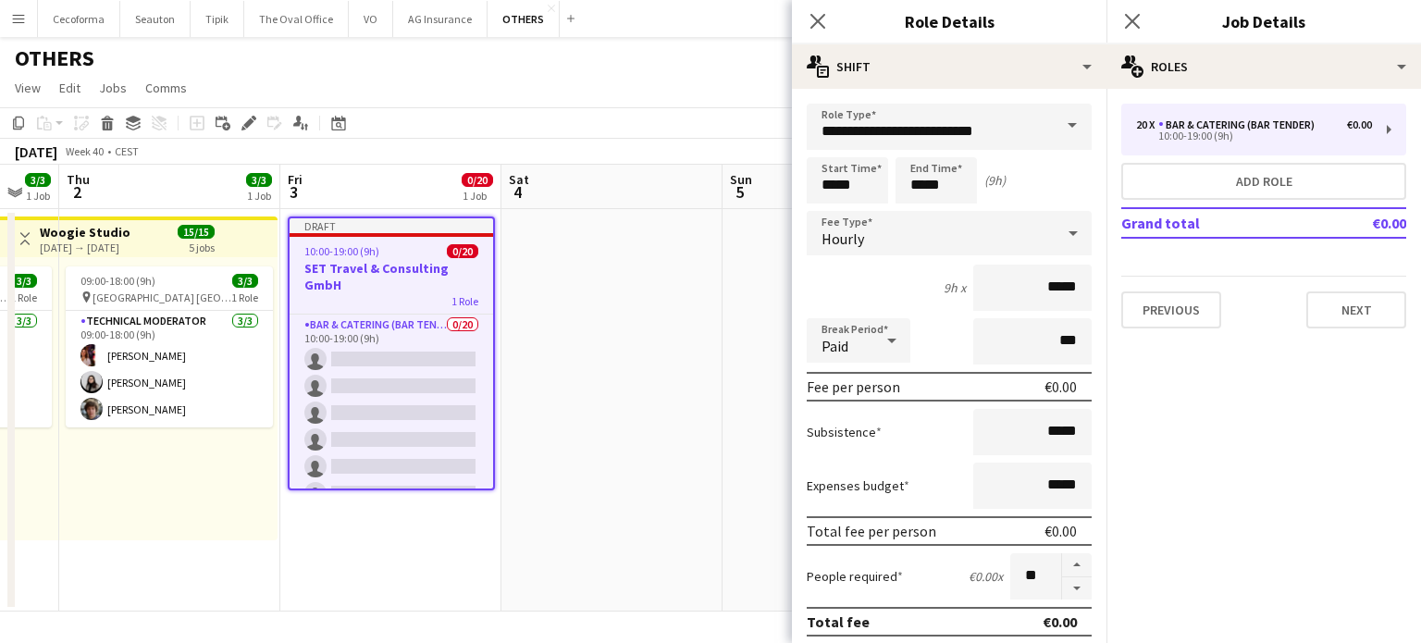
click at [1054, 123] on span at bounding box center [1072, 126] width 39 height 44
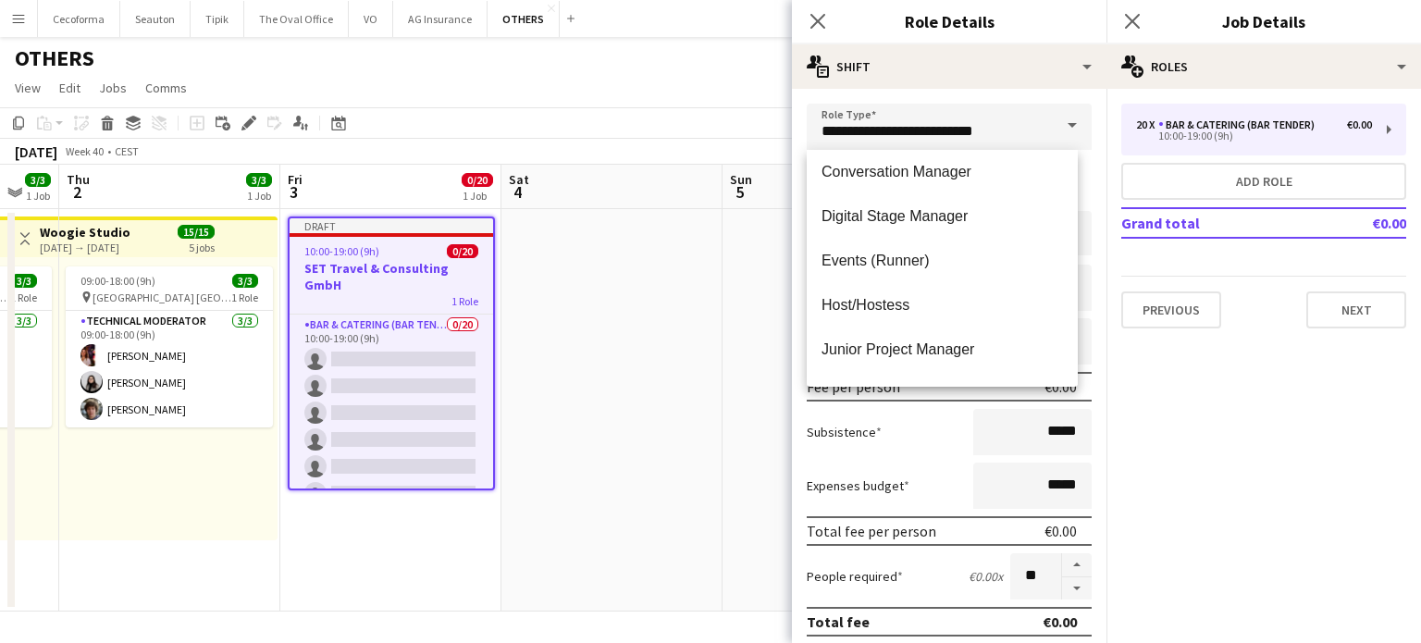
scroll to position [277, 0]
click at [879, 302] on span "Host/Hostess" at bounding box center [941, 301] width 241 height 18
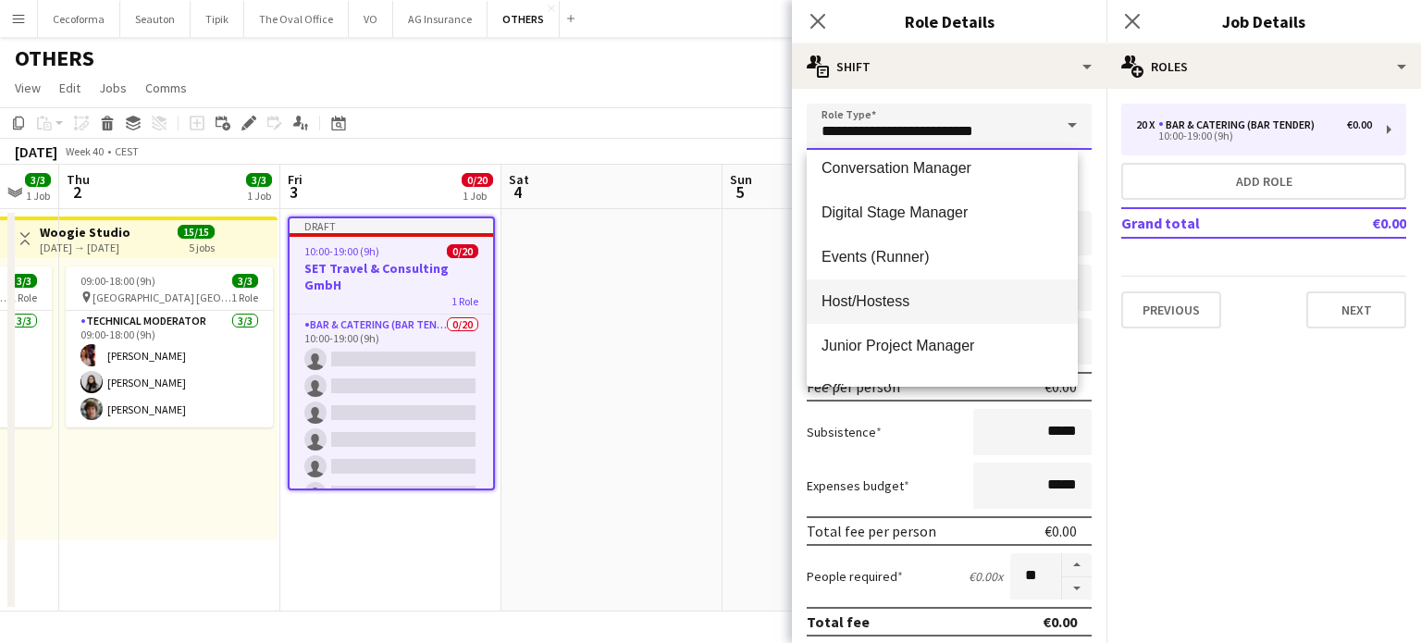
type input "**********"
type input "******"
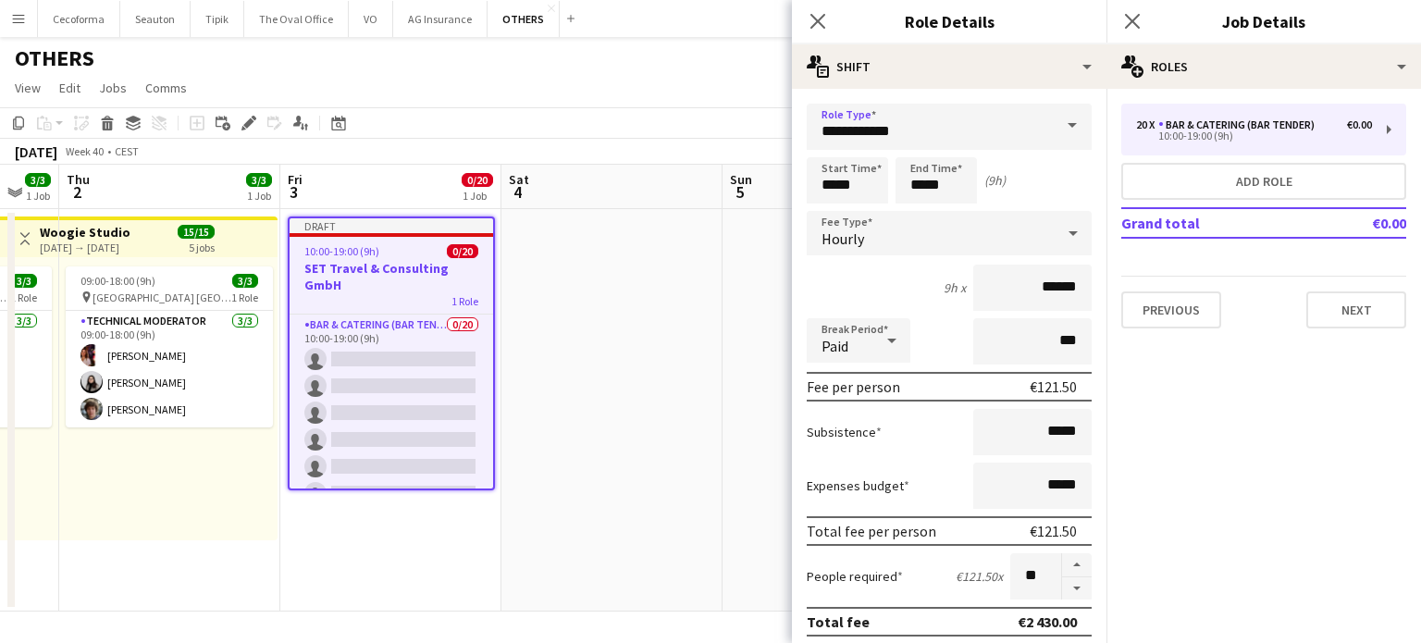
click at [893, 339] on icon at bounding box center [891, 341] width 9 height 5
click at [851, 443] on span "Unpaid" at bounding box center [858, 438] width 74 height 18
click at [1047, 339] on input "***" at bounding box center [1032, 341] width 118 height 46
type input "***"
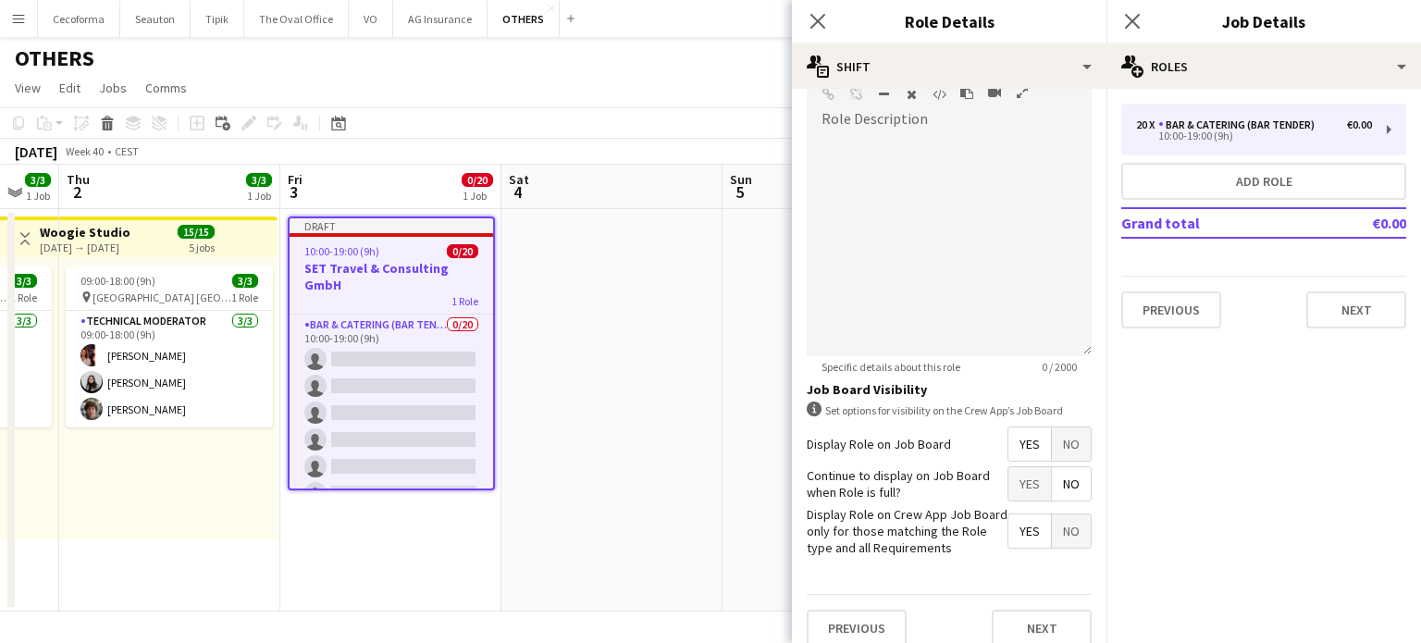
scroll to position [605, 0]
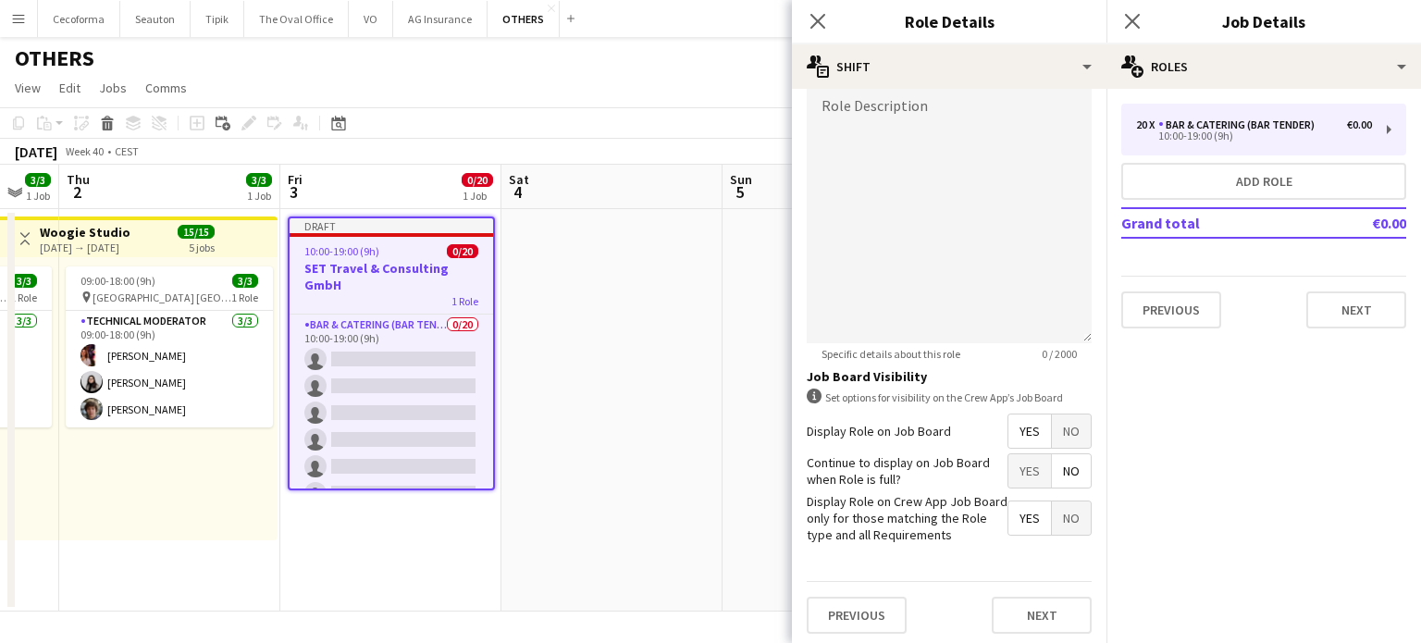
type input "****"
click at [1014, 417] on span "Yes" at bounding box center [1029, 430] width 43 height 33
click at [1063, 473] on span "No" at bounding box center [1071, 470] width 39 height 33
click at [1008, 511] on span "Yes" at bounding box center [1029, 517] width 43 height 33
drag, startPoint x: 1035, startPoint y: 620, endPoint x: 1033, endPoint y: 600, distance: 19.5
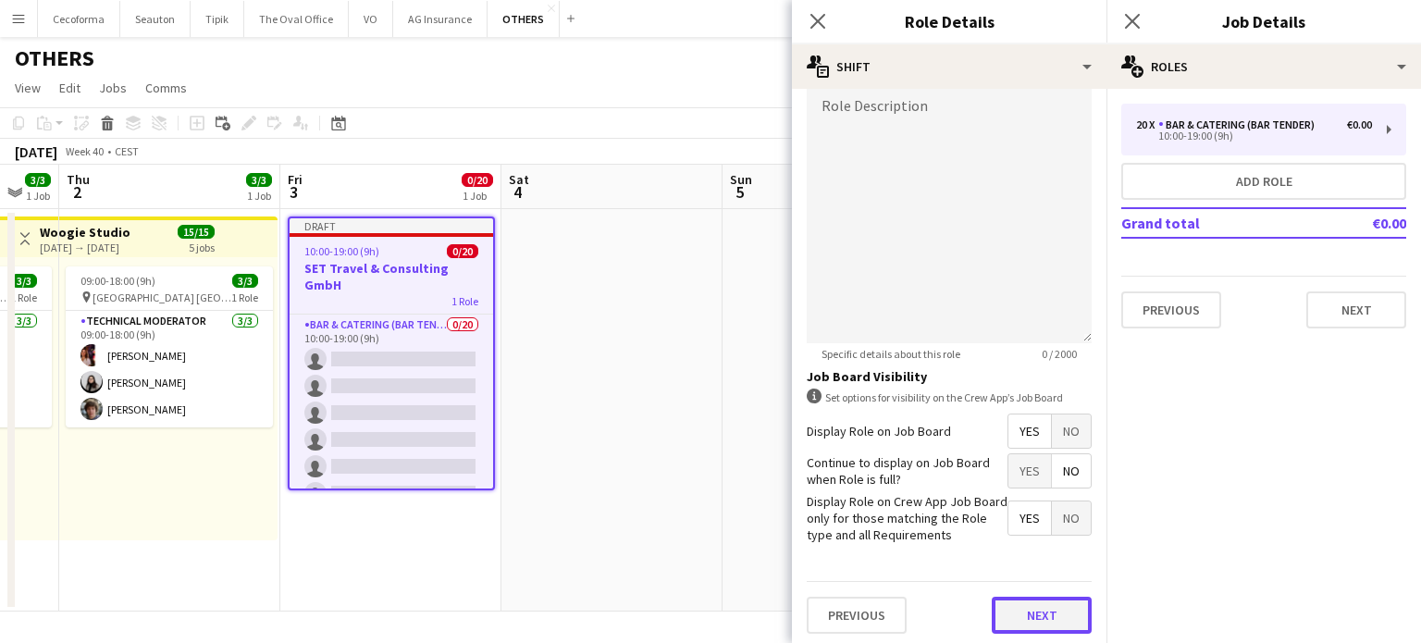
click at [1035, 619] on button "Next" at bounding box center [1042, 615] width 100 height 37
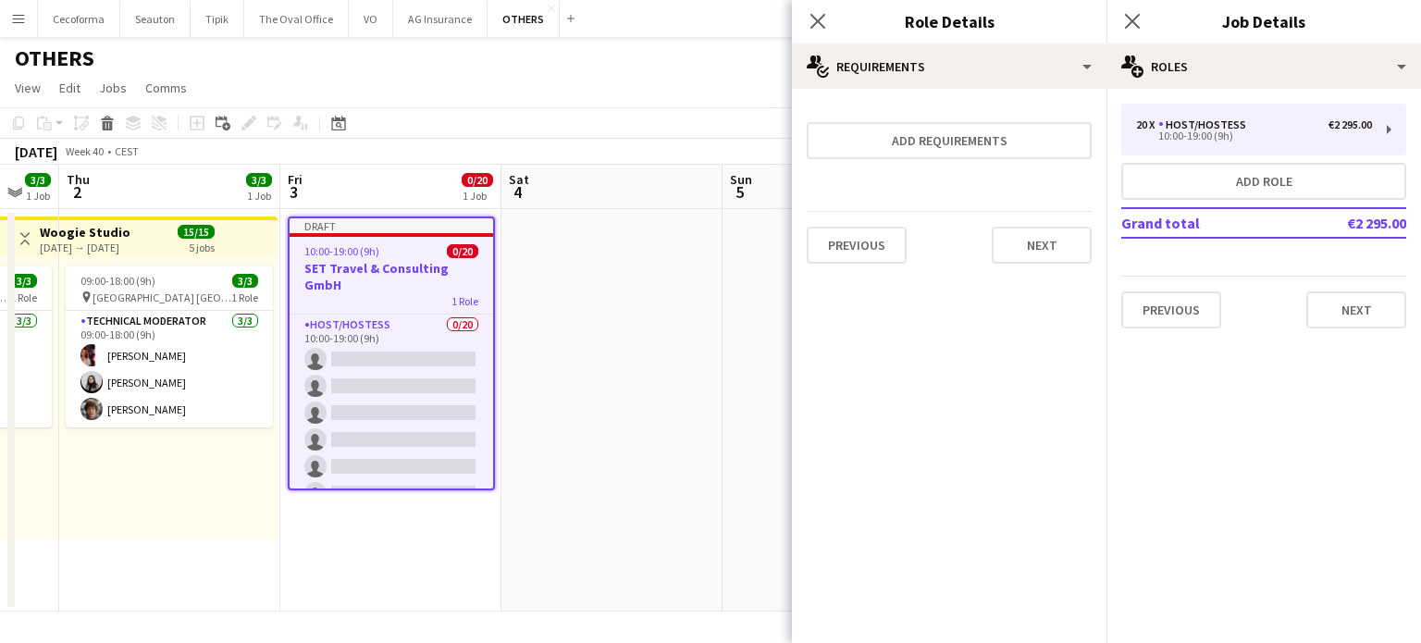
scroll to position [0, 0]
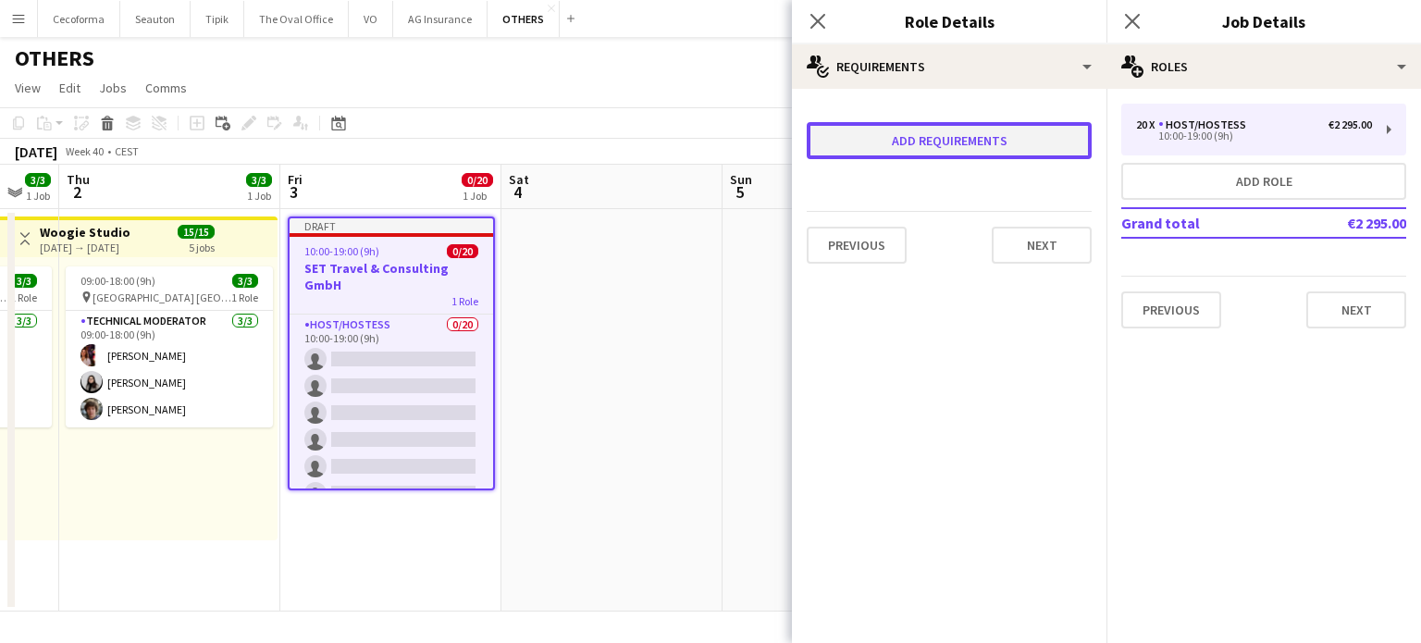
click at [912, 147] on button "Add requirements" at bounding box center [949, 140] width 285 height 37
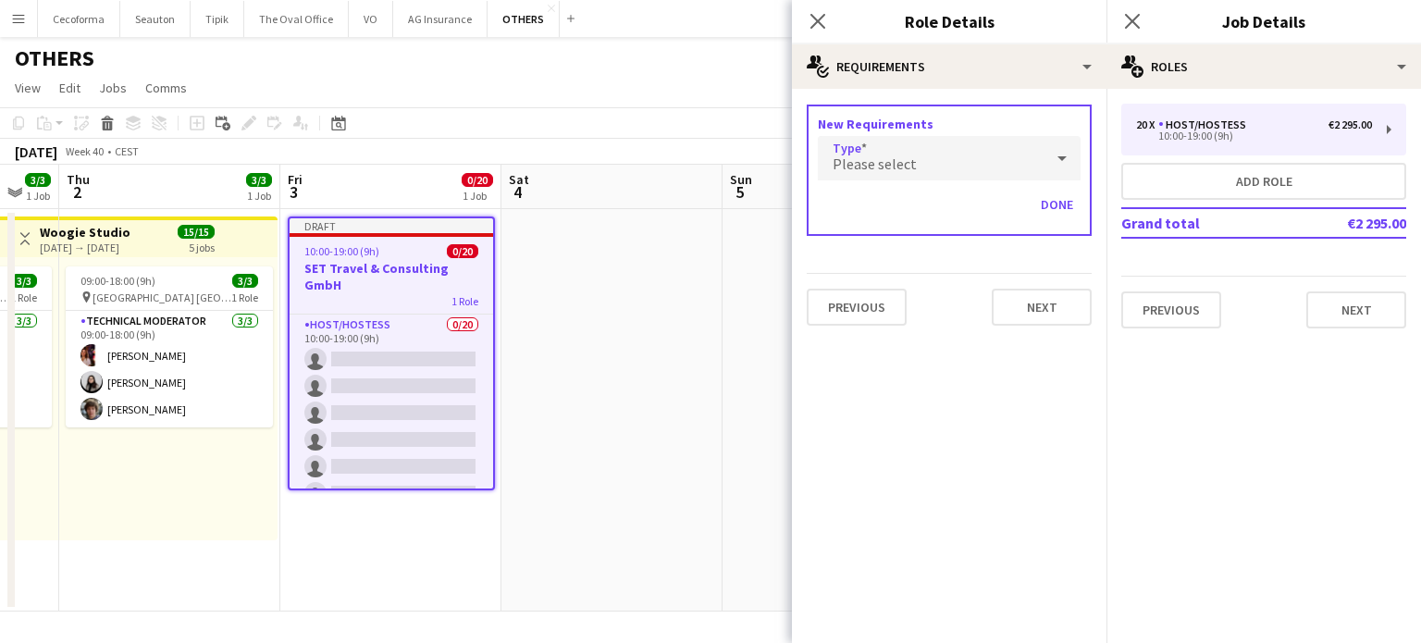
click at [858, 158] on span "Please select" at bounding box center [874, 163] width 84 height 18
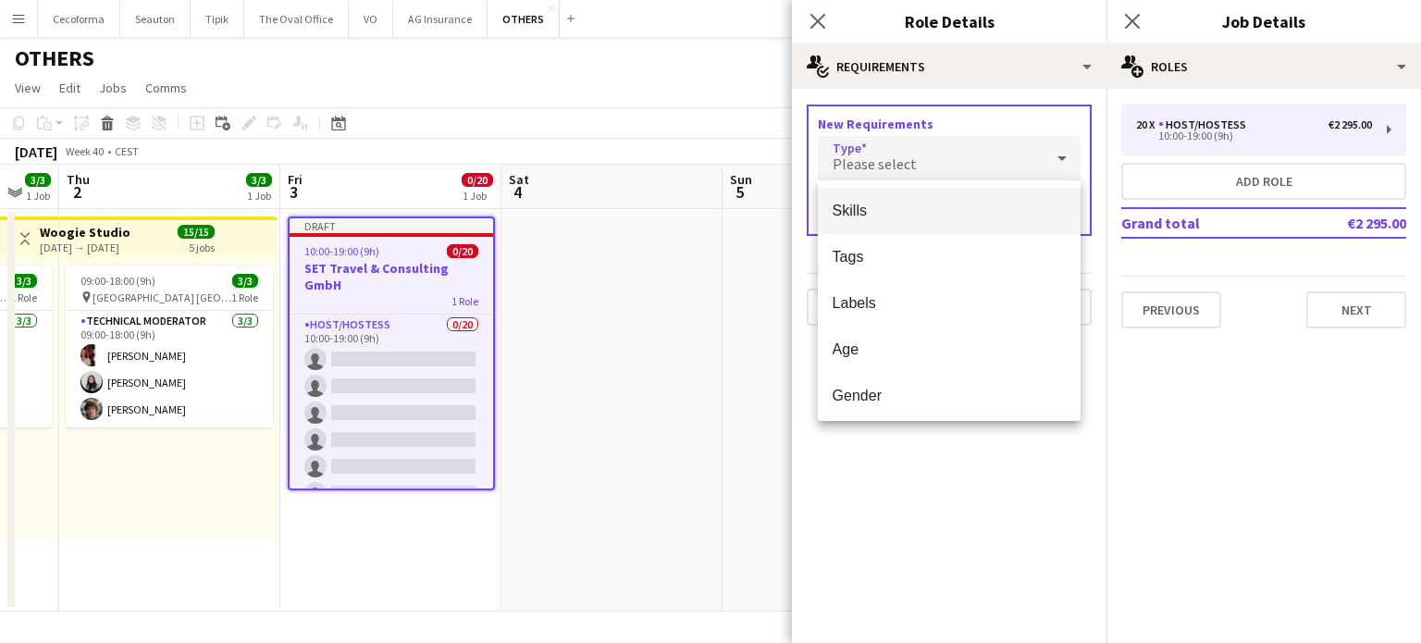
click at [855, 211] on span "Skills" at bounding box center [949, 211] width 234 height 18
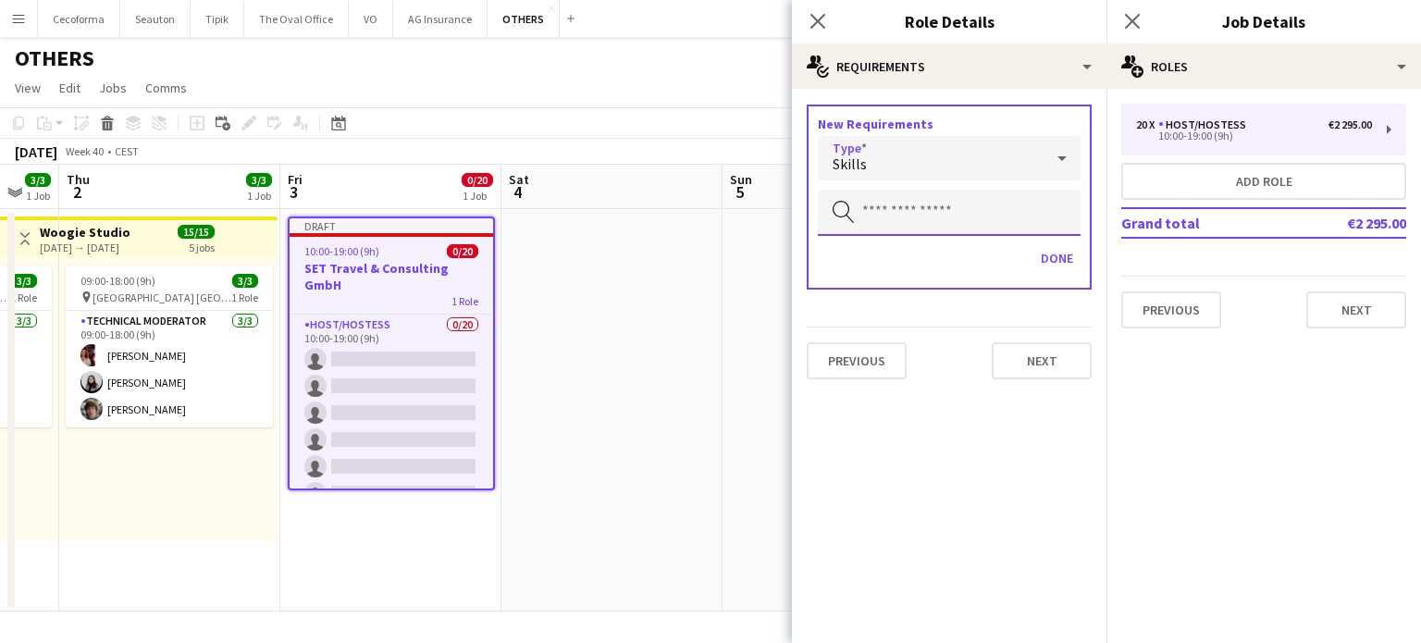
click at [871, 207] on input "text" at bounding box center [949, 213] width 263 height 46
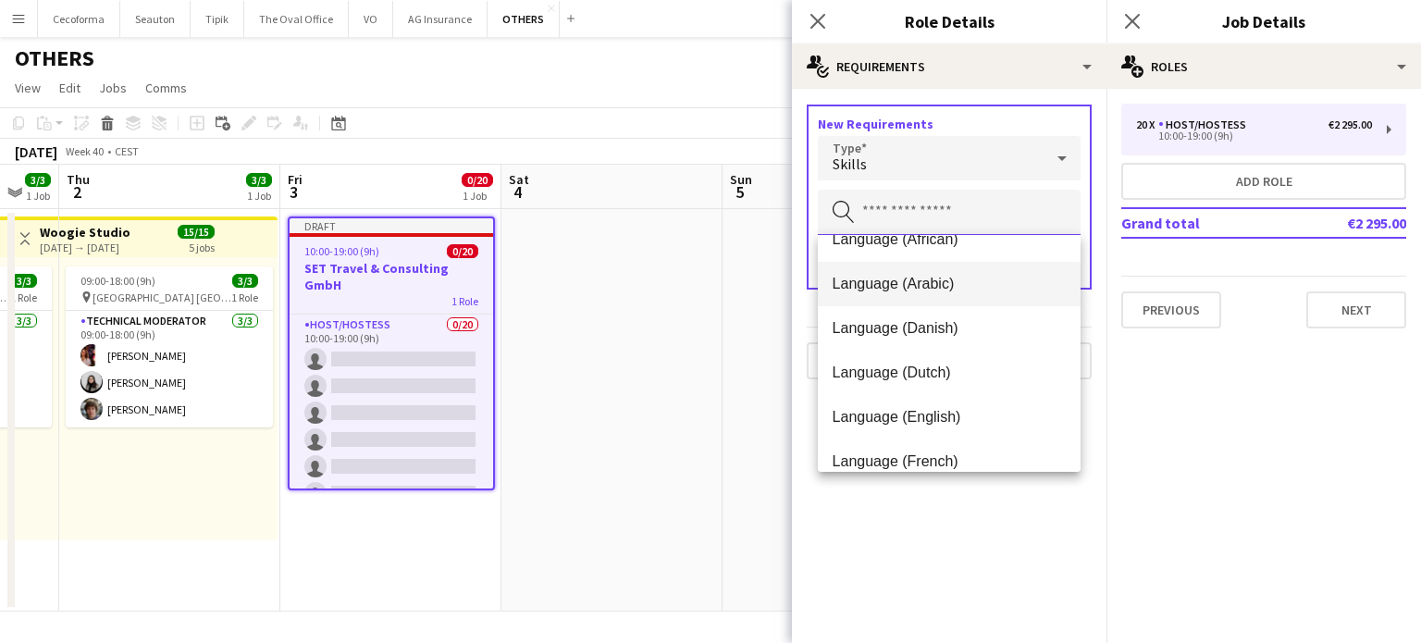
scroll to position [185, 0]
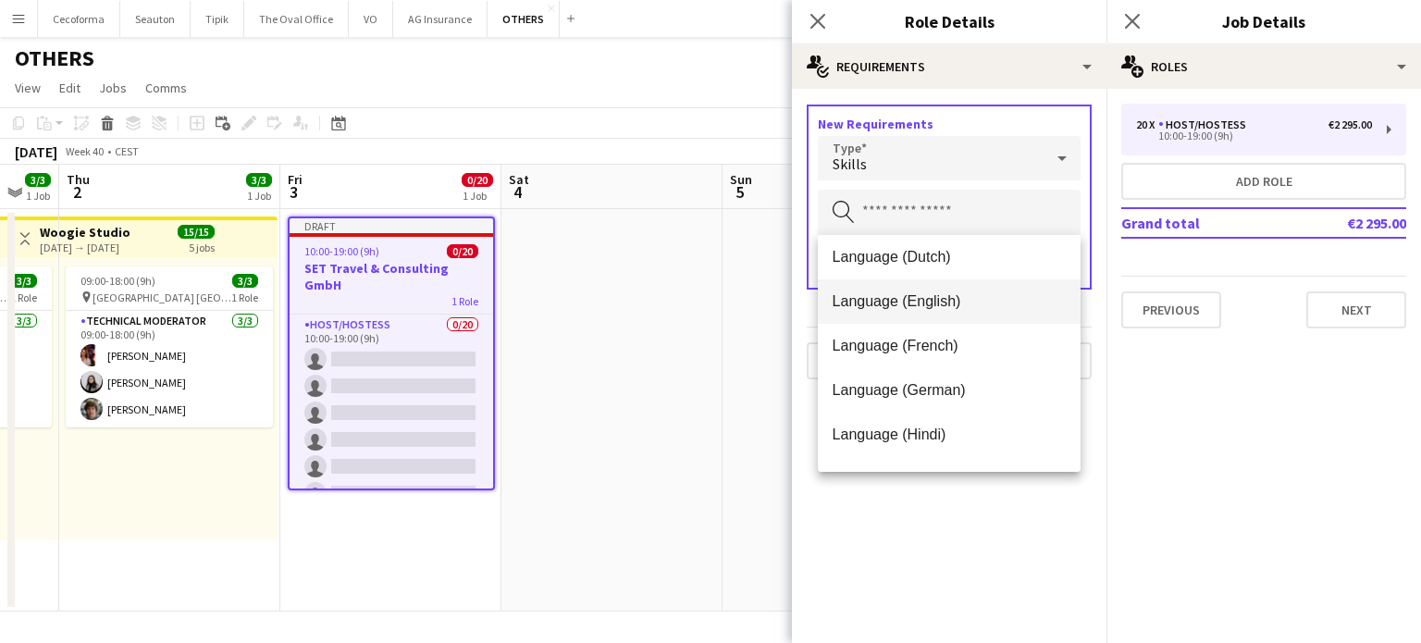
click at [895, 302] on span "Language (English)" at bounding box center [949, 301] width 234 height 18
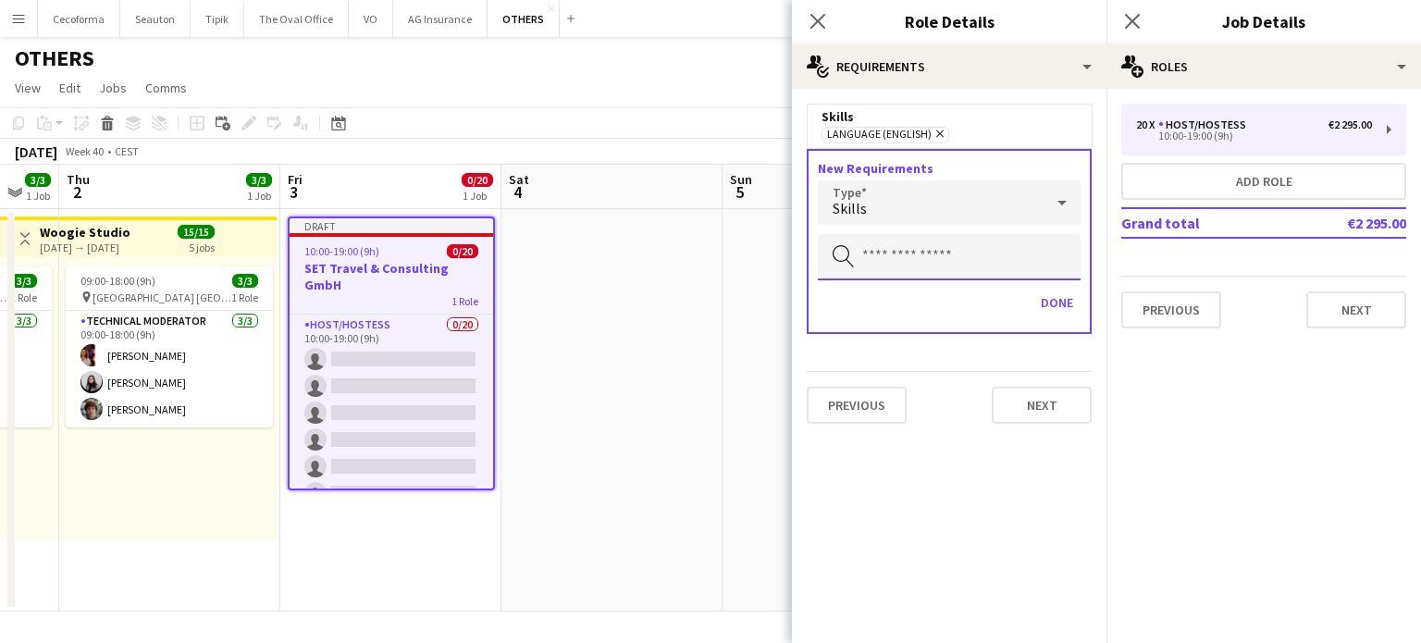
click at [895, 260] on input "text" at bounding box center [949, 257] width 263 height 46
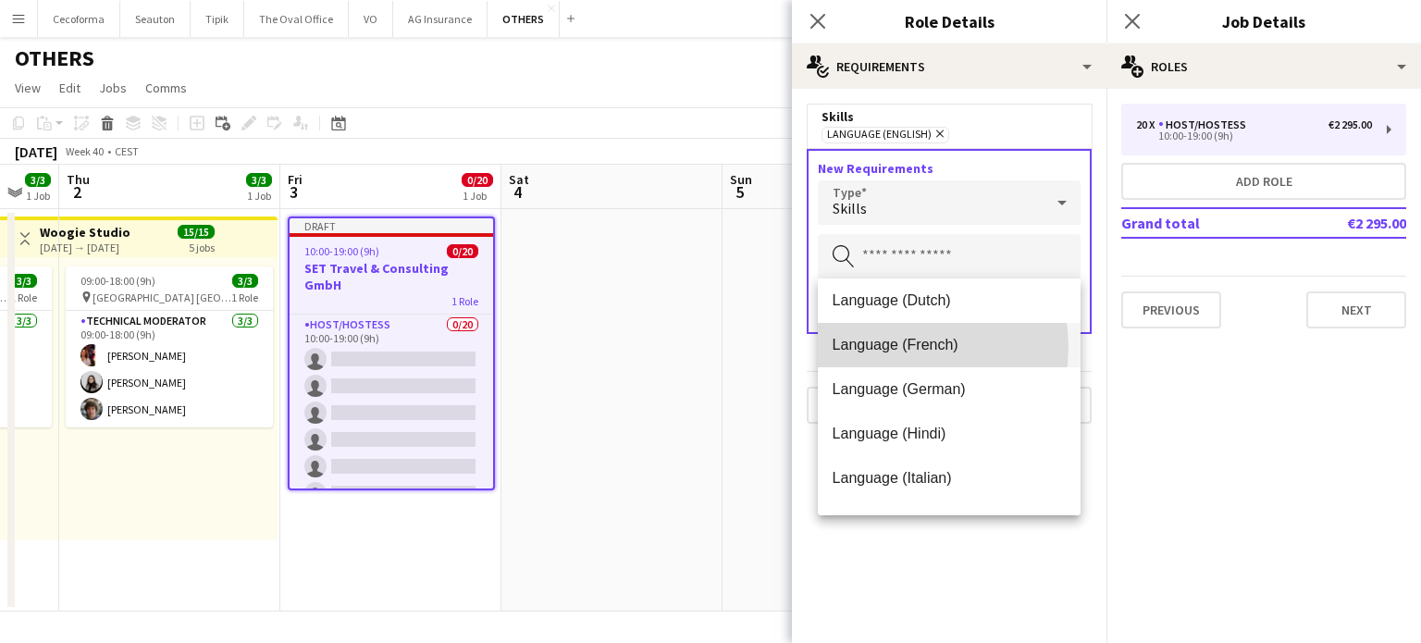
click at [898, 347] on span "Language (French)" at bounding box center [949, 345] width 234 height 18
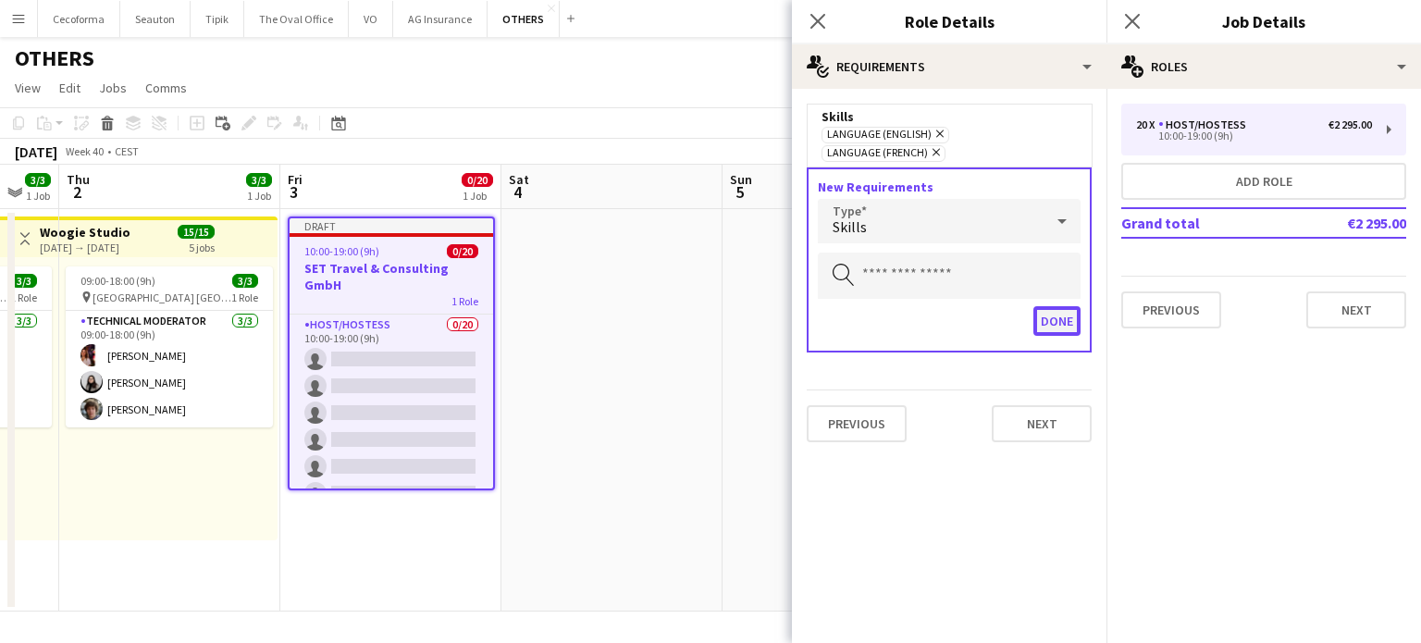
click at [1058, 306] on button "Done" at bounding box center [1056, 321] width 47 height 30
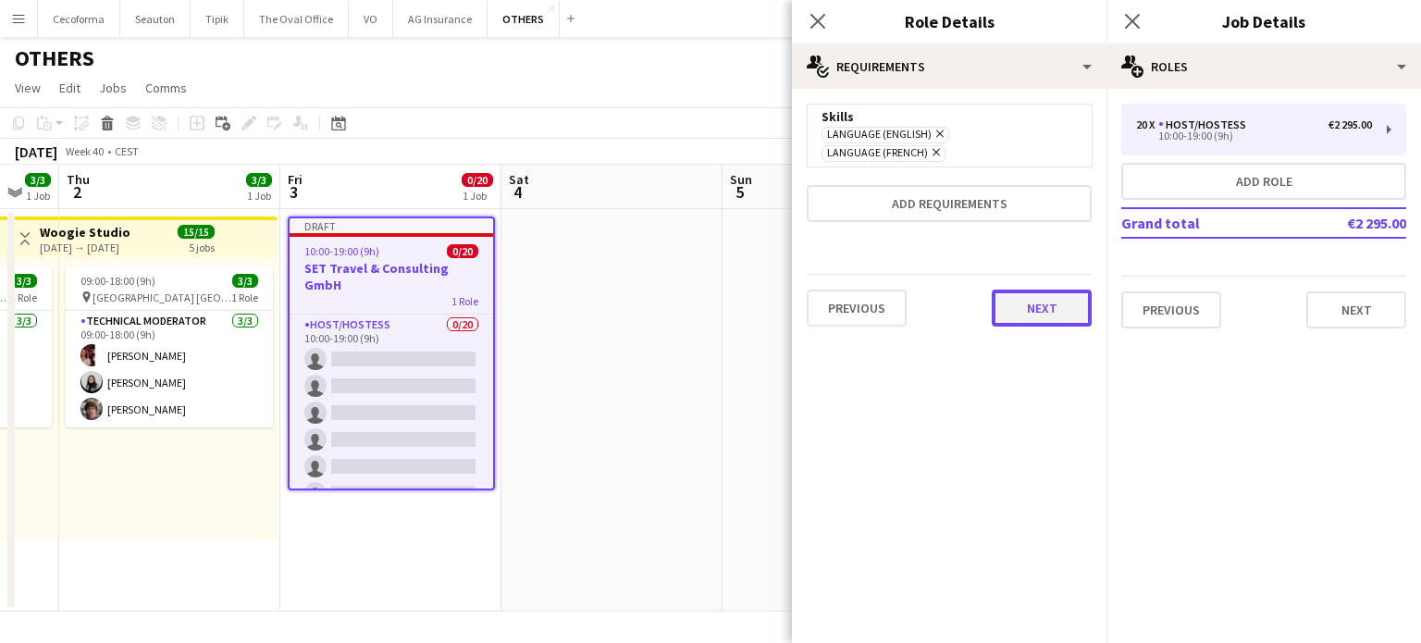
click at [1057, 295] on button "Next" at bounding box center [1042, 308] width 100 height 37
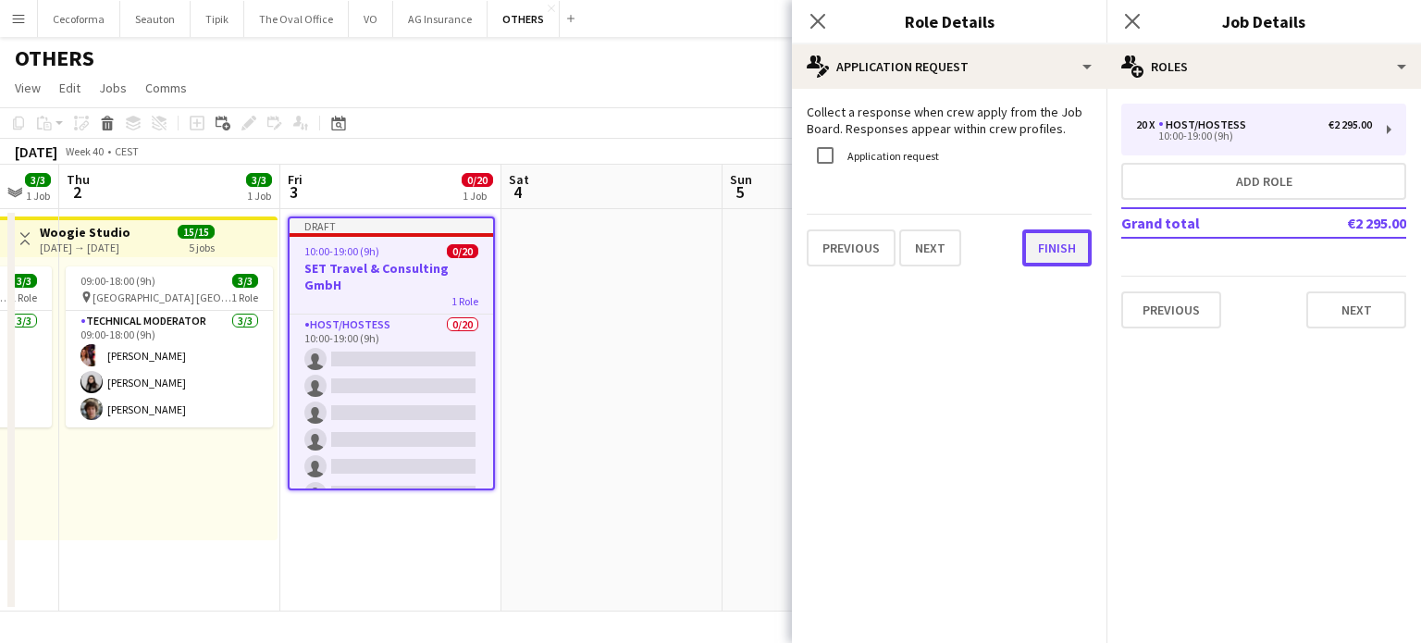
click at [1062, 249] on button "Finish" at bounding box center [1056, 247] width 69 height 37
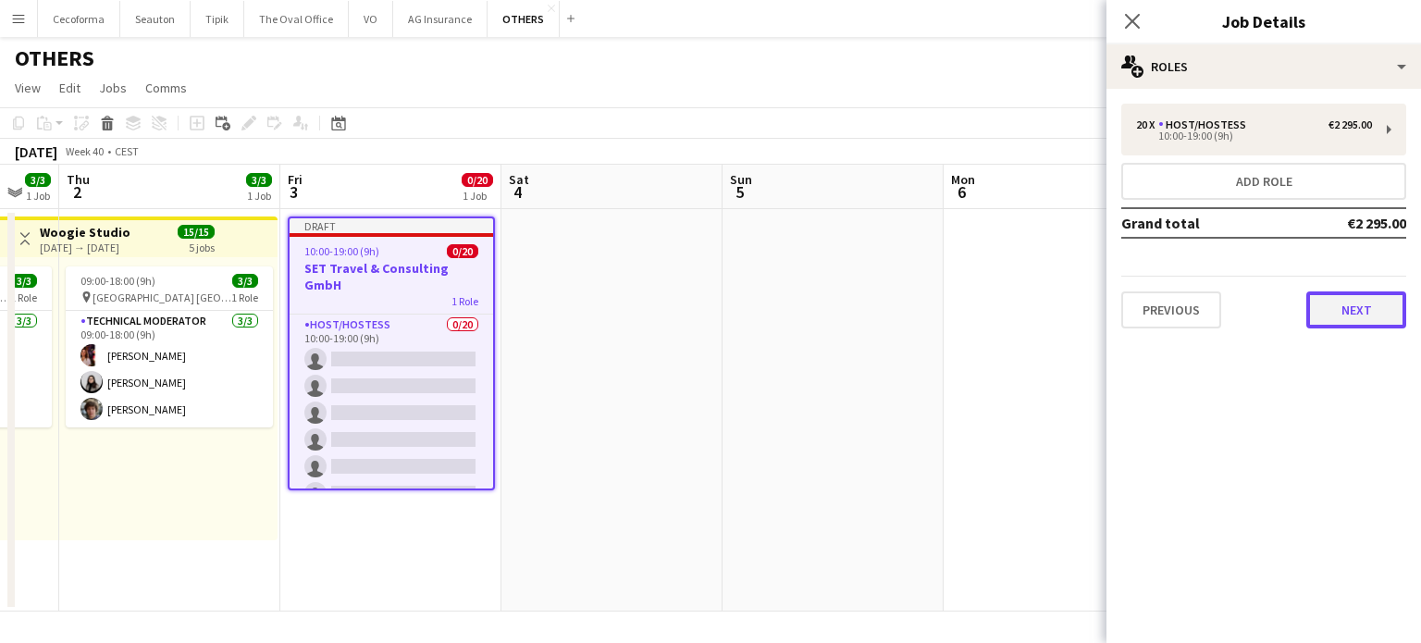
click at [1358, 309] on button "Next" at bounding box center [1356, 309] width 100 height 37
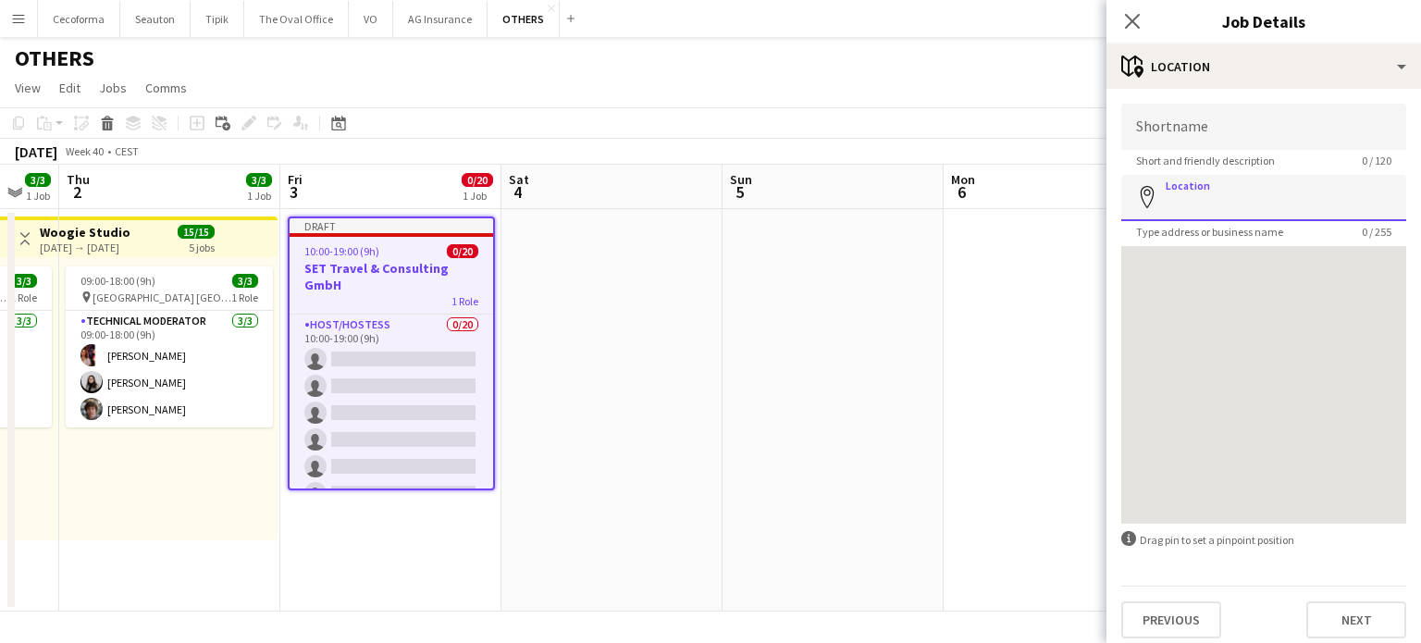
click at [1222, 201] on input "Location" at bounding box center [1263, 198] width 285 height 46
type input "**********"
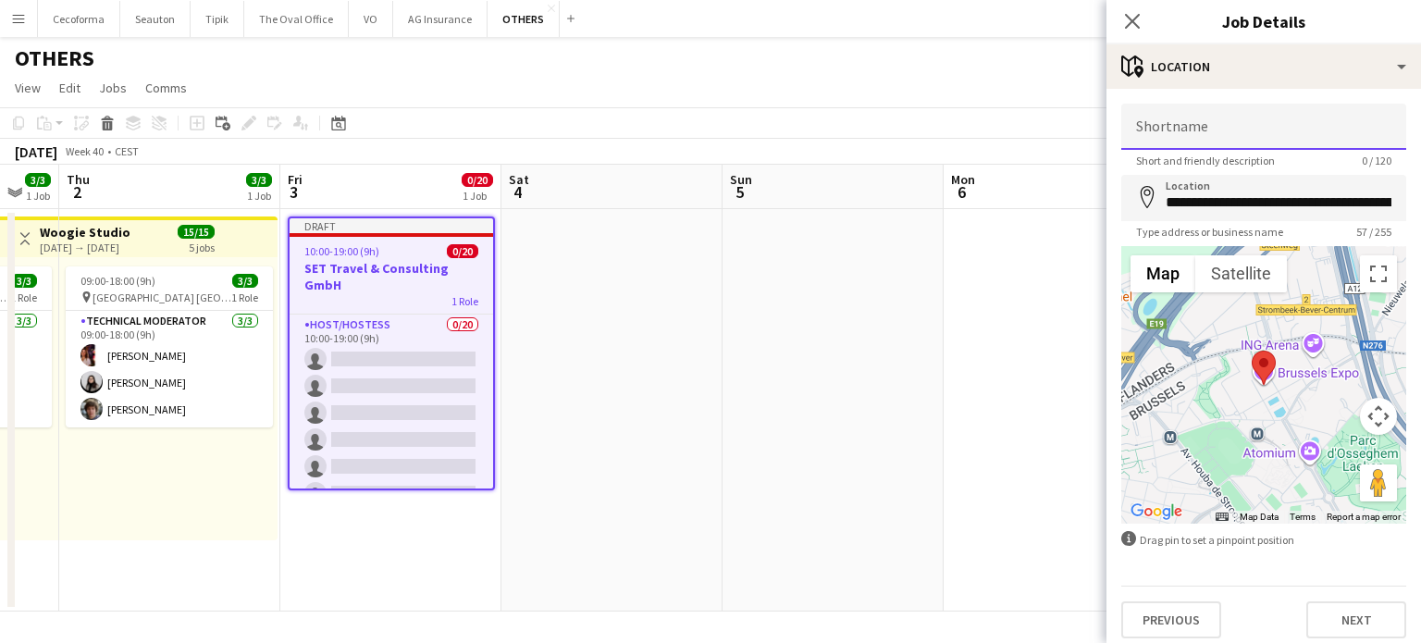
click at [1192, 125] on input "Shortname" at bounding box center [1263, 127] width 285 height 46
type input "**********"
click at [1350, 621] on button "Next" at bounding box center [1356, 619] width 100 height 37
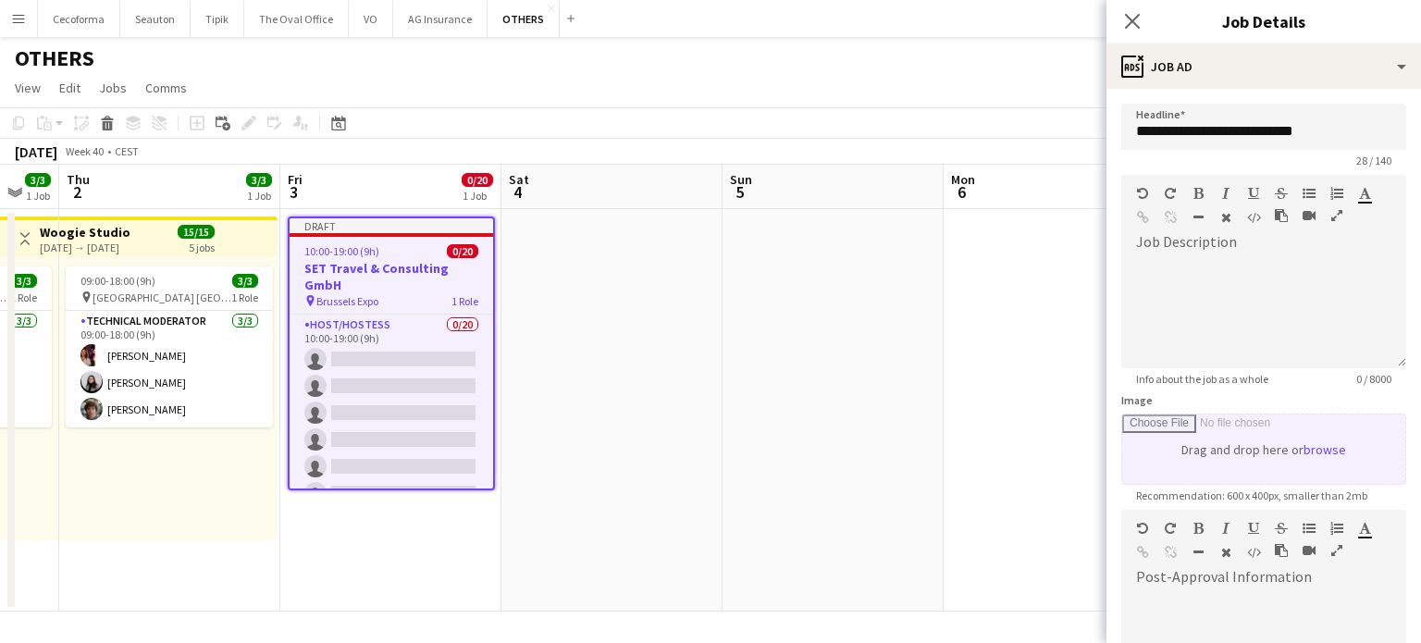
click at [1215, 462] on input "Image" at bounding box center [1263, 448] width 283 height 69
type input "**********"
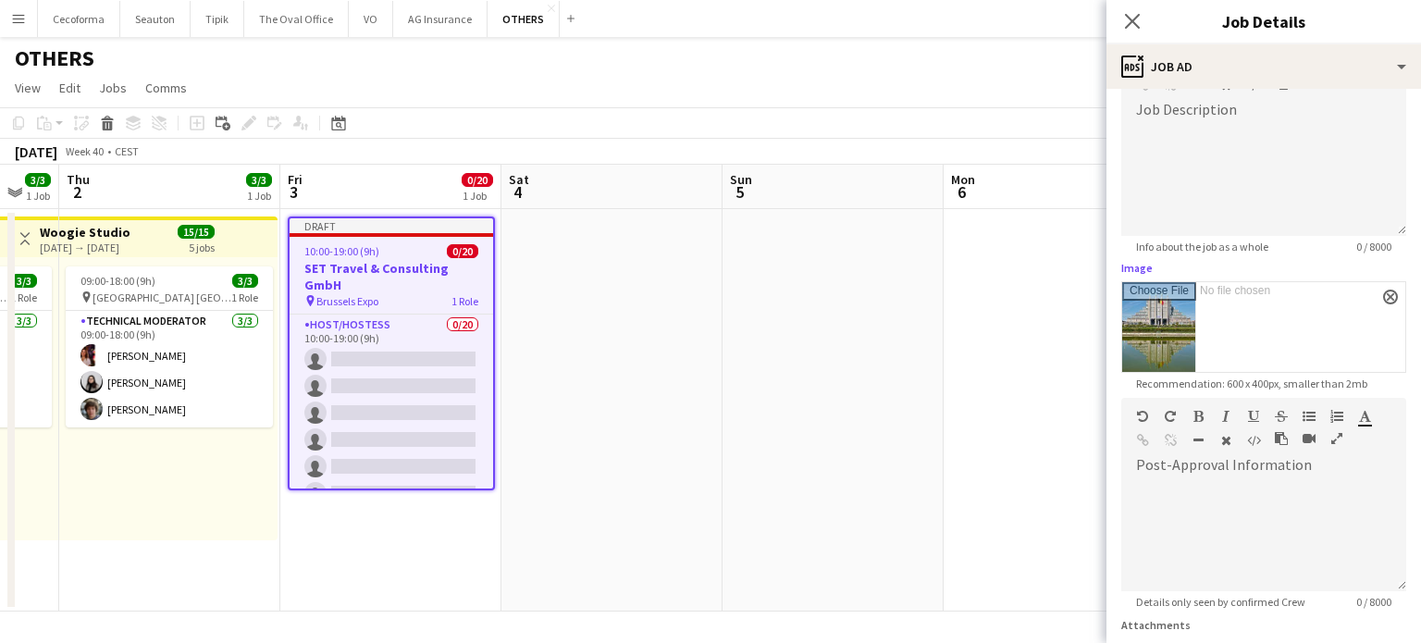
scroll to position [290, 0]
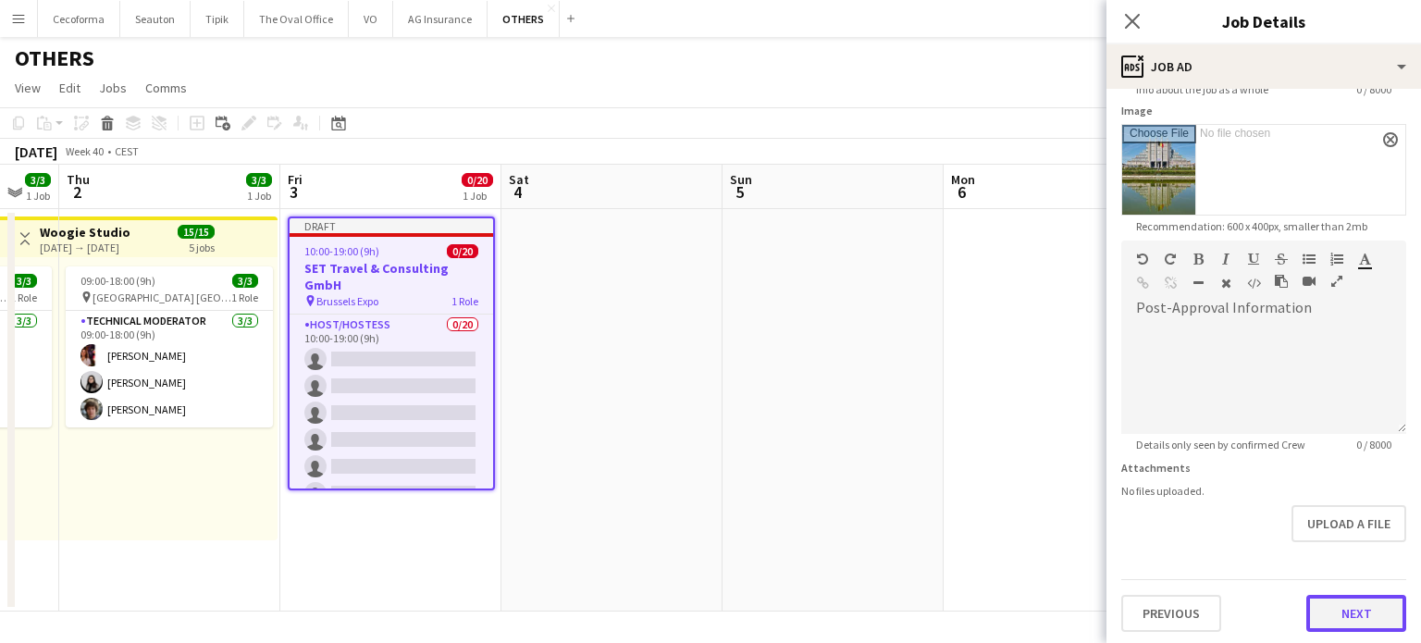
click at [1325, 598] on button "Next" at bounding box center [1356, 613] width 100 height 37
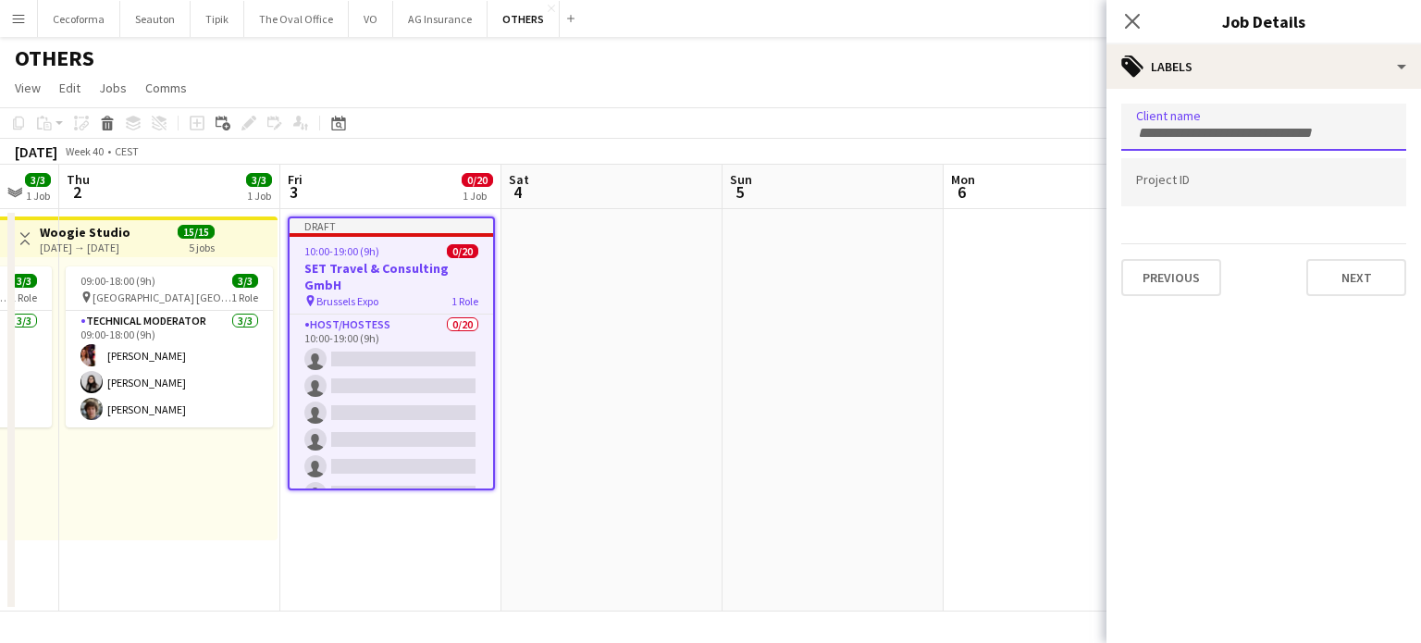
click at [1199, 133] on input "Type to search client labels..." at bounding box center [1263, 133] width 255 height 17
type input "****"
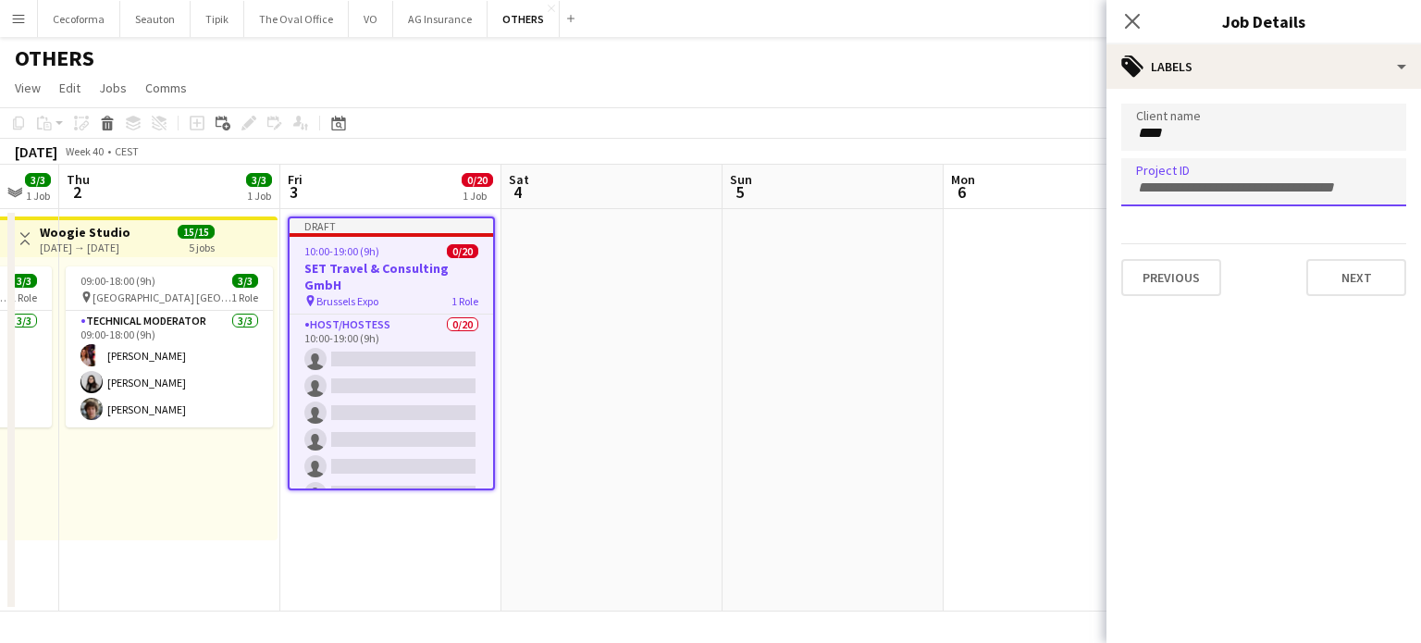
click at [1153, 184] on input "Type to search project ID labels..." at bounding box center [1263, 187] width 255 height 17
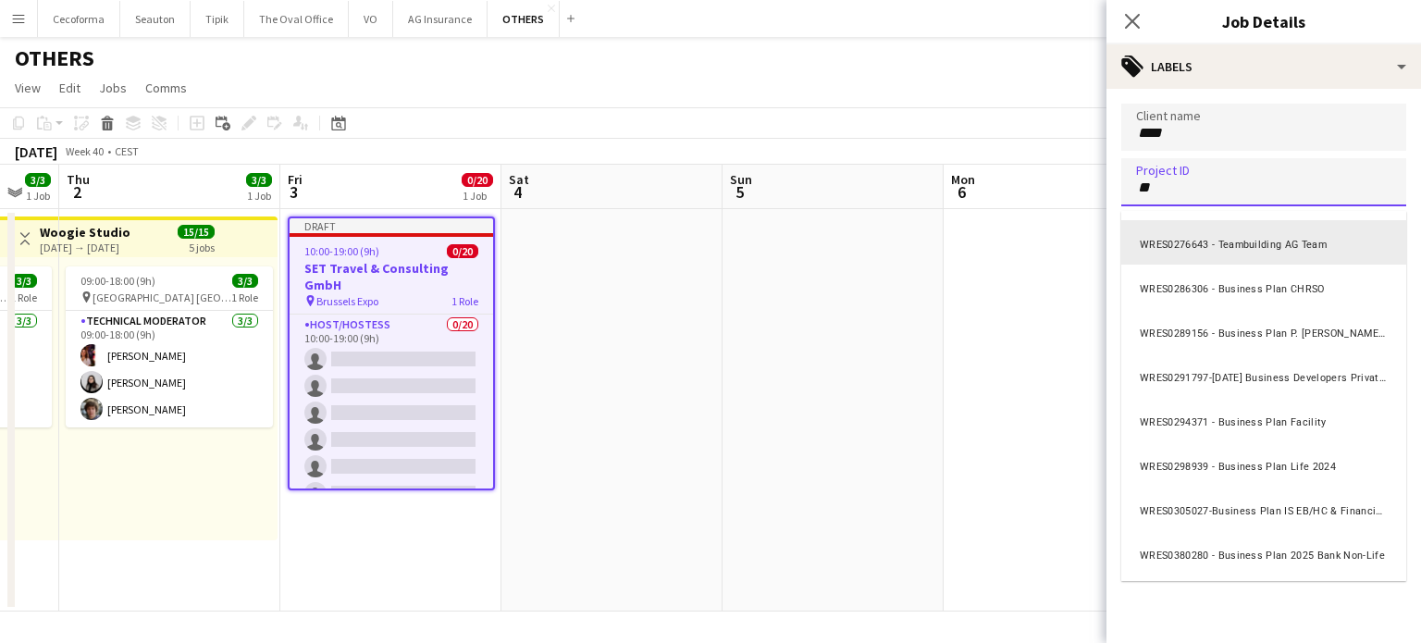
scroll to position [183, 0]
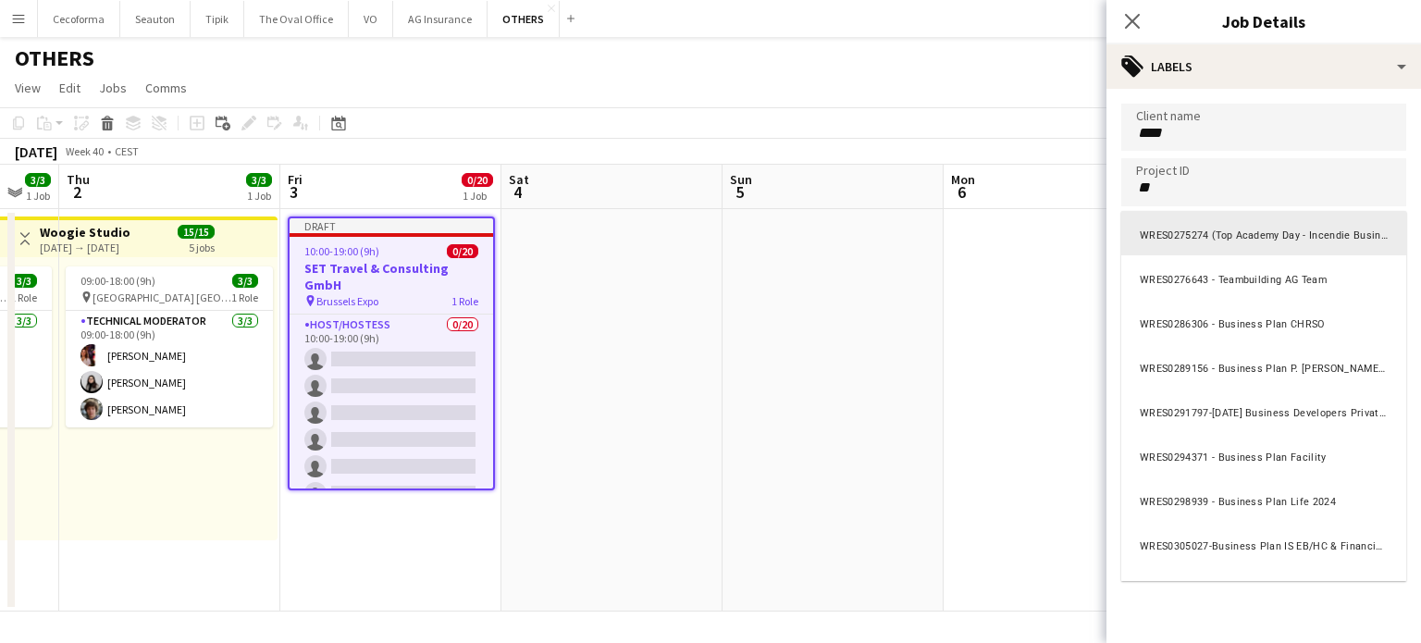
click at [1184, 186] on div at bounding box center [1263, 321] width 314 height 643
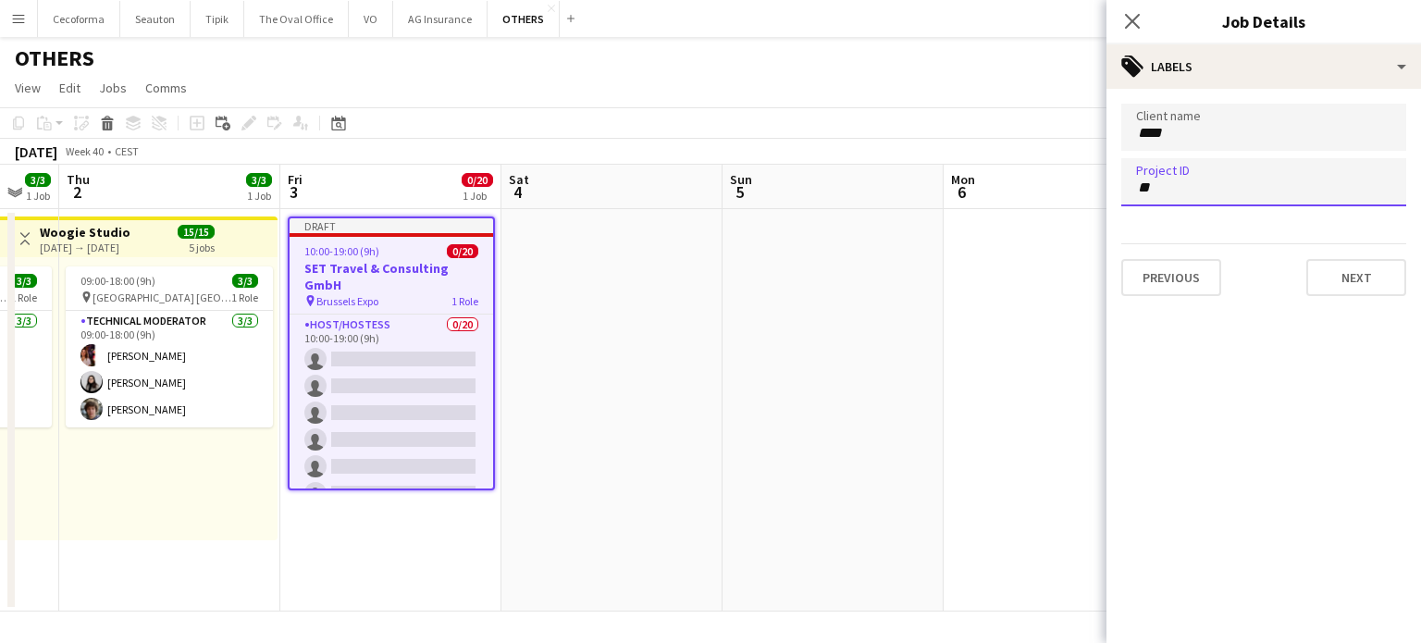
click at [1177, 199] on div "**" at bounding box center [1263, 181] width 285 height 47
type input "**********"
click at [1369, 279] on button "Next" at bounding box center [1356, 277] width 100 height 37
type input "*******"
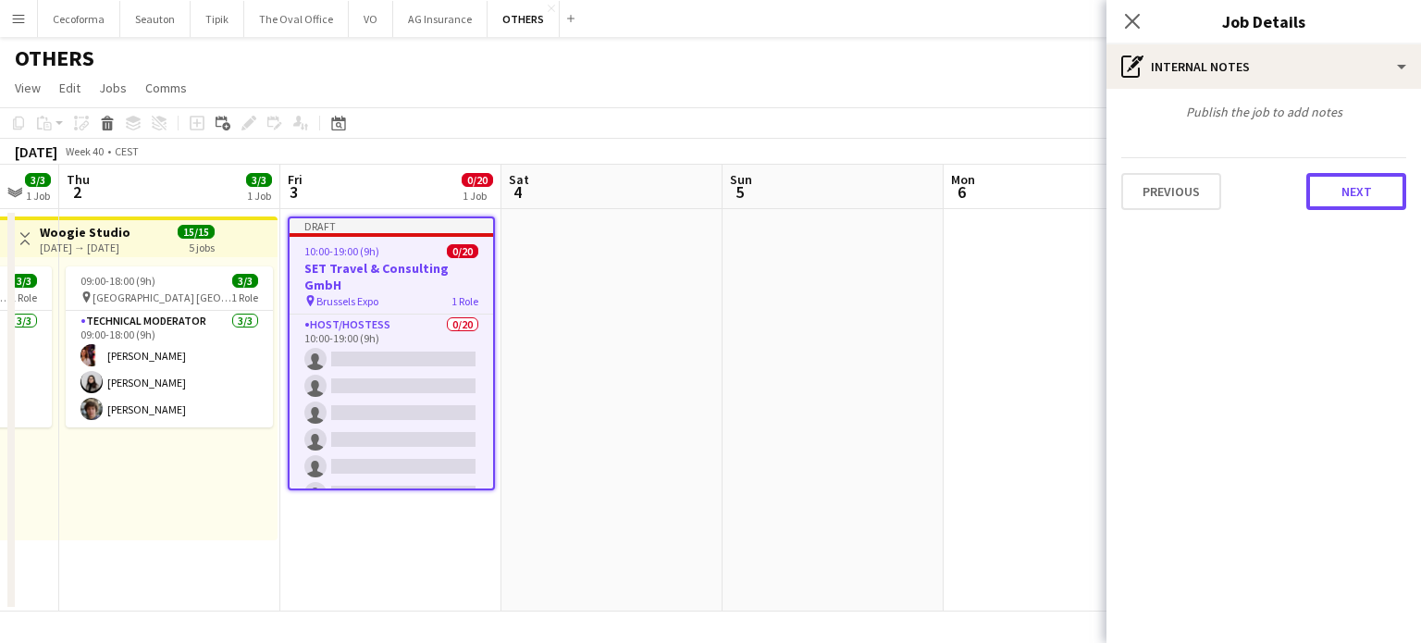
click at [1372, 193] on button "Next" at bounding box center [1356, 191] width 100 height 37
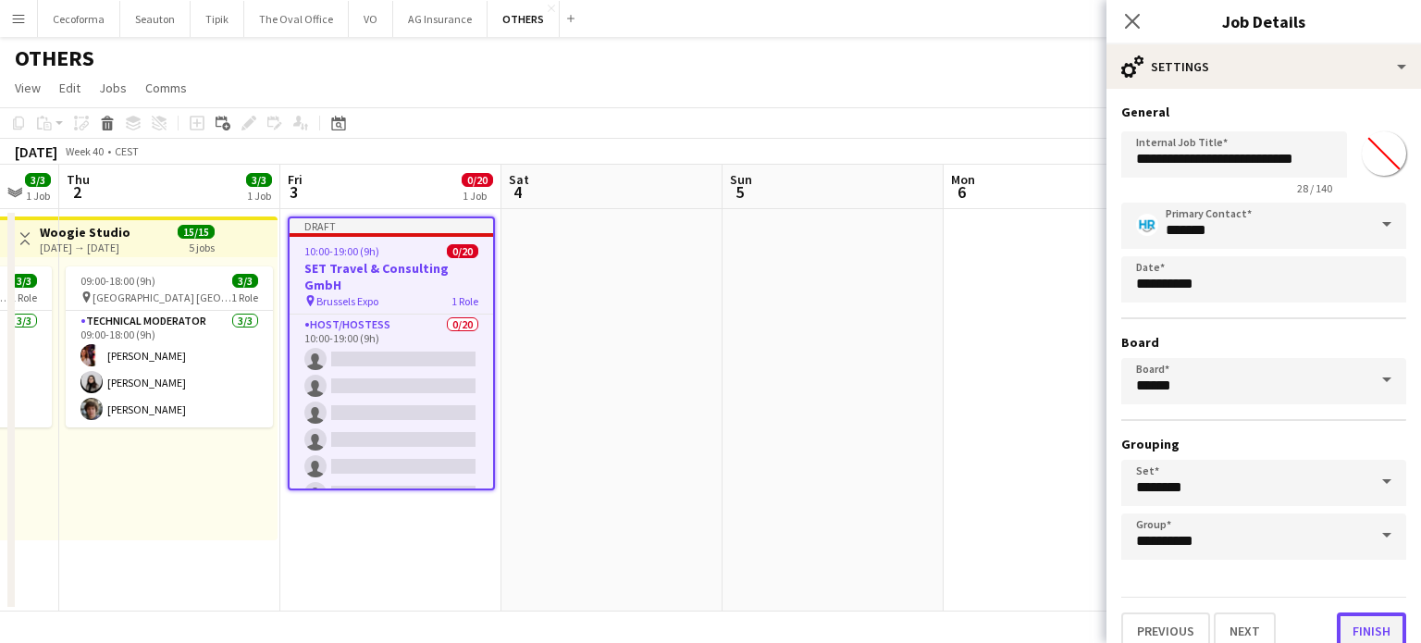
click at [1364, 621] on button "Finish" at bounding box center [1371, 630] width 69 height 37
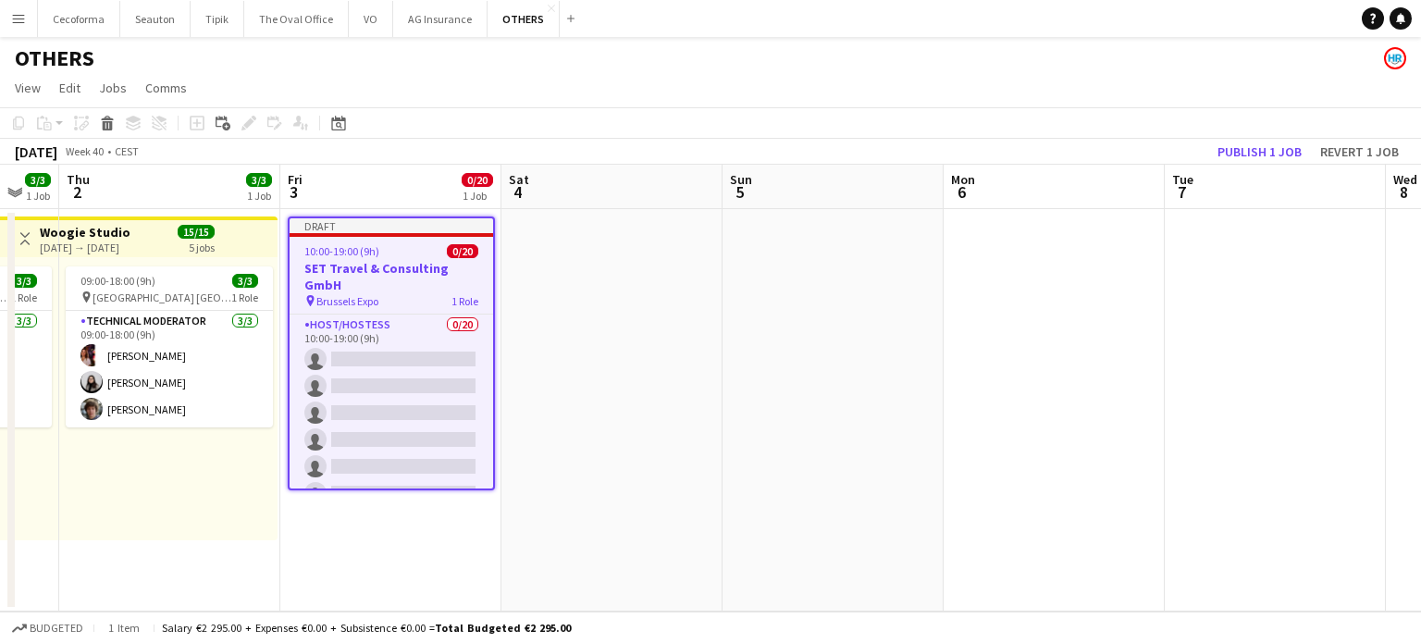
click at [808, 501] on app-date-cell at bounding box center [832, 410] width 221 height 402
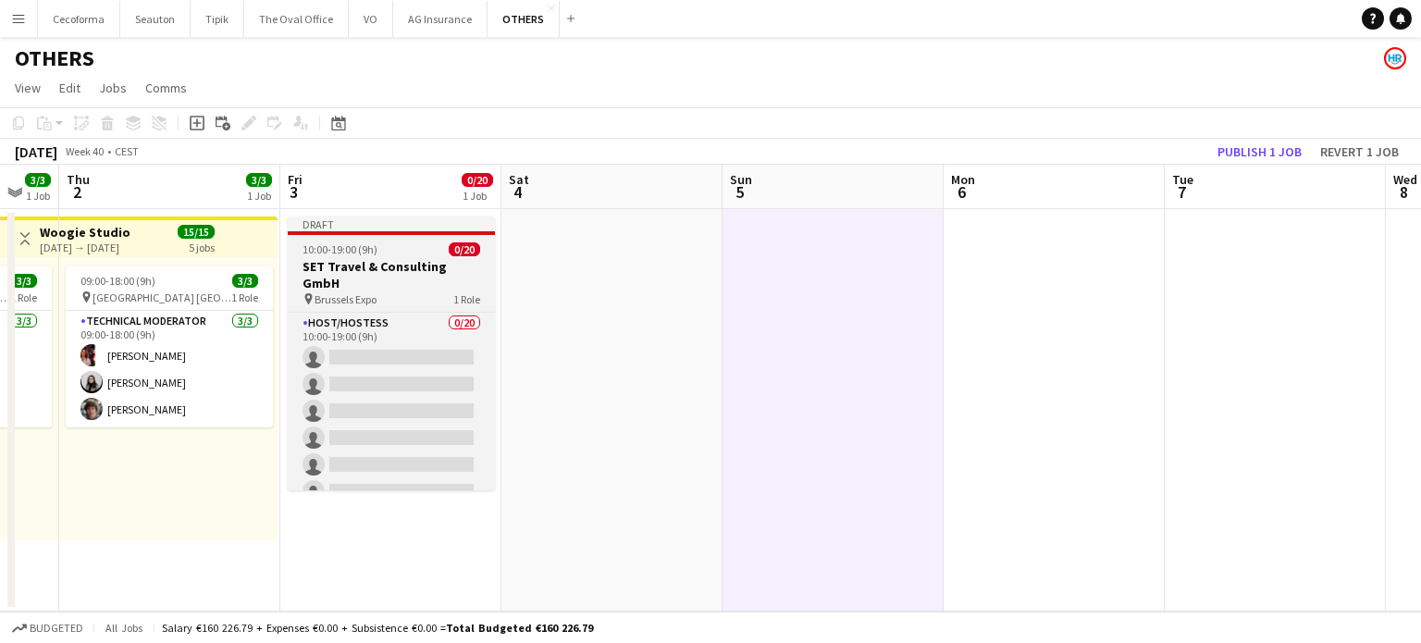
click at [339, 268] on h3 "SET Travel & Consulting GmbH" at bounding box center [391, 274] width 207 height 33
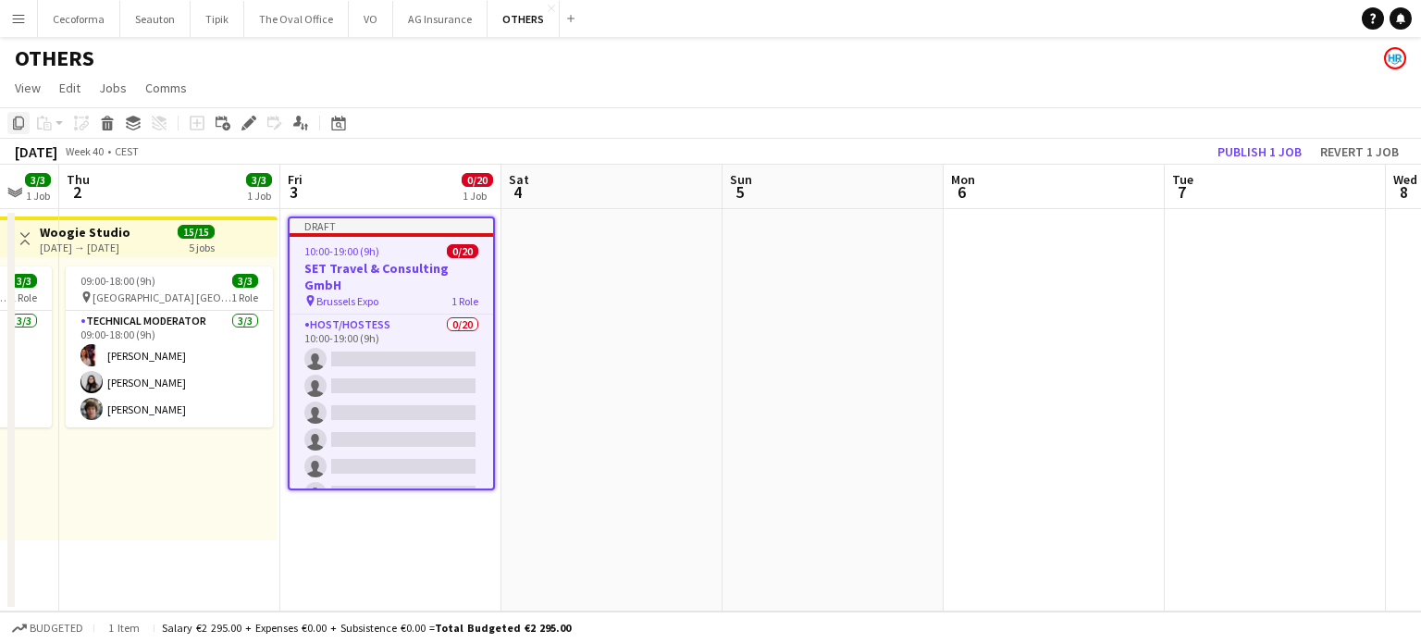
click at [16, 118] on icon at bounding box center [18, 123] width 11 height 13
click at [550, 228] on app-date-cell at bounding box center [611, 410] width 221 height 402
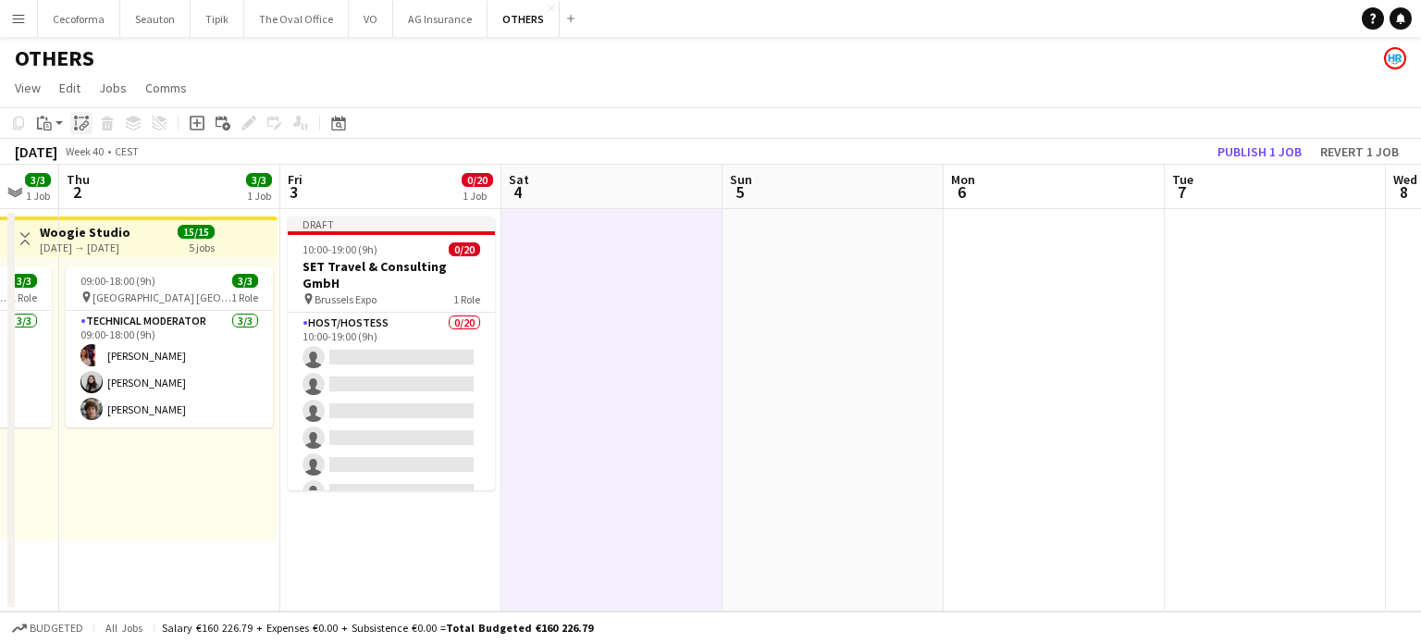
click at [81, 117] on icon at bounding box center [82, 117] width 6 height 1
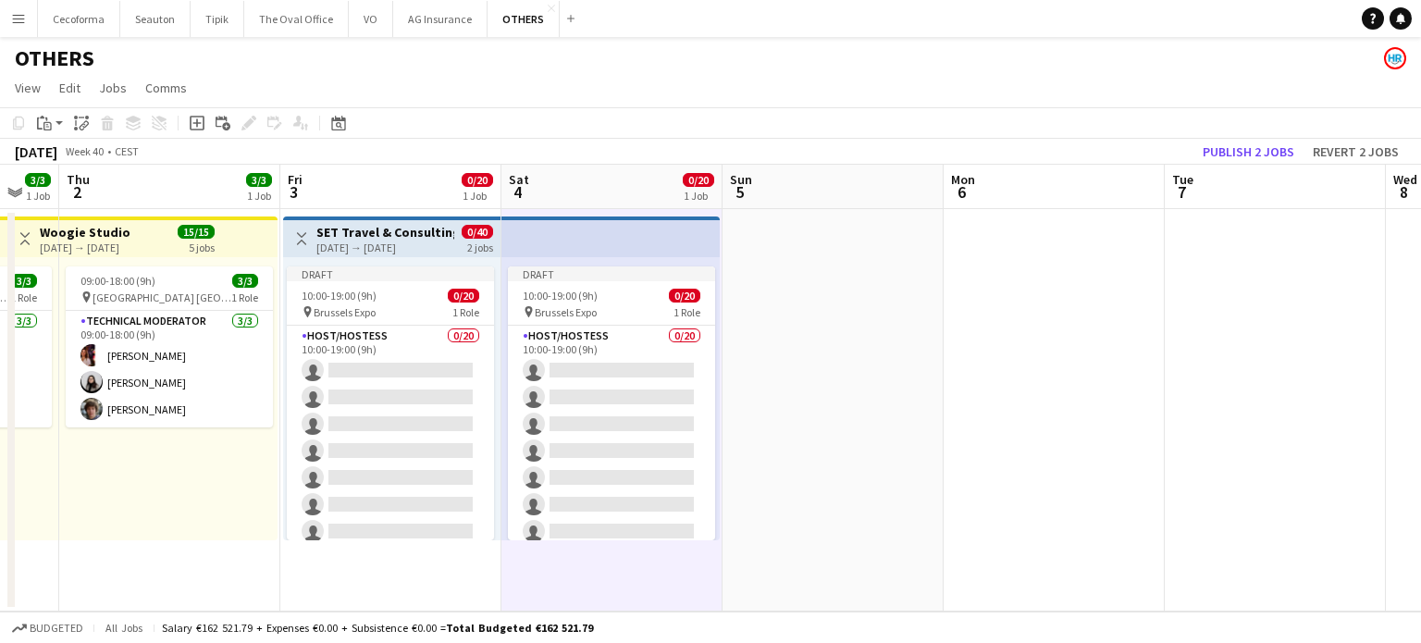
click at [857, 244] on app-date-cell at bounding box center [832, 410] width 221 height 402
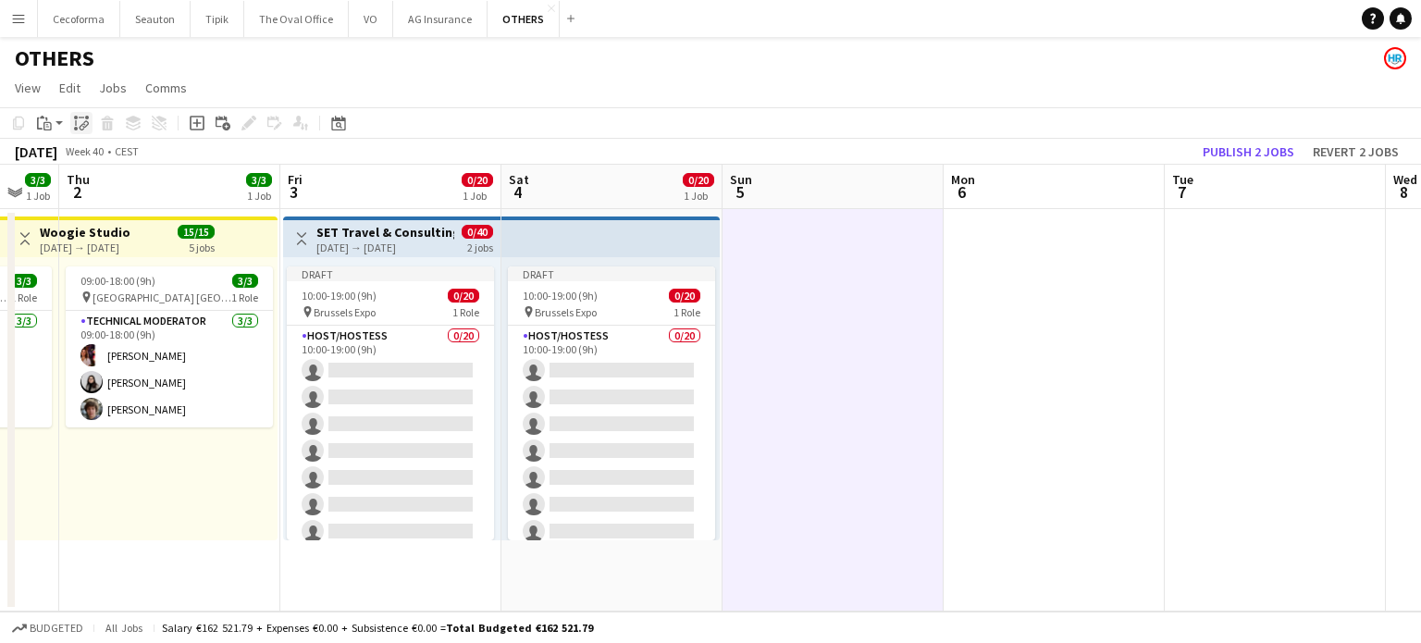
click at [80, 129] on icon at bounding box center [83, 127] width 6 height 7
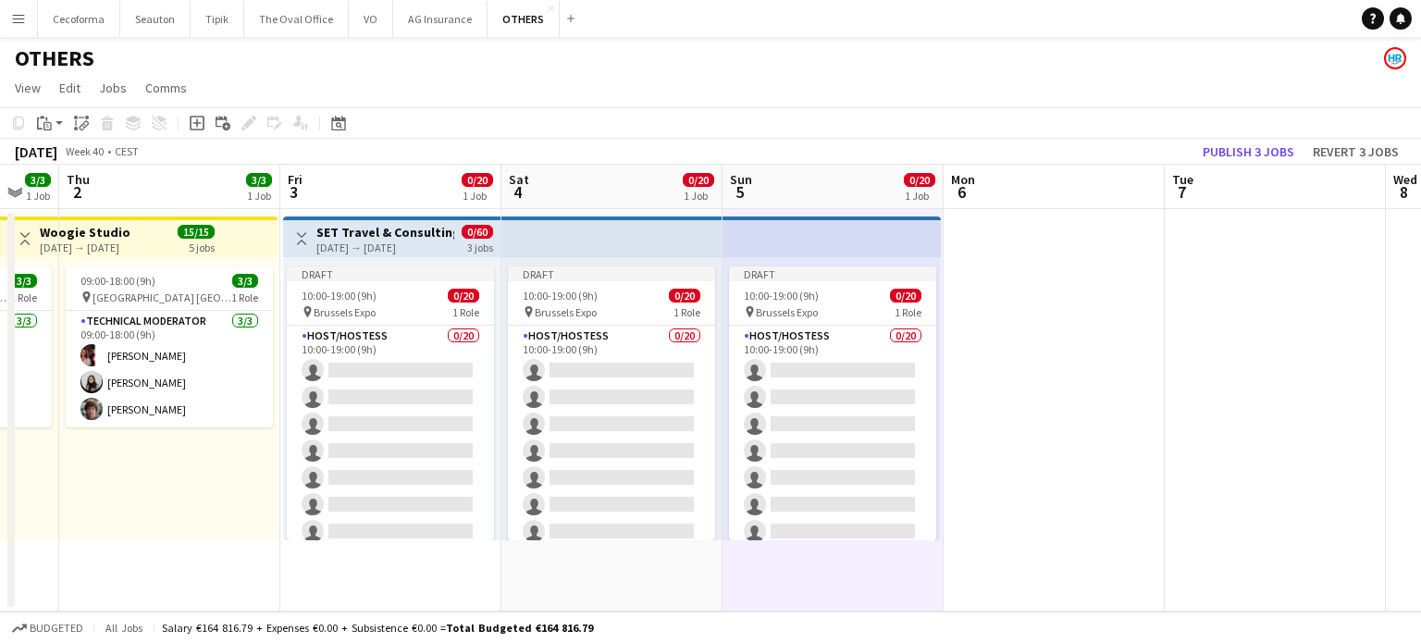
click at [1037, 253] on app-date-cell at bounding box center [1053, 410] width 221 height 402
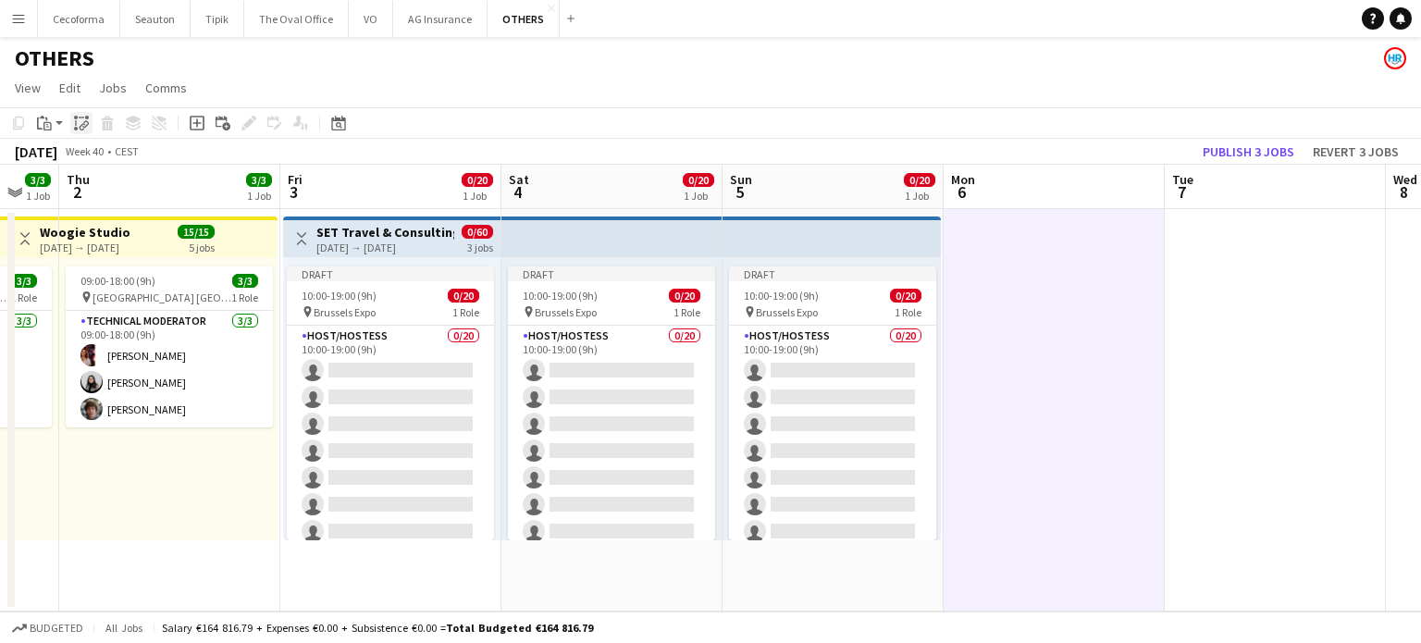
click at [81, 125] on icon at bounding box center [83, 127] width 6 height 7
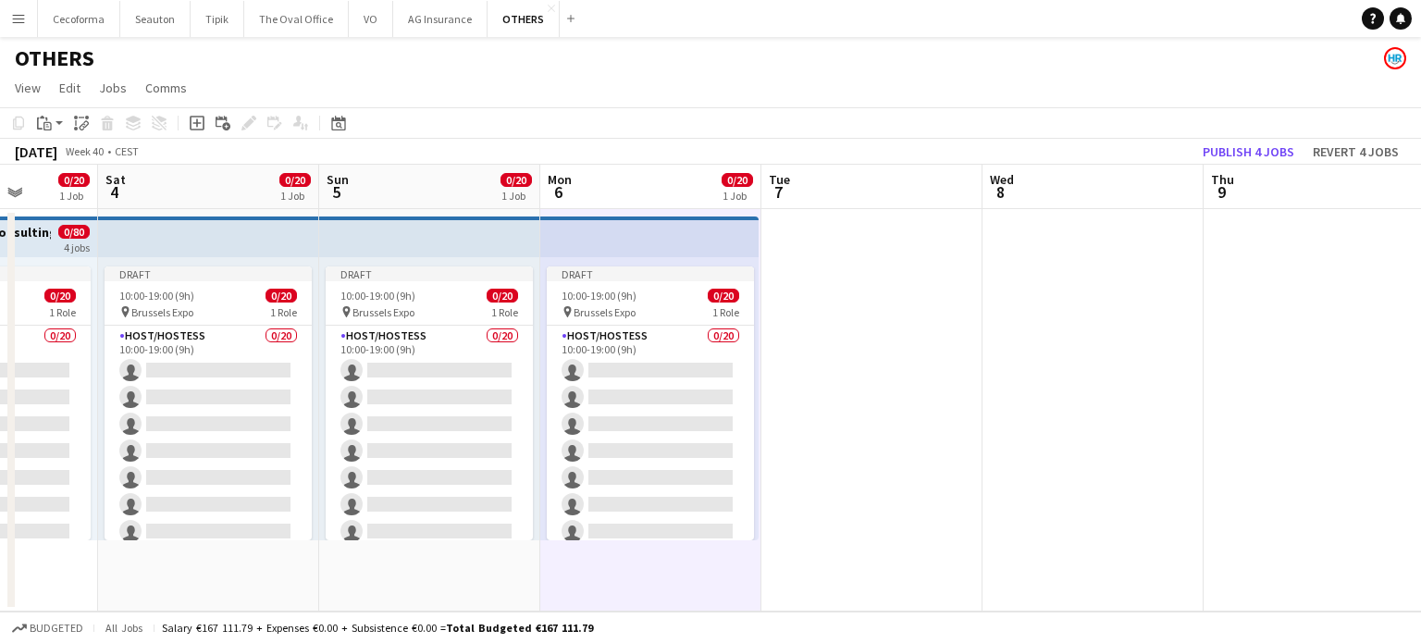
drag, startPoint x: 1288, startPoint y: 528, endPoint x: 866, endPoint y: 515, distance: 422.0
click at [872, 521] on app-calendar-viewport "Tue 30 3/3 1 Job Wed 1 3/3 1 Job Thu 2 3/3 1 Job Fri 3 0/20 1 Job Sat 4 0/20 1 …" at bounding box center [710, 388] width 1421 height 447
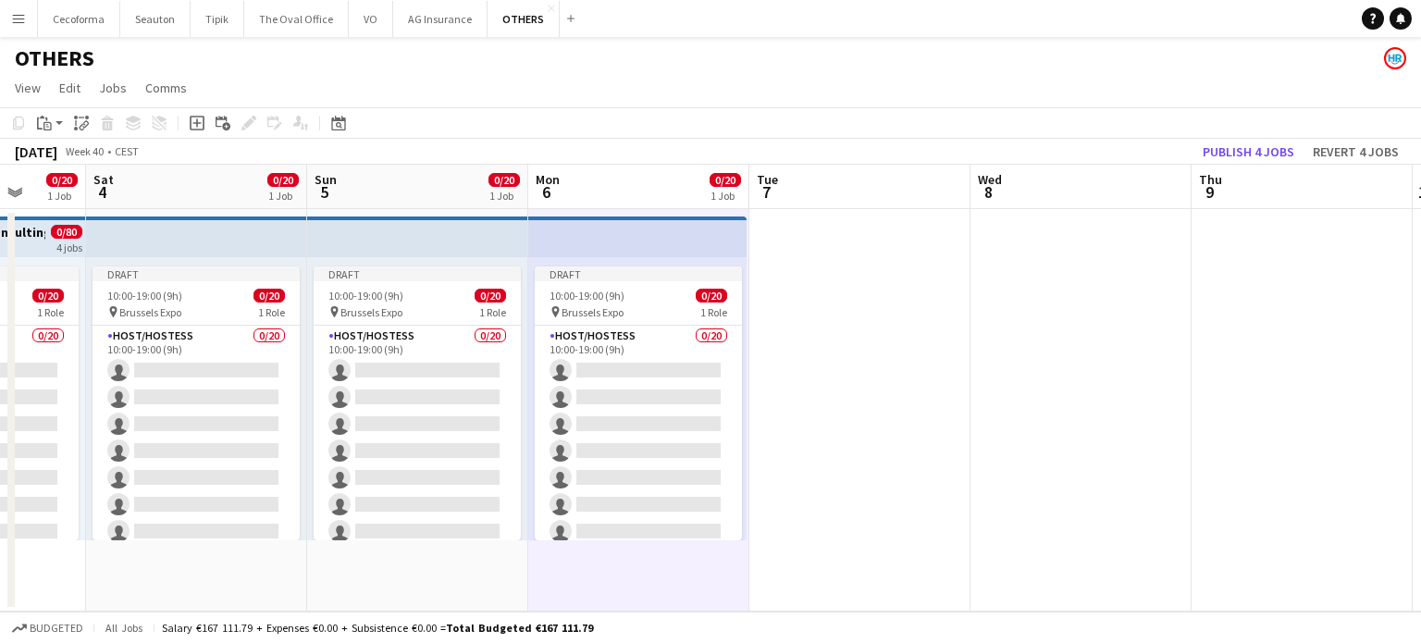
click at [806, 289] on app-date-cell at bounding box center [859, 410] width 221 height 402
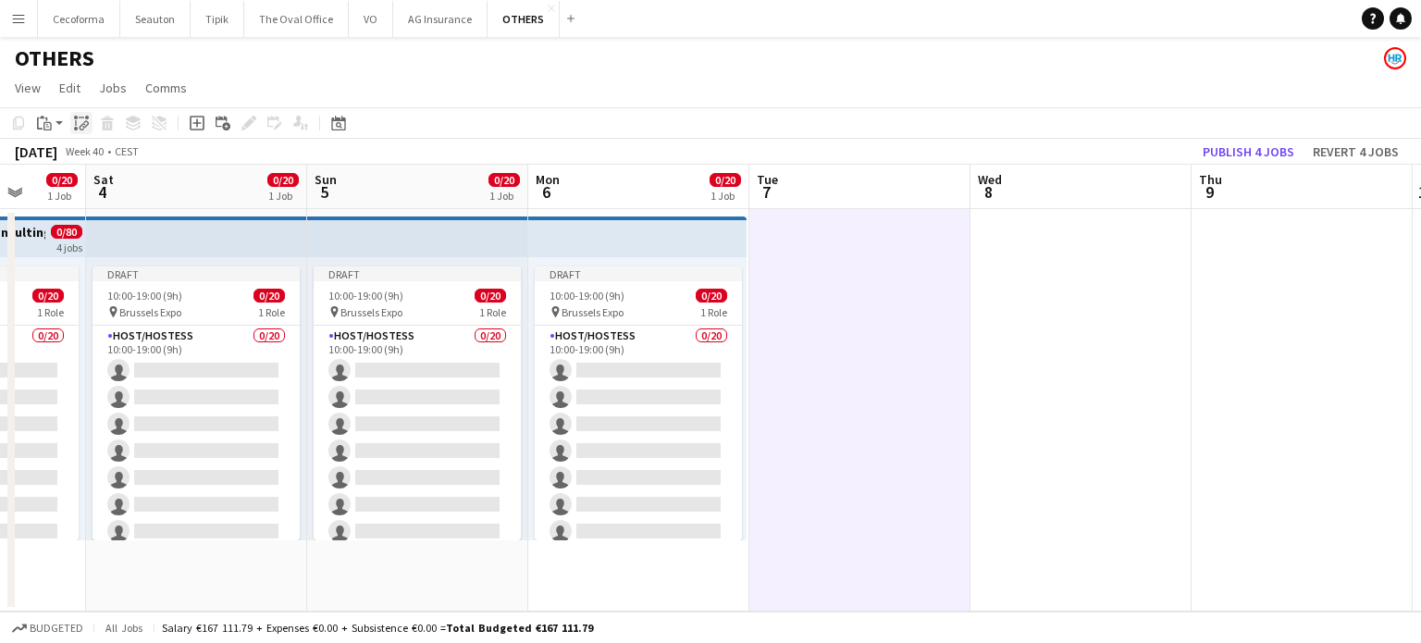
click at [82, 117] on icon "Paste linked Job" at bounding box center [81, 123] width 15 height 15
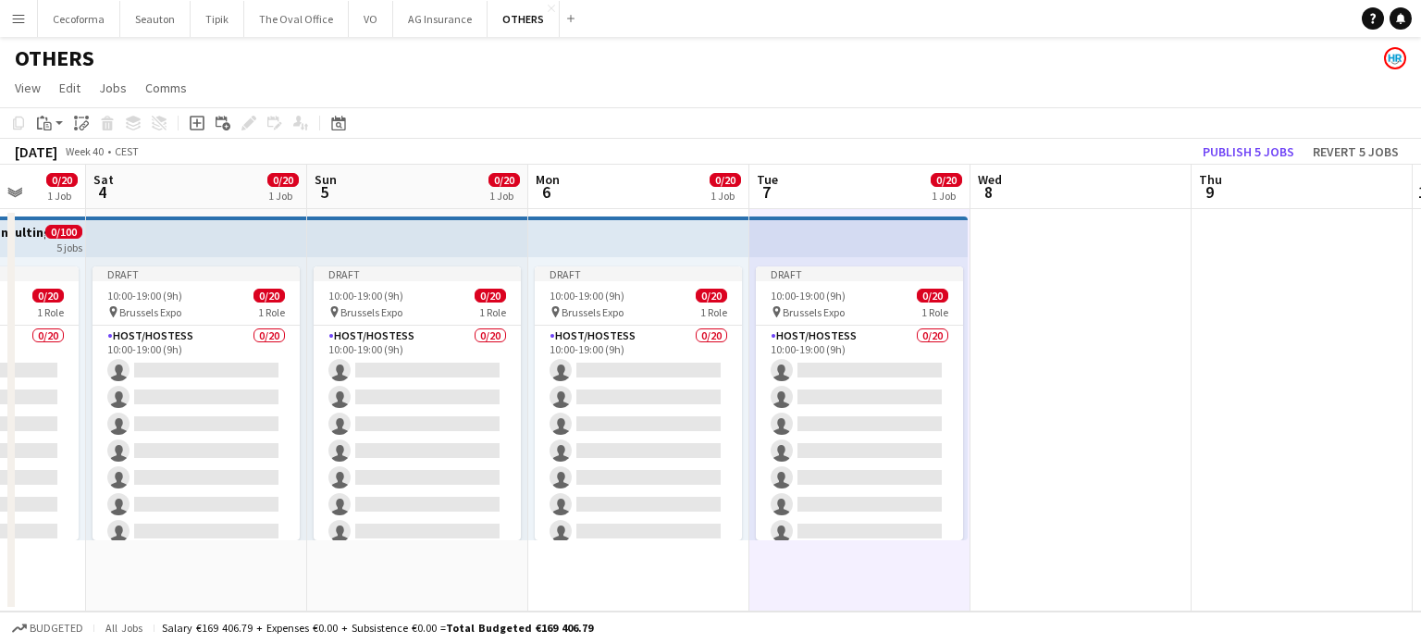
click at [1068, 302] on app-date-cell at bounding box center [1080, 410] width 221 height 402
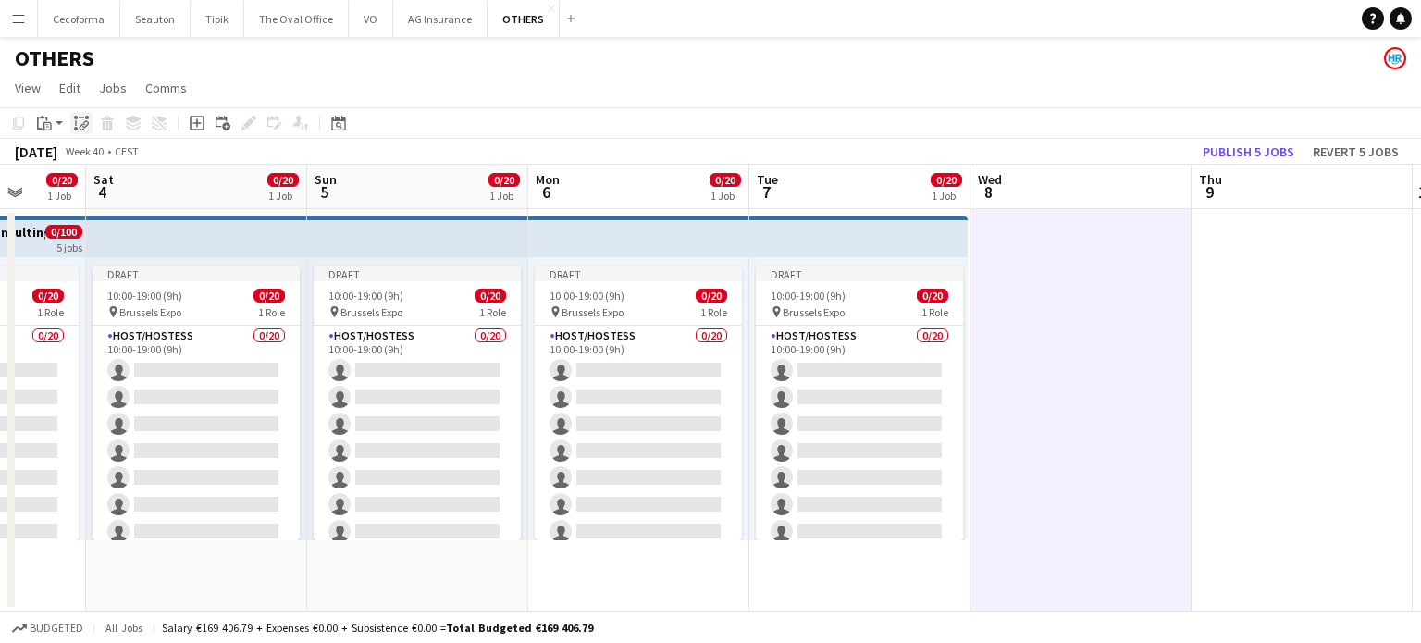
click at [80, 129] on icon "Paste linked Job" at bounding box center [81, 123] width 15 height 15
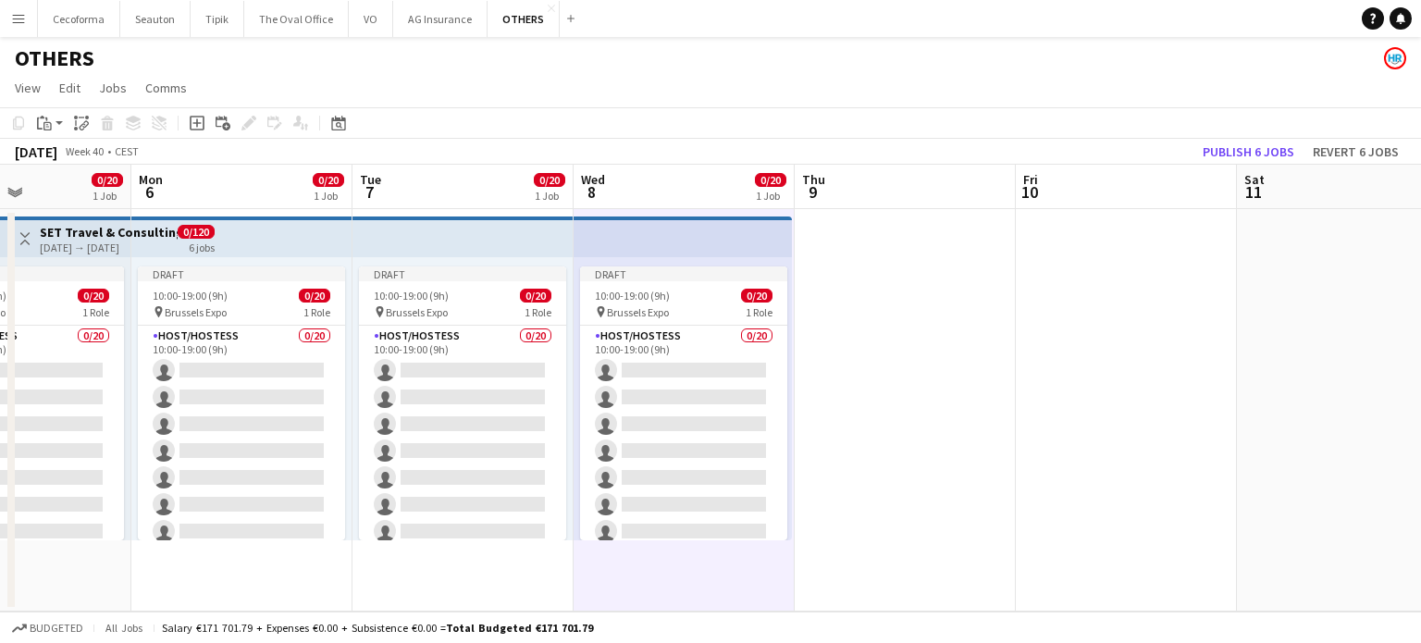
drag, startPoint x: 1332, startPoint y: 458, endPoint x: 899, endPoint y: 477, distance: 433.3
click at [899, 477] on app-calendar-viewport "Thu 2 3/3 1 Job Fri 3 0/20 1 Job Sat 4 0/20 1 Job Sun 5 0/20 1 Job Mon 6 0/20 1…" at bounding box center [710, 388] width 1421 height 447
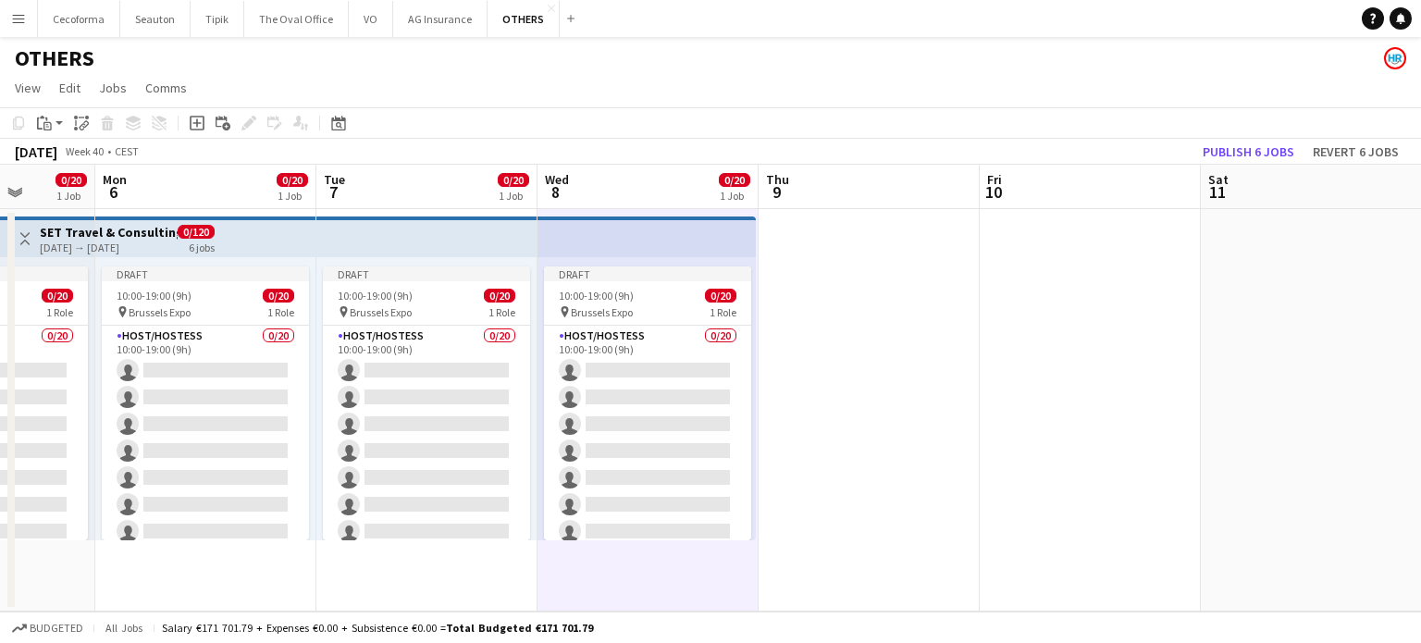
click at [829, 251] on app-date-cell at bounding box center [868, 410] width 221 height 402
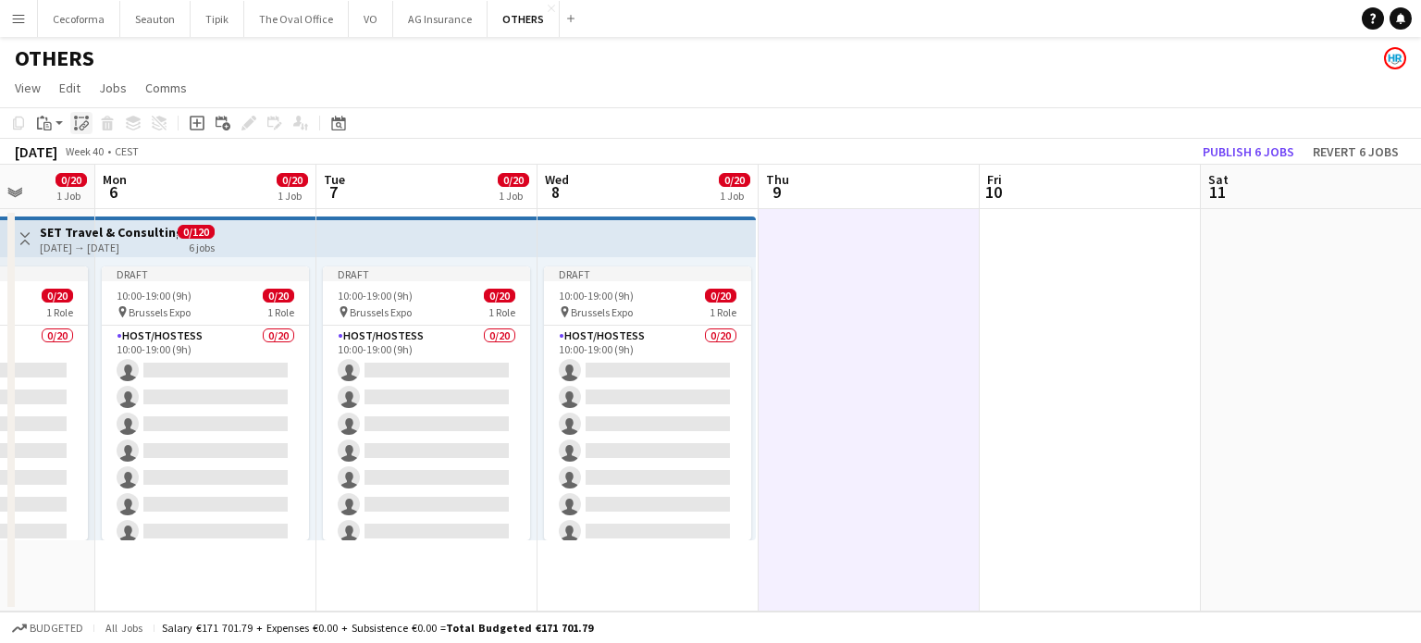
click at [76, 121] on icon at bounding box center [75, 123] width 1 height 6
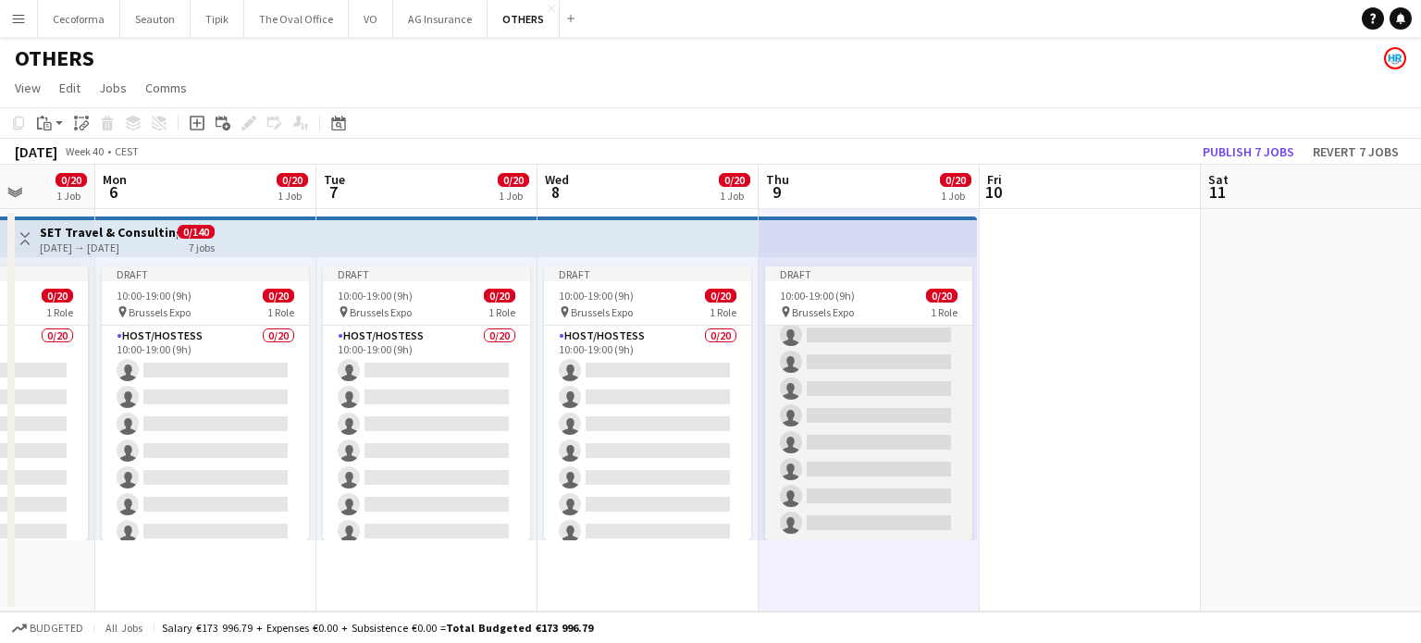
scroll to position [0, 0]
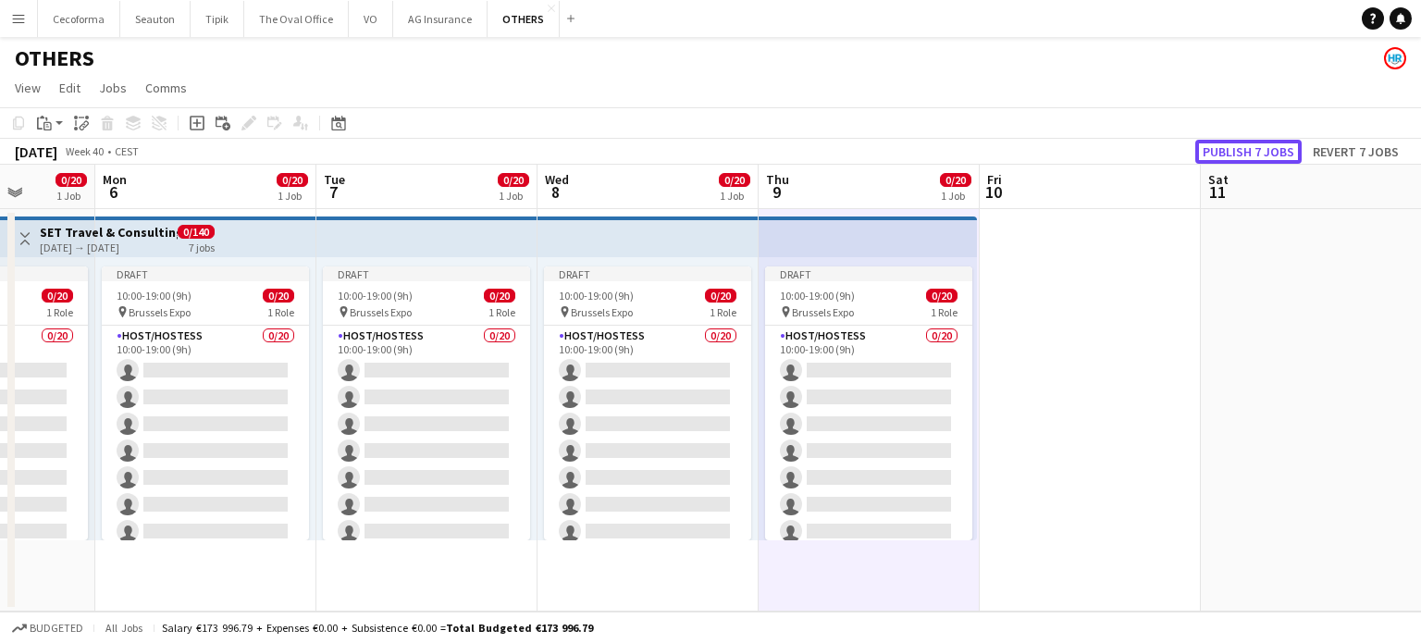
click at [1243, 156] on button "Publish 7 jobs" at bounding box center [1248, 152] width 106 height 24
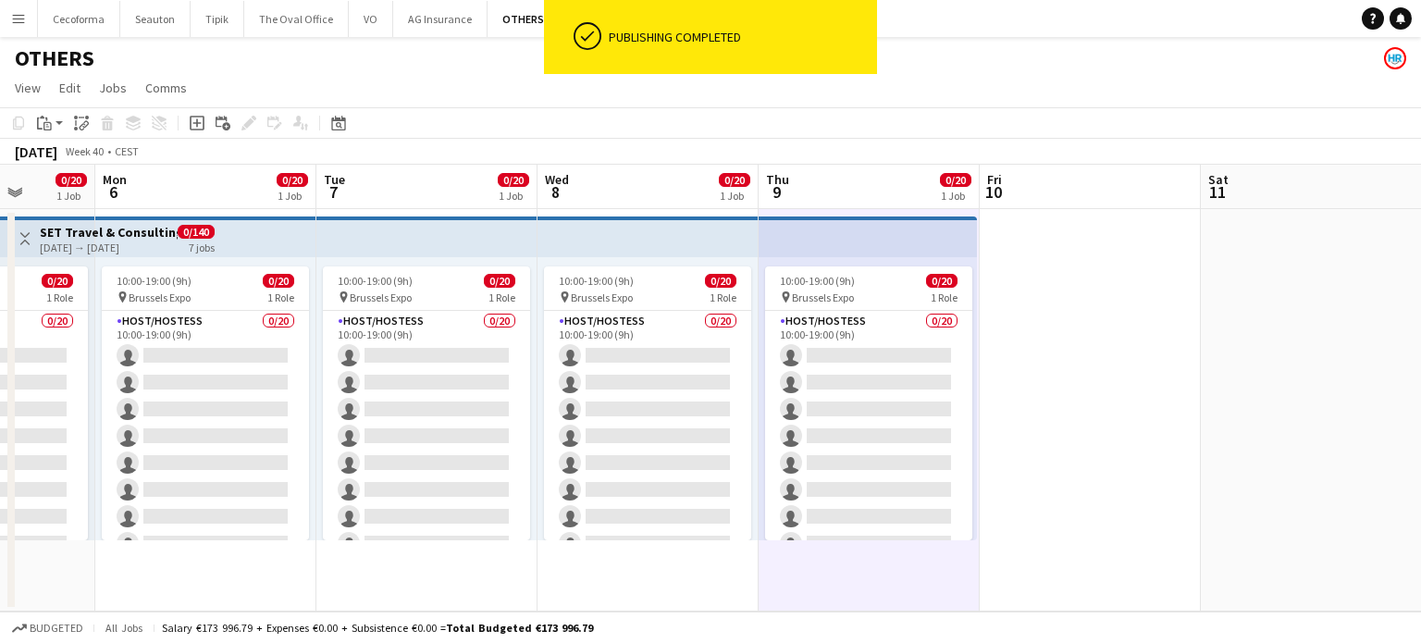
click at [1124, 440] on app-date-cell at bounding box center [1090, 410] width 221 height 402
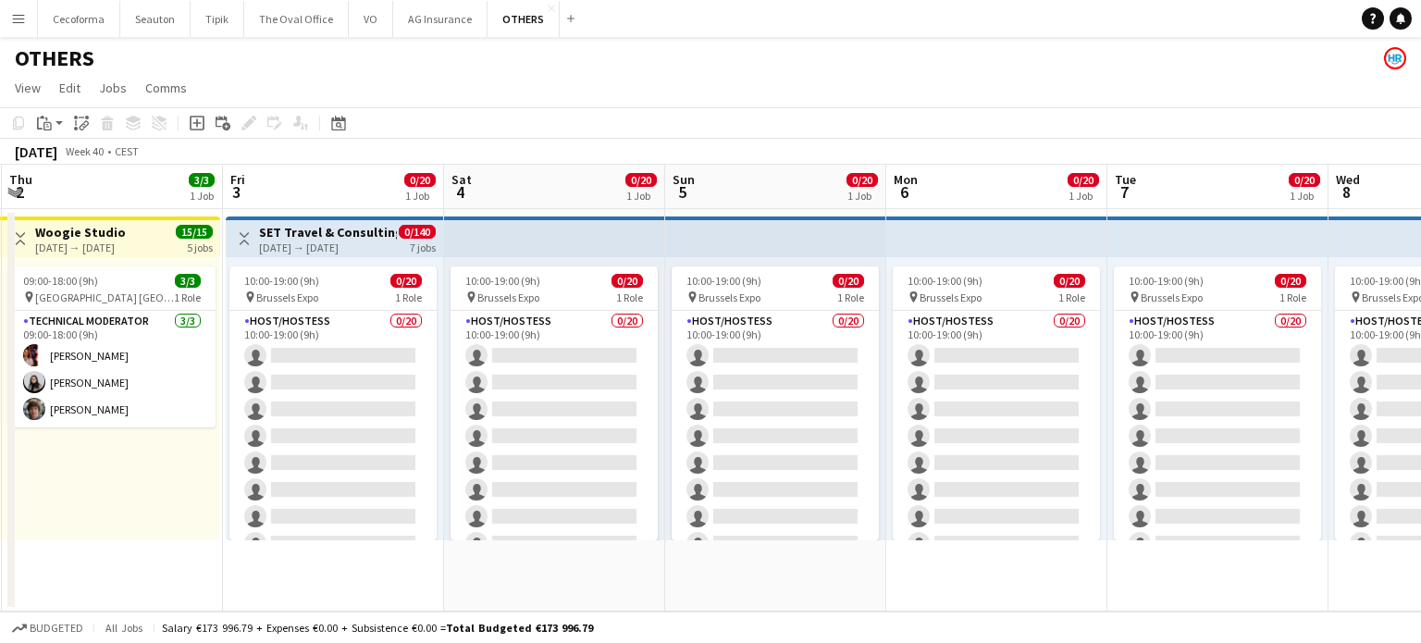
scroll to position [0, 408]
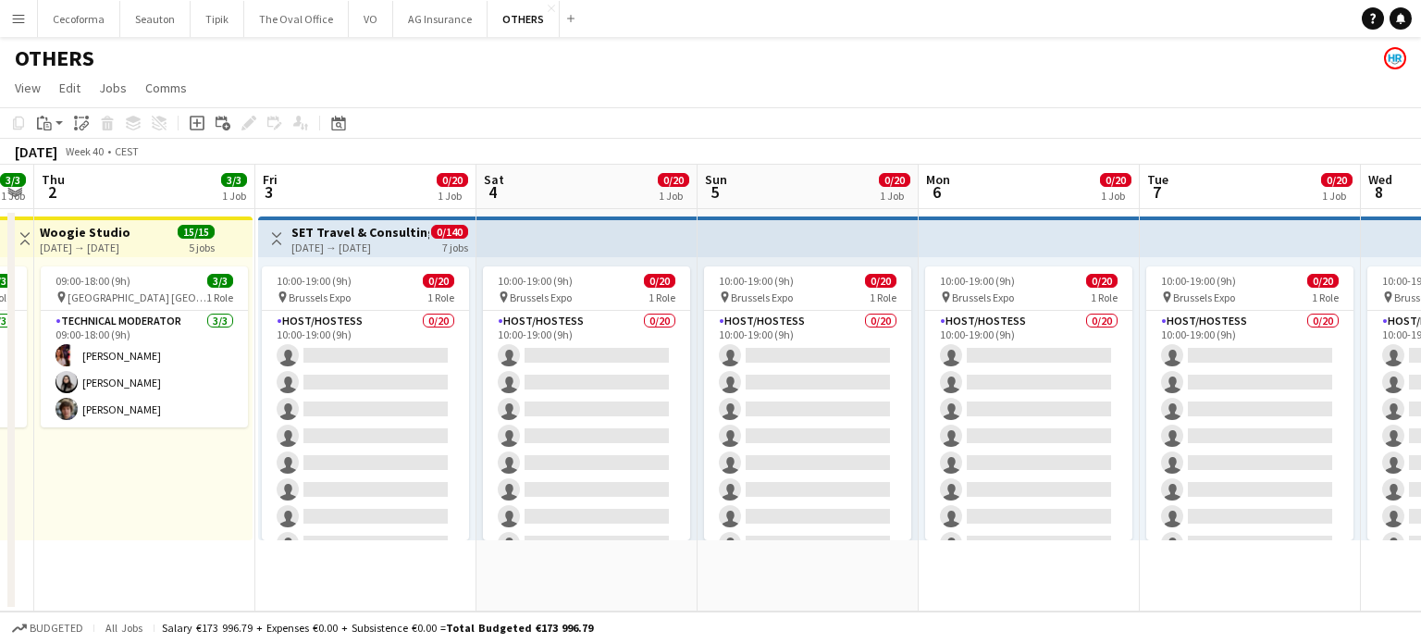
drag, startPoint x: 415, startPoint y: 579, endPoint x: 1239, endPoint y: 558, distance: 823.5
click at [1239, 558] on app-calendar-viewport "Tue 30 3/3 1 Job Wed 1 3/3 1 Job Thu 2 3/3 1 Job Fri 3 0/20 1 Job Sat 4 0/20 1 …" at bounding box center [710, 388] width 1421 height 447
click at [993, 563] on app-date-cell "10:00-19:00 (9h) 0/20 pin Brussels Expo 1 Role Host/Hostess 0/20 10:00-19:00 (9…" at bounding box center [1028, 410] width 221 height 402
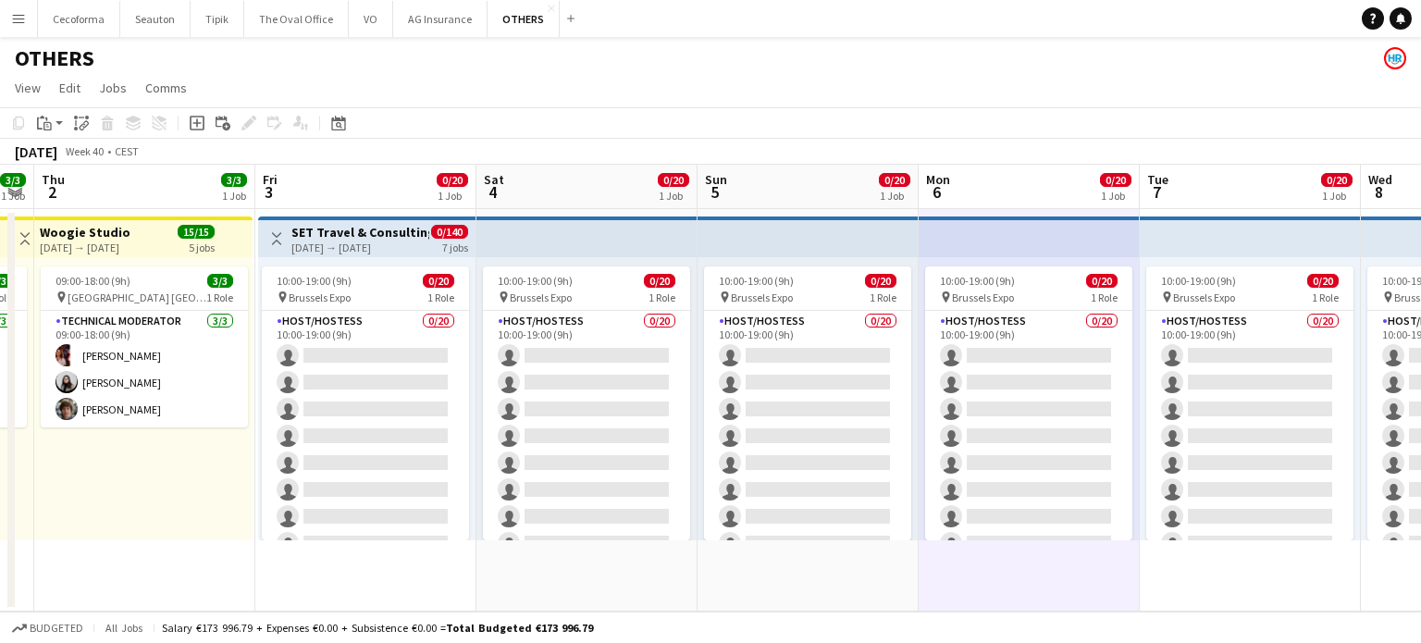
click at [993, 564] on app-date-cell "10:00-19:00 (9h) 0/20 pin Brussels Expo 1 Role Host/Hostess 0/20 10:00-19:00 (9…" at bounding box center [1028, 410] width 221 height 402
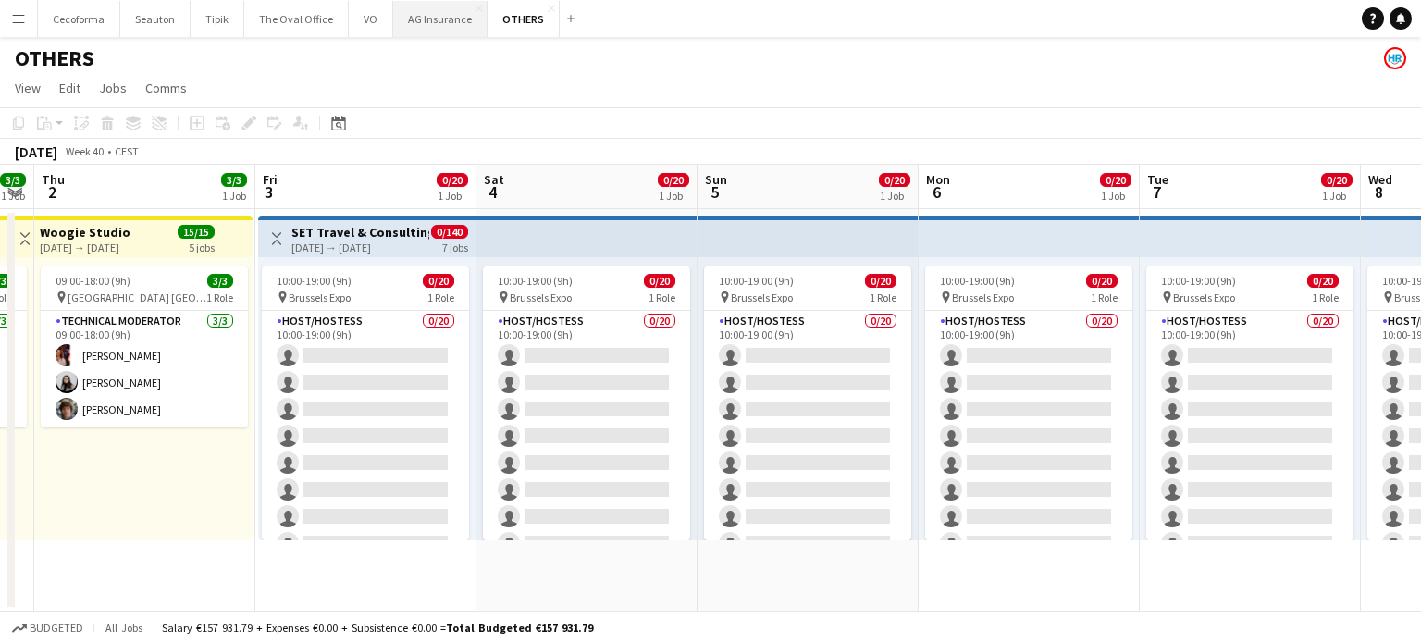
click at [420, 18] on button "AG Insurance Close" at bounding box center [440, 19] width 94 height 36
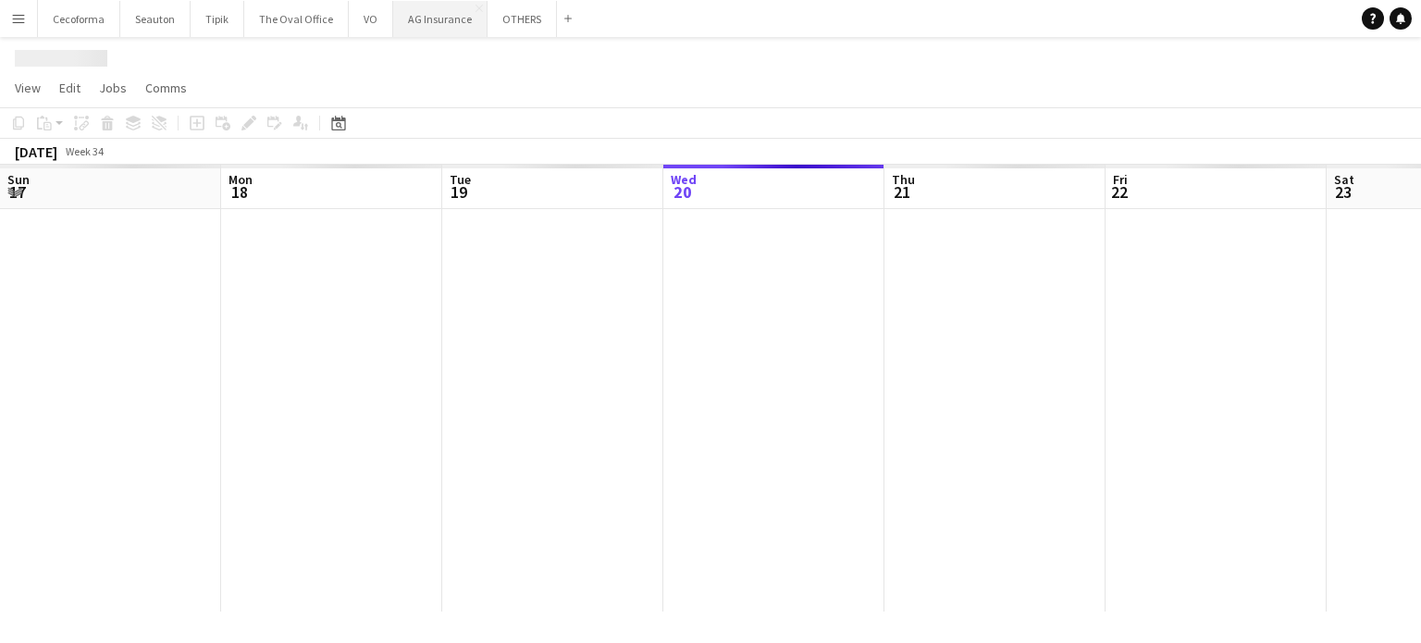
scroll to position [0, 442]
